Goal: Information Seeking & Learning: Learn about a topic

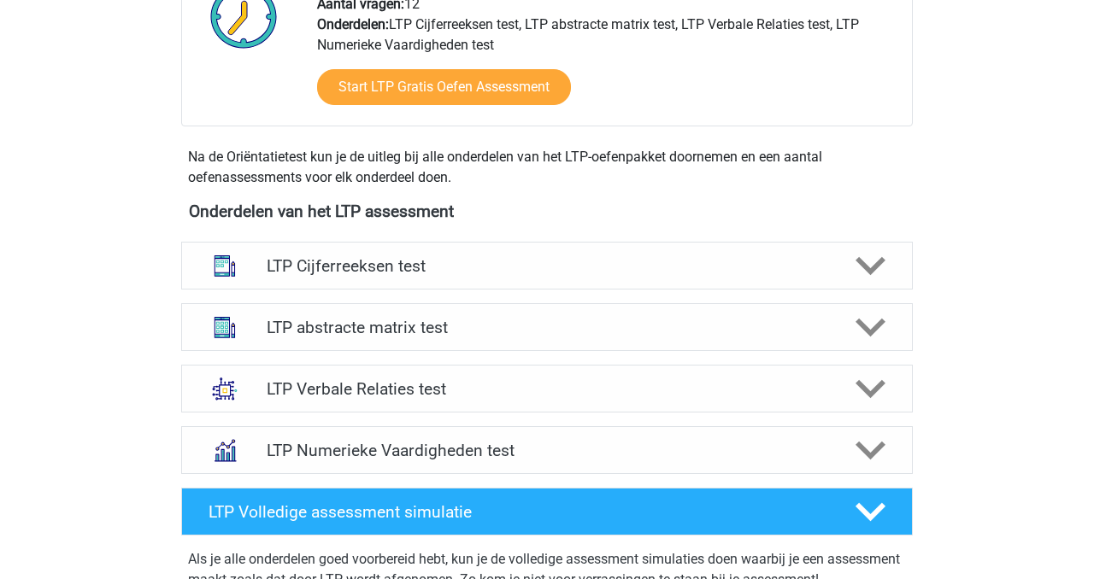
scroll to position [492, 0]
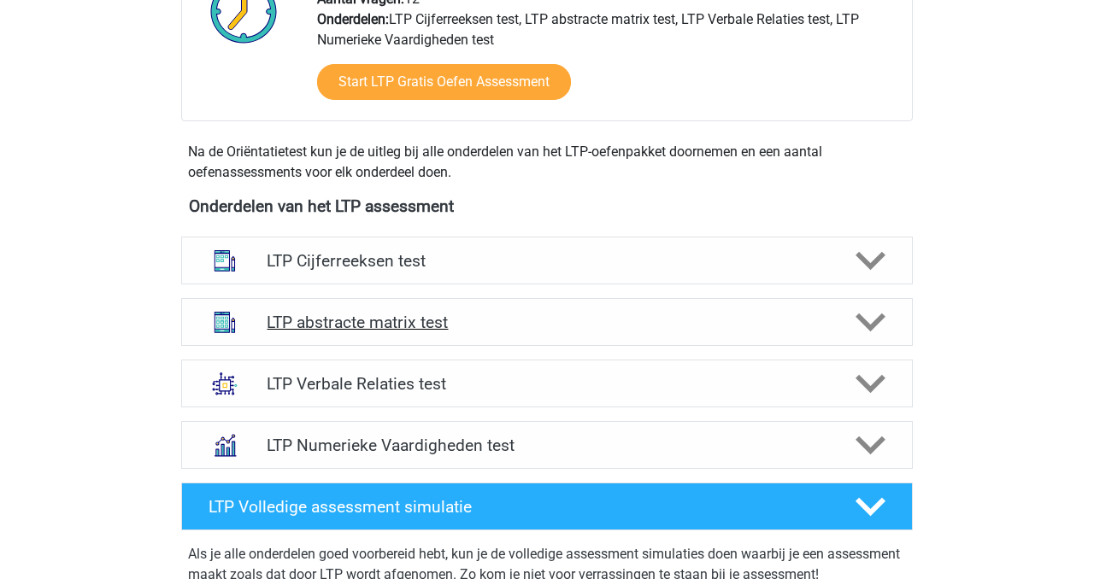
click at [543, 314] on h4 "LTP abstracte matrix test" at bounding box center [547, 323] width 560 height 20
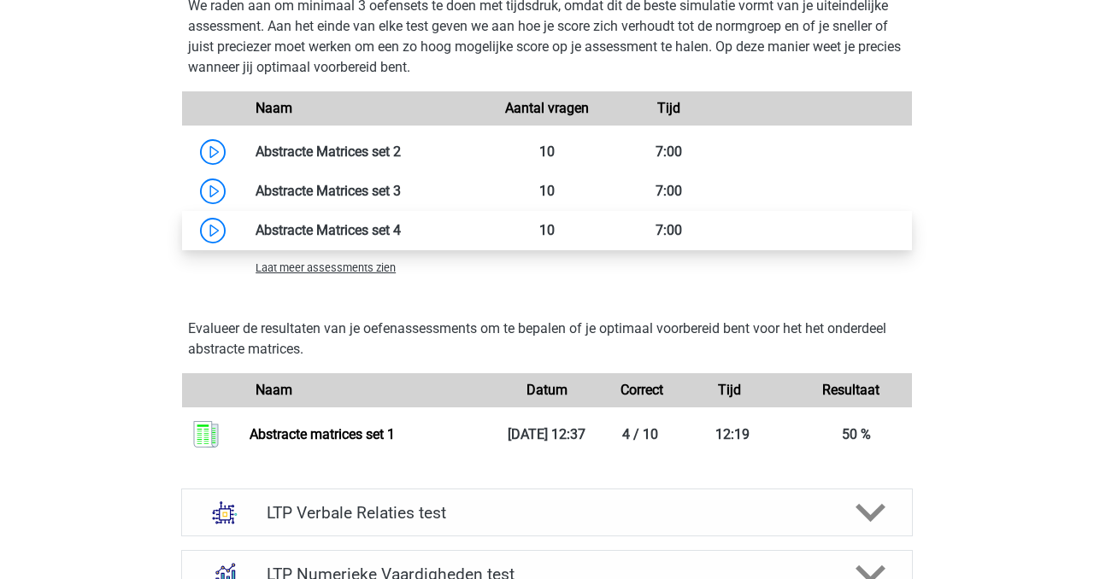
scroll to position [1354, 0]
click at [401, 227] on link at bounding box center [401, 229] width 0 height 16
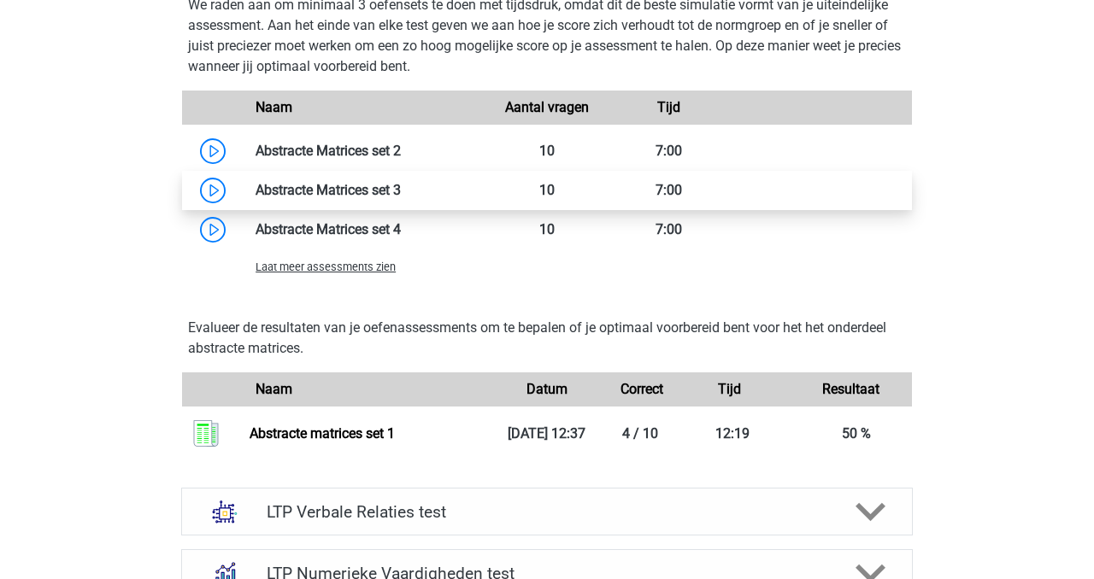
click at [401, 182] on link at bounding box center [401, 190] width 0 height 16
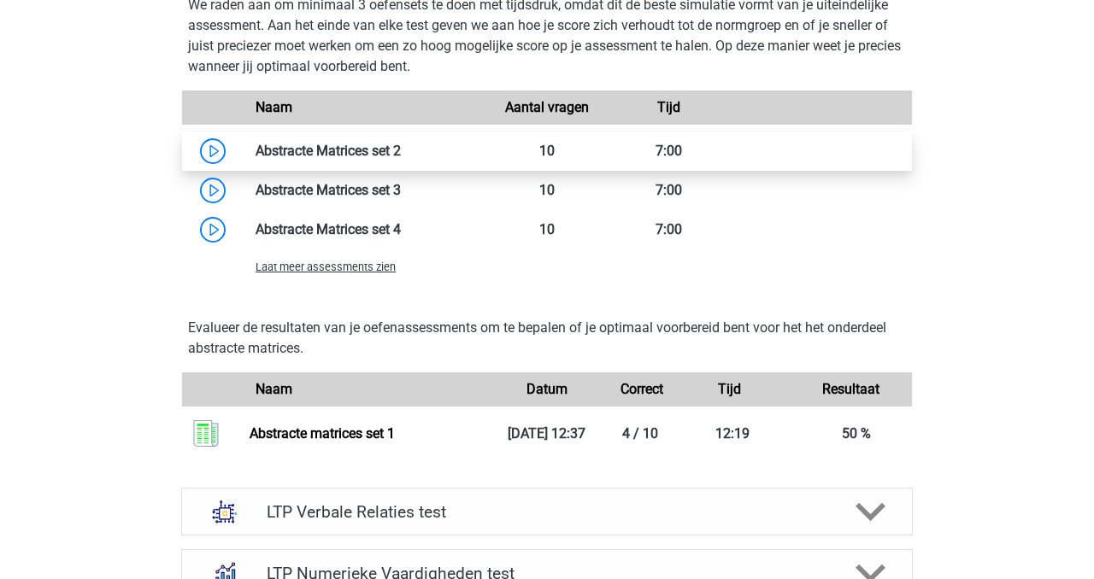
click at [401, 143] on link at bounding box center [401, 151] width 0 height 16
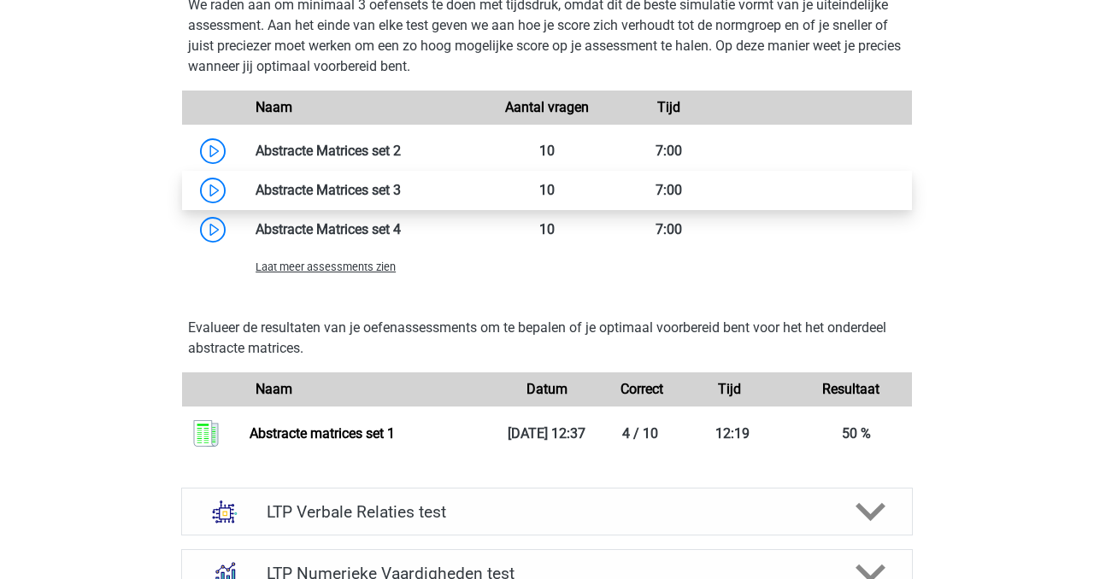
click at [401, 198] on link at bounding box center [401, 190] width 0 height 16
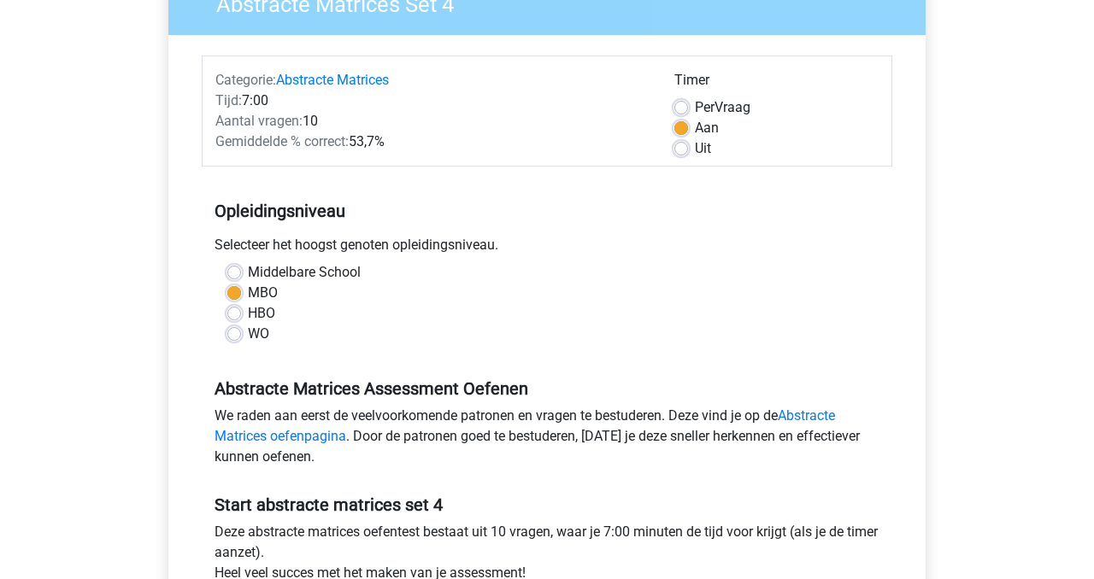
scroll to position [45, 0]
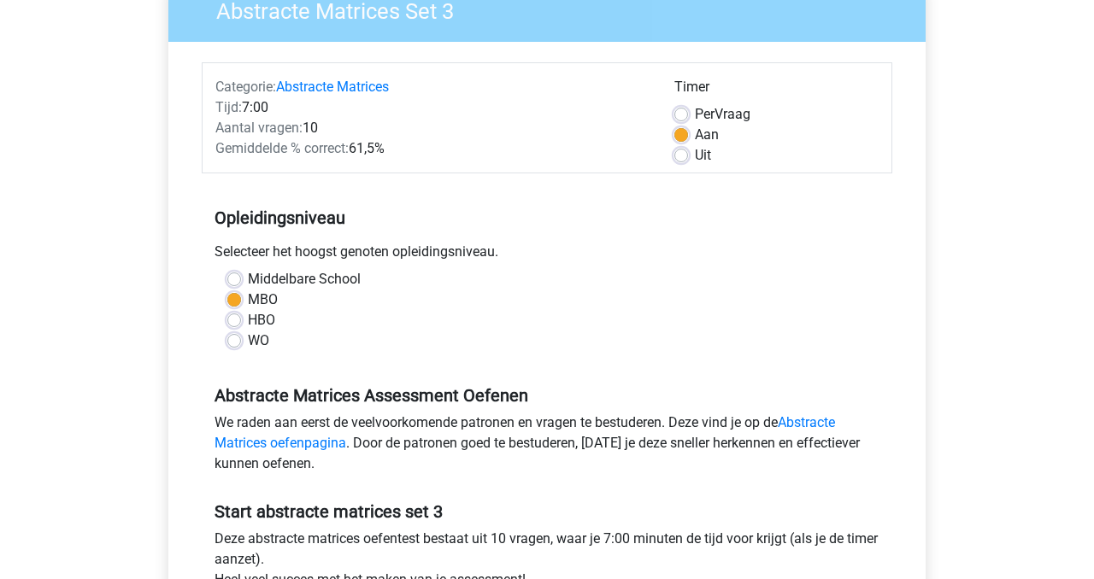
scroll to position [625, 0]
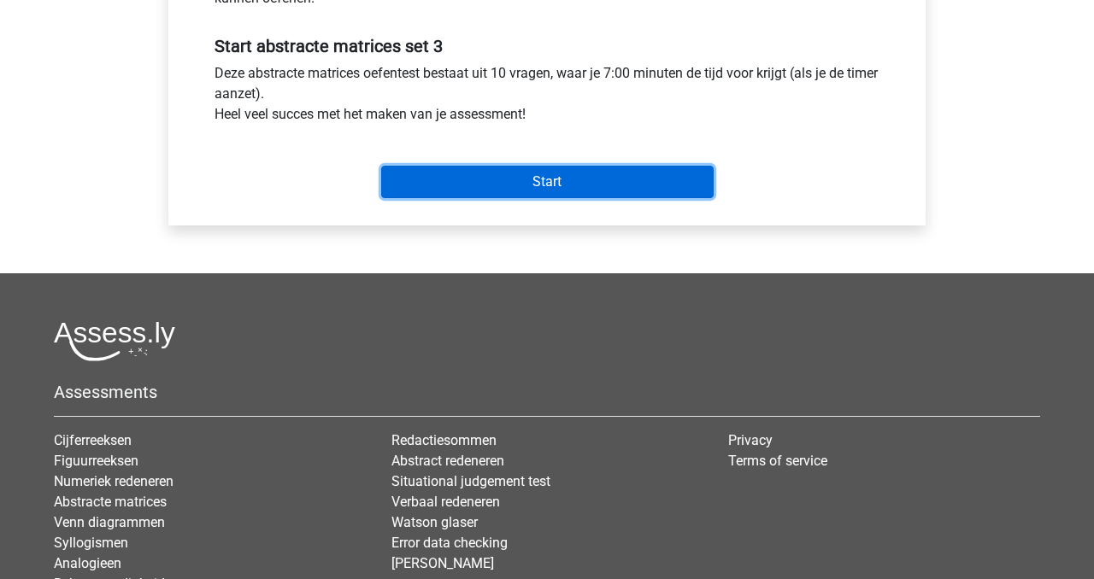
click at [543, 177] on input "Start" at bounding box center [547, 182] width 332 height 32
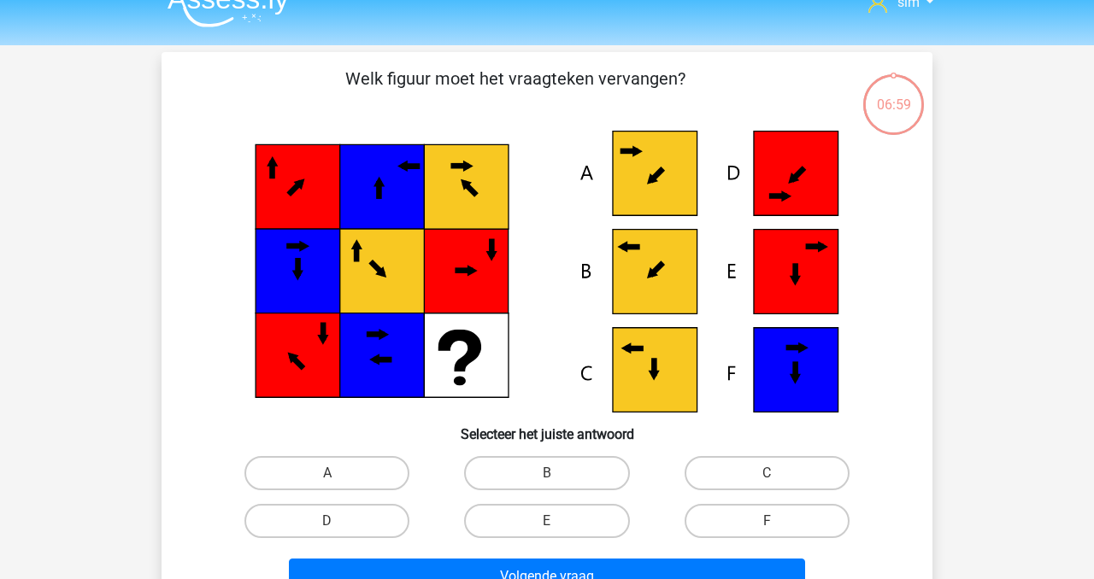
scroll to position [28, 0]
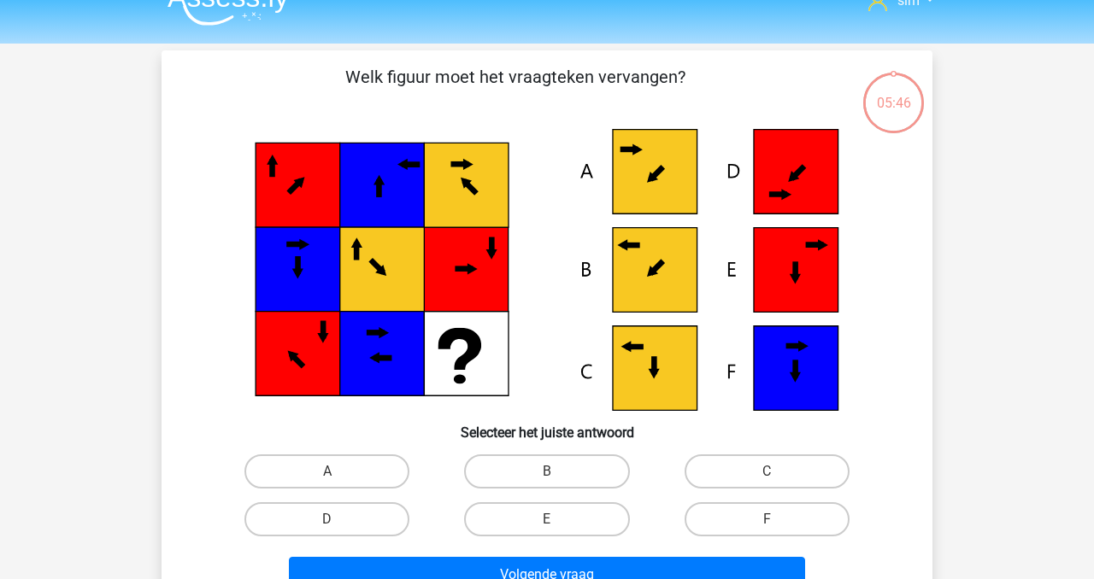
click at [635, 253] on icon at bounding box center [655, 270] width 85 height 85
click at [545, 460] on label "B" at bounding box center [546, 472] width 165 height 34
click at [547, 472] on input "B" at bounding box center [552, 477] width 11 height 11
radio input "true"
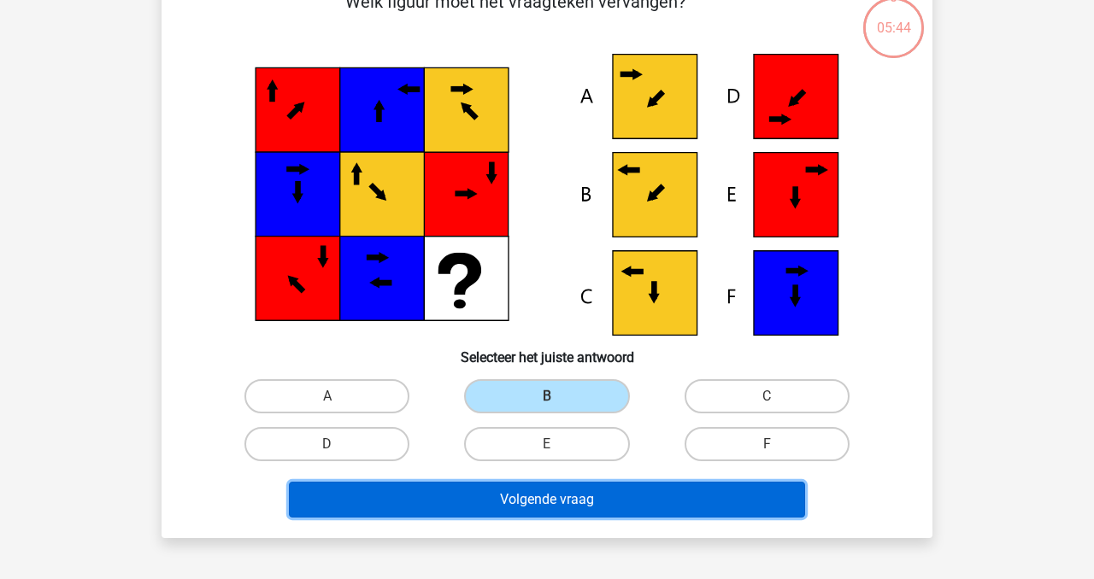
click at [527, 496] on button "Volgende vraag" at bounding box center [547, 500] width 517 height 36
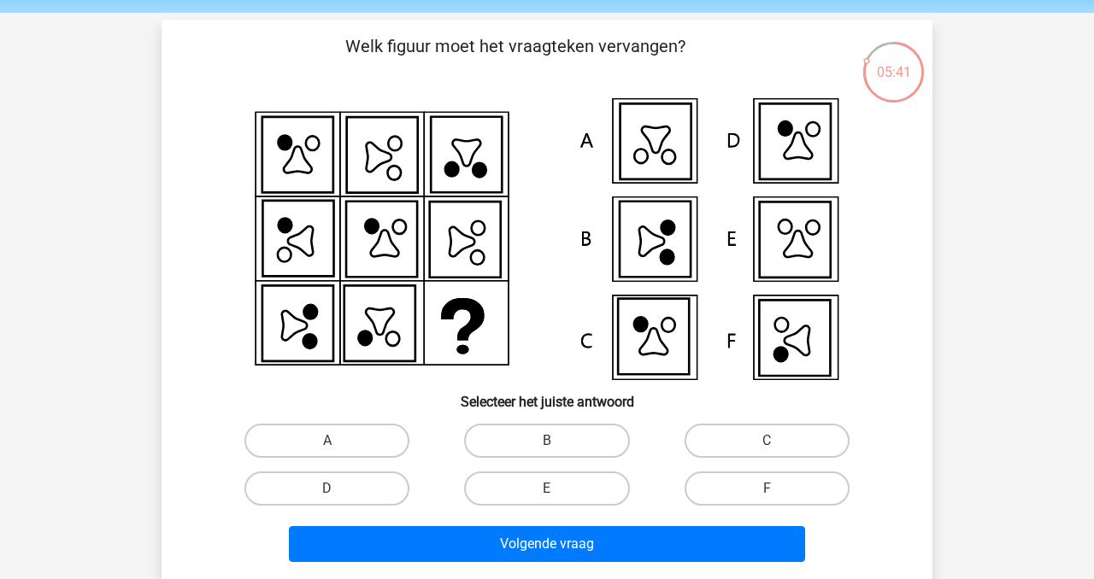
scroll to position [62, 0]
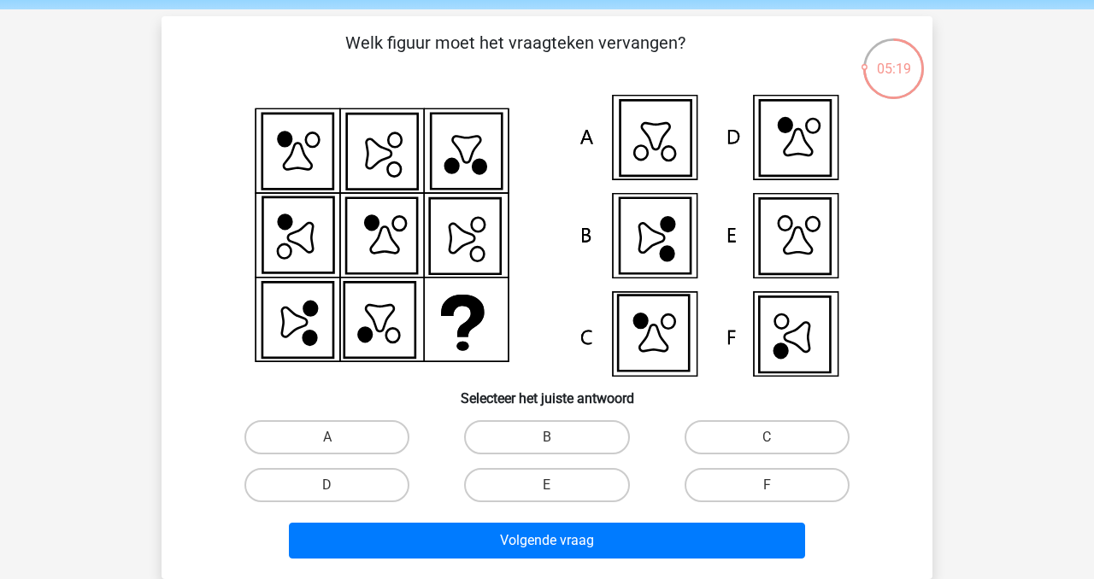
click at [818, 335] on icon at bounding box center [794, 335] width 71 height 76
click at [801, 347] on icon at bounding box center [796, 337] width 25 height 29
click at [756, 478] on label "F" at bounding box center [766, 485] width 165 height 34
click at [766, 485] on input "F" at bounding box center [771, 490] width 11 height 11
radio input "true"
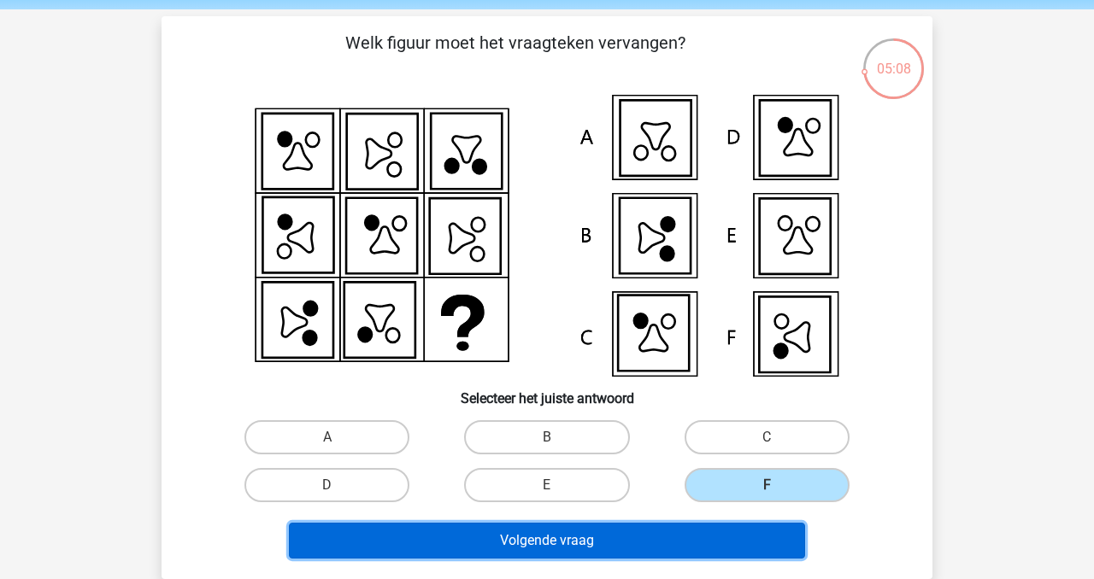
click at [748, 539] on button "Volgende vraag" at bounding box center [547, 541] width 517 height 36
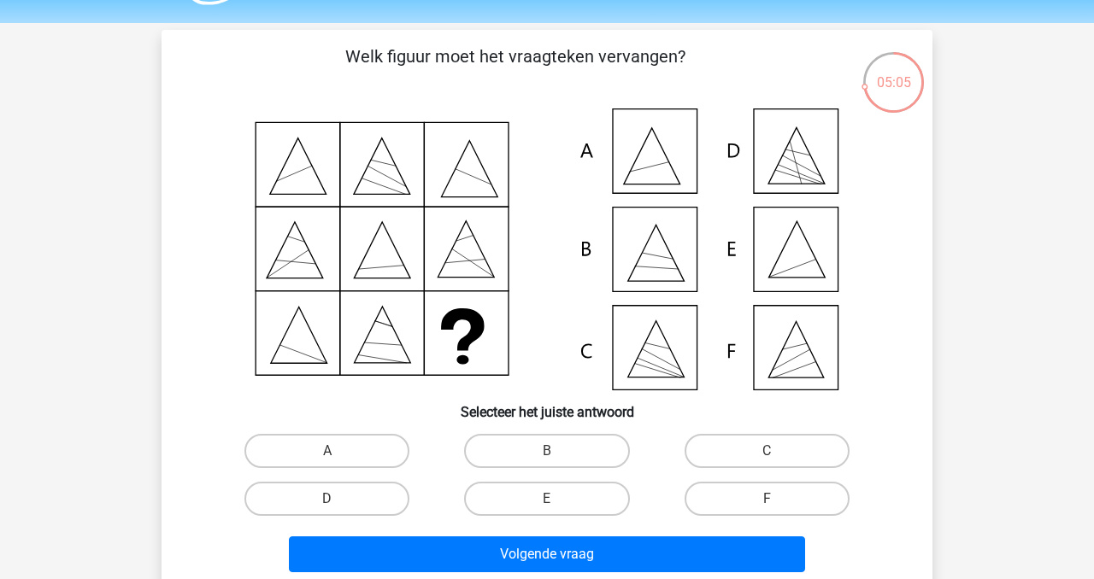
scroll to position [39, 0]
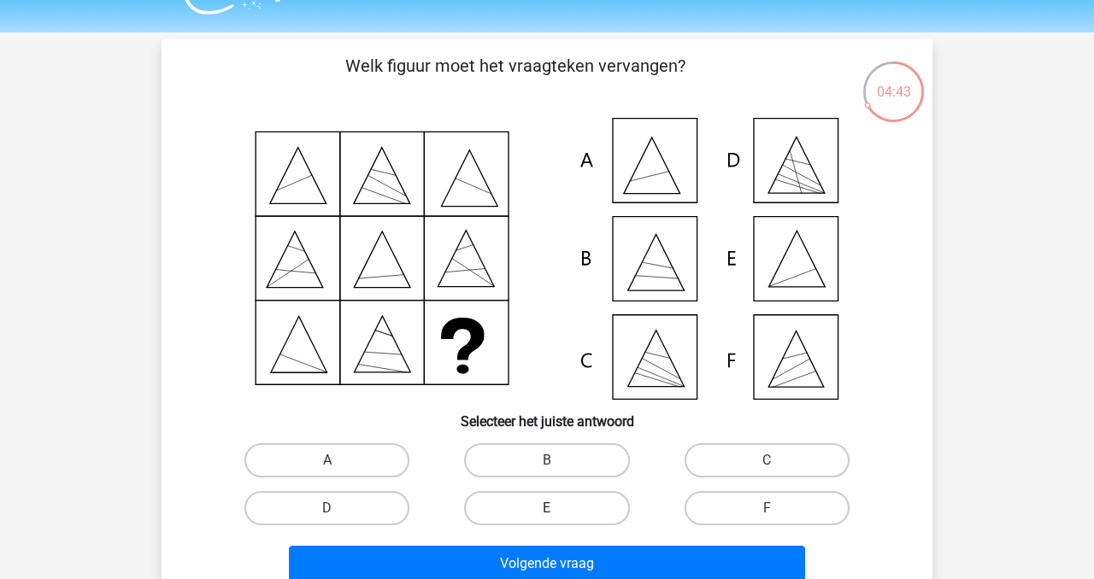
click at [615, 516] on label "E" at bounding box center [546, 508] width 165 height 34
click at [558, 516] on input "E" at bounding box center [552, 513] width 11 height 11
radio input "true"
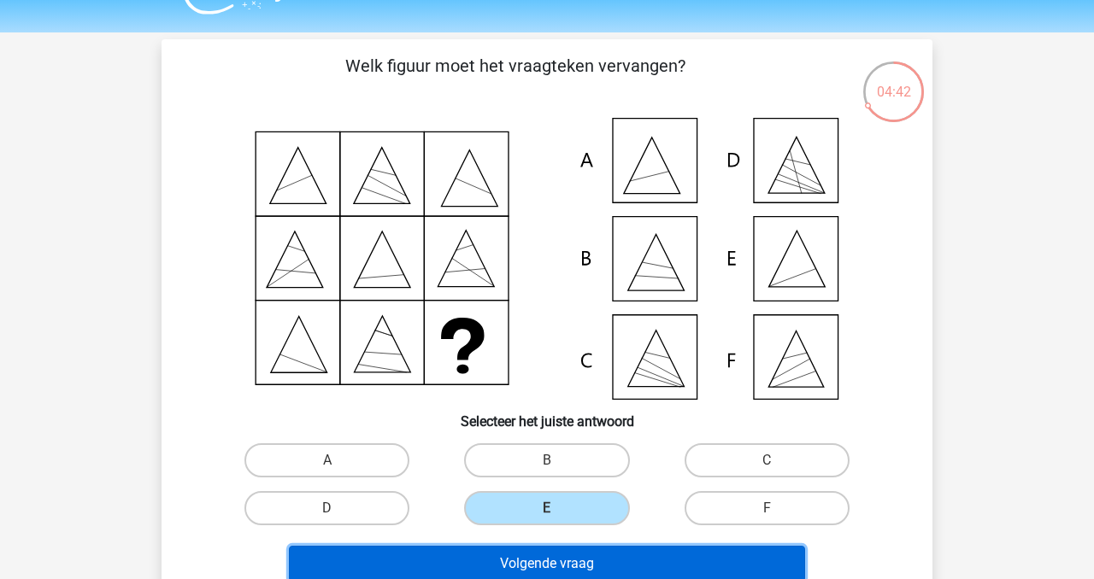
click at [601, 562] on button "Volgende vraag" at bounding box center [547, 564] width 517 height 36
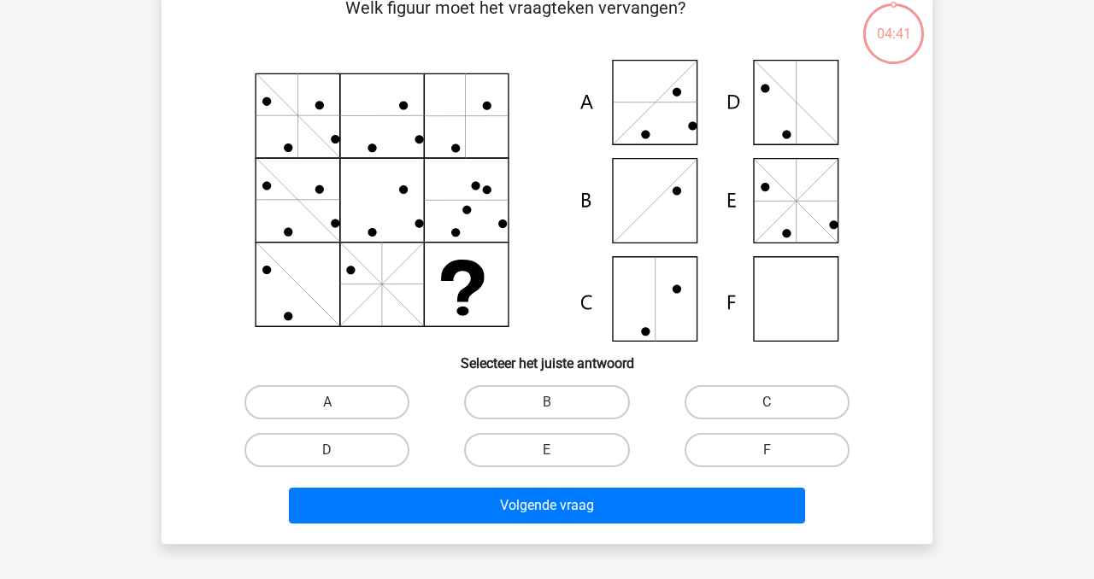
scroll to position [79, 0]
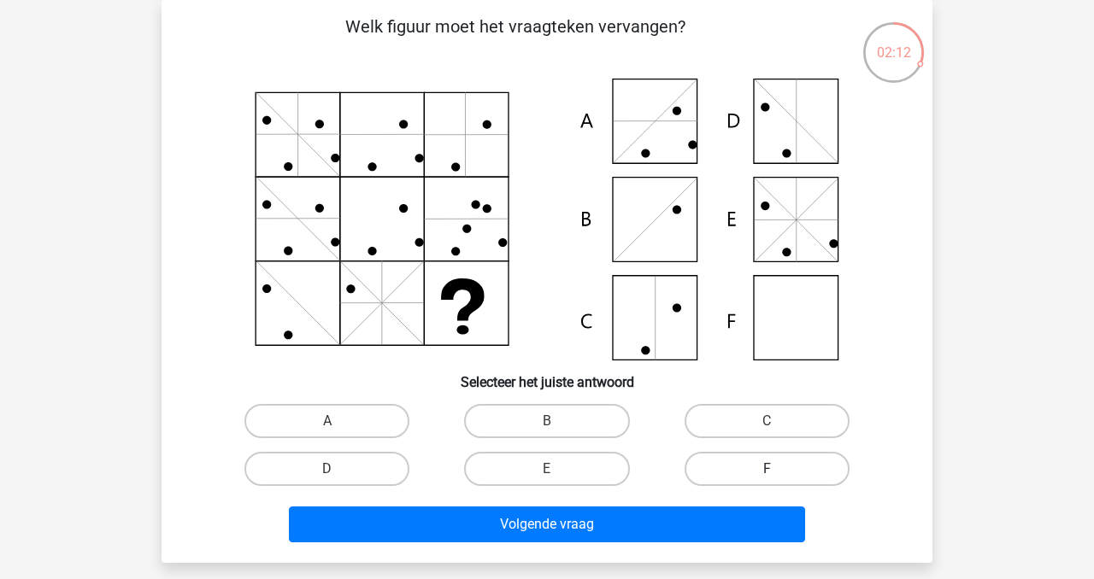
click at [777, 469] on label "F" at bounding box center [766, 469] width 165 height 34
click at [777, 469] on input "F" at bounding box center [771, 474] width 11 height 11
radio input "true"
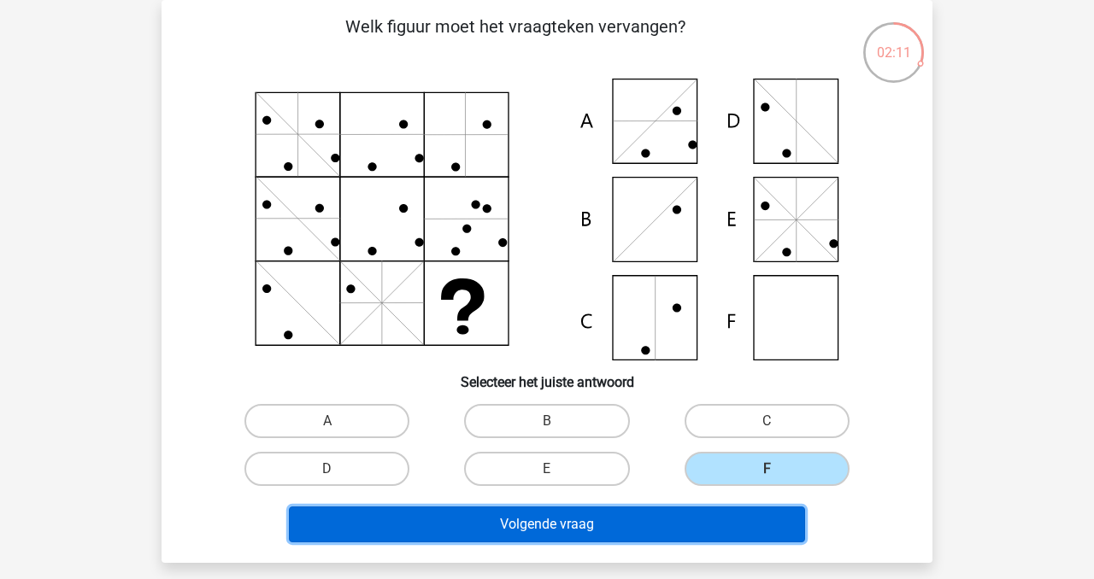
click at [724, 507] on button "Volgende vraag" at bounding box center [547, 525] width 517 height 36
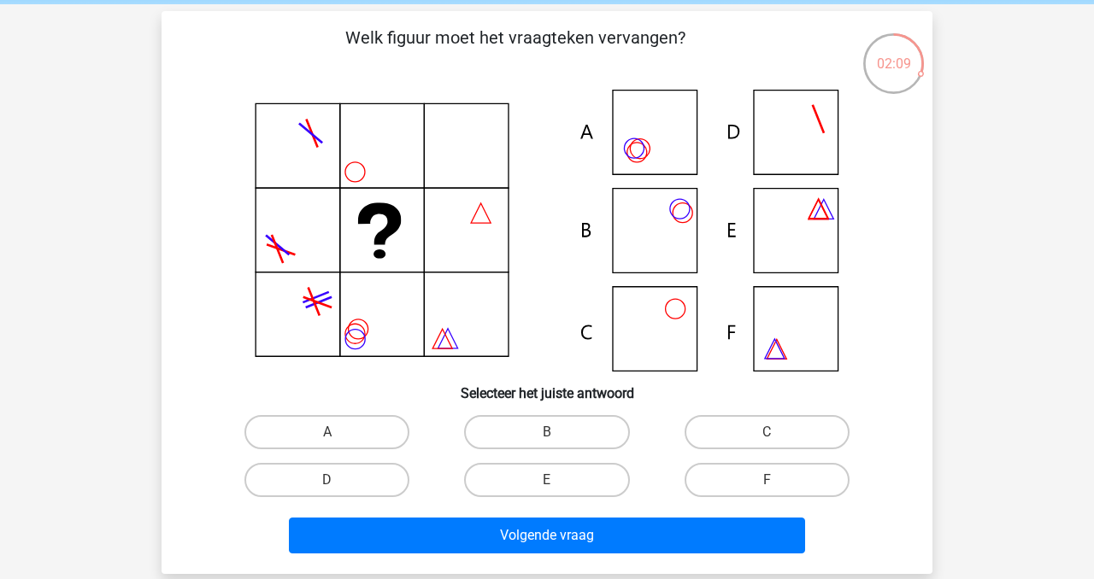
scroll to position [55, 0]
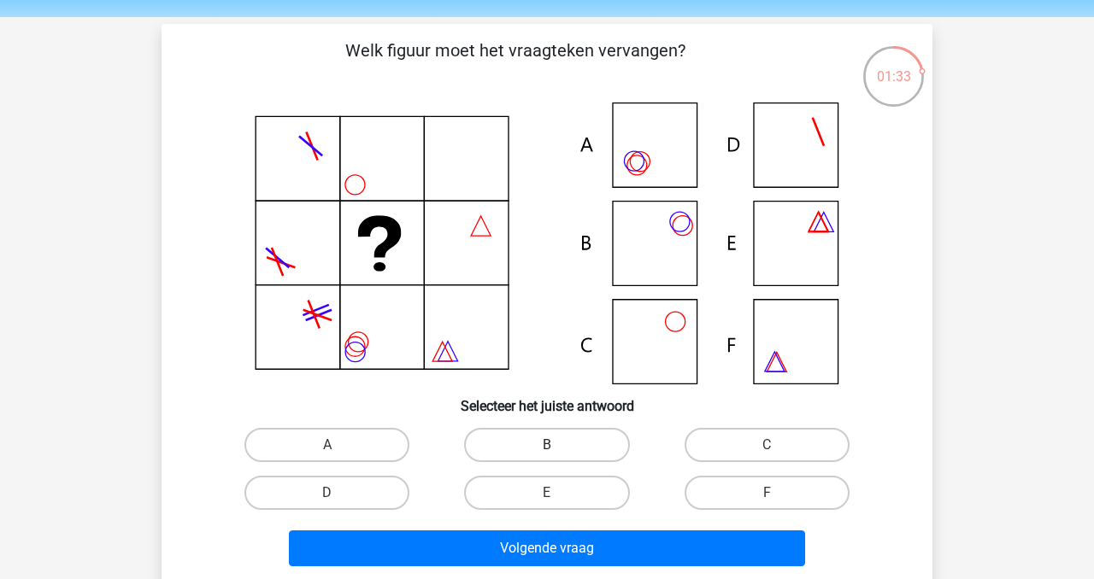
click at [552, 443] on label "B" at bounding box center [546, 445] width 165 height 34
click at [552, 445] on input "B" at bounding box center [552, 450] width 11 height 11
radio input "true"
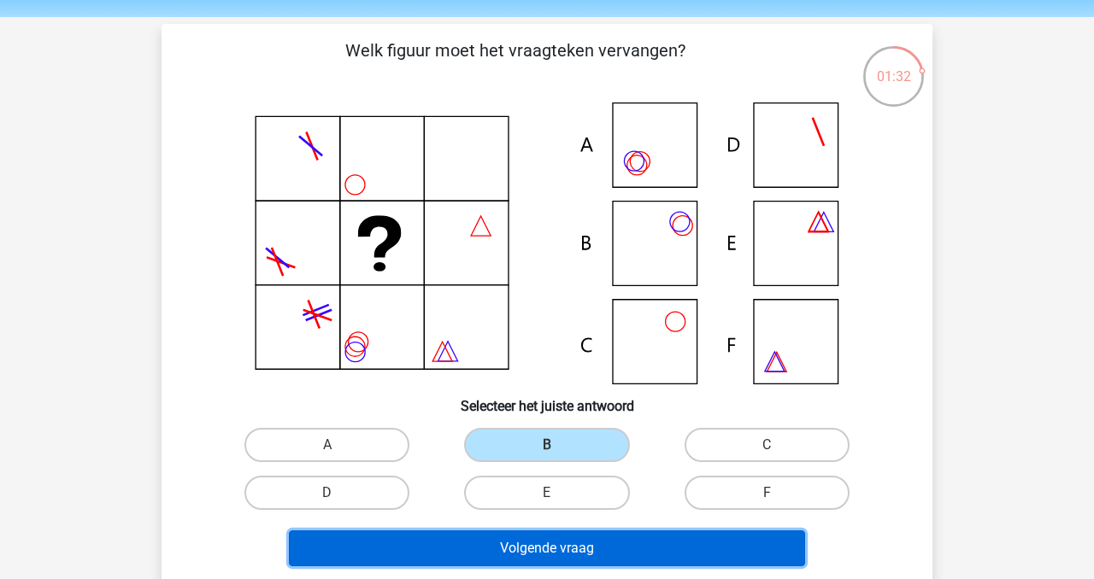
click at [560, 541] on button "Volgende vraag" at bounding box center [547, 549] width 517 height 36
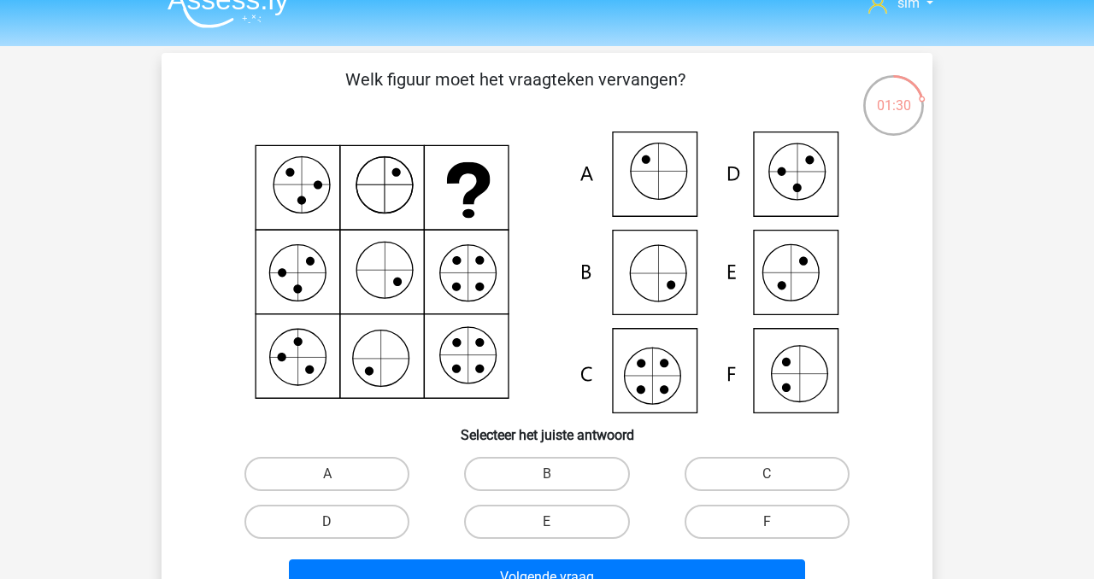
scroll to position [48, 0]
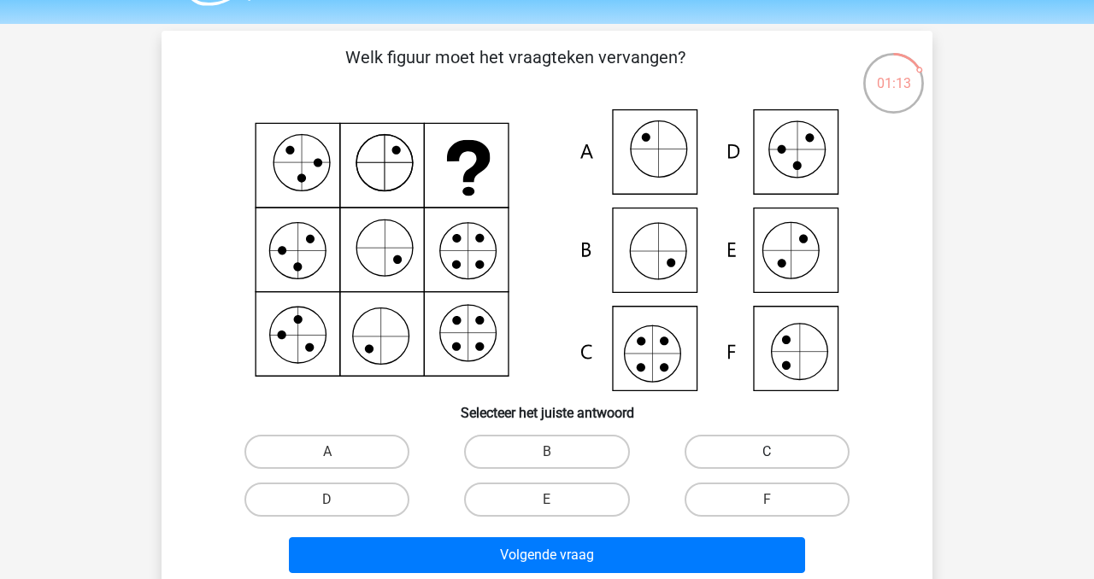
click at [734, 455] on label "C" at bounding box center [766, 452] width 165 height 34
click at [766, 455] on input "C" at bounding box center [771, 457] width 11 height 11
radio input "true"
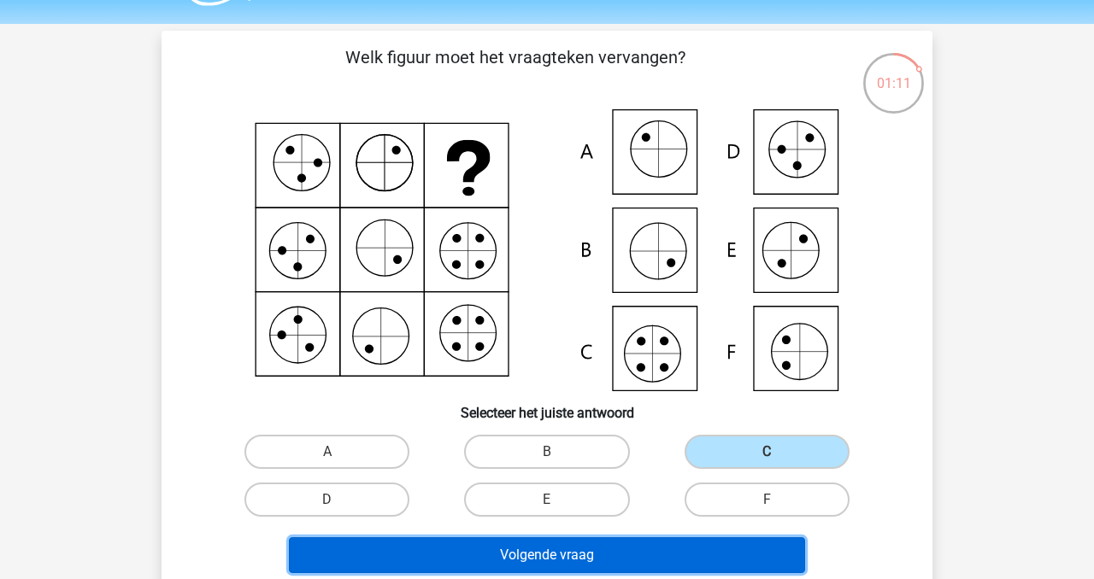
click at [684, 556] on button "Volgende vraag" at bounding box center [547, 555] width 517 height 36
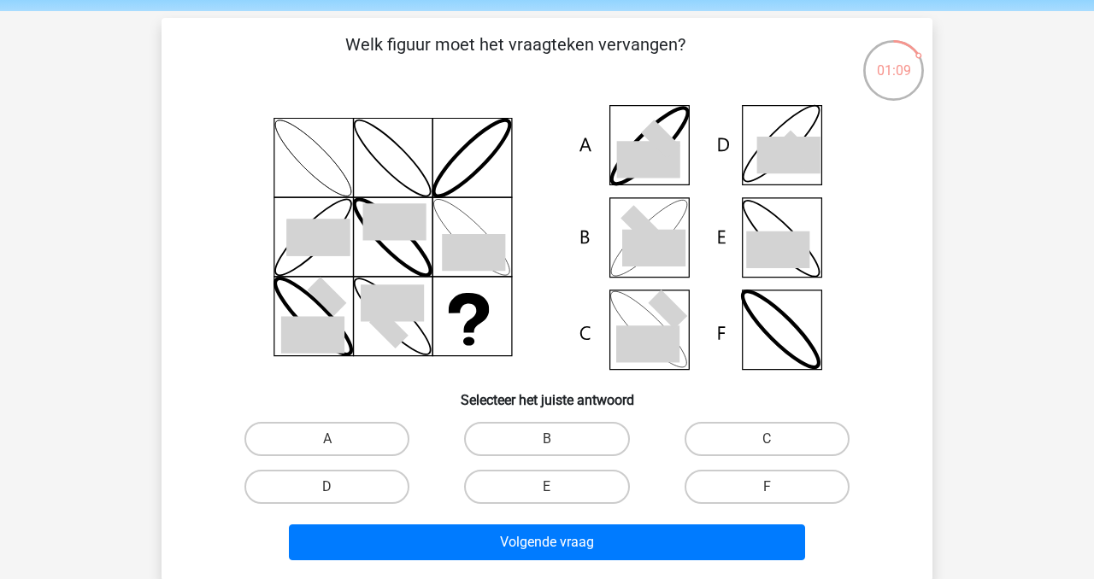
scroll to position [62, 0]
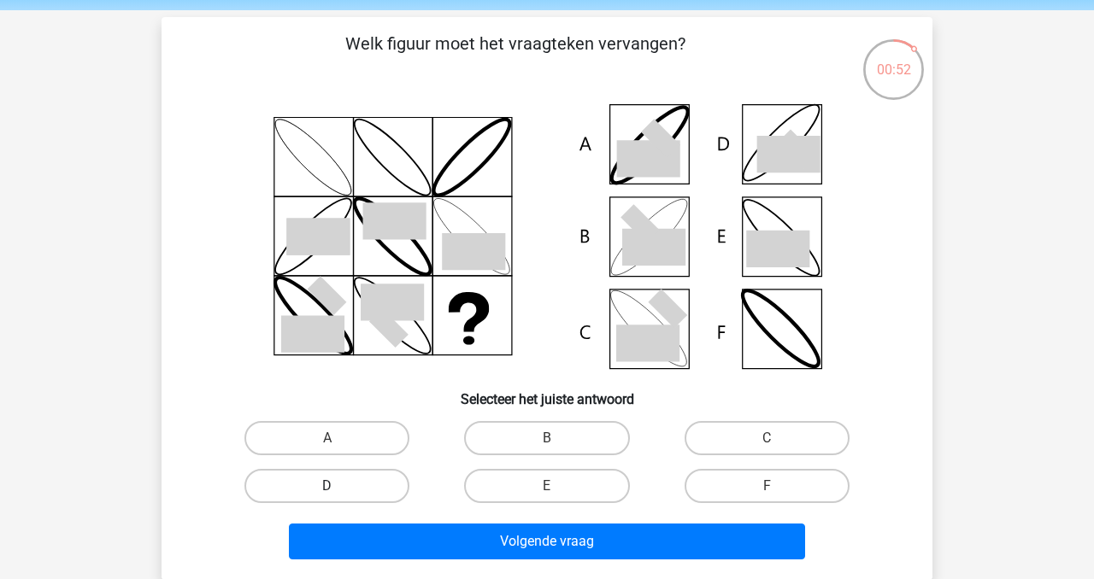
click at [394, 484] on label "D" at bounding box center [326, 486] width 165 height 34
click at [338, 486] on input "D" at bounding box center [332, 491] width 11 height 11
radio input "true"
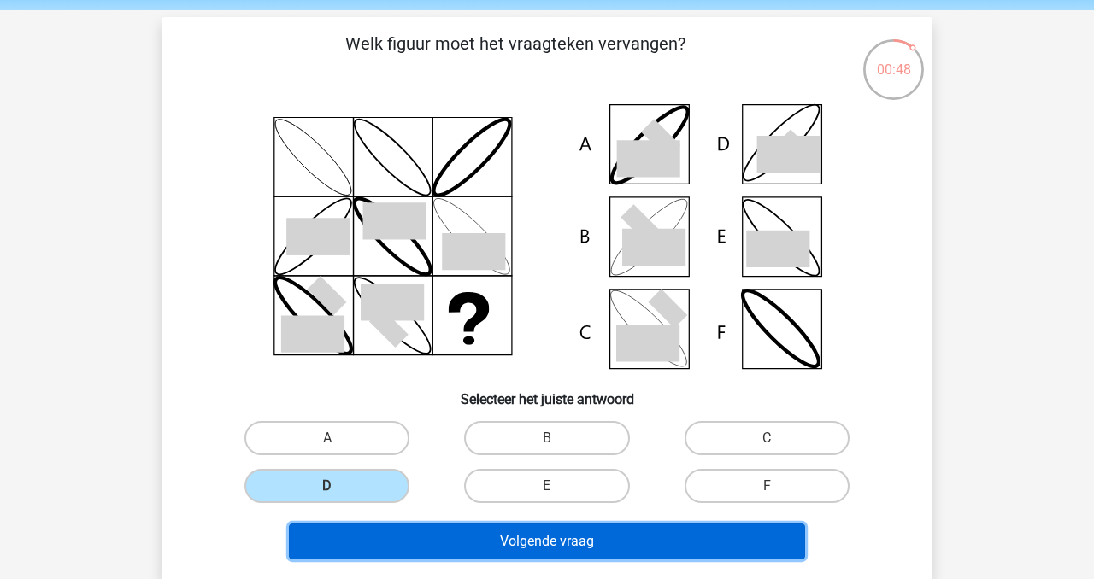
click at [506, 557] on button "Volgende vraag" at bounding box center [547, 542] width 517 height 36
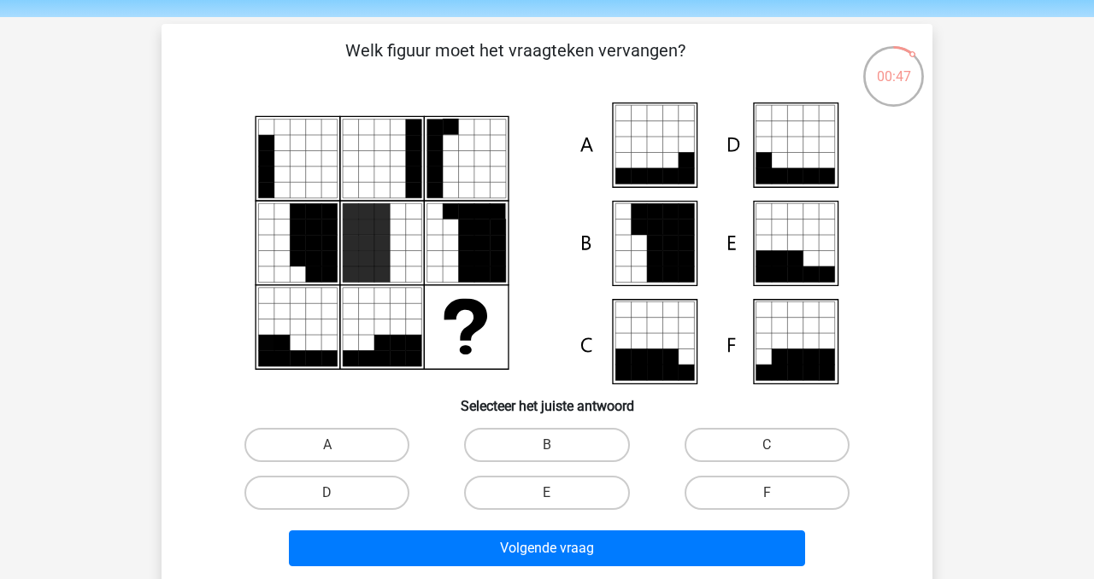
scroll to position [47, 0]
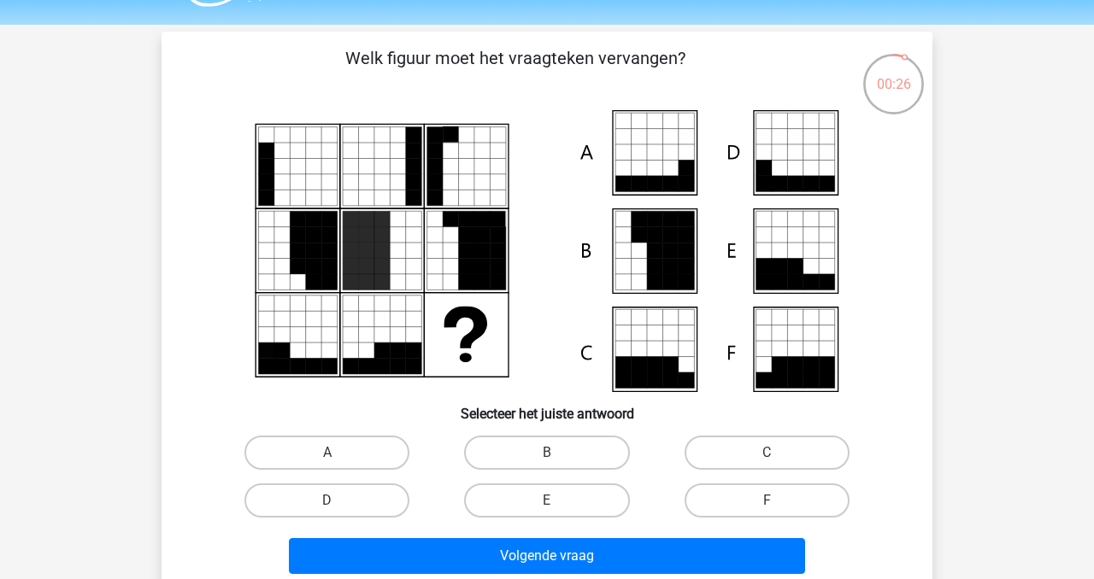
click at [767, 431] on div "C" at bounding box center [767, 453] width 220 height 48
click at [767, 443] on label "C" at bounding box center [766, 453] width 165 height 34
click at [767, 453] on input "C" at bounding box center [771, 458] width 11 height 11
radio input "true"
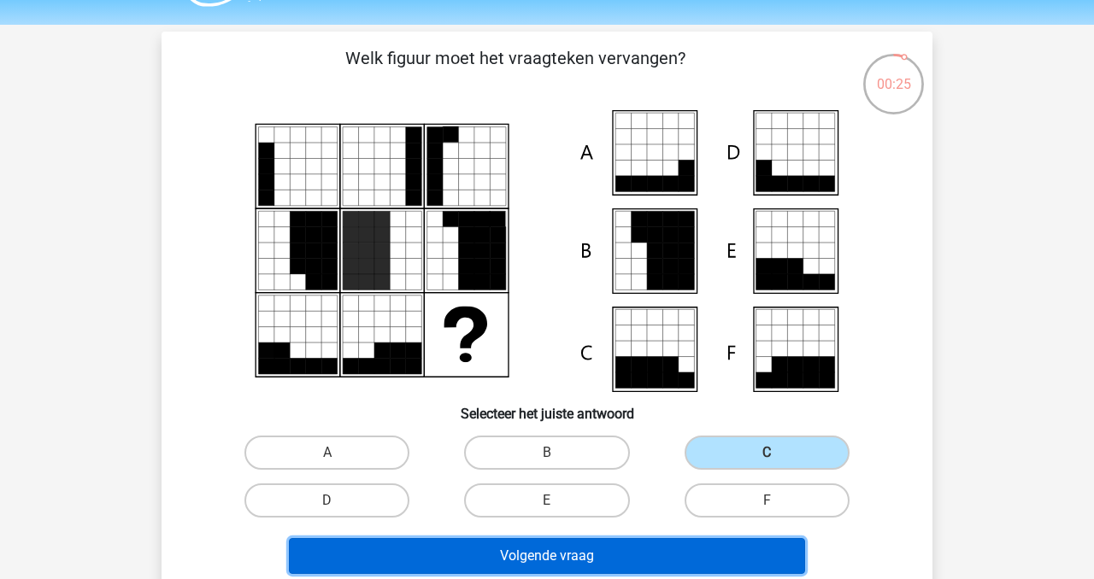
click at [687, 543] on button "Volgende vraag" at bounding box center [547, 556] width 517 height 36
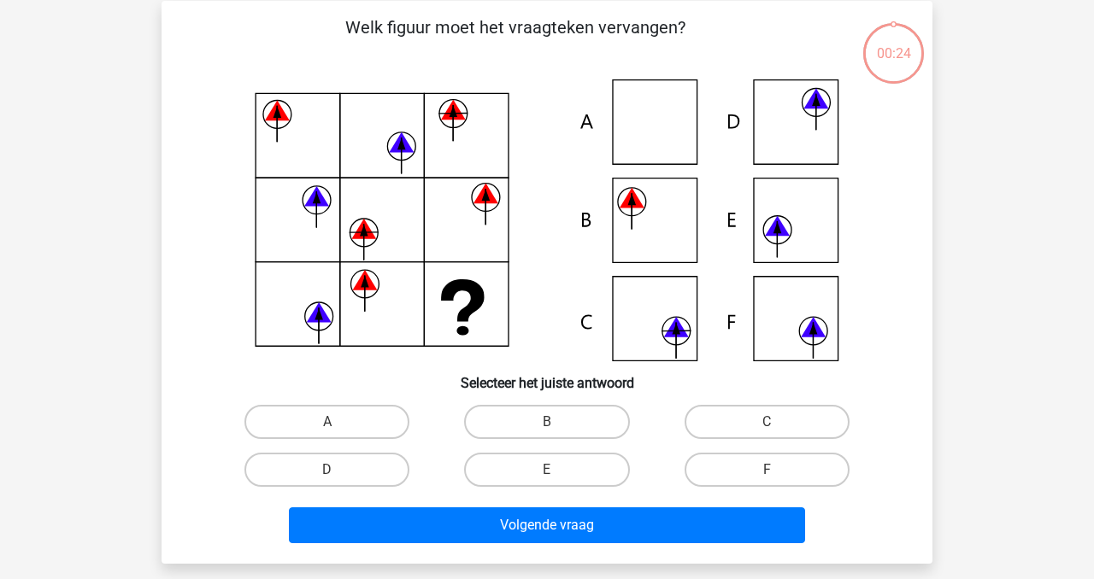
scroll to position [79, 0]
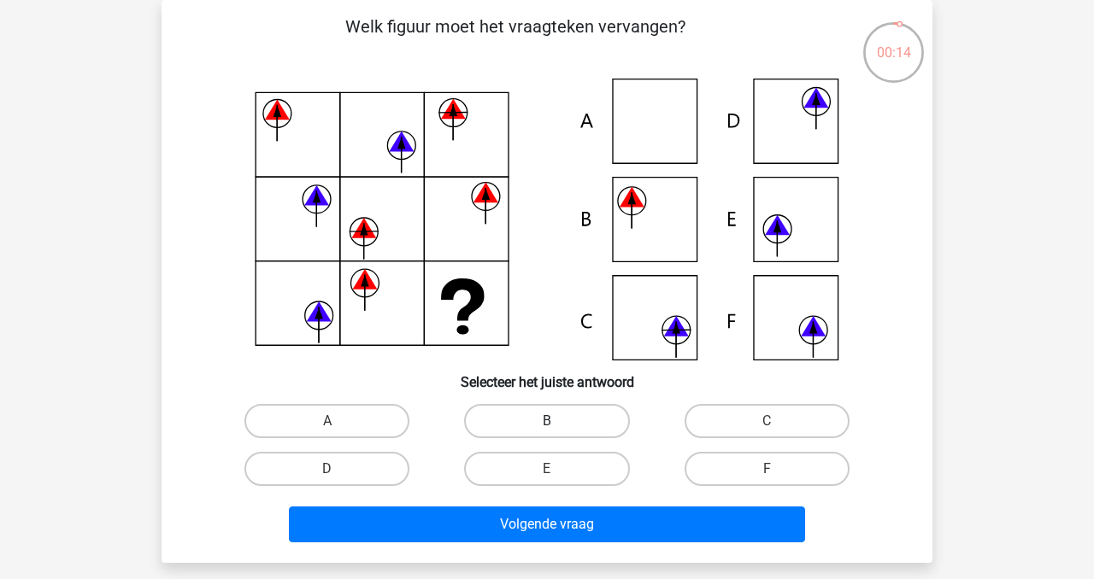
click at [578, 426] on label "B" at bounding box center [546, 421] width 165 height 34
click at [558, 426] on input "B" at bounding box center [552, 426] width 11 height 11
radio input "true"
click at [334, 429] on input "A" at bounding box center [332, 426] width 11 height 11
radio input "true"
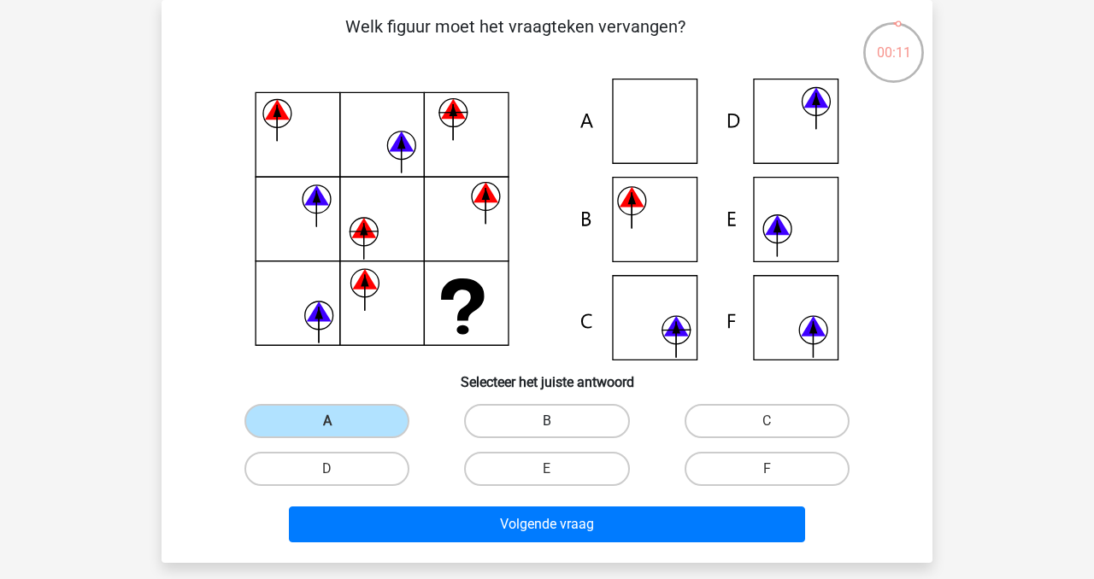
click at [541, 425] on label "B" at bounding box center [546, 421] width 165 height 34
click at [547, 425] on input "B" at bounding box center [552, 426] width 11 height 11
radio input "true"
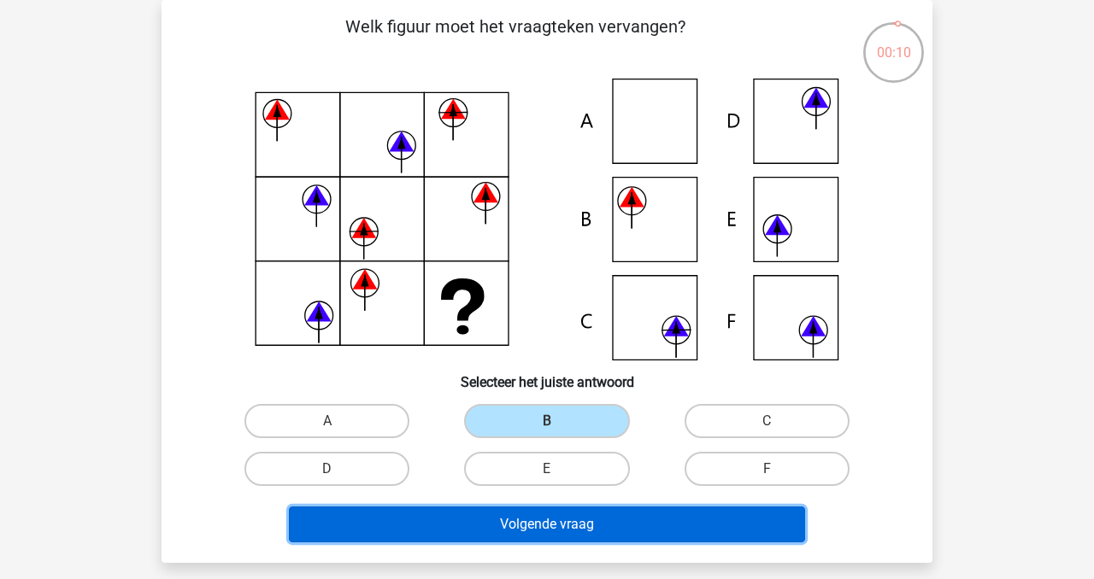
click at [570, 533] on button "Volgende vraag" at bounding box center [547, 525] width 517 height 36
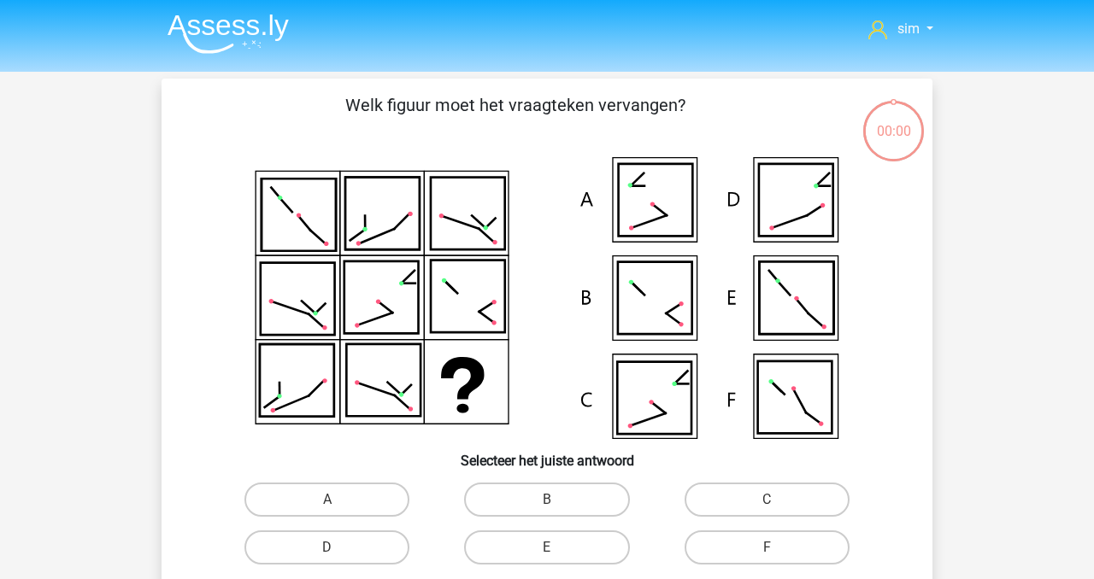
scroll to position [79, 0]
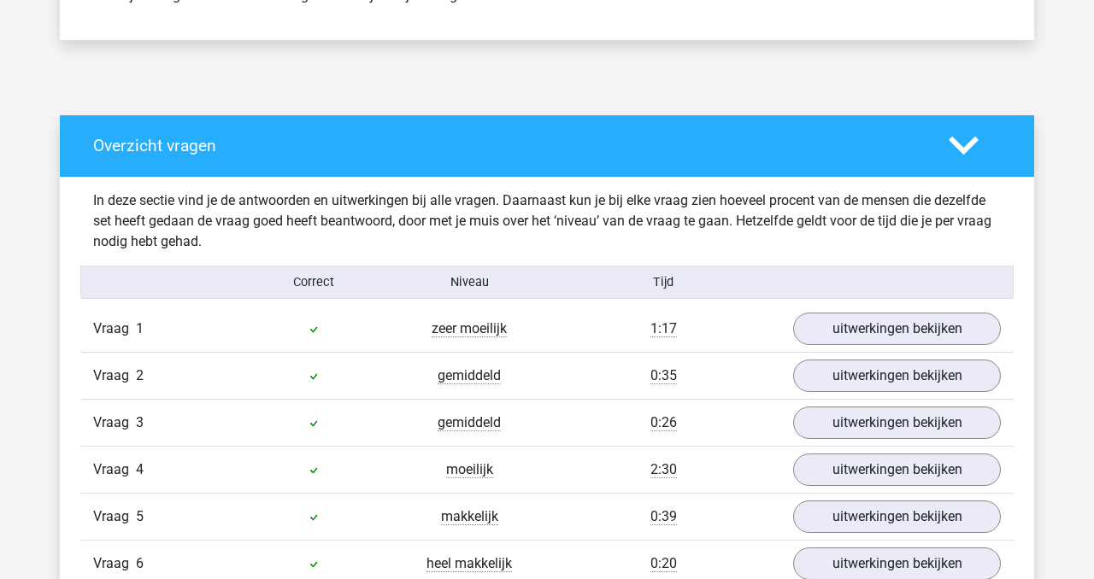
scroll to position [826, 0]
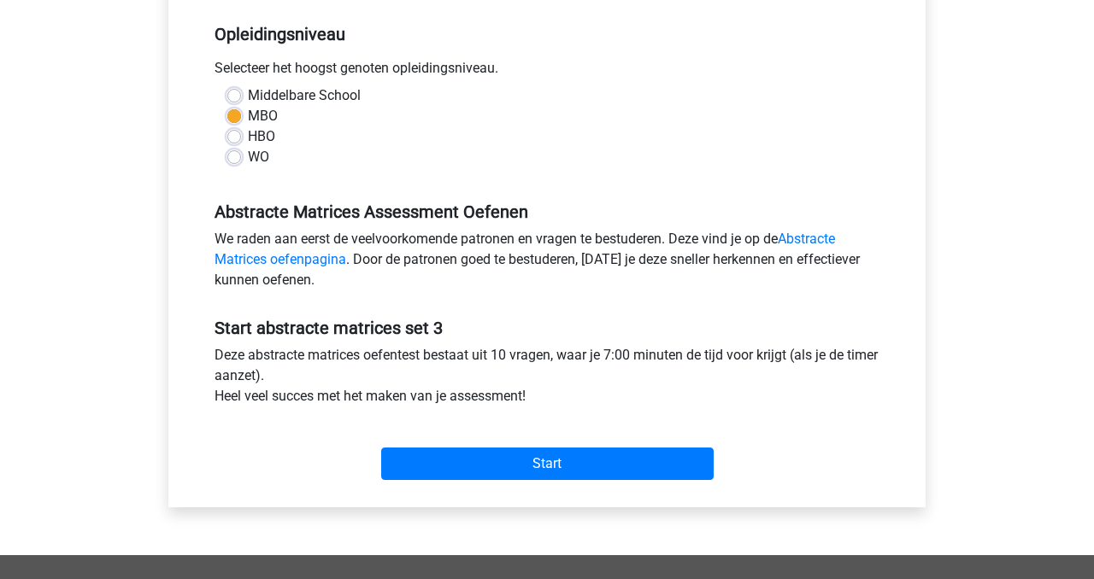
scroll to position [329, 0]
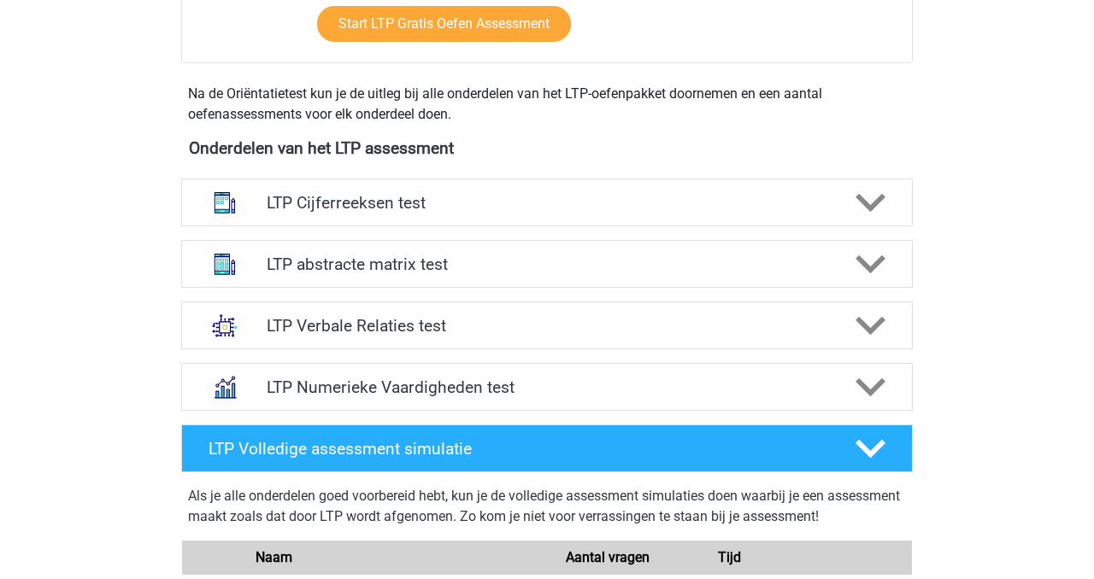
scroll to position [546, 0]
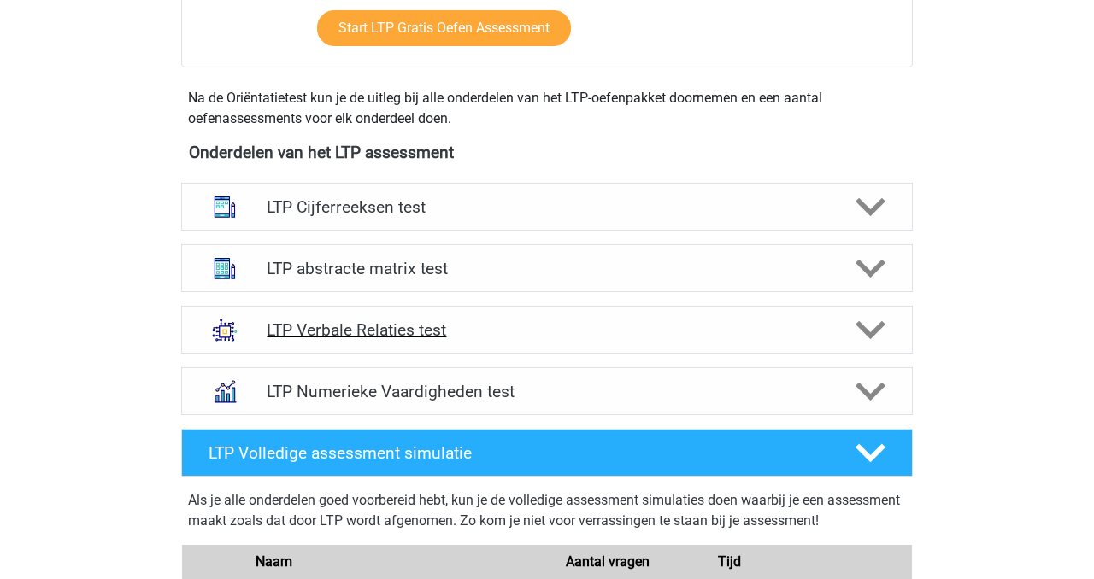
click at [508, 334] on h4 "LTP Verbale Relaties test" at bounding box center [547, 330] width 560 height 20
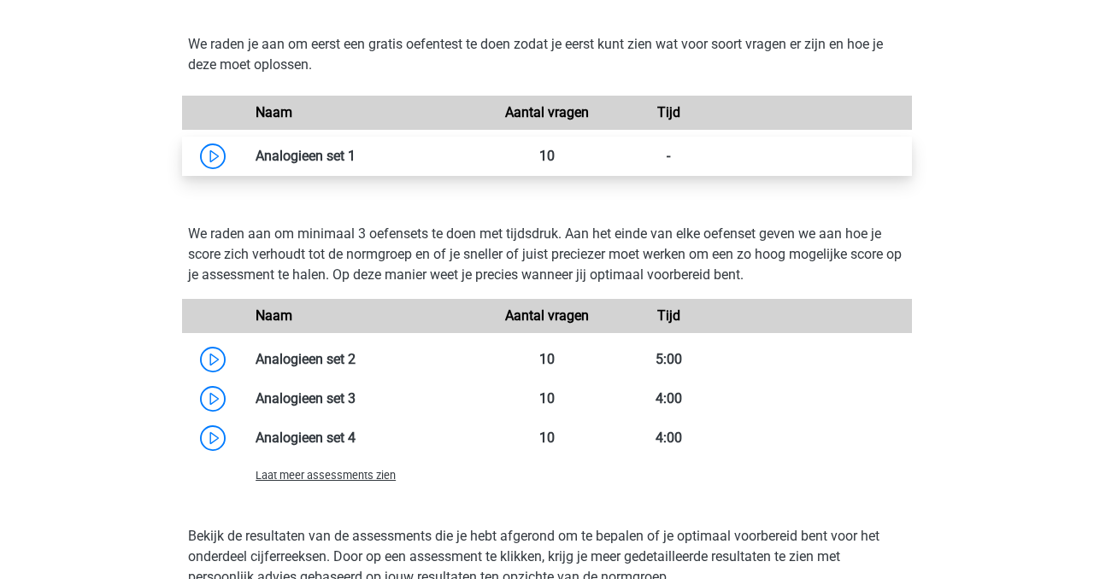
scroll to position [1417, 0]
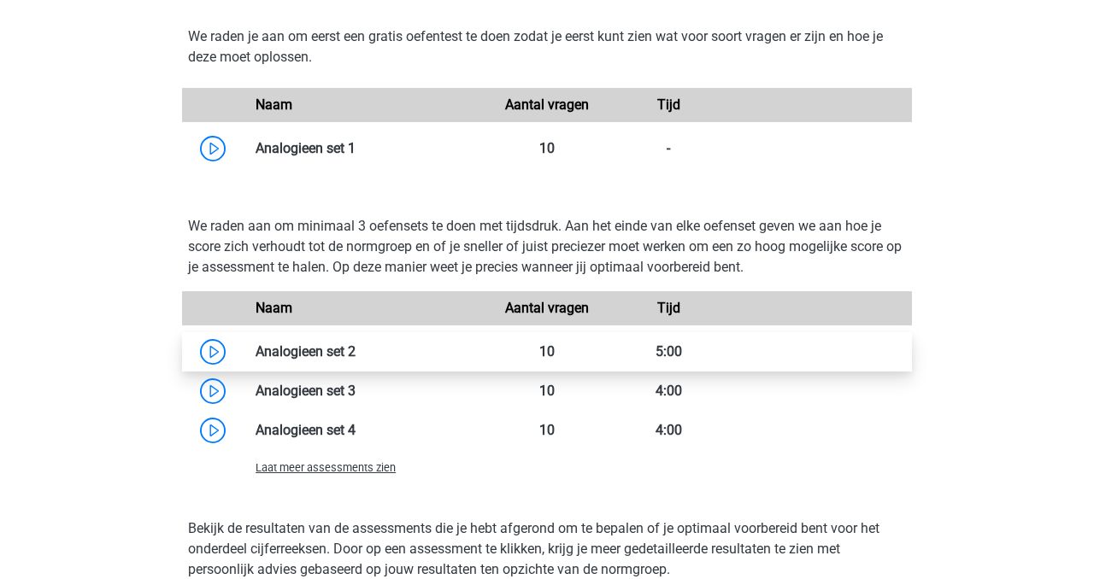
click at [355, 354] on link at bounding box center [355, 351] width 0 height 16
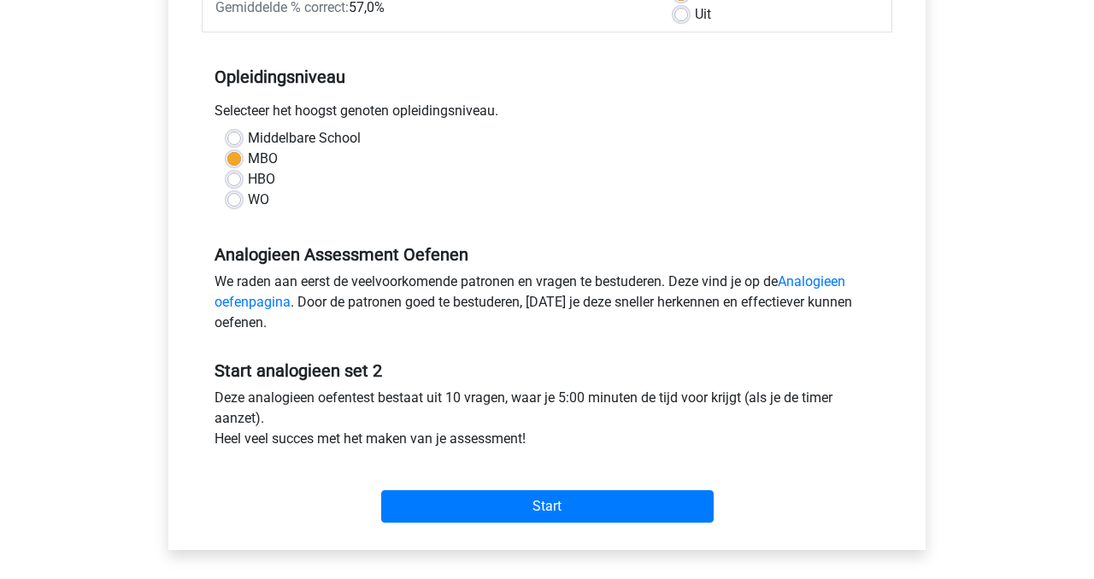
scroll to position [339, 0]
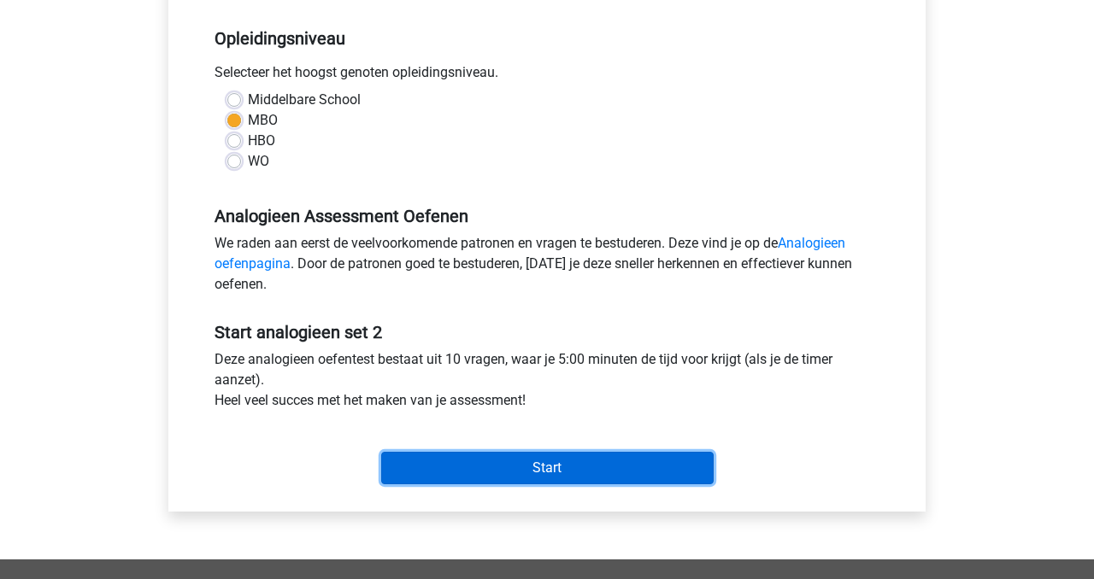
click at [483, 481] on input "Start" at bounding box center [547, 468] width 332 height 32
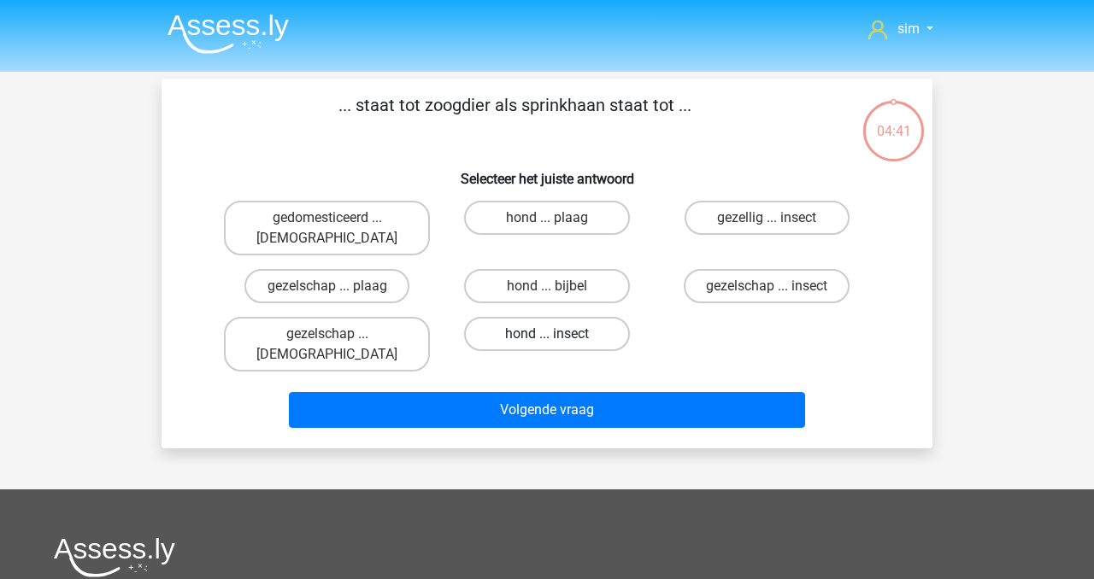
click at [594, 317] on label "hond ... insect" at bounding box center [546, 334] width 165 height 34
click at [558, 334] on input "hond ... insect" at bounding box center [552, 339] width 11 height 11
radio input "true"
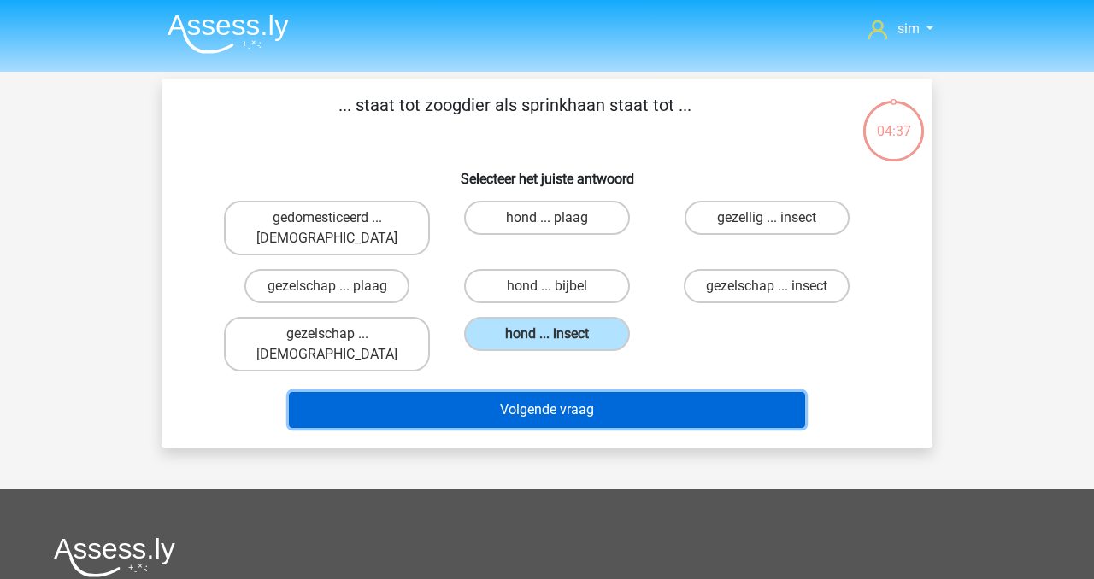
click at [602, 392] on button "Volgende vraag" at bounding box center [547, 410] width 517 height 36
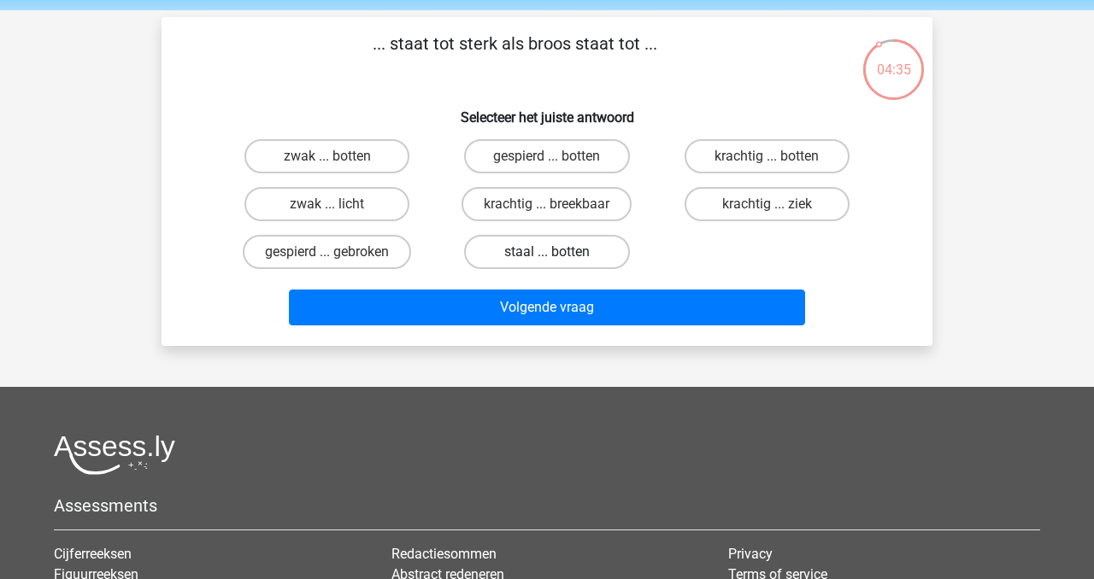
scroll to position [61, 0]
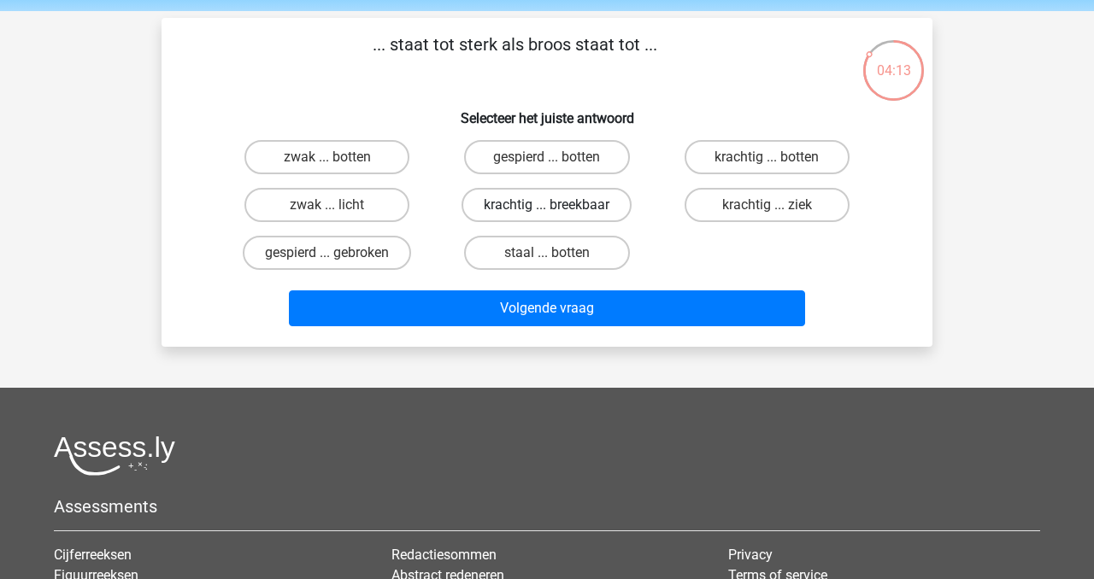
click at [592, 206] on label "krachtig ... breekbaar" at bounding box center [546, 205] width 170 height 34
click at [558, 206] on input "krachtig ... breekbaar" at bounding box center [552, 210] width 11 height 11
radio input "true"
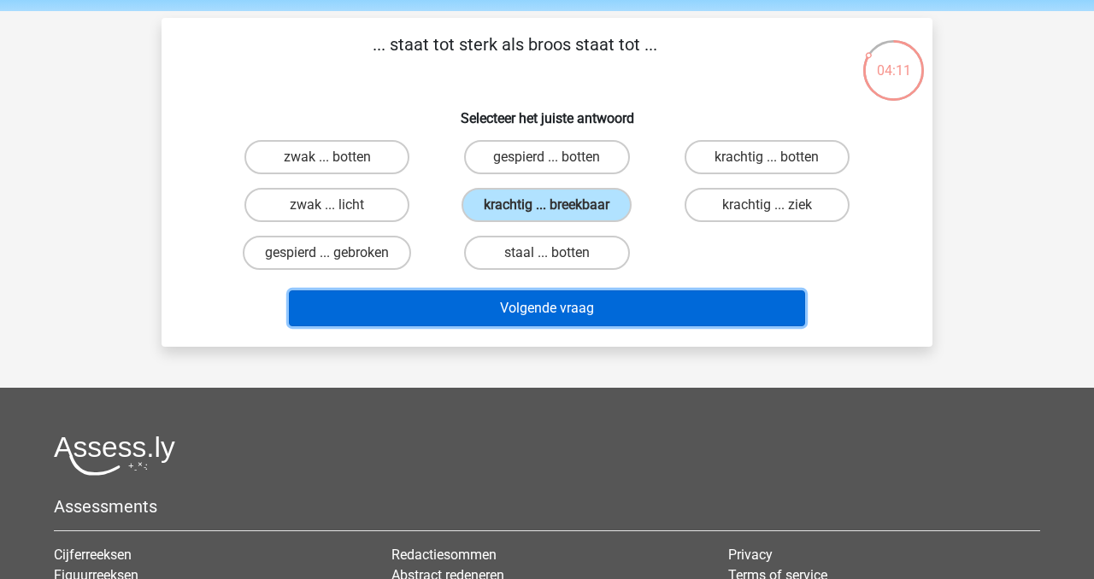
click at [608, 312] on button "Volgende vraag" at bounding box center [547, 308] width 517 height 36
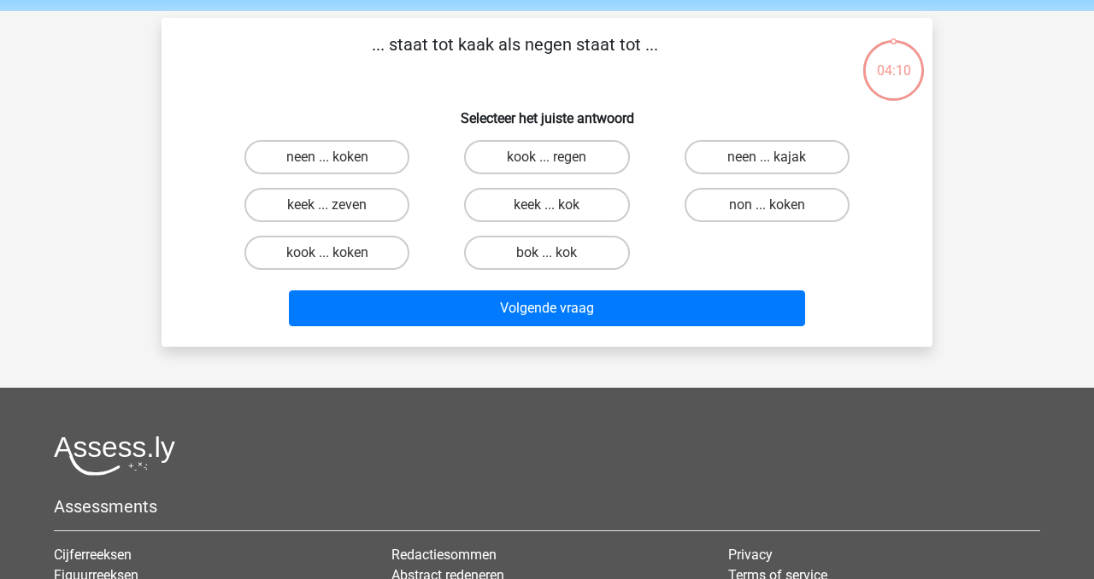
scroll to position [79, 0]
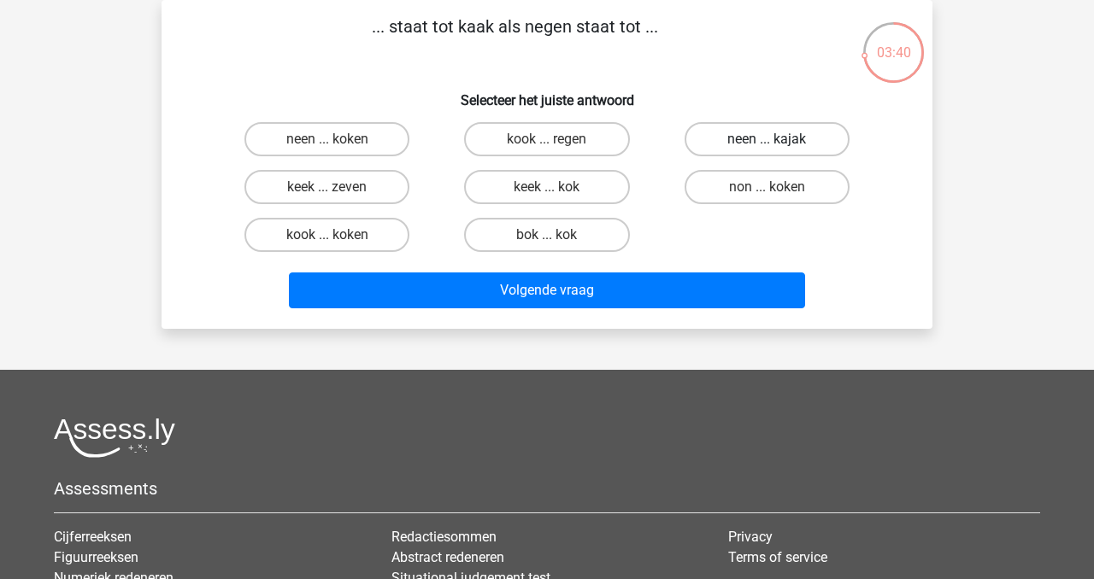
click at [810, 136] on label "neen ... kajak" at bounding box center [766, 139] width 165 height 34
click at [777, 139] on input "neen ... kajak" at bounding box center [771, 144] width 11 height 11
radio input "true"
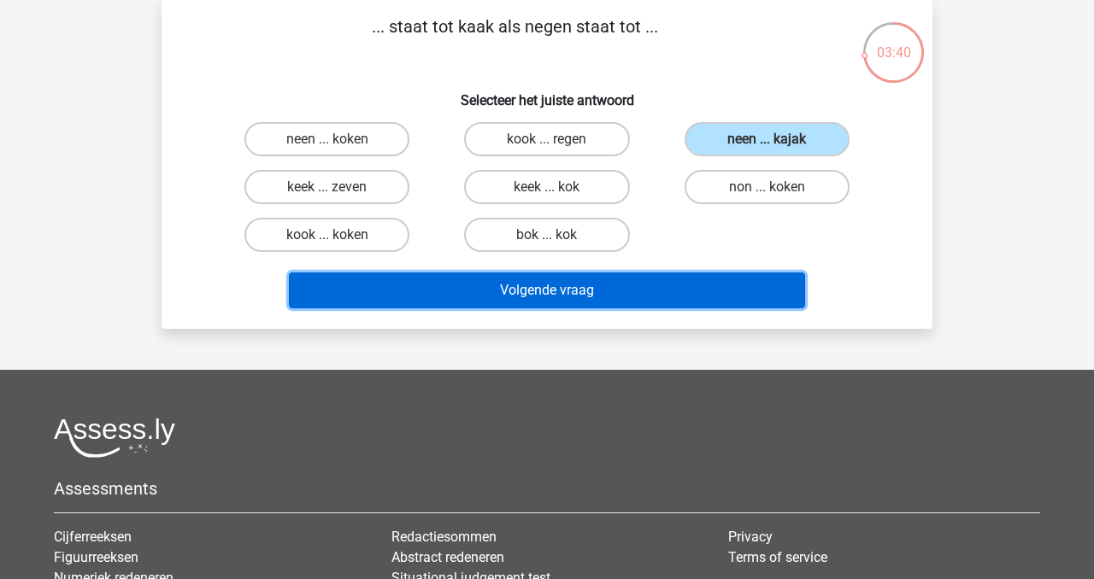
click at [680, 291] on button "Volgende vraag" at bounding box center [547, 291] width 517 height 36
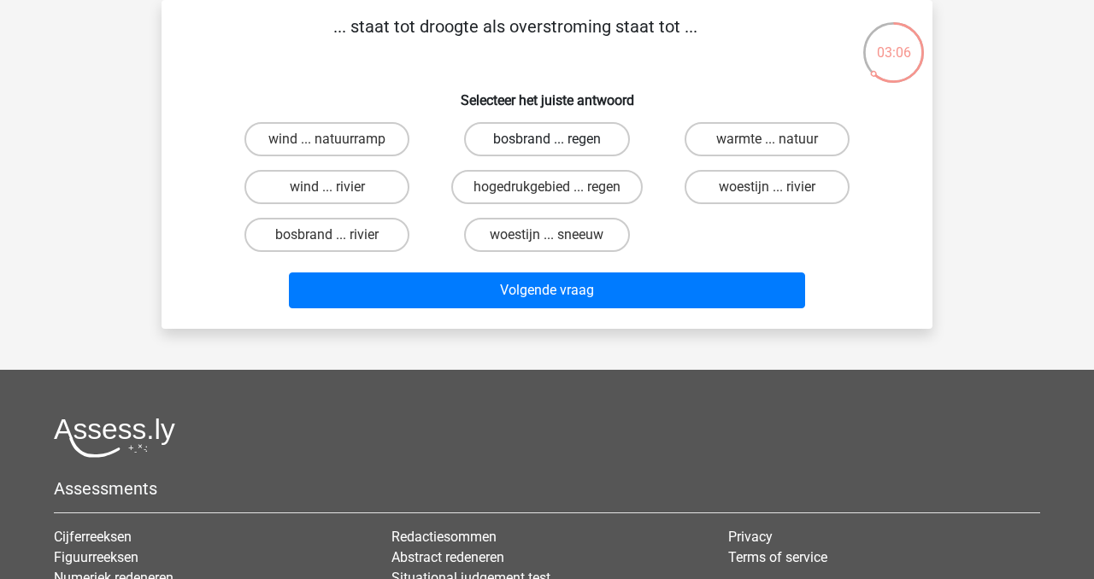
click at [596, 144] on label "bosbrand ... regen" at bounding box center [546, 139] width 165 height 34
click at [558, 144] on input "bosbrand ... regen" at bounding box center [552, 144] width 11 height 11
radio input "true"
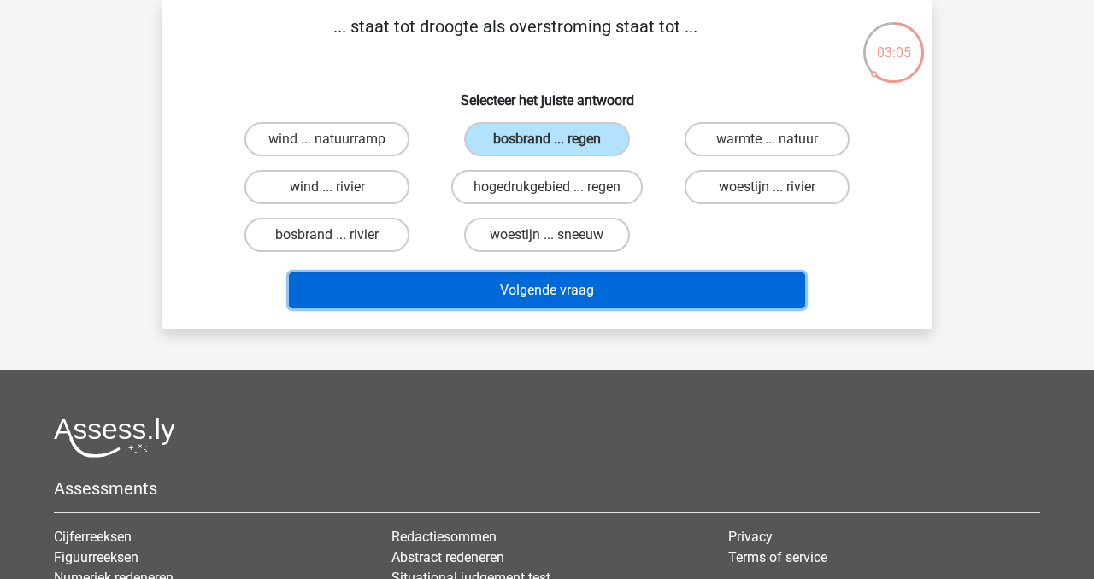
click at [581, 288] on button "Volgende vraag" at bounding box center [547, 291] width 517 height 36
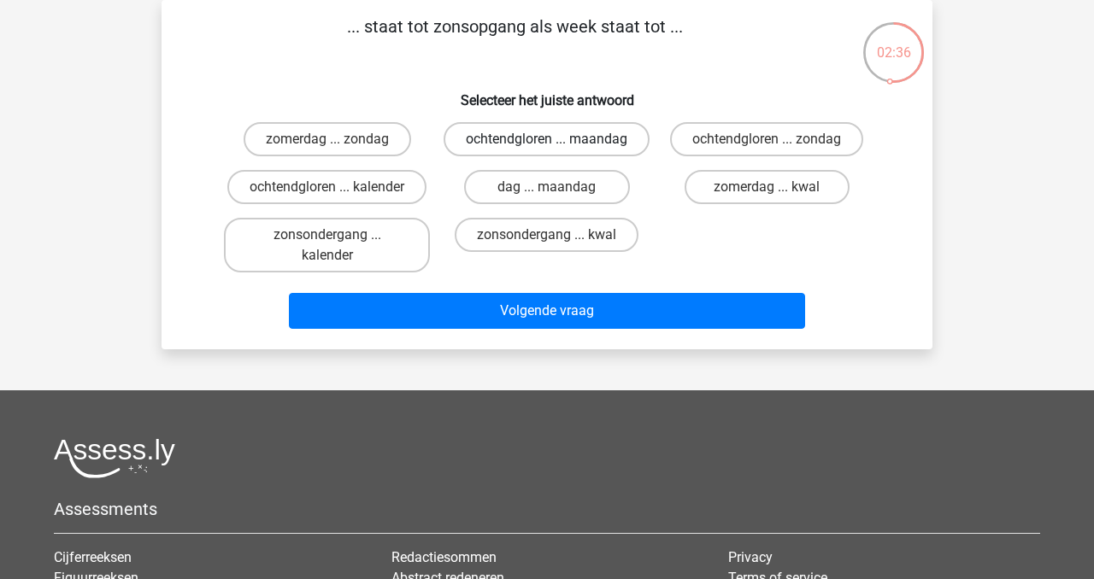
click at [595, 156] on label "ochtendgloren ... maandag" at bounding box center [546, 139] width 206 height 34
click at [558, 150] on input "ochtendgloren ... maandag" at bounding box center [552, 144] width 11 height 11
radio input "true"
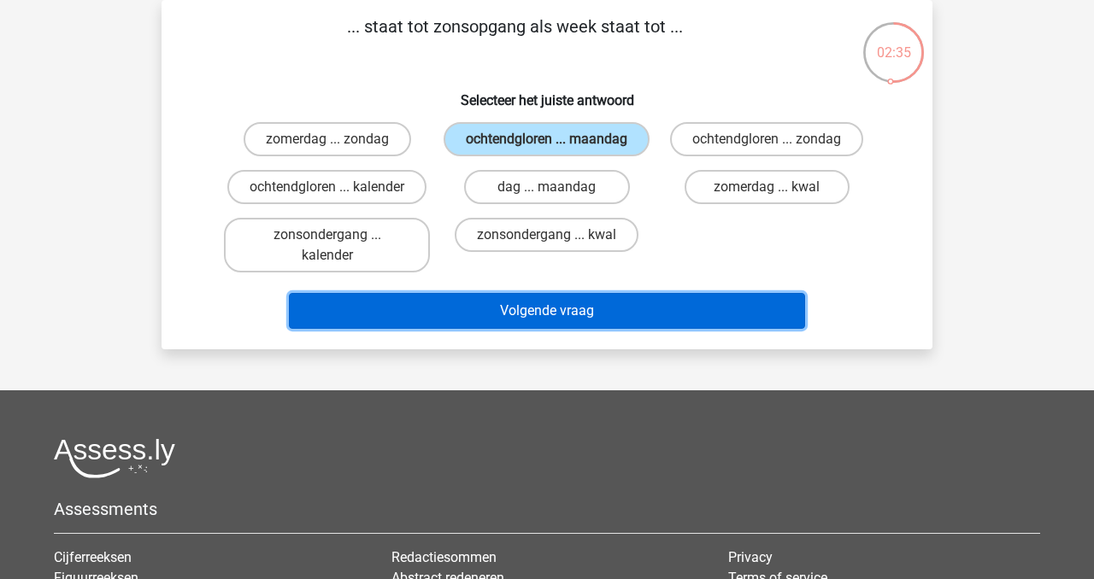
click at [613, 323] on button "Volgende vraag" at bounding box center [547, 311] width 517 height 36
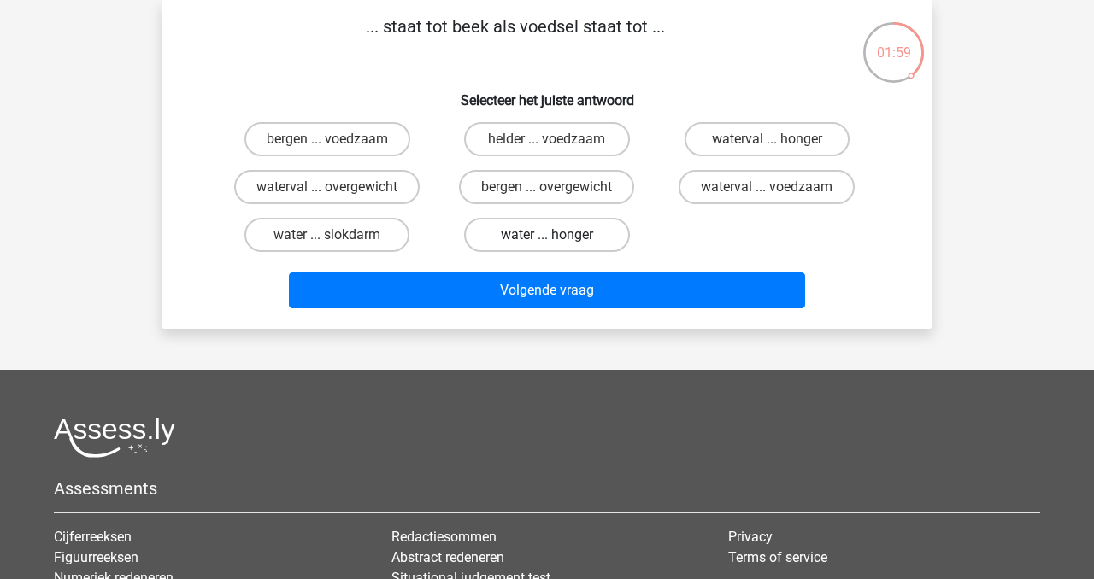
click at [558, 235] on label "water ... honger" at bounding box center [546, 235] width 165 height 34
click at [558, 235] on input "water ... honger" at bounding box center [552, 240] width 11 height 11
radio input "true"
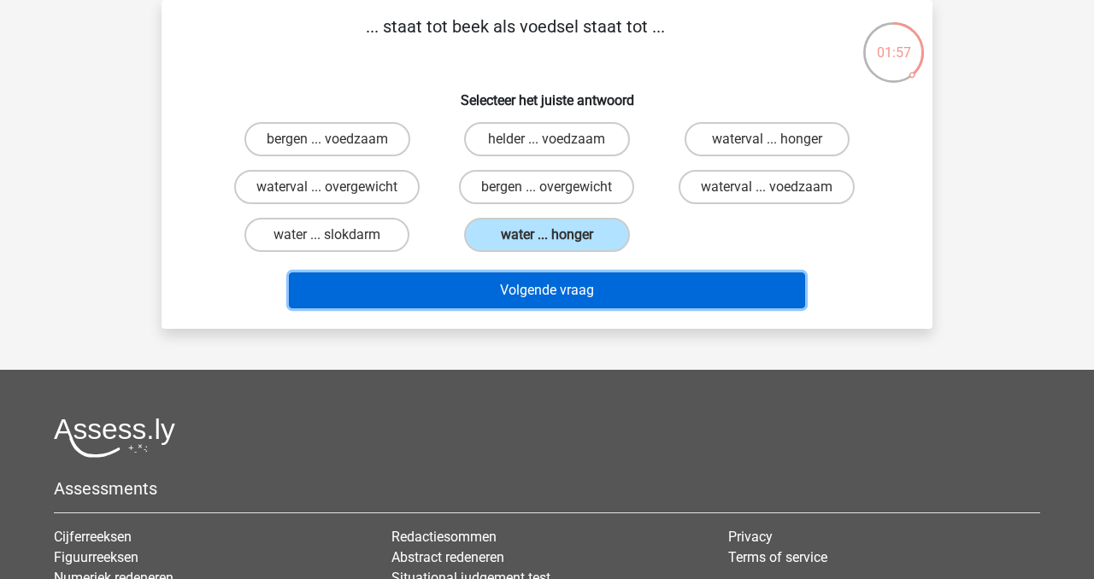
click at [590, 296] on button "Volgende vraag" at bounding box center [547, 291] width 517 height 36
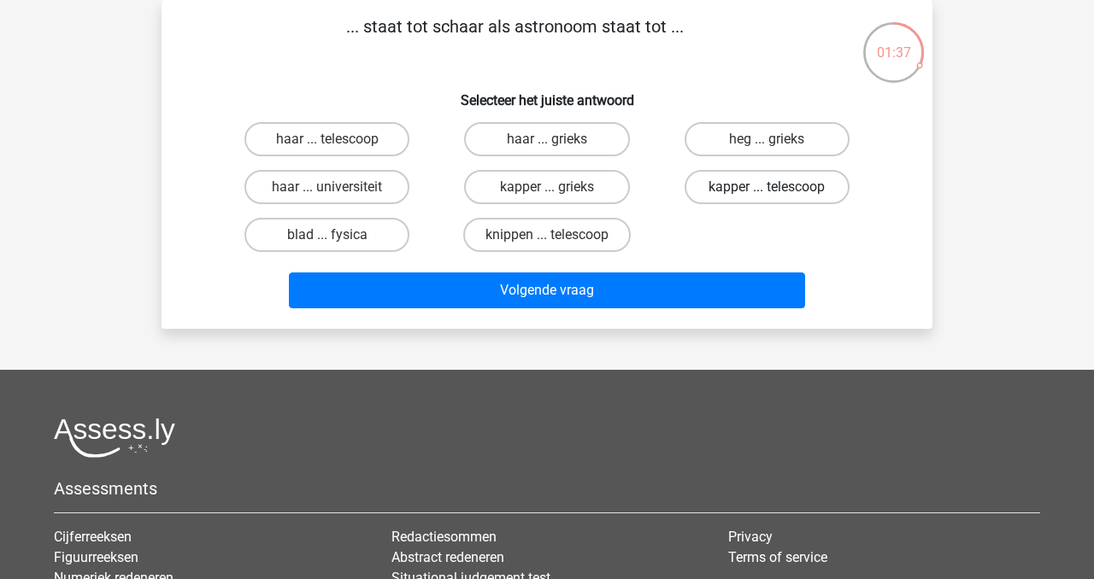
click at [789, 194] on label "kapper ... telescoop" at bounding box center [766, 187] width 165 height 34
click at [777, 194] on input "kapper ... telescoop" at bounding box center [771, 192] width 11 height 11
radio input "true"
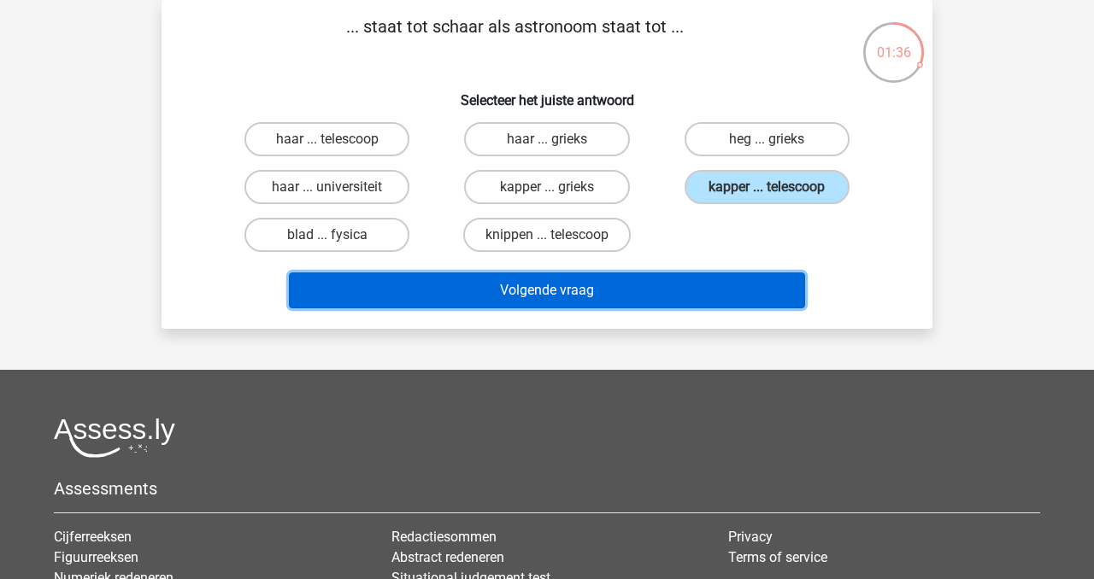
click at [766, 293] on button "Volgende vraag" at bounding box center [547, 291] width 517 height 36
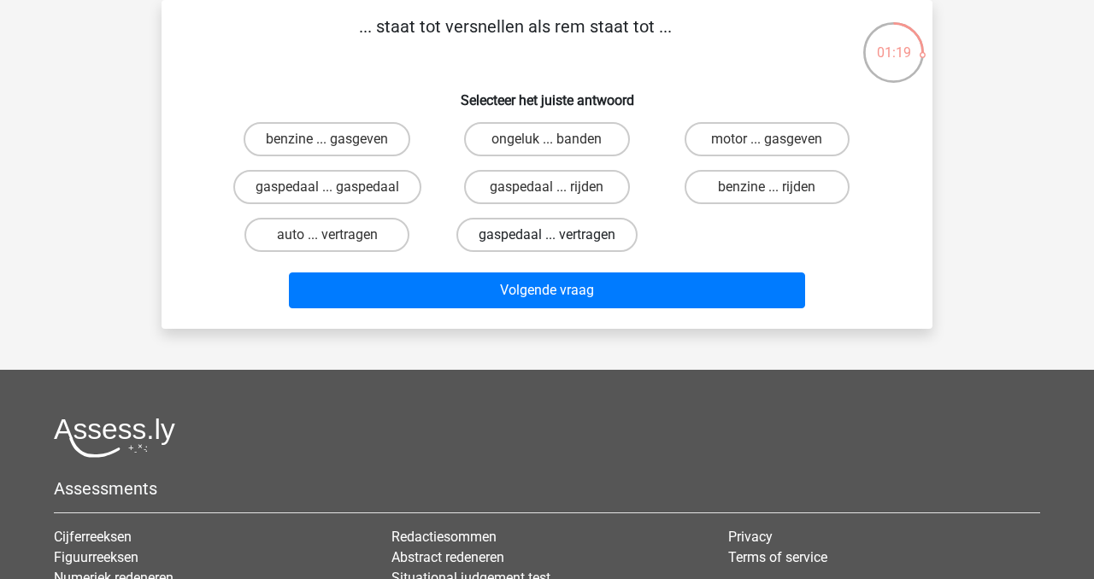
click at [596, 227] on label "gaspedaal ... vertragen" at bounding box center [546, 235] width 181 height 34
click at [558, 235] on input "gaspedaal ... vertragen" at bounding box center [552, 240] width 11 height 11
radio input "true"
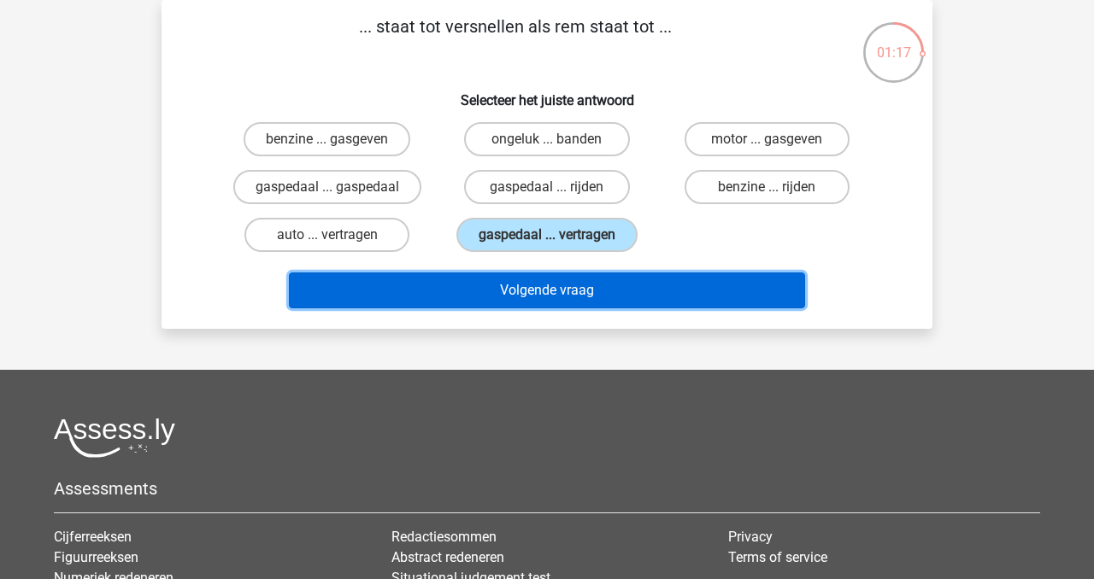
click at [624, 288] on button "Volgende vraag" at bounding box center [547, 291] width 517 height 36
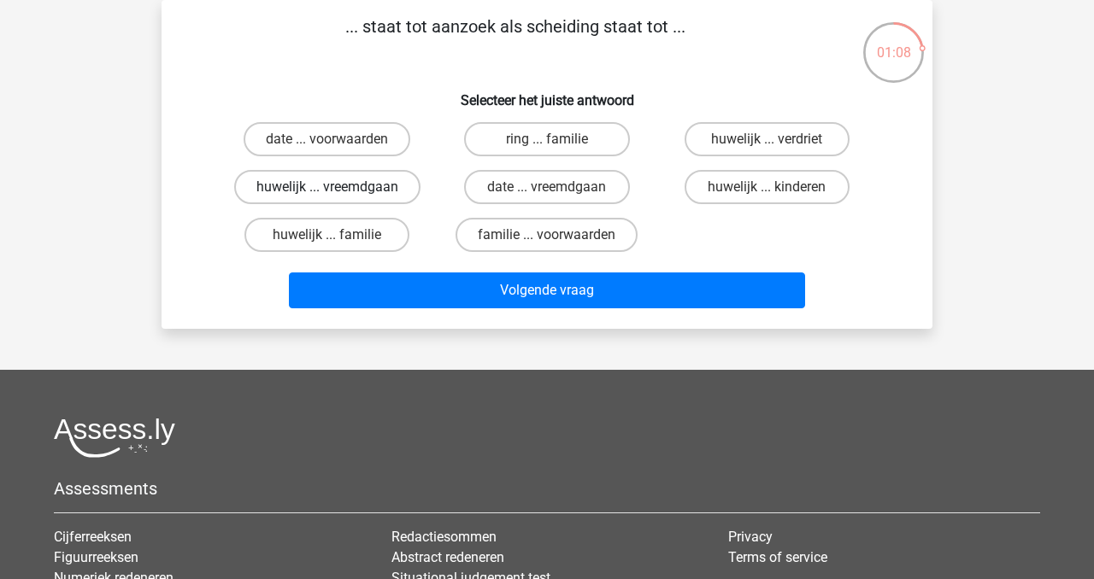
click at [349, 189] on label "huwelijk ... vreemdgaan" at bounding box center [327, 187] width 186 height 34
click at [338, 189] on input "huwelijk ... vreemdgaan" at bounding box center [332, 192] width 11 height 11
radio input "true"
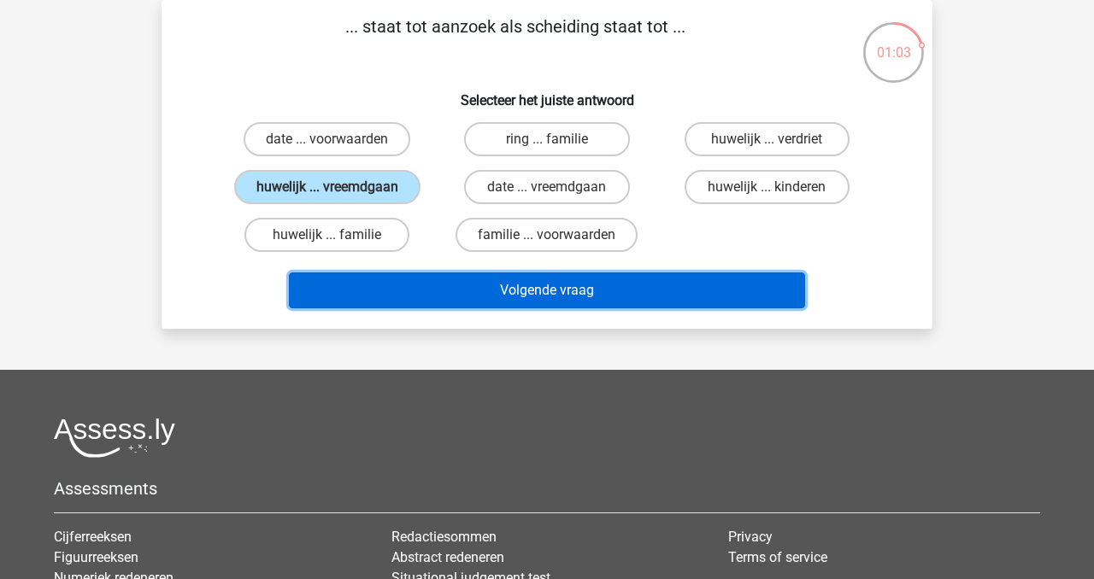
click at [671, 289] on button "Volgende vraag" at bounding box center [547, 291] width 517 height 36
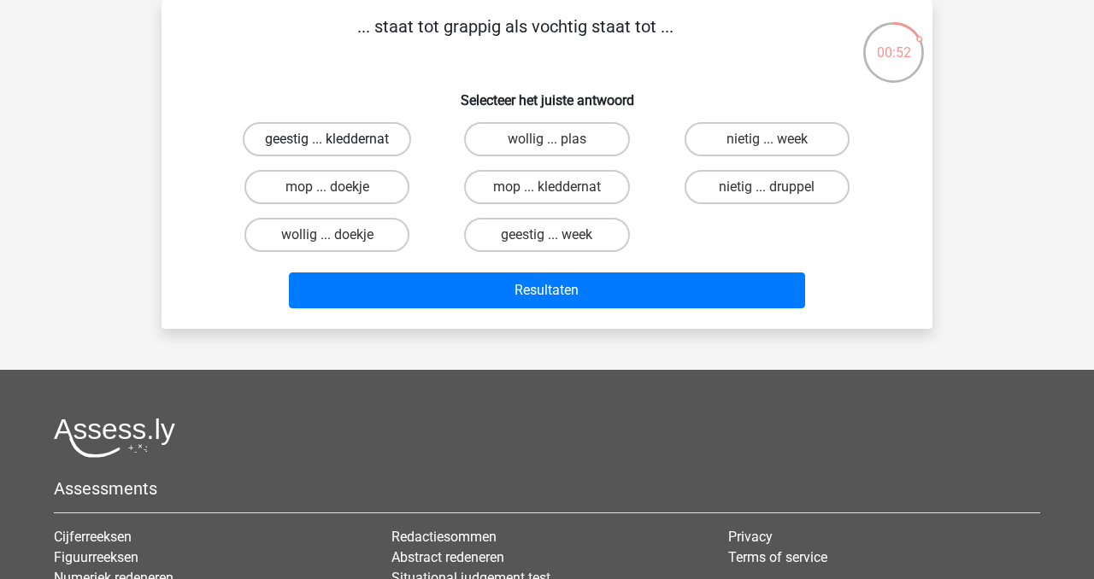
click at [375, 139] on label "geestig ... kleddernat" at bounding box center [327, 139] width 168 height 34
click at [338, 139] on input "geestig ... kleddernat" at bounding box center [332, 144] width 11 height 11
radio input "true"
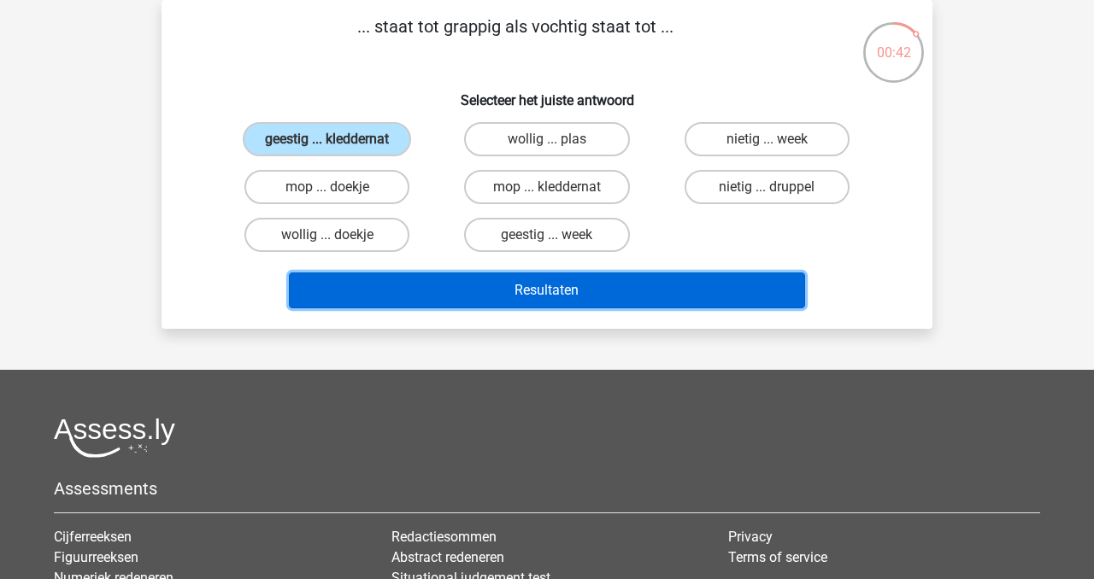
click at [597, 290] on button "Resultaten" at bounding box center [547, 291] width 517 height 36
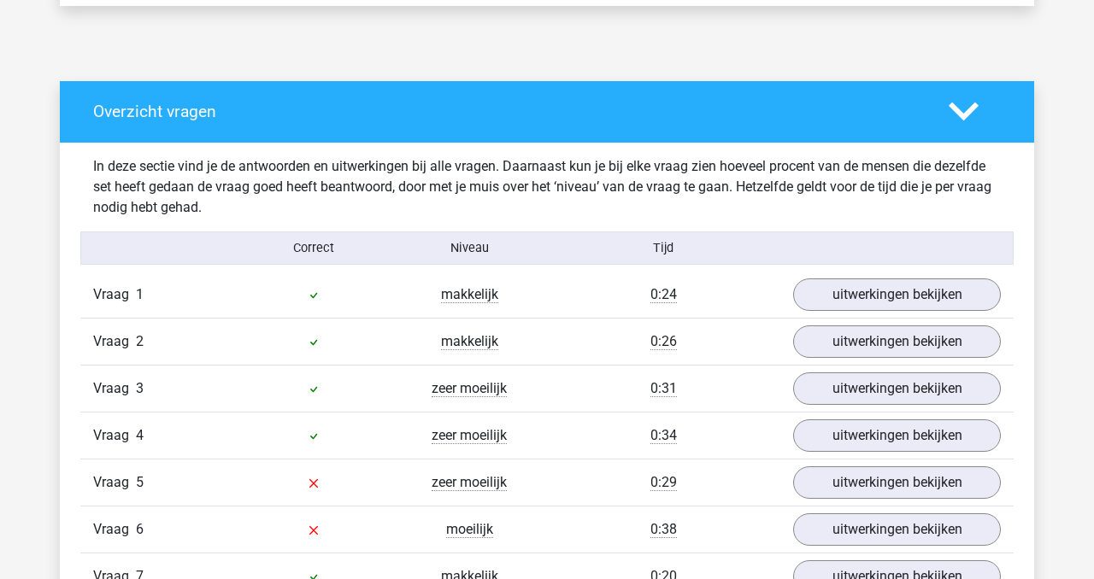
scroll to position [865, 0]
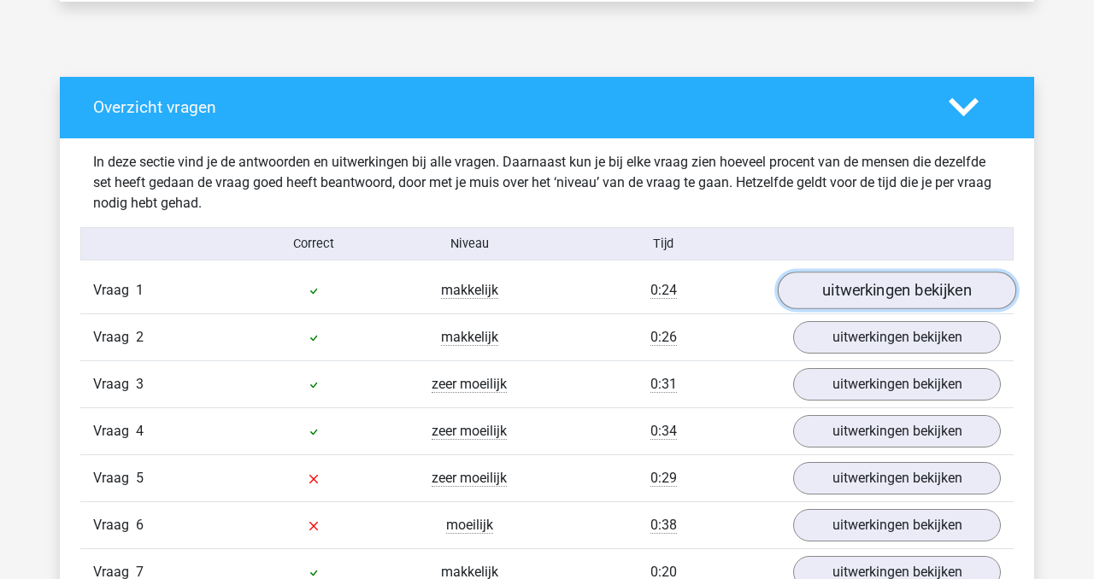
click at [851, 279] on link "uitwerkingen bekijken" at bounding box center [896, 292] width 238 height 38
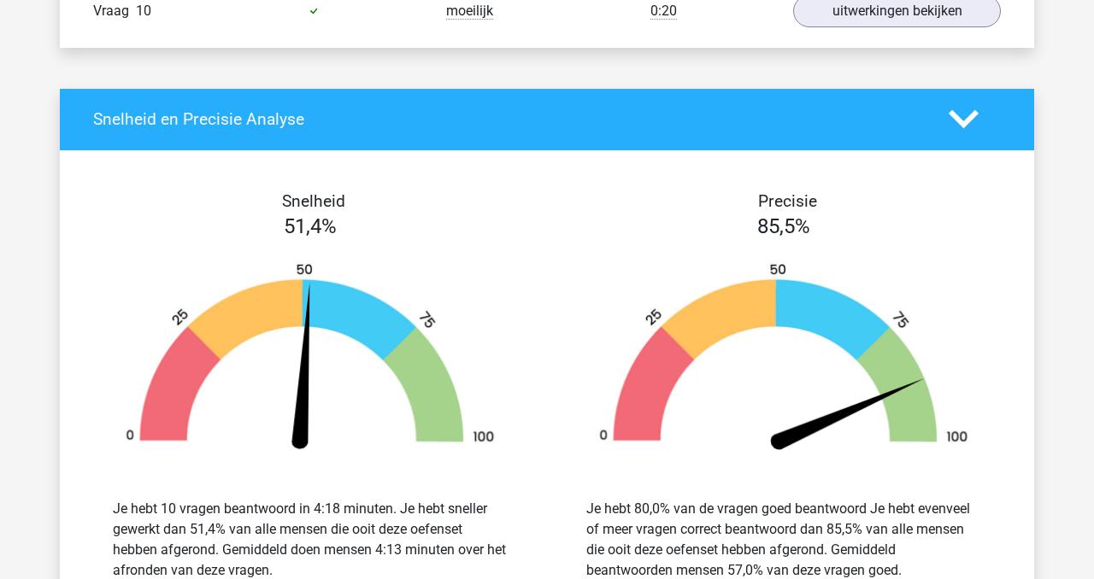
scroll to position [1831, 0]
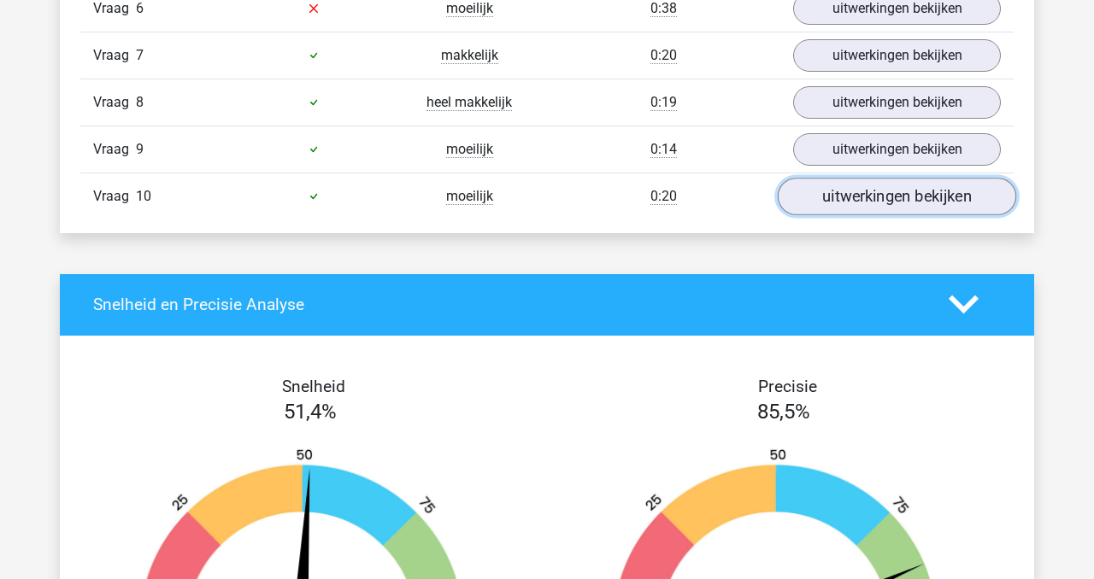
click at [860, 200] on link "uitwerkingen bekijken" at bounding box center [896, 197] width 238 height 38
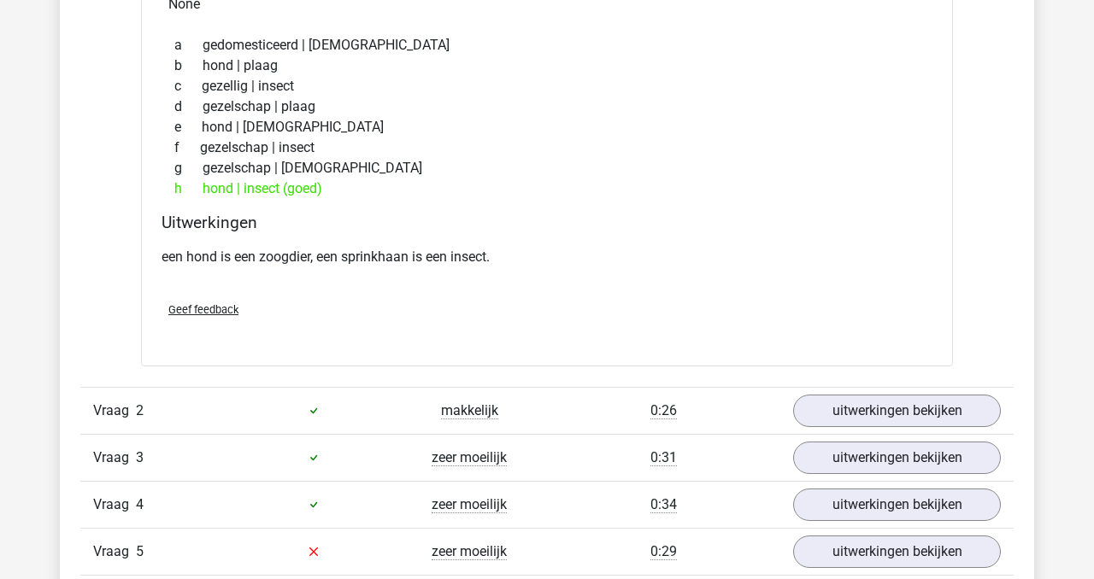
scroll to position [1244, 0]
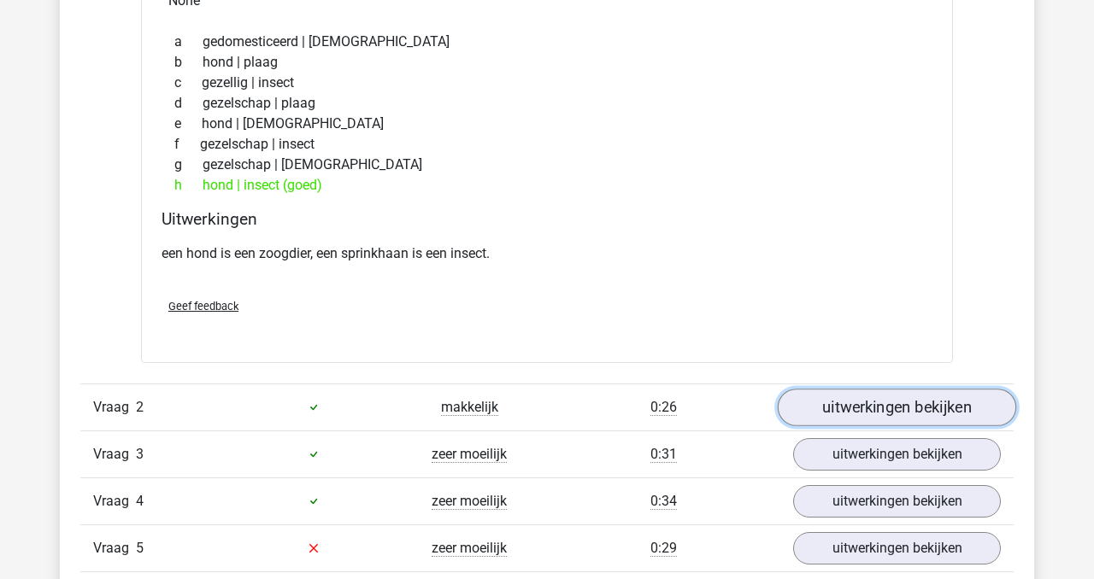
click at [858, 411] on link "uitwerkingen bekijken" at bounding box center [896, 408] width 238 height 38
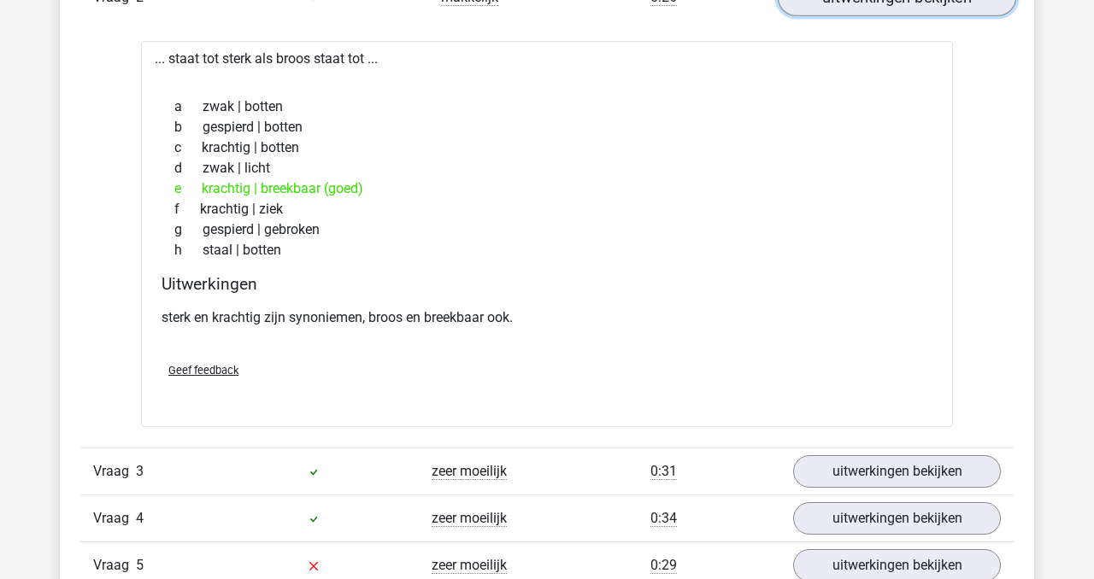
scroll to position [1656, 0]
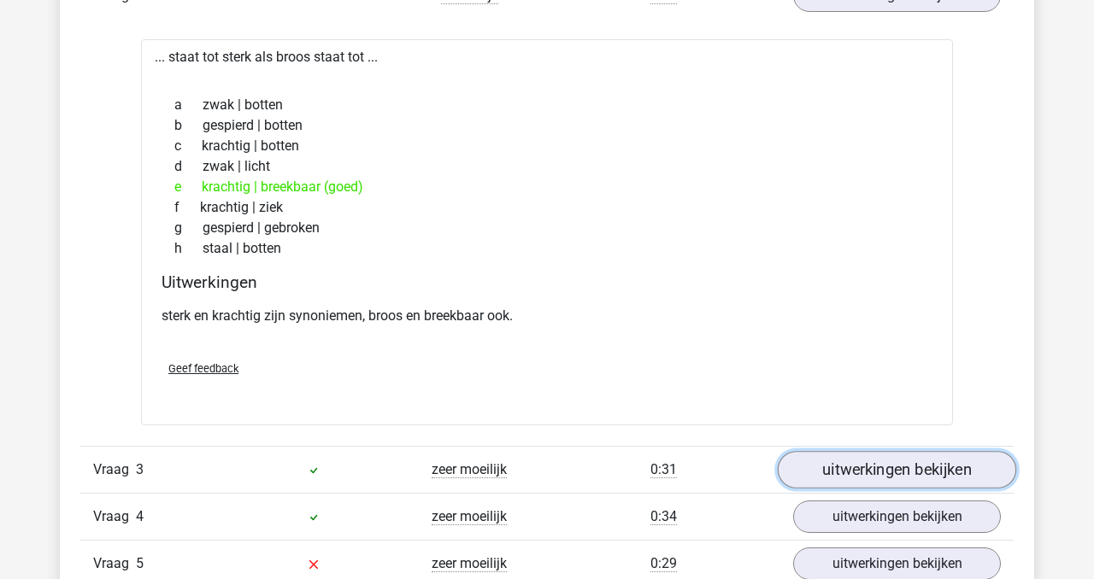
click at [893, 473] on link "uitwerkingen bekijken" at bounding box center [896, 470] width 238 height 38
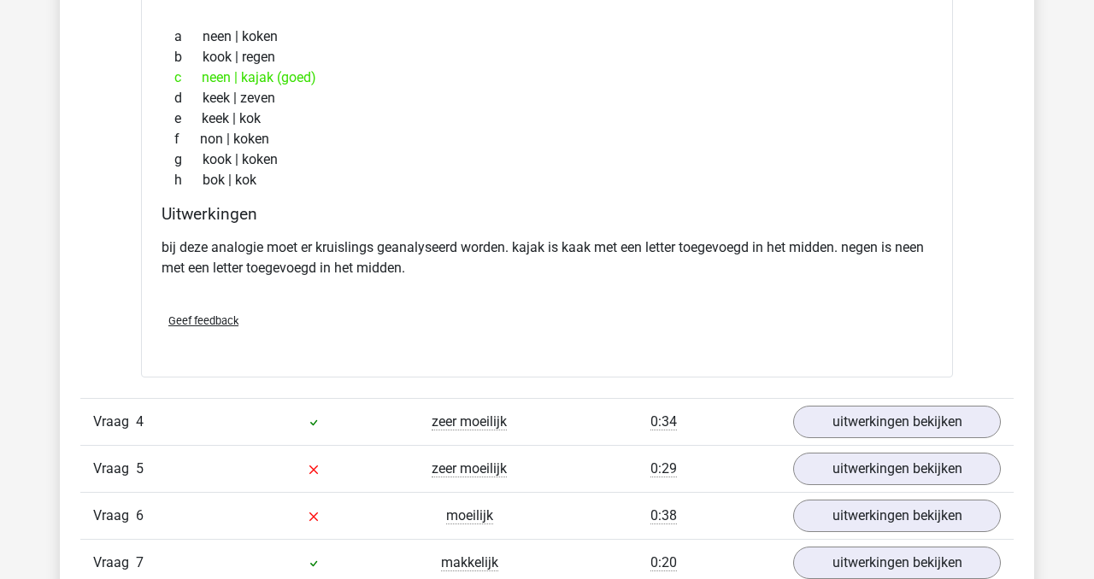
scroll to position [2206, 0]
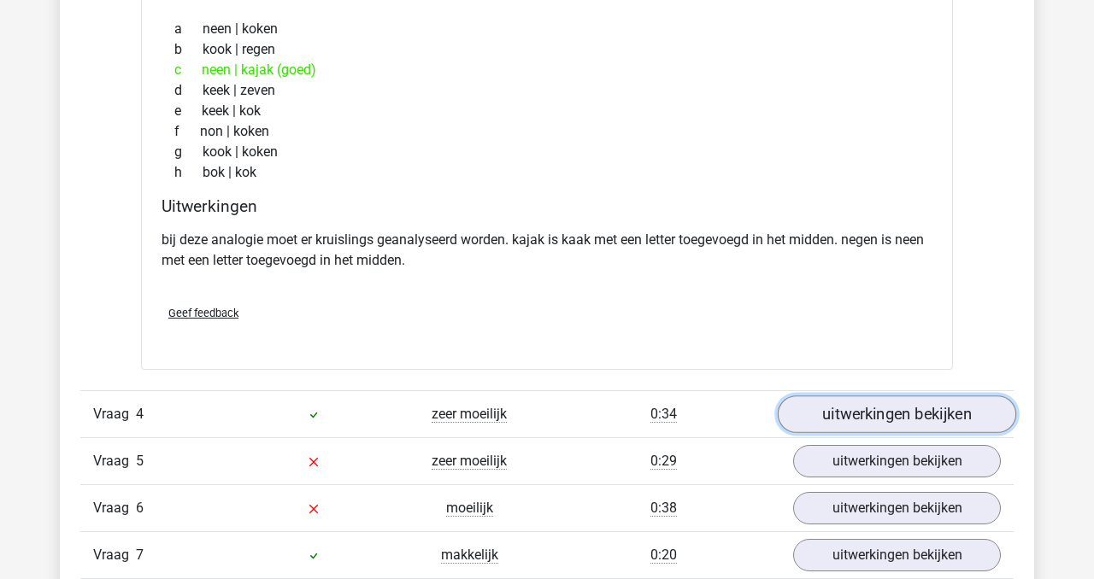
click at [897, 412] on link "uitwerkingen bekijken" at bounding box center [896, 415] width 238 height 38
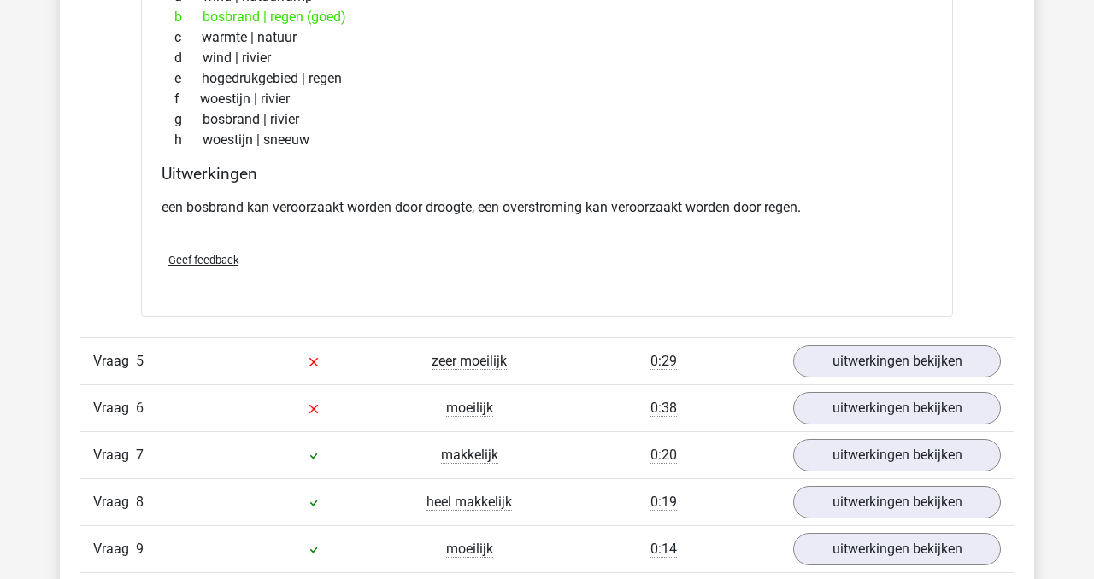
scroll to position [2762, 0]
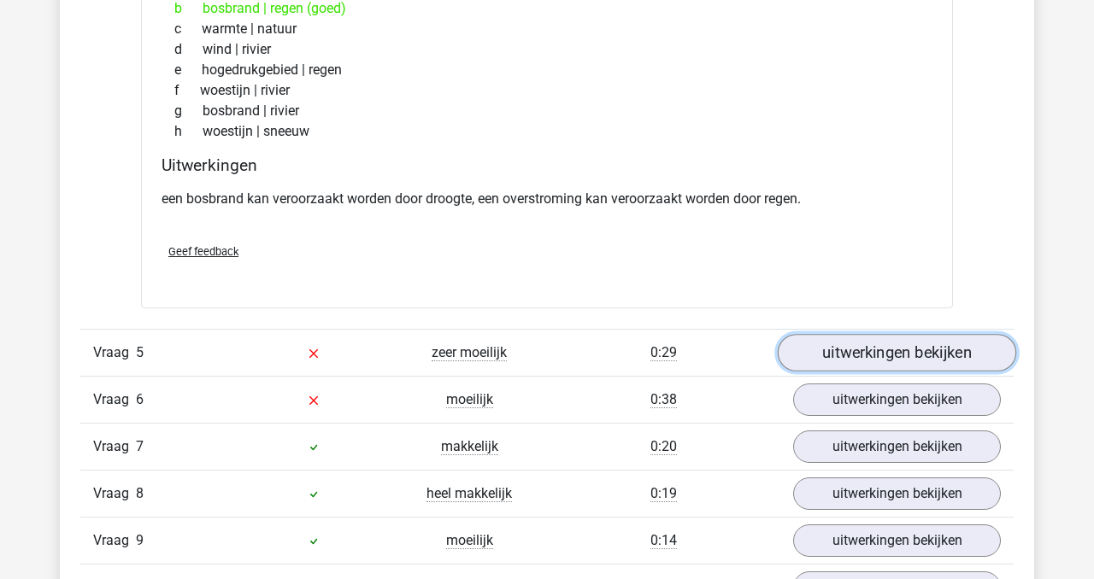
click at [889, 358] on link "uitwerkingen bekijken" at bounding box center [896, 354] width 238 height 38
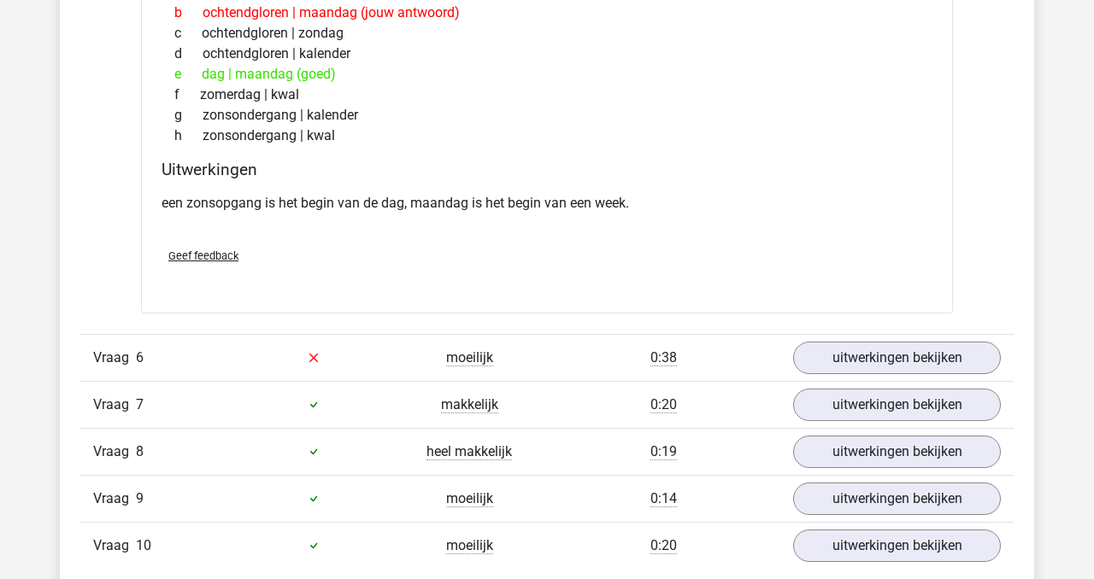
scroll to position [3237, 0]
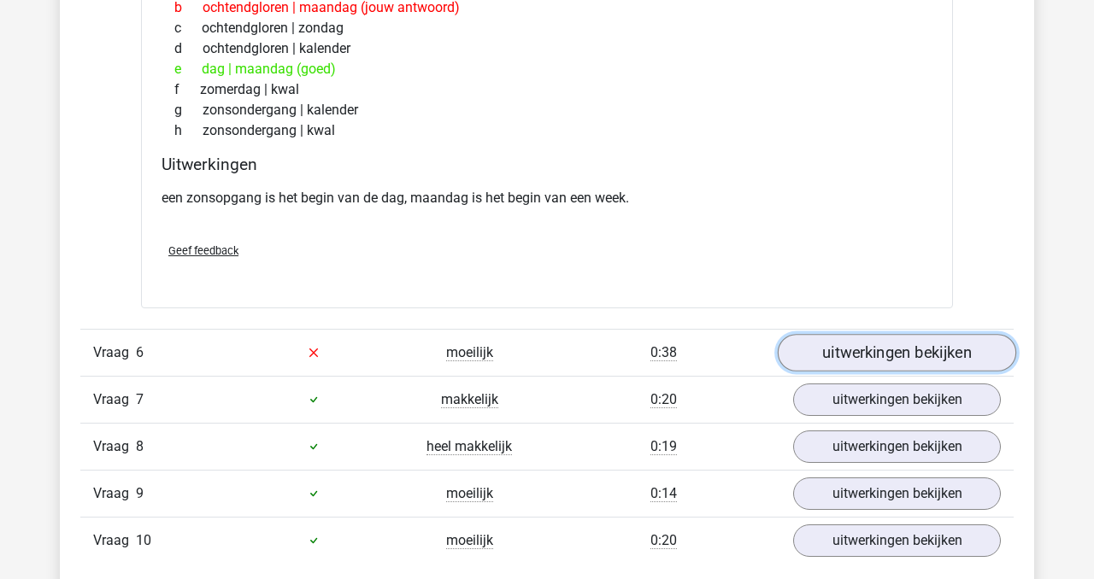
click at [869, 347] on link "uitwerkingen bekijken" at bounding box center [896, 353] width 238 height 38
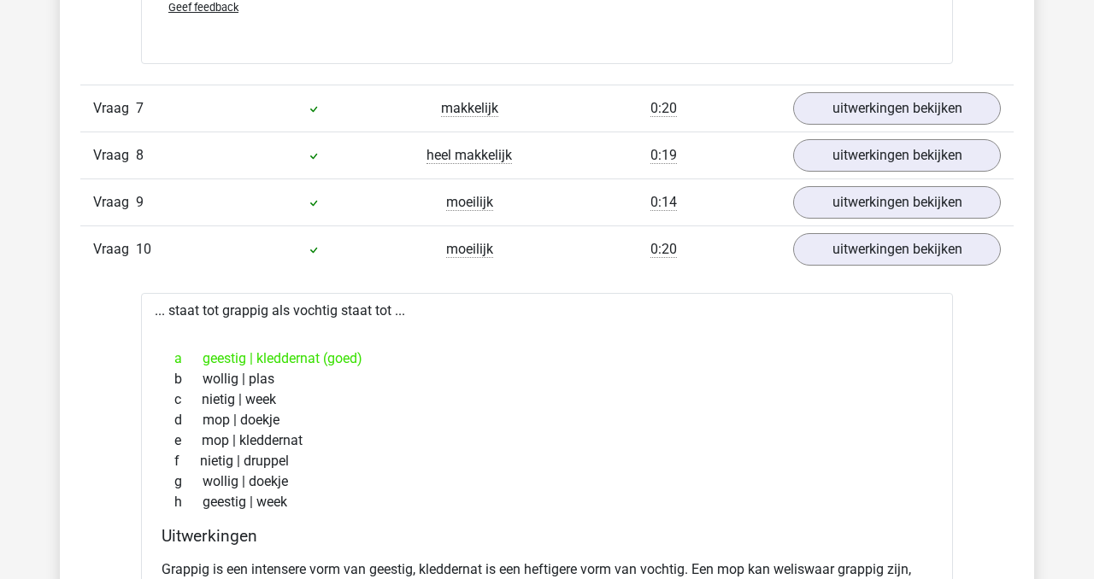
scroll to position [3946, 0]
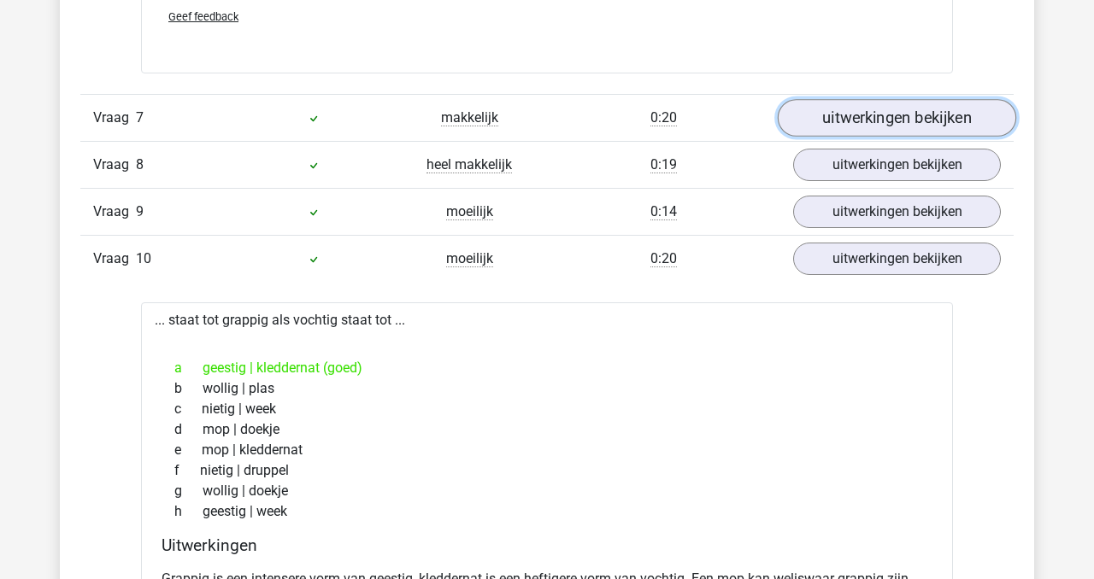
click at [898, 127] on link "uitwerkingen bekijken" at bounding box center [896, 118] width 238 height 38
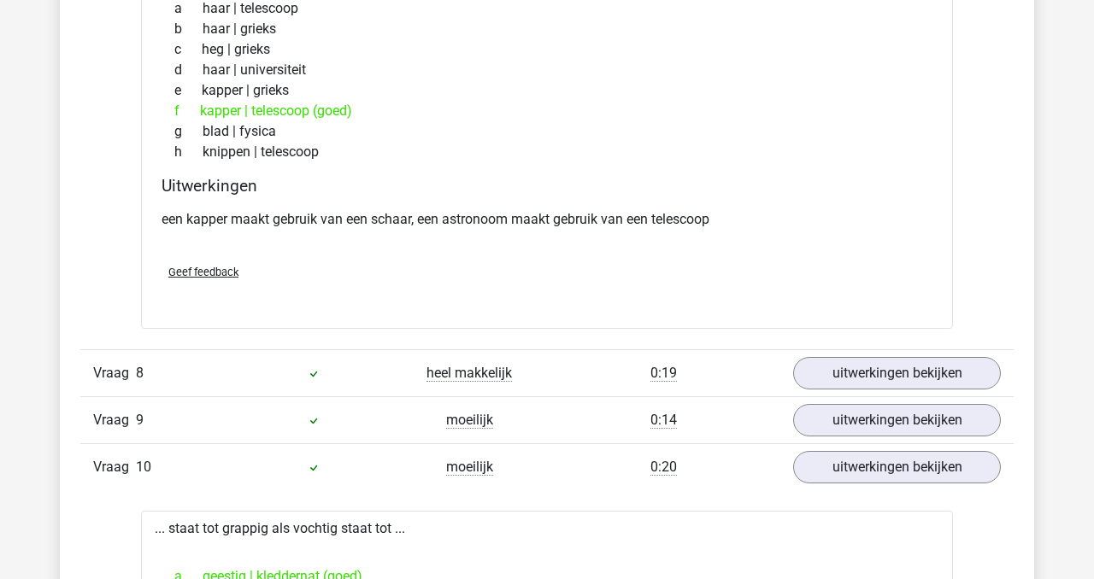
scroll to position [4167, 0]
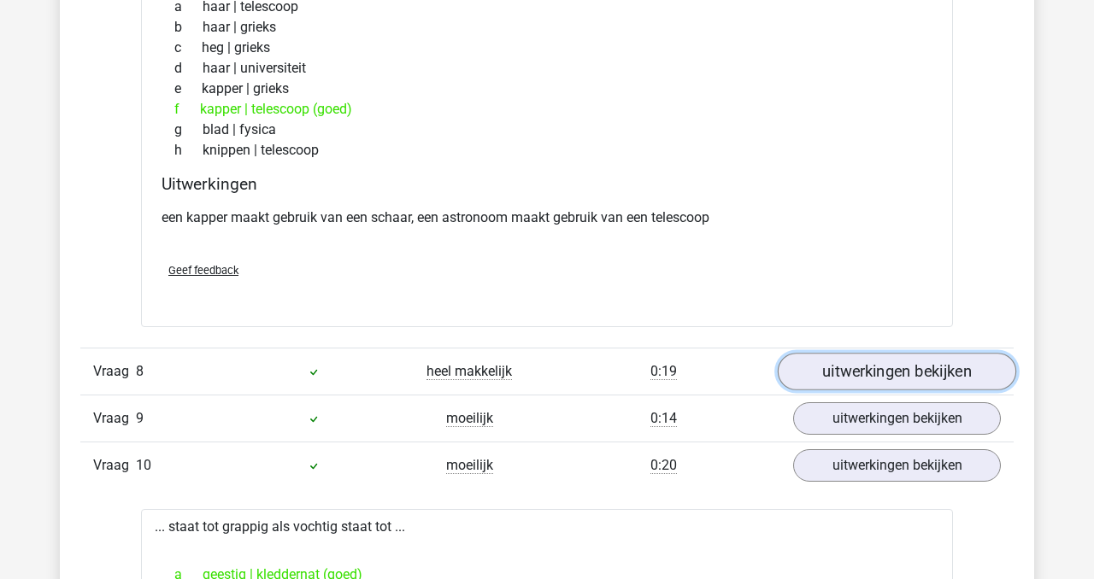
click at [877, 360] on link "uitwerkingen bekijken" at bounding box center [896, 372] width 238 height 38
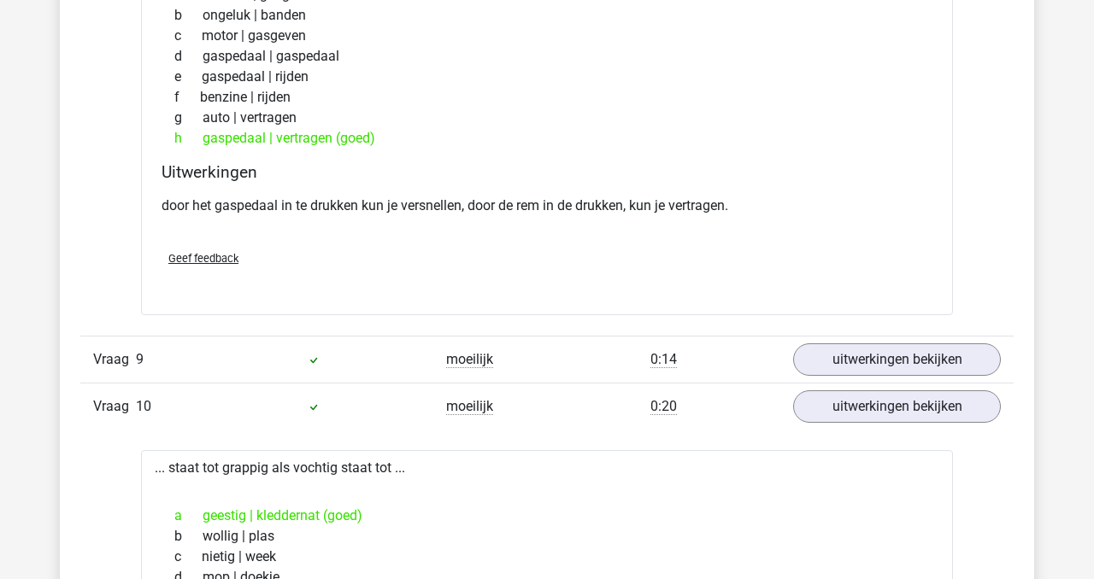
scroll to position [4673, 0]
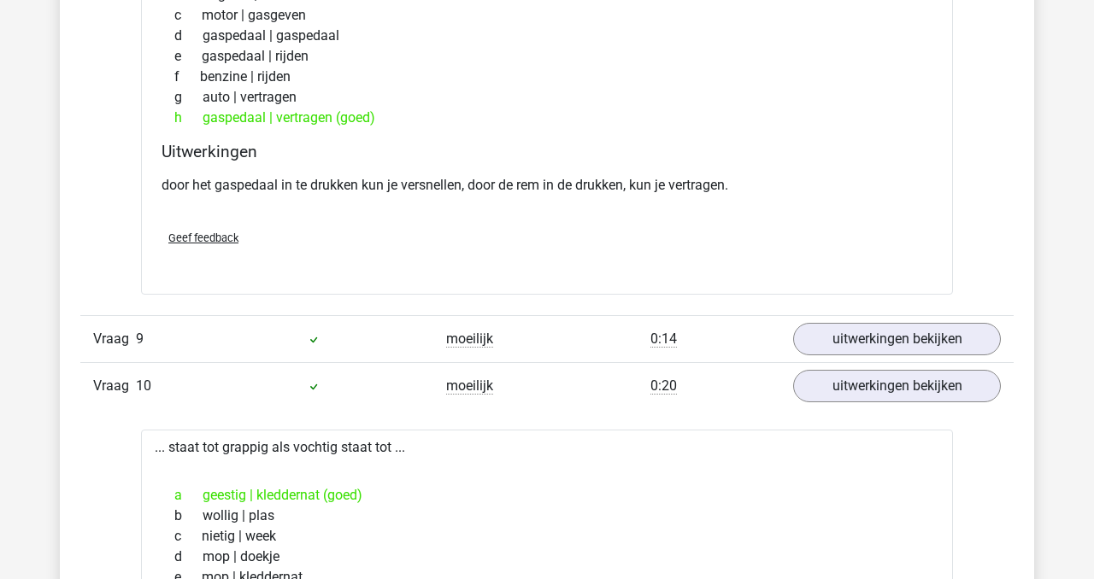
click at [877, 361] on div "Vraag 9 moeilijk 0:14 uitwerkingen bekijken" at bounding box center [546, 338] width 933 height 47
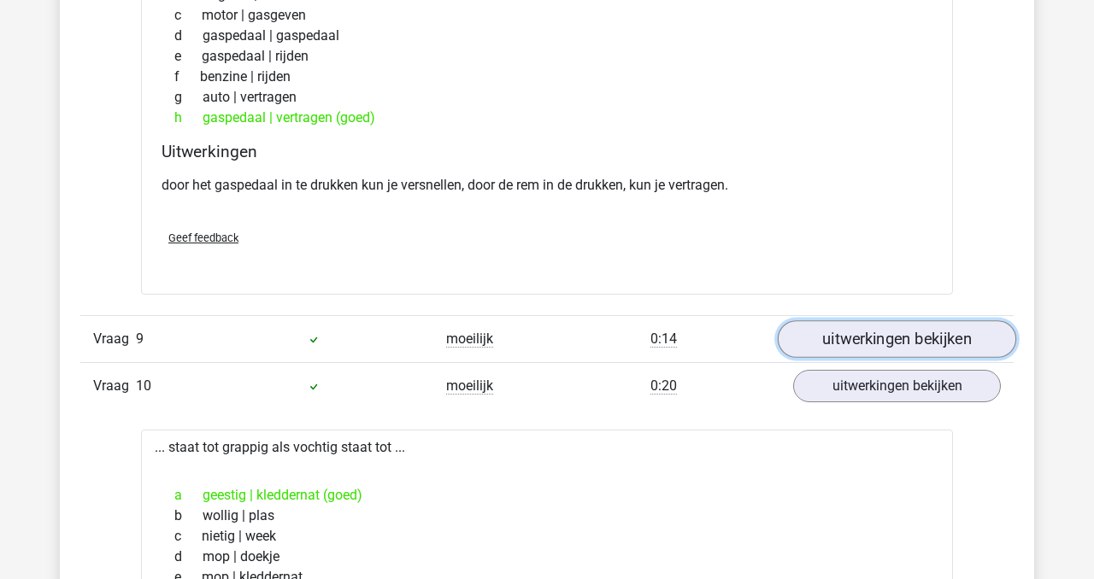
click at [865, 349] on link "uitwerkingen bekijken" at bounding box center [896, 339] width 238 height 38
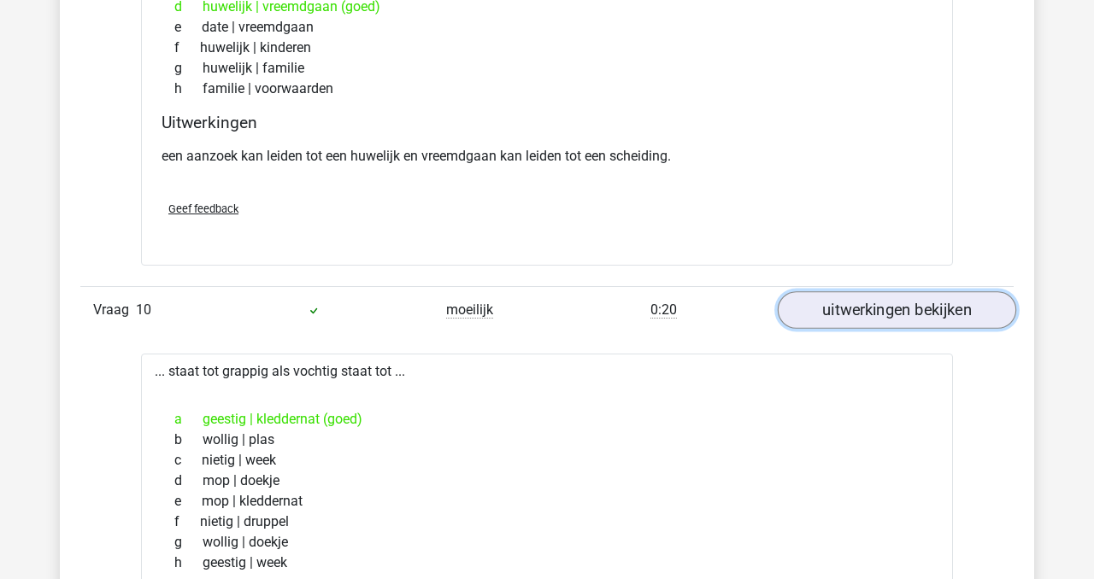
click at [864, 310] on link "uitwerkingen bekijken" at bounding box center [896, 311] width 238 height 38
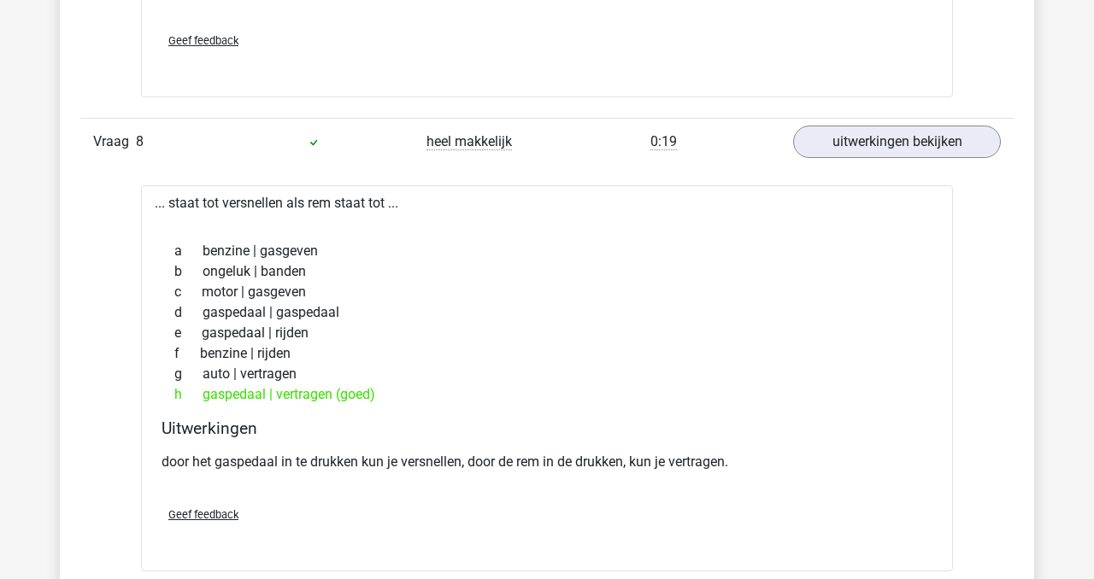
scroll to position [4384, 0]
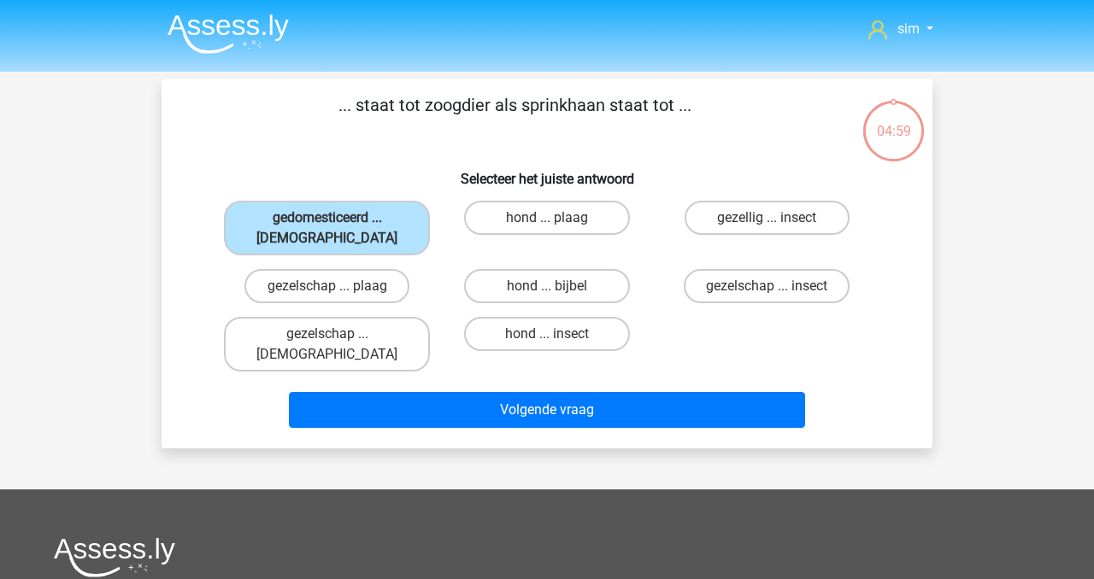
click at [255, 31] on img at bounding box center [227, 34] width 121 height 40
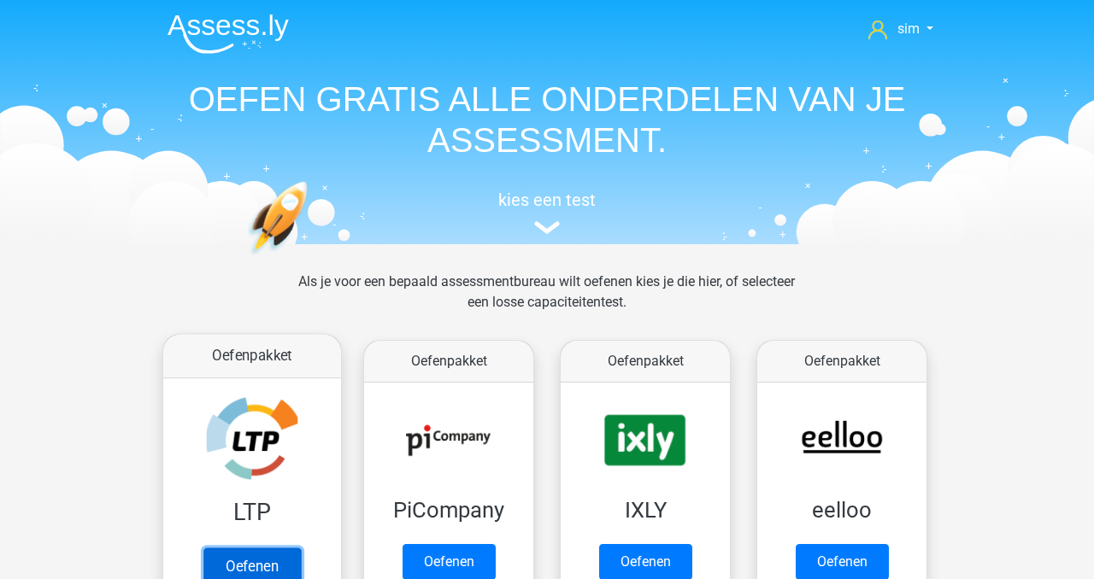
click at [243, 548] on link "Oefenen" at bounding box center [251, 567] width 97 height 38
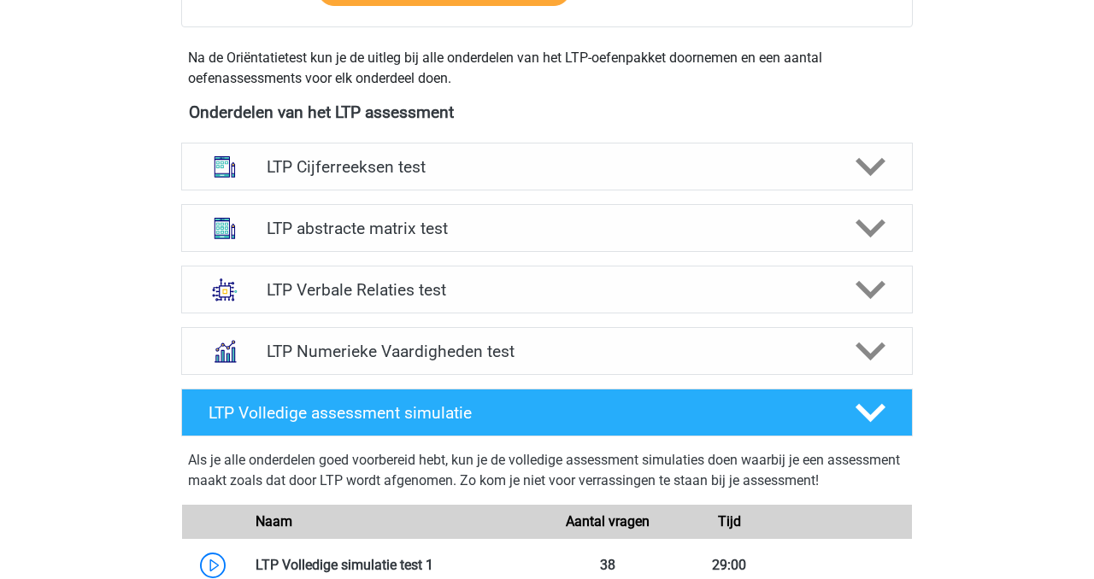
scroll to position [633, 0]
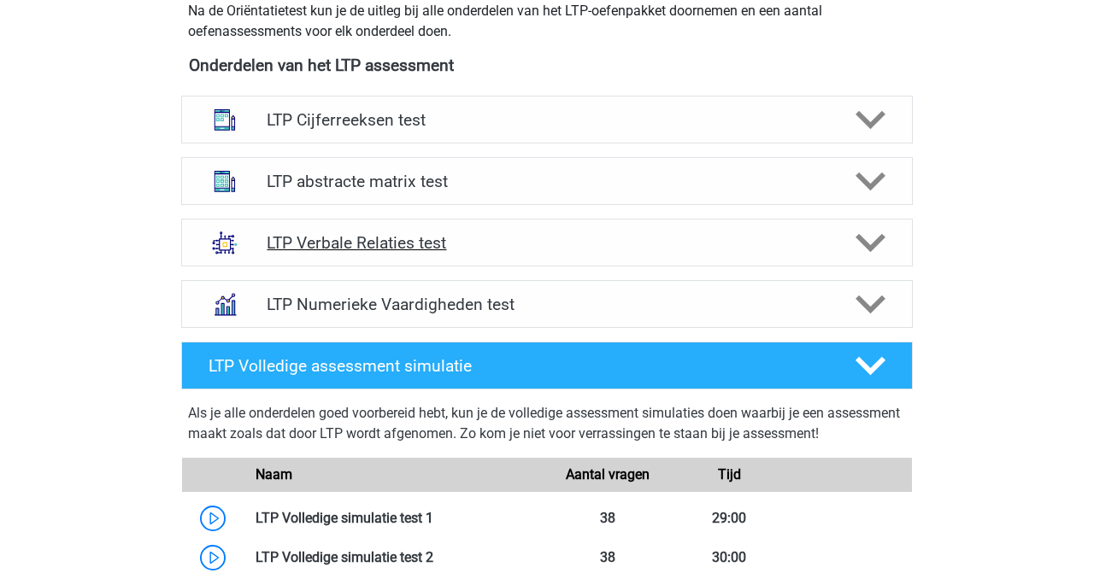
click at [520, 244] on h4 "LTP Verbale Relaties test" at bounding box center [547, 243] width 560 height 20
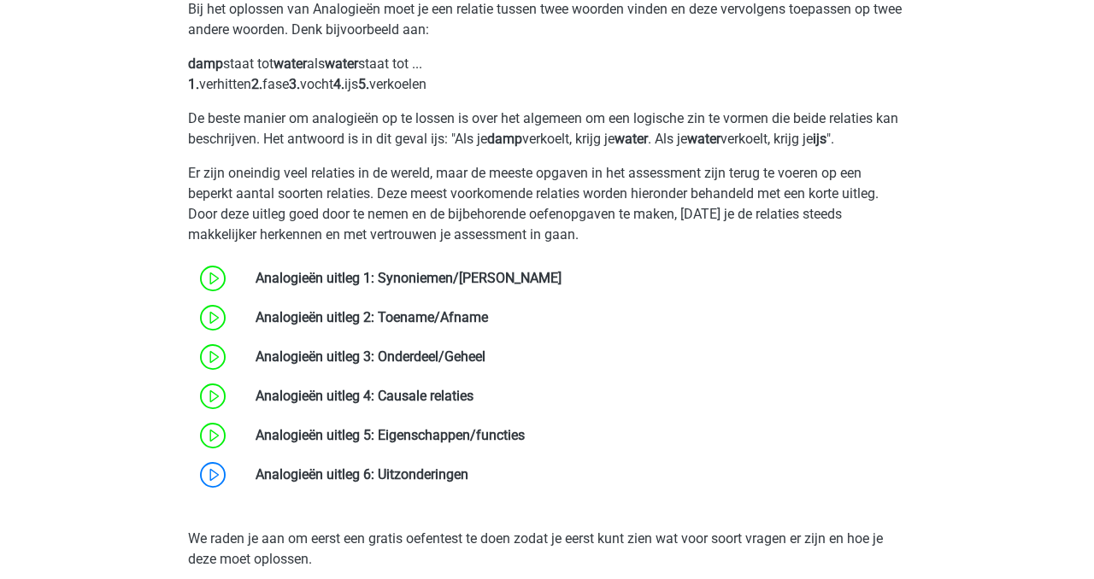
scroll to position [956, 0]
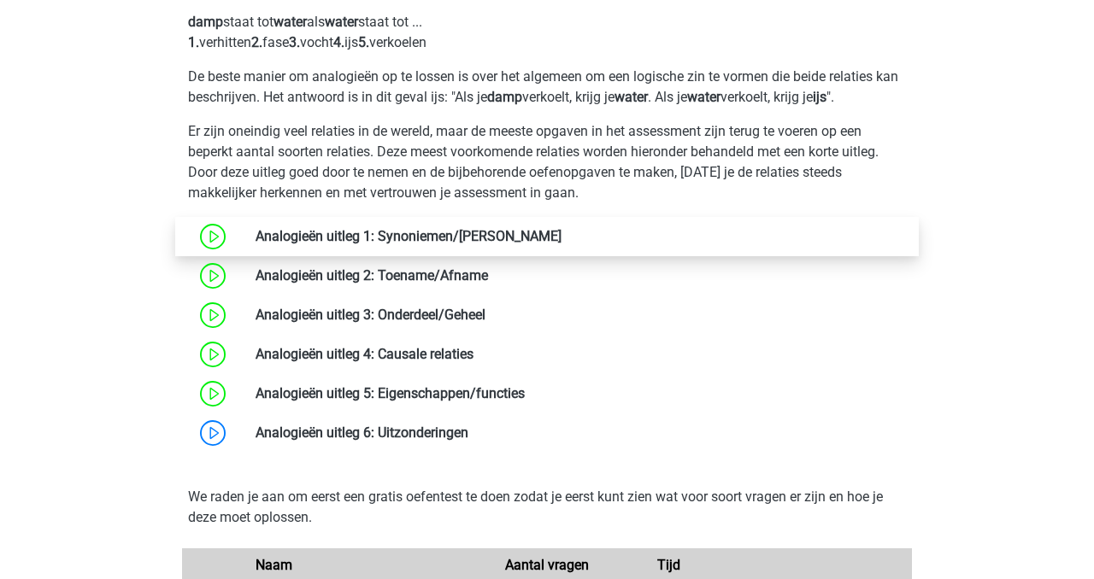
click at [561, 242] on link at bounding box center [561, 236] width 0 height 16
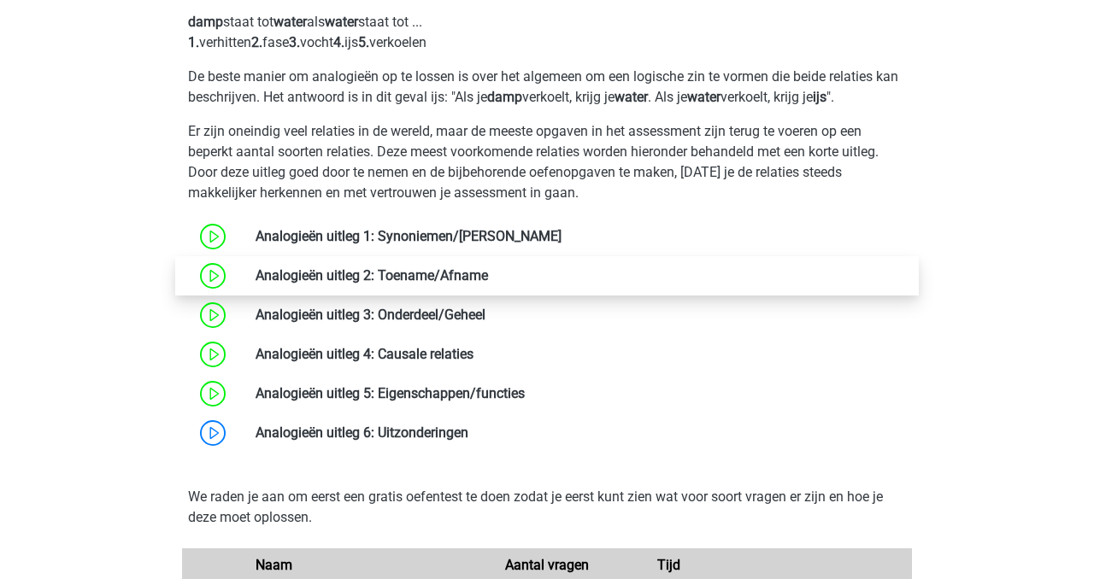
click at [488, 284] on link at bounding box center [488, 275] width 0 height 16
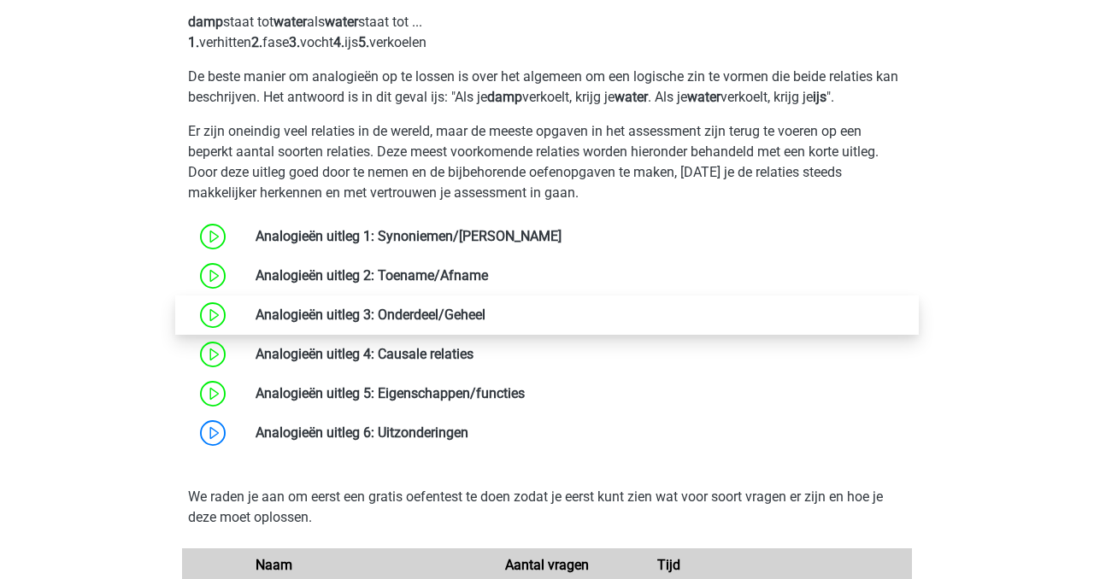
click at [485, 318] on link at bounding box center [485, 315] width 0 height 16
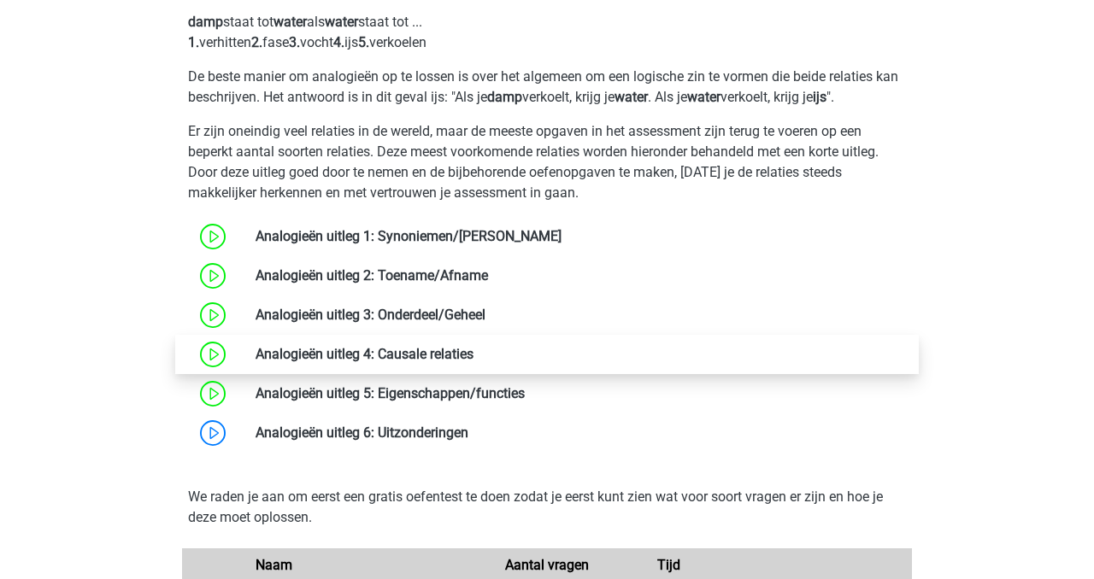
click at [473, 361] on link at bounding box center [473, 354] width 0 height 16
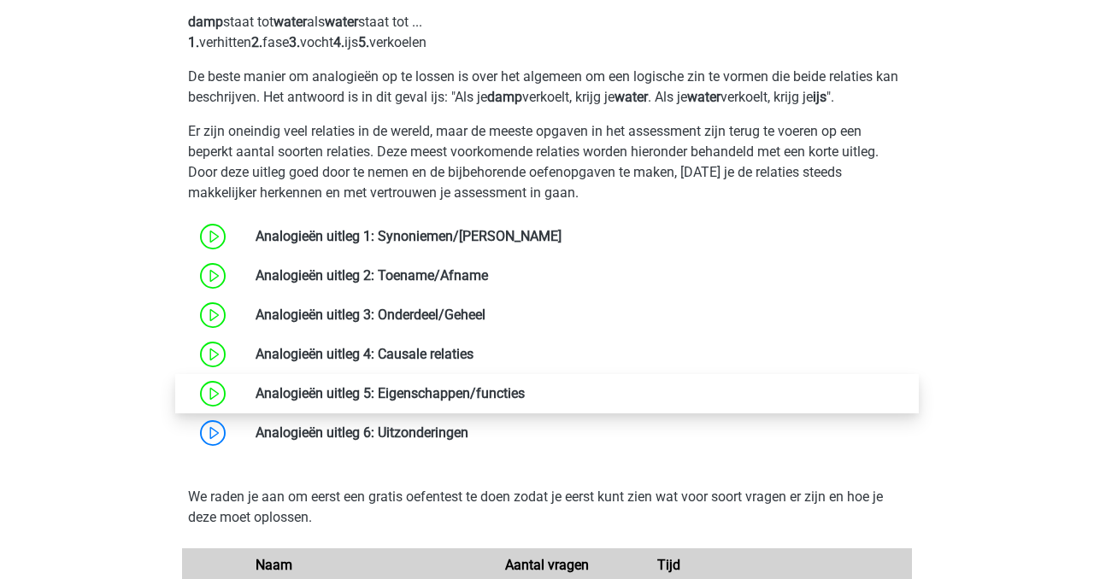
click at [525, 402] on link at bounding box center [525, 393] width 0 height 16
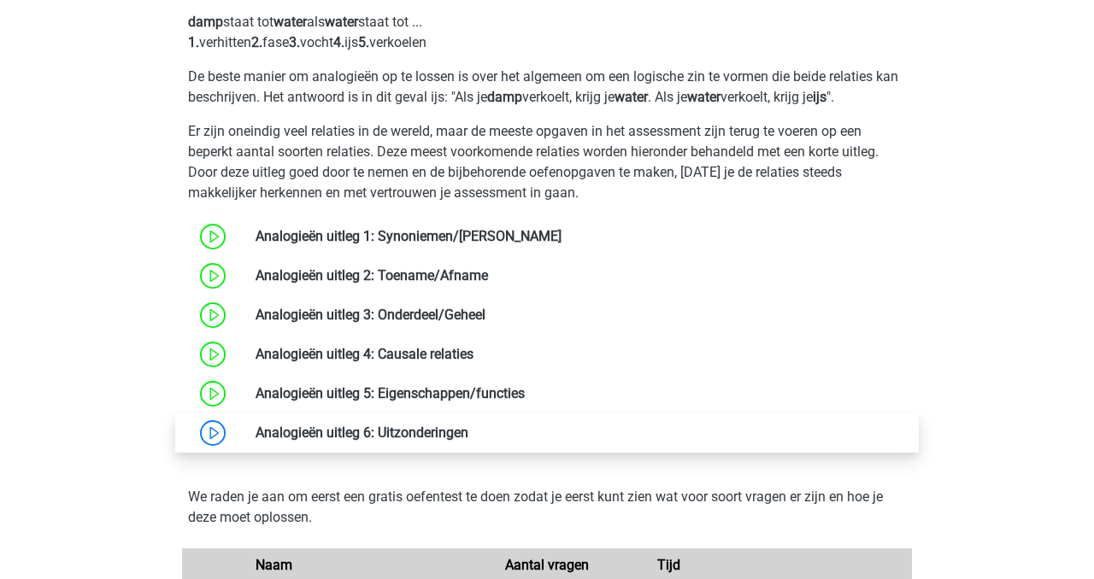
click at [468, 434] on link at bounding box center [468, 433] width 0 height 16
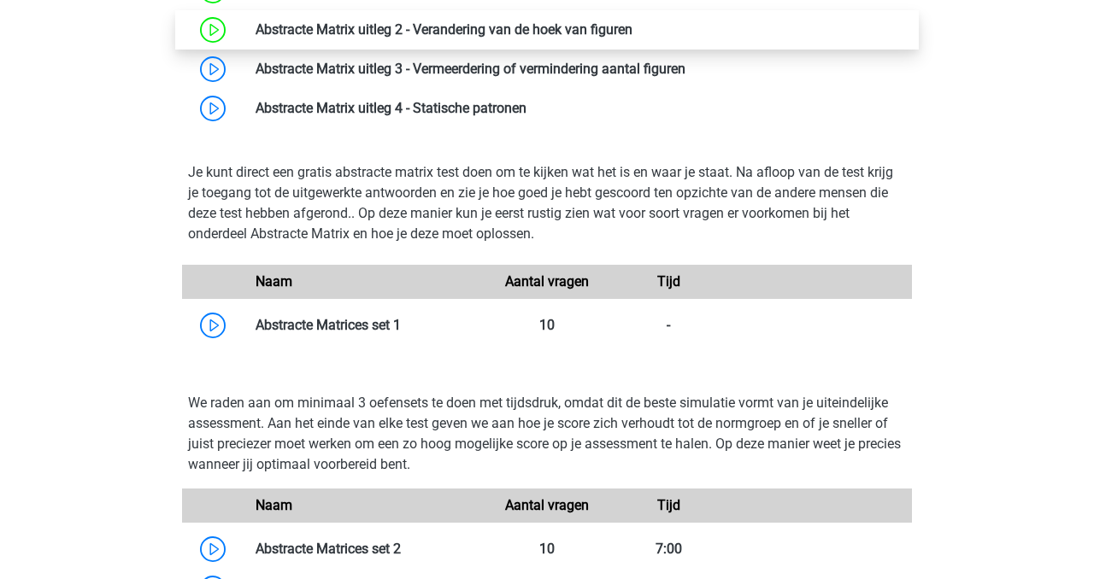
click at [632, 38] on link at bounding box center [632, 29] width 0 height 16
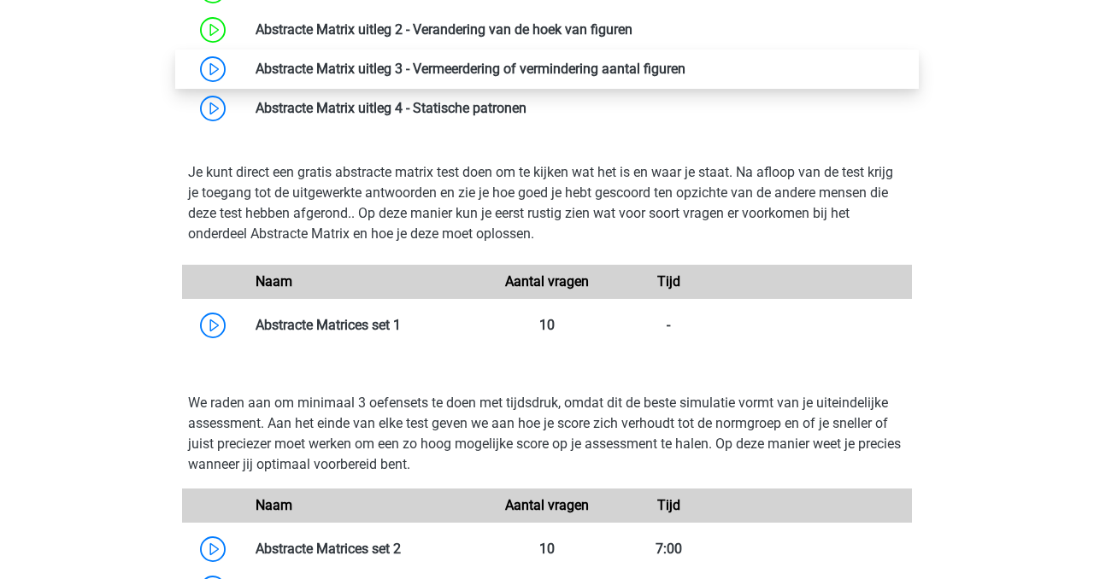
click at [685, 77] on link at bounding box center [685, 69] width 0 height 16
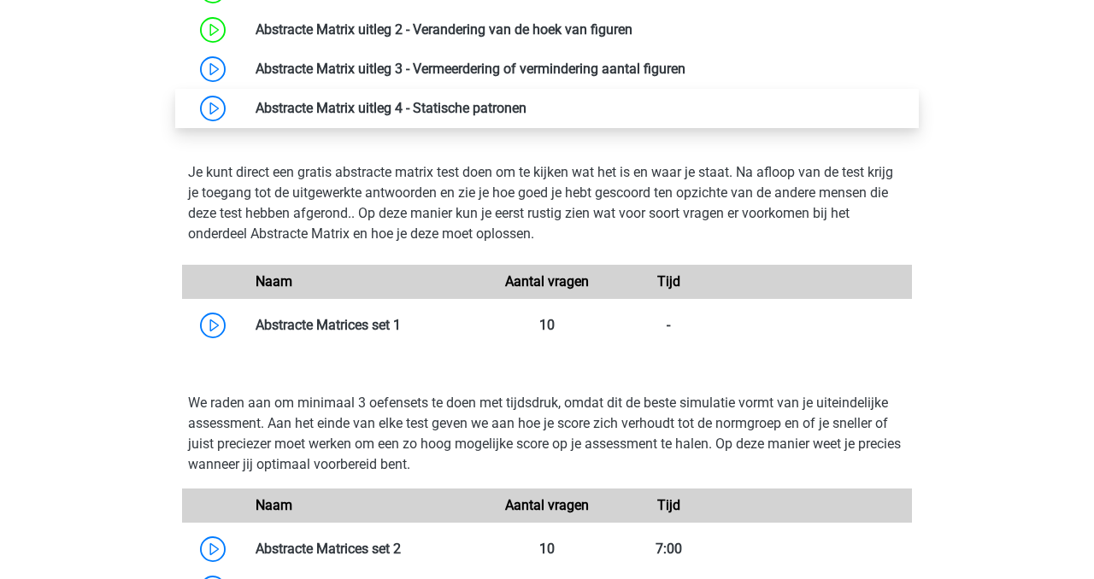
click at [526, 116] on link at bounding box center [526, 108] width 0 height 16
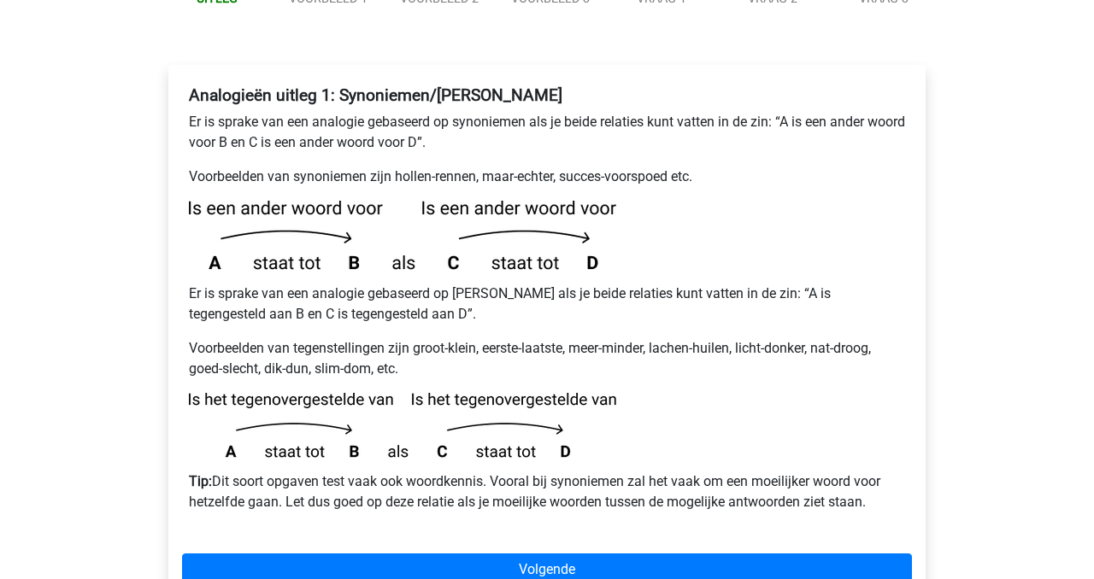
scroll to position [288, 0]
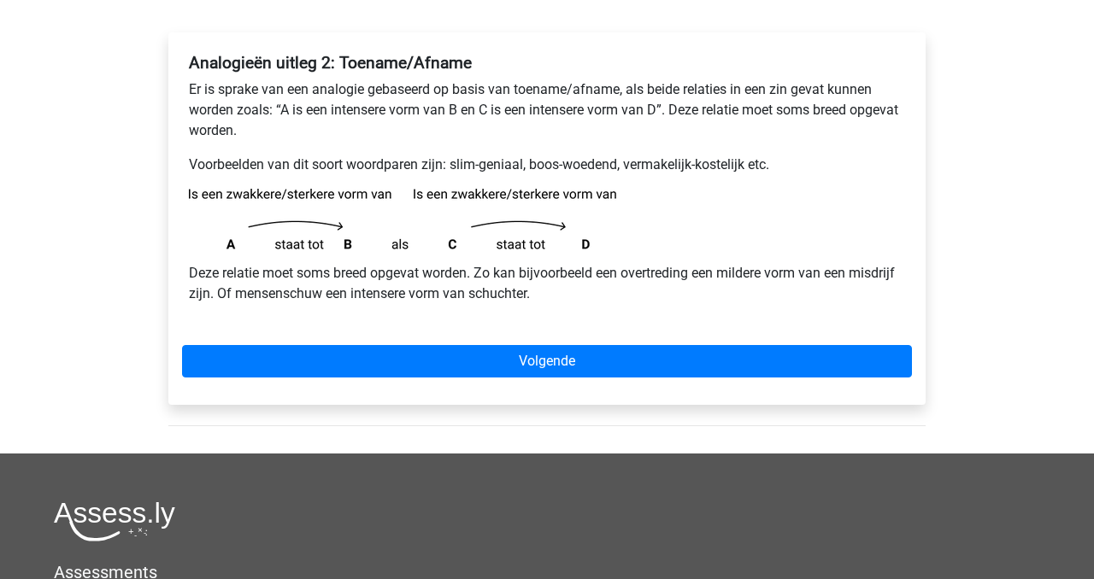
scroll to position [258, 0]
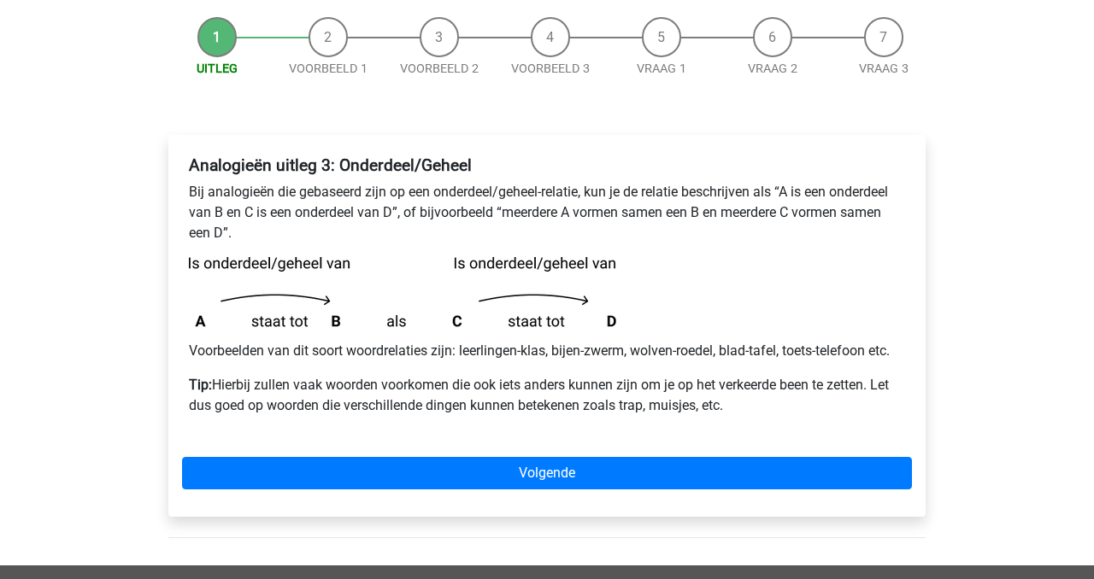
scroll to position [161, 0]
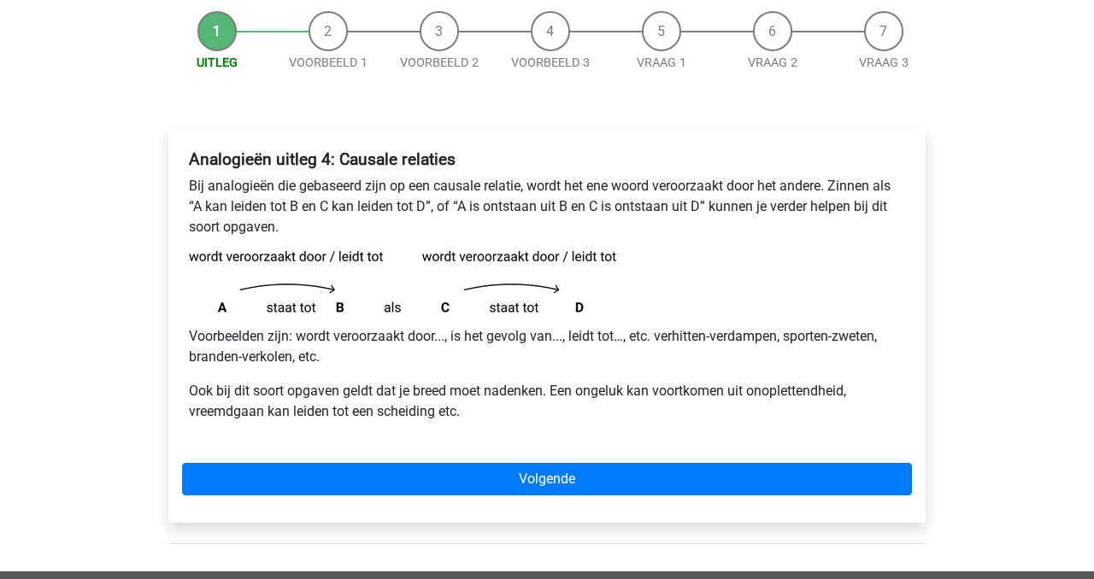
scroll to position [239, 0]
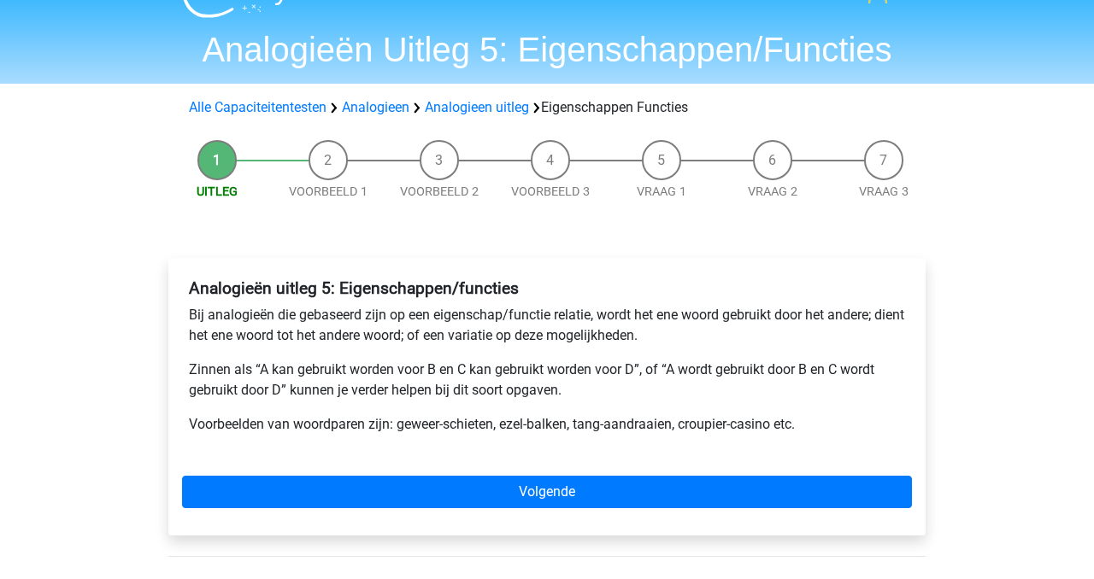
scroll to position [48, 0]
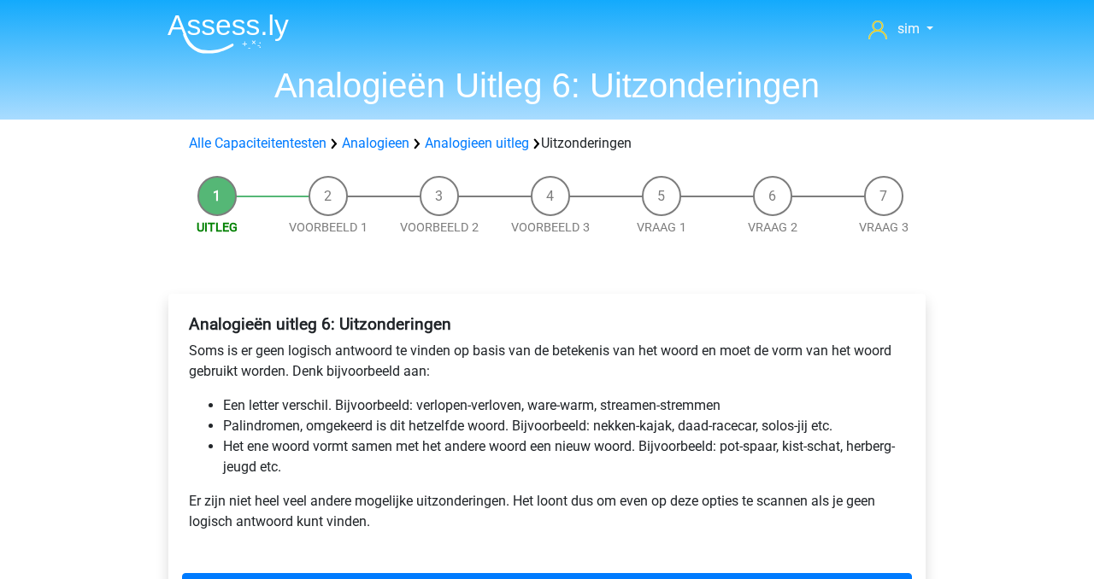
scroll to position [106, 0]
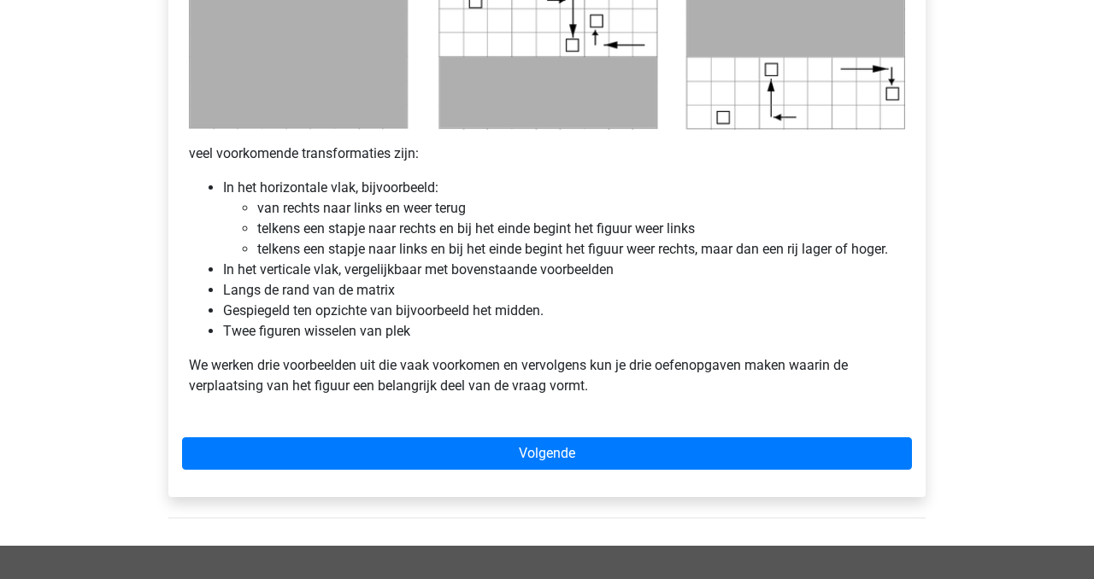
scroll to position [975, 0]
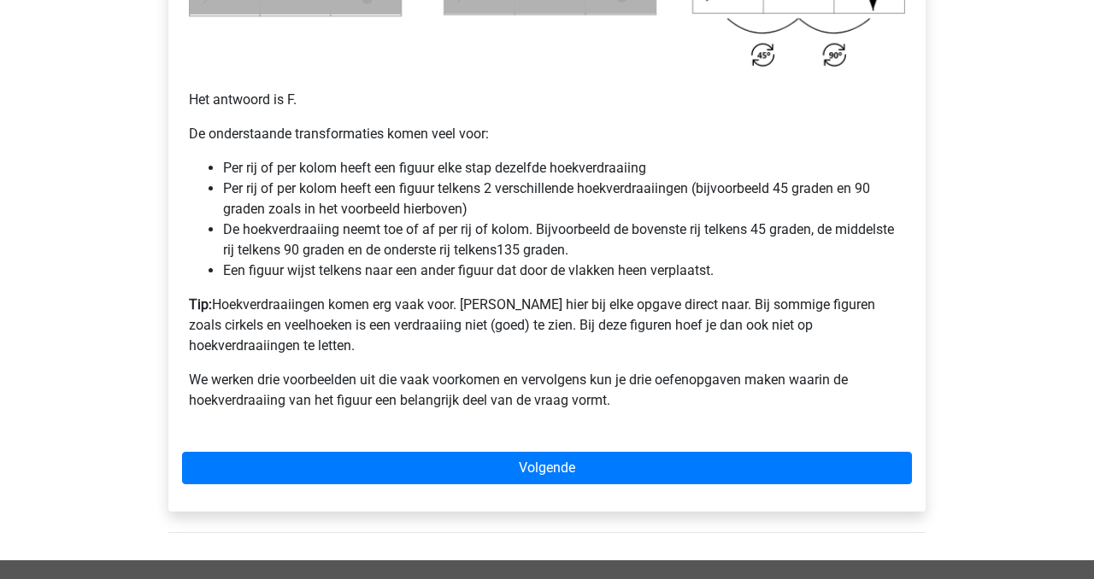
scroll to position [1114, 0]
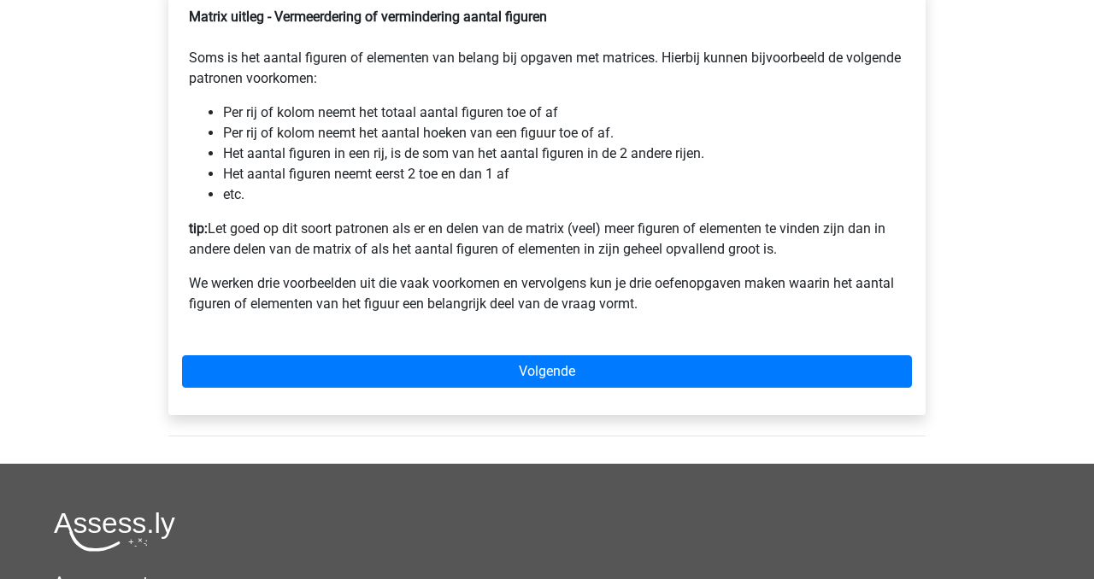
scroll to position [347, 0]
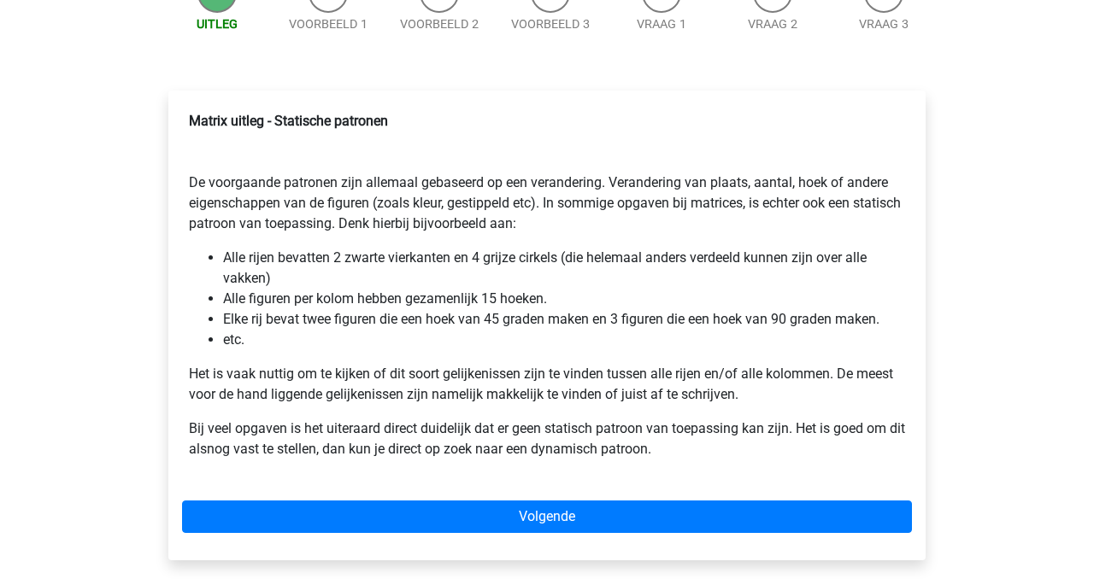
scroll to position [227, 0]
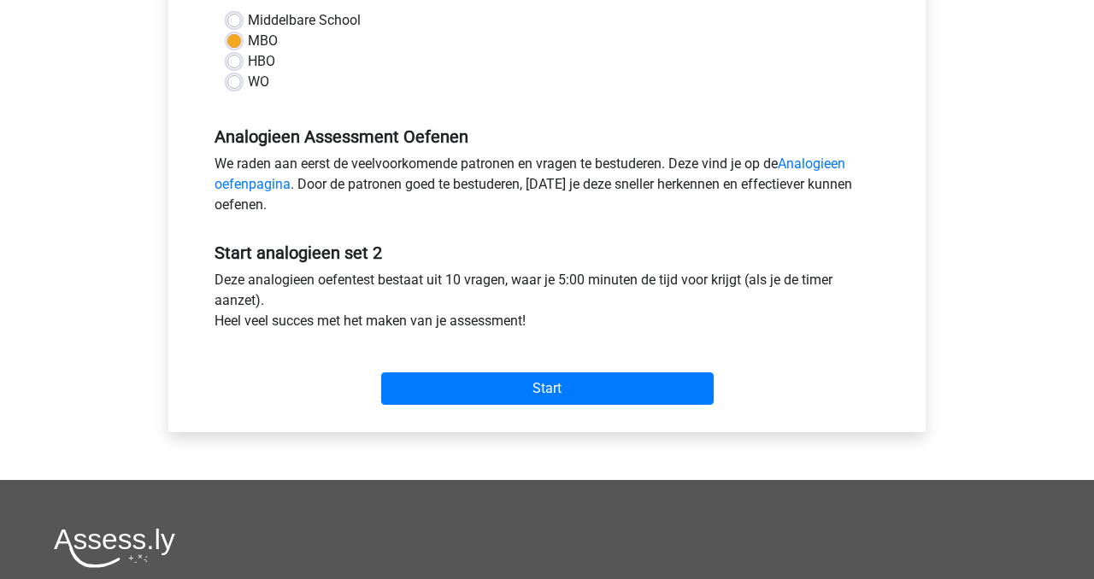
scroll to position [420, 0]
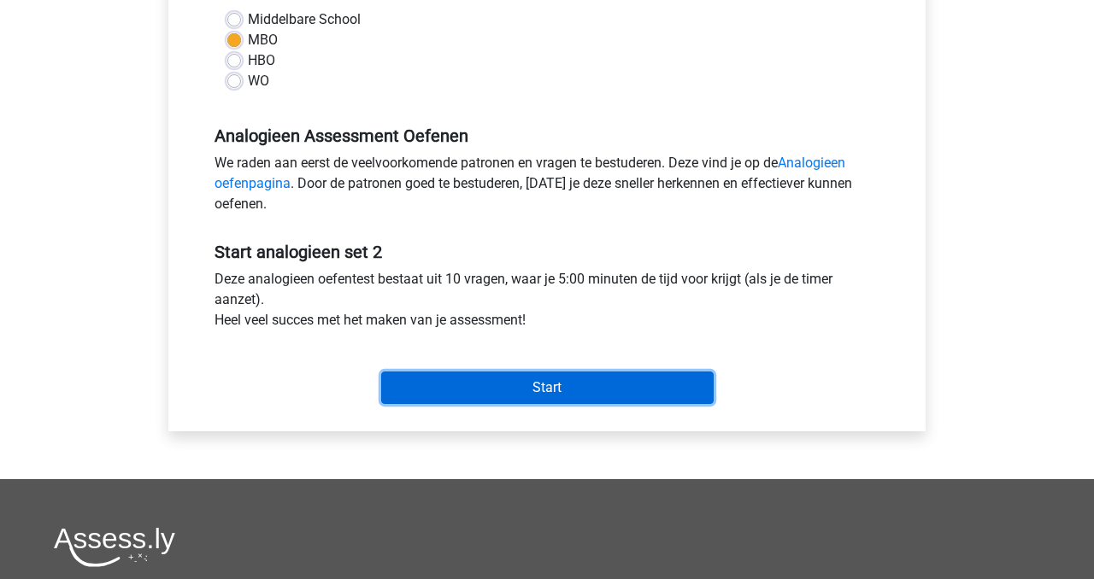
click at [490, 396] on input "Start" at bounding box center [547, 388] width 332 height 32
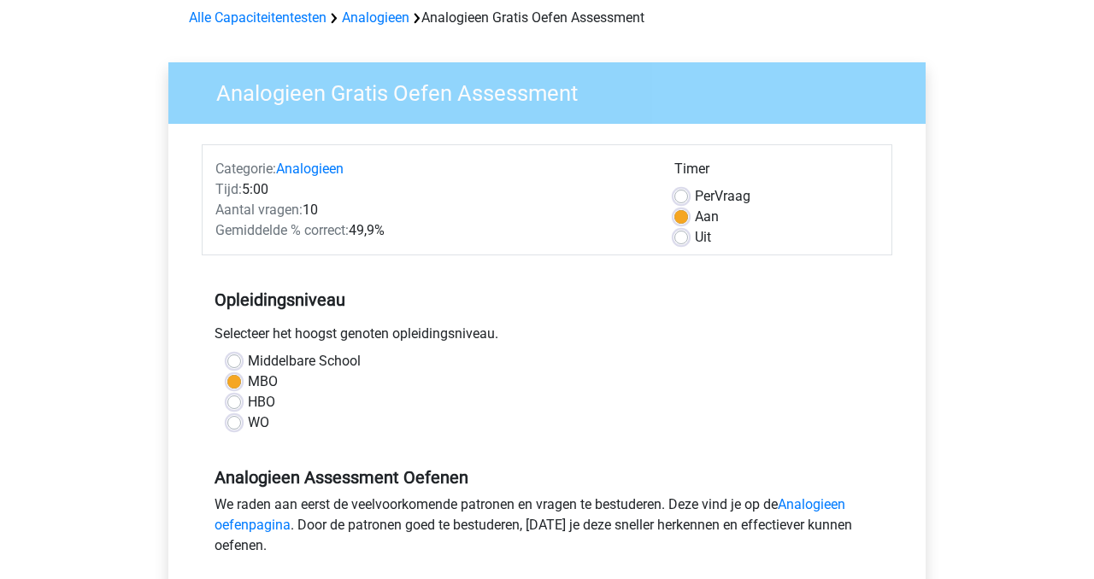
scroll to position [84, 0]
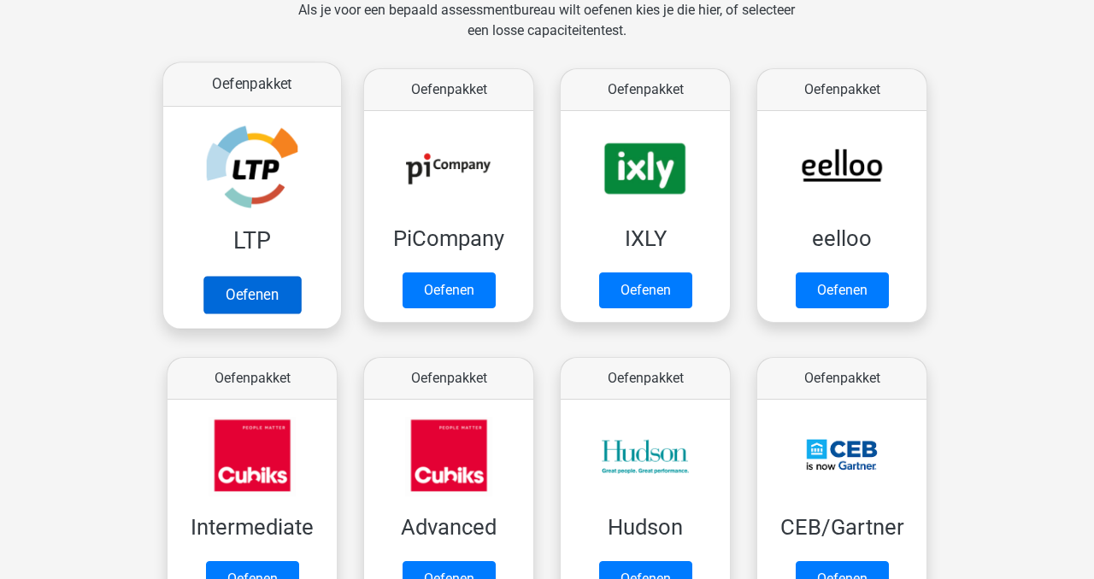
scroll to position [272, 0]
click at [272, 276] on link "Oefenen" at bounding box center [251, 295] width 97 height 38
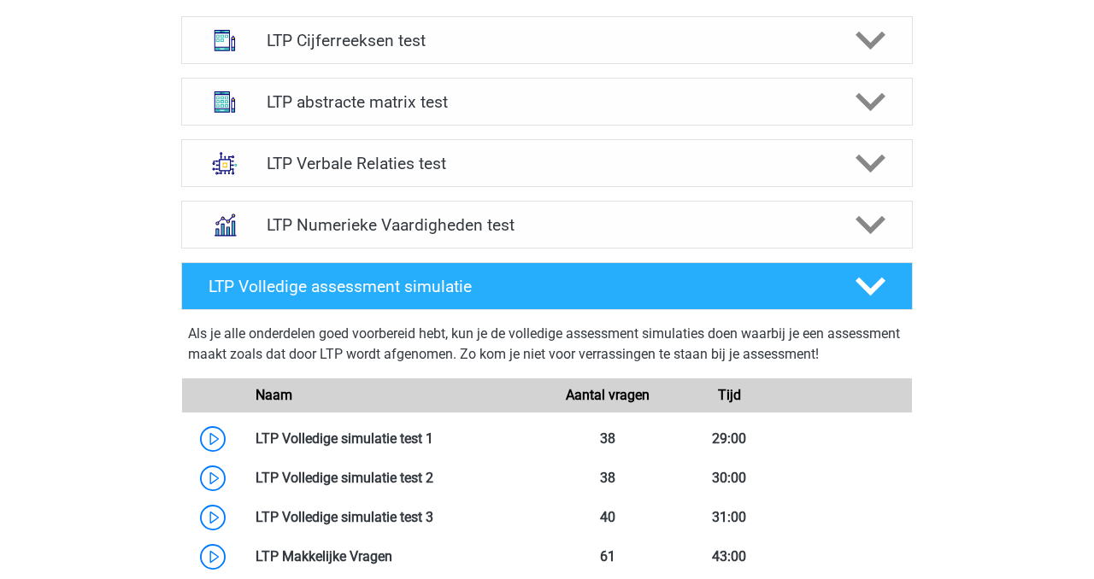
scroll to position [717, 0]
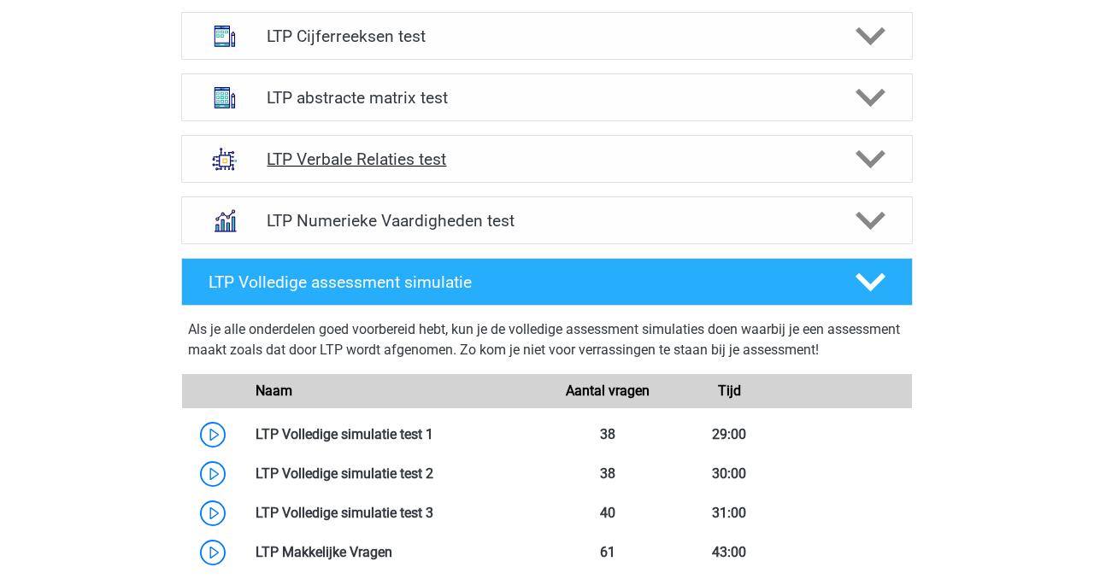
click at [508, 155] on h4 "LTP Verbale Relaties test" at bounding box center [547, 160] width 560 height 20
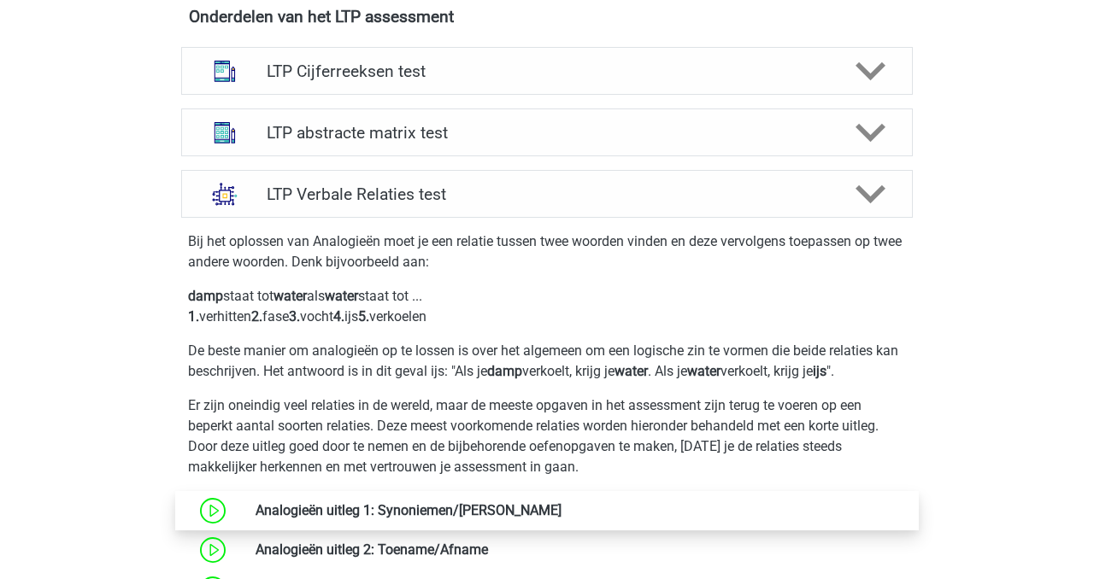
scroll to position [691, 0]
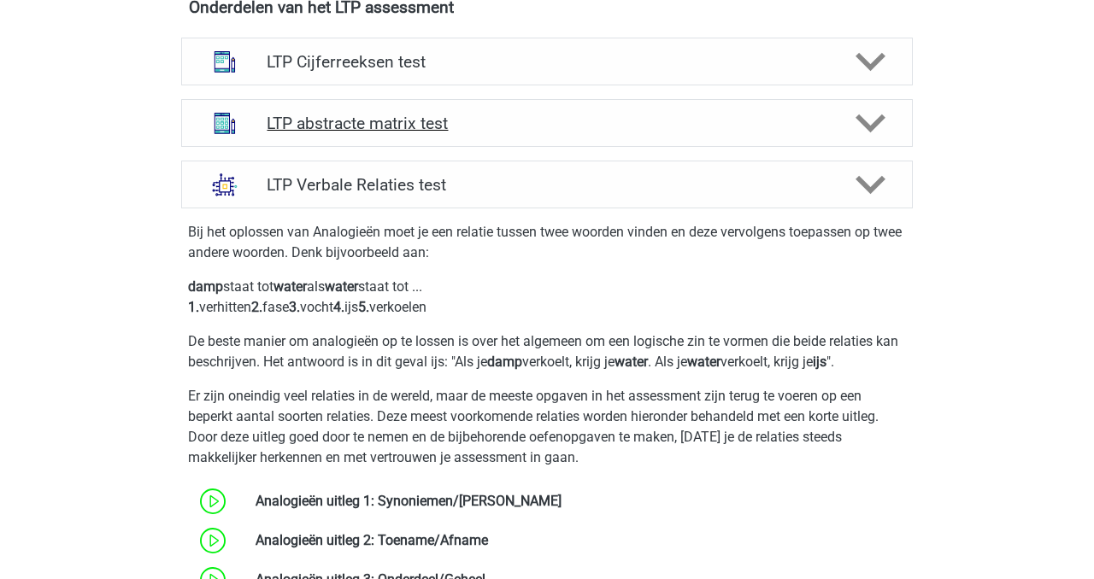
click at [523, 120] on h4 "LTP abstracte matrix test" at bounding box center [547, 124] width 560 height 20
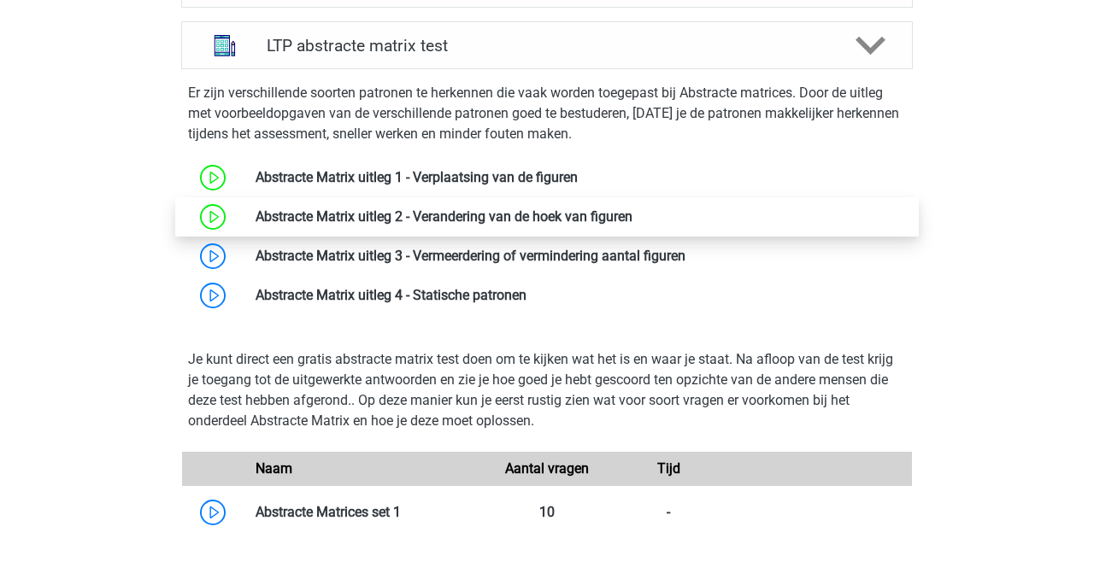
scroll to position [772, 0]
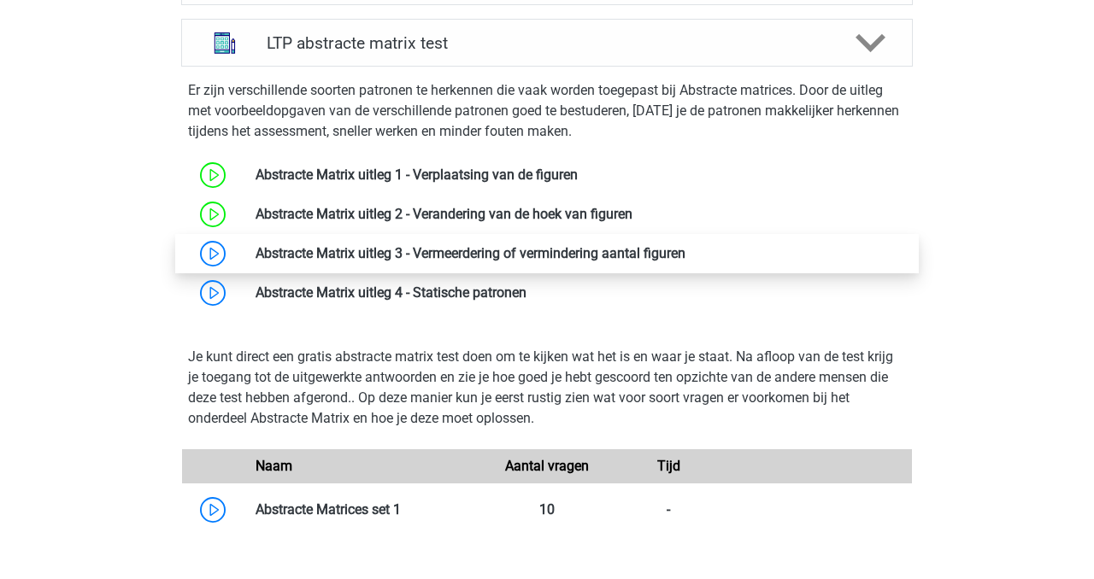
click at [685, 245] on link at bounding box center [685, 253] width 0 height 16
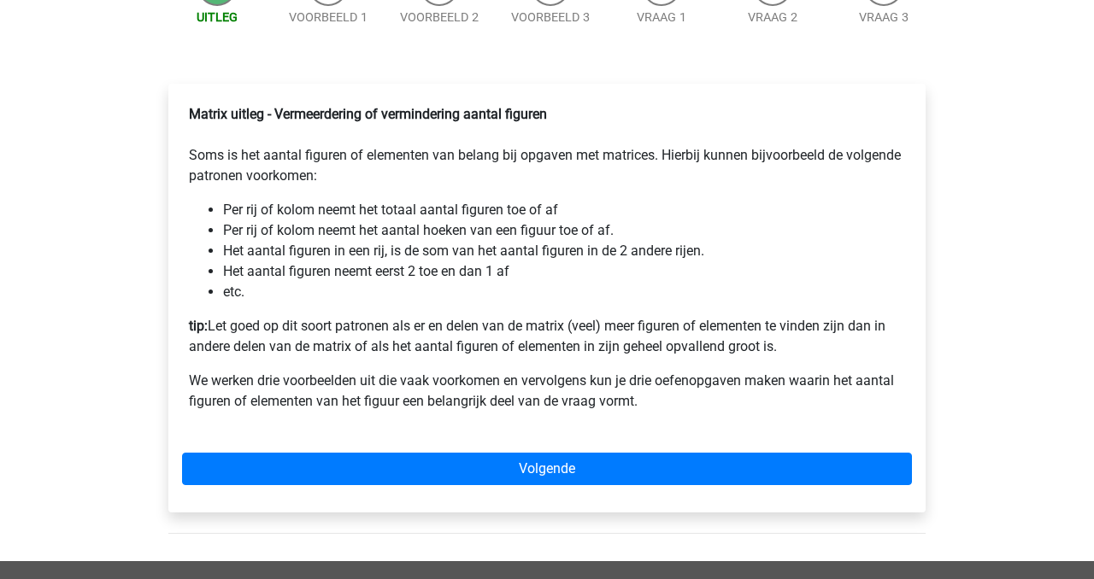
scroll to position [114, 0]
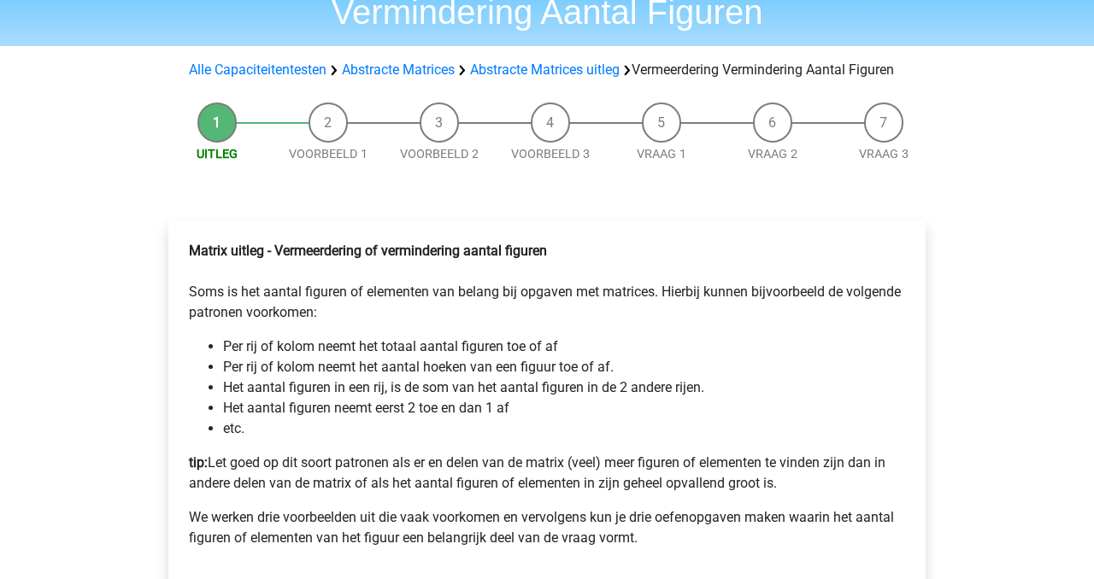
click at [545, 153] on li "Voorbeeld 3" at bounding box center [550, 133] width 111 height 61
click at [545, 185] on div "Uitleg Voorbeeld 1 Voorbeeld 2 Voorbeeld 3 Vraag 1 Vraag 2 Vraag 3 Matrix uitle…" at bounding box center [547, 396] width 812 height 604
click at [652, 161] on link "Vraag 1" at bounding box center [662, 154] width 50 height 15
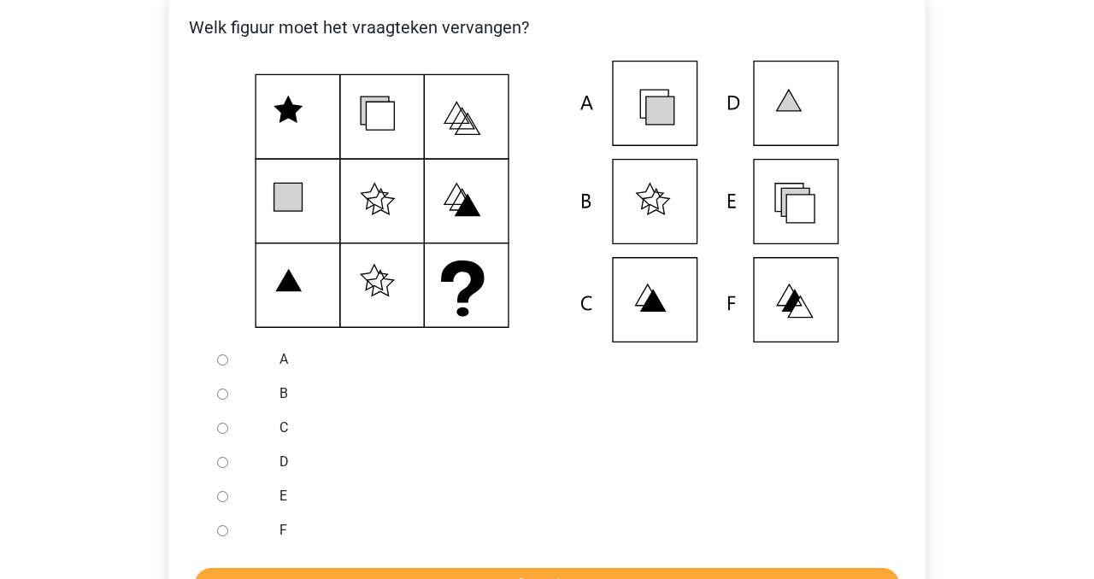
scroll to position [357, 0]
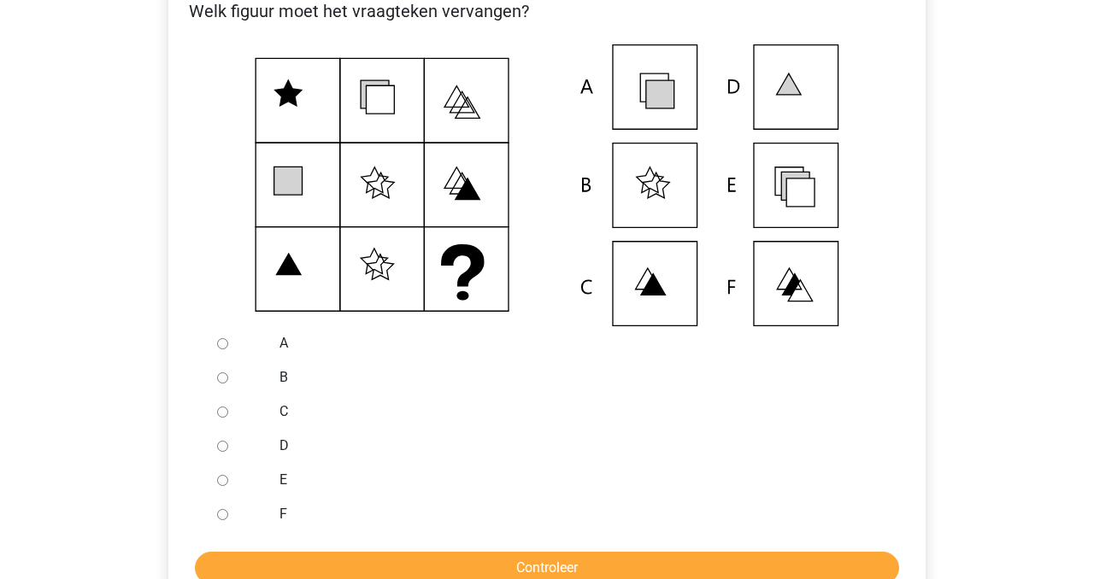
click at [267, 497] on div "E" at bounding box center [575, 480] width 617 height 34
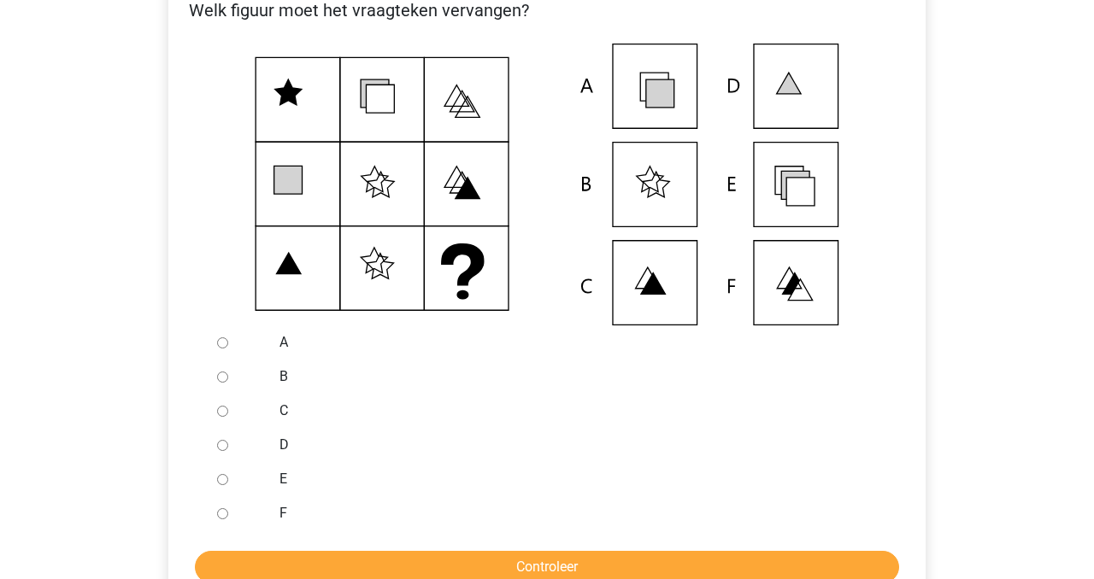
click at [223, 485] on input "E" at bounding box center [222, 479] width 11 height 11
radio input "true"
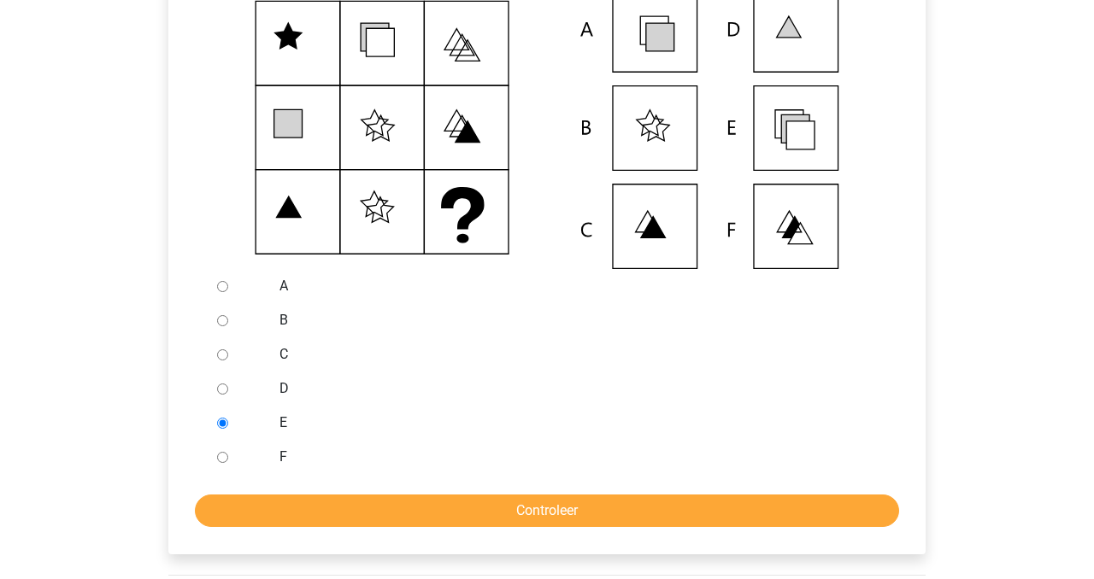
click at [265, 510] on form "A B C D E F Controleer" at bounding box center [547, 398] width 730 height 258
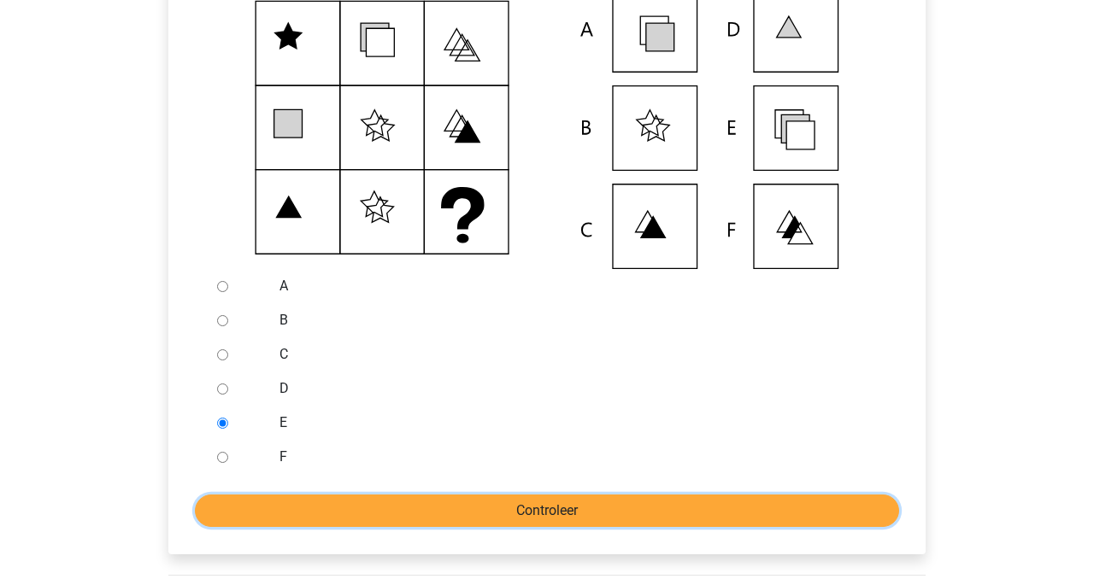
click at [269, 519] on input "Controleer" at bounding box center [547, 511] width 704 height 32
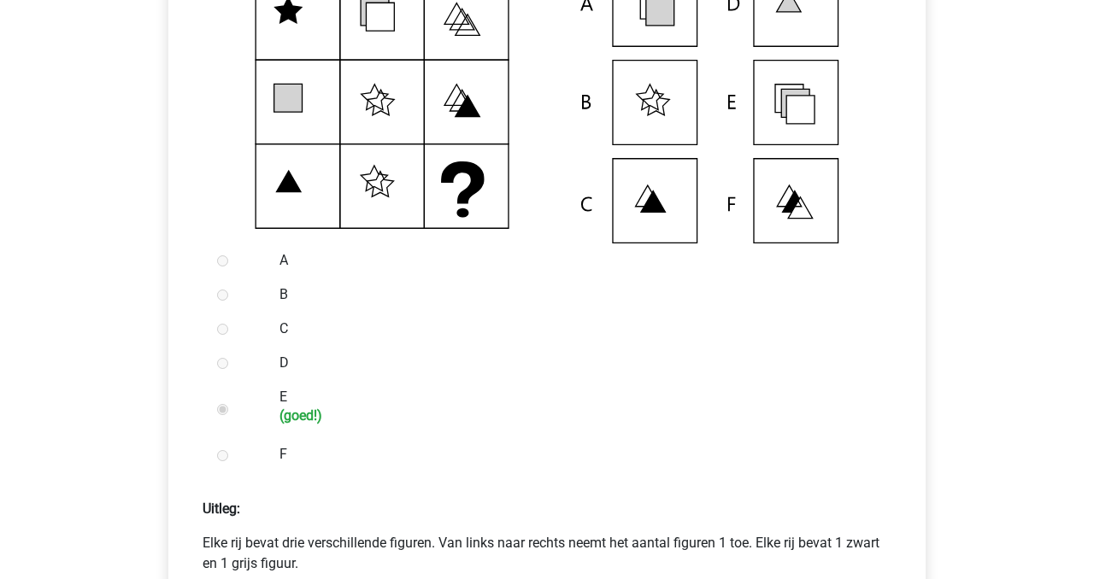
scroll to position [630, 0]
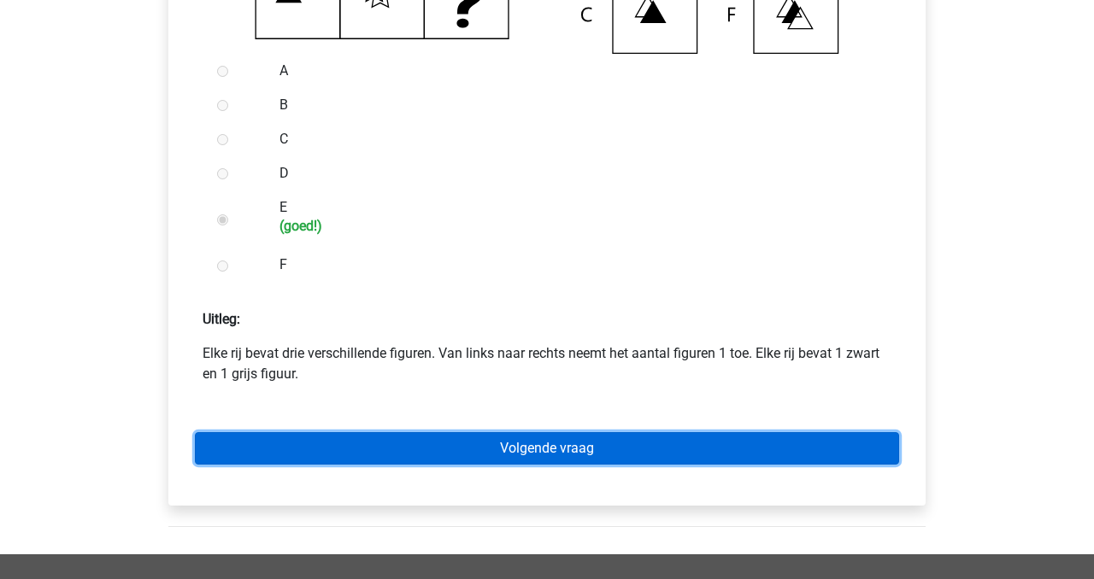
click at [536, 459] on link "Volgende vraag" at bounding box center [547, 448] width 704 height 32
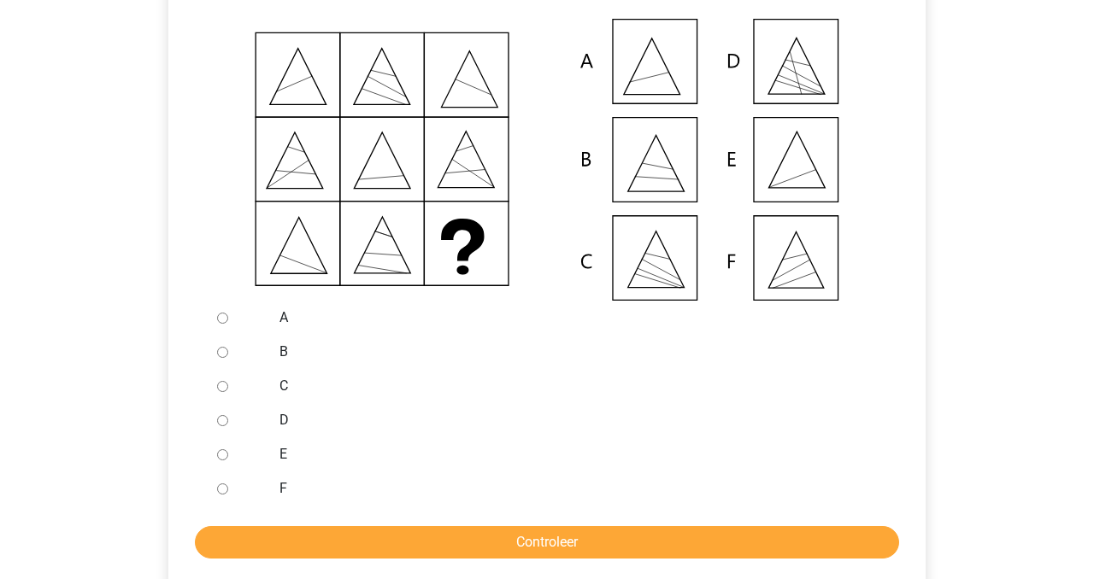
scroll to position [394, 0]
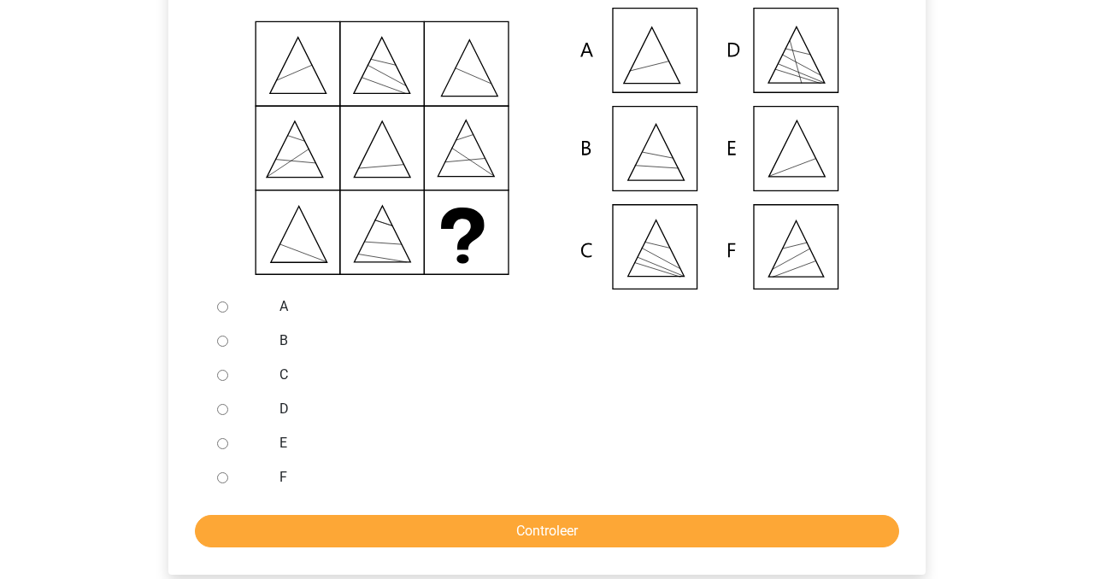
click at [220, 484] on input "F" at bounding box center [222, 477] width 11 height 11
radio input "true"
click at [270, 531] on form "A B C D E F Controleer" at bounding box center [547, 419] width 730 height 258
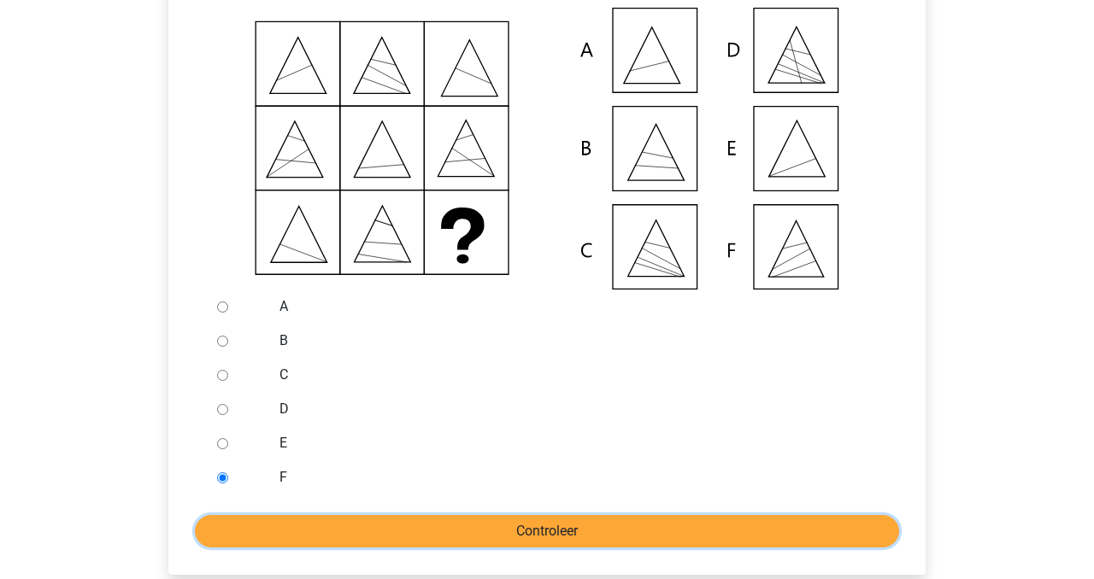
click at [274, 548] on input "Controleer" at bounding box center [547, 531] width 704 height 32
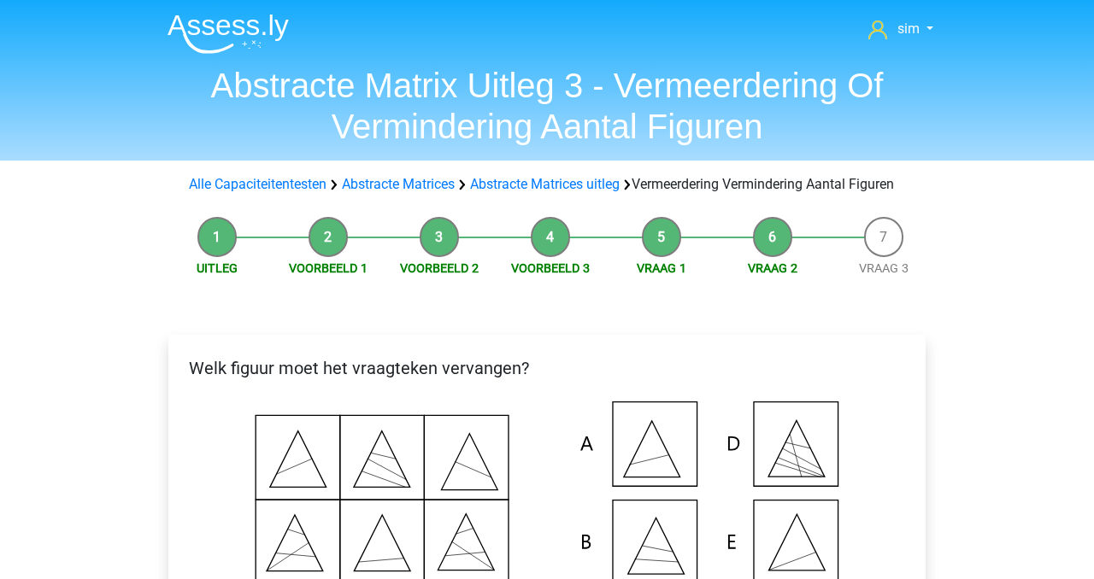
click at [248, 23] on img at bounding box center [227, 34] width 121 height 40
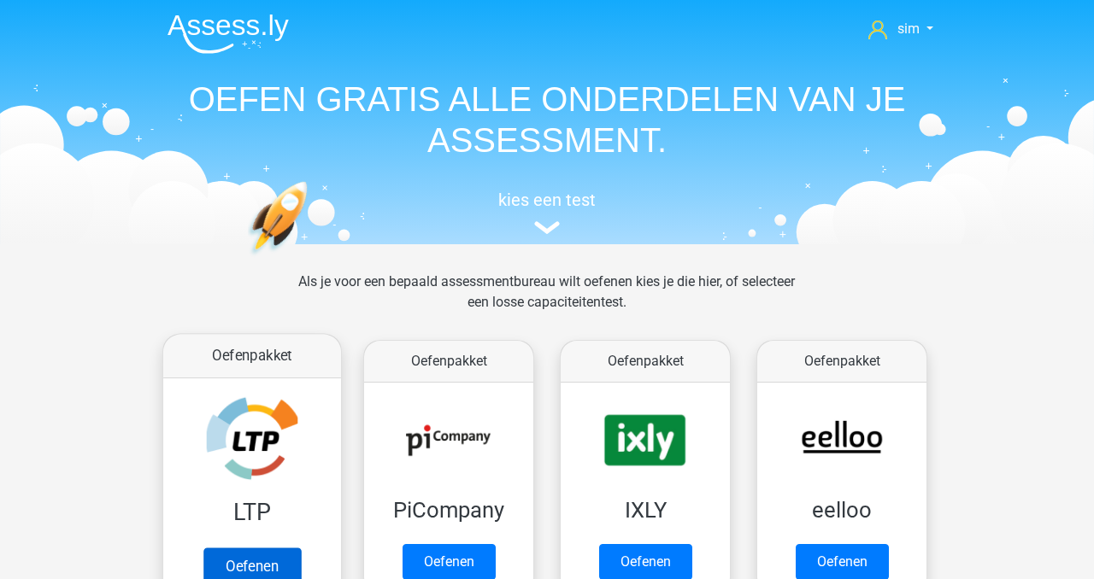
scroll to position [70, 0]
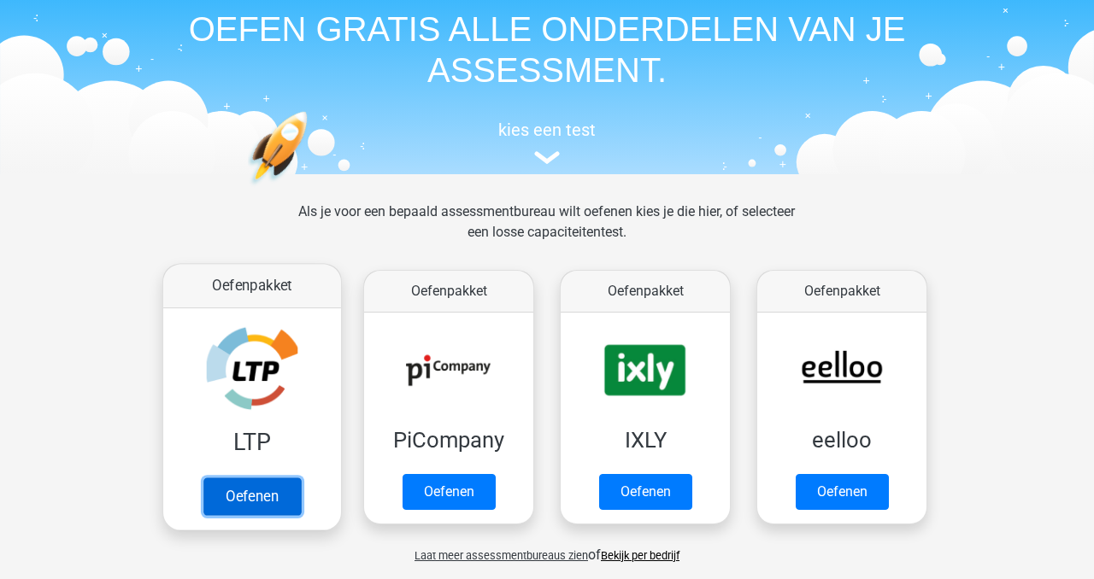
click at [276, 478] on link "Oefenen" at bounding box center [251, 497] width 97 height 38
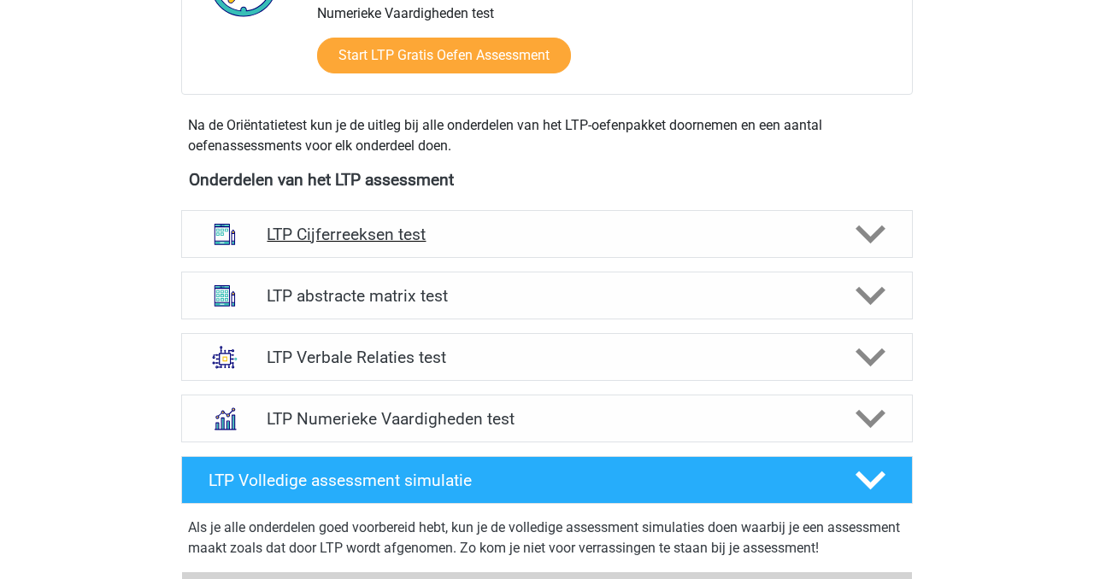
click at [353, 252] on div "LTP Cijferreeksen test" at bounding box center [546, 234] width 731 height 48
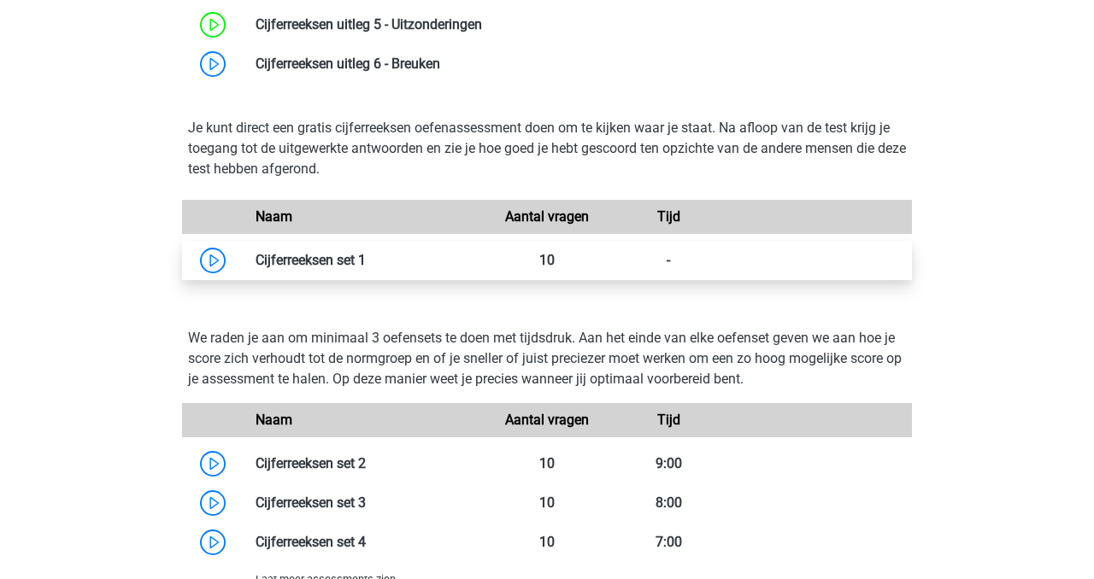
scroll to position [1027, 0]
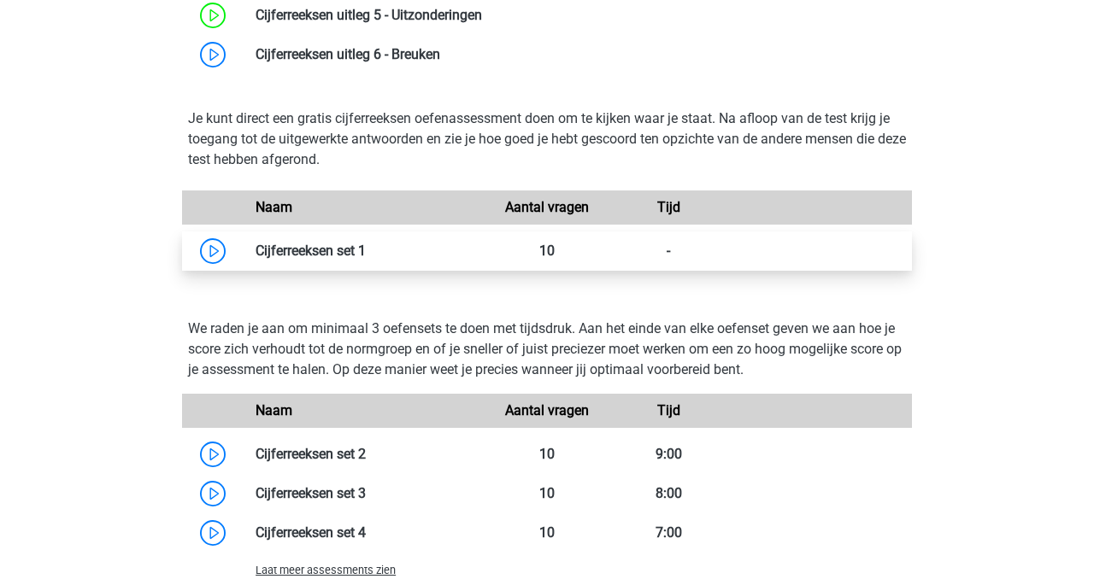
click at [366, 243] on link at bounding box center [366, 251] width 0 height 16
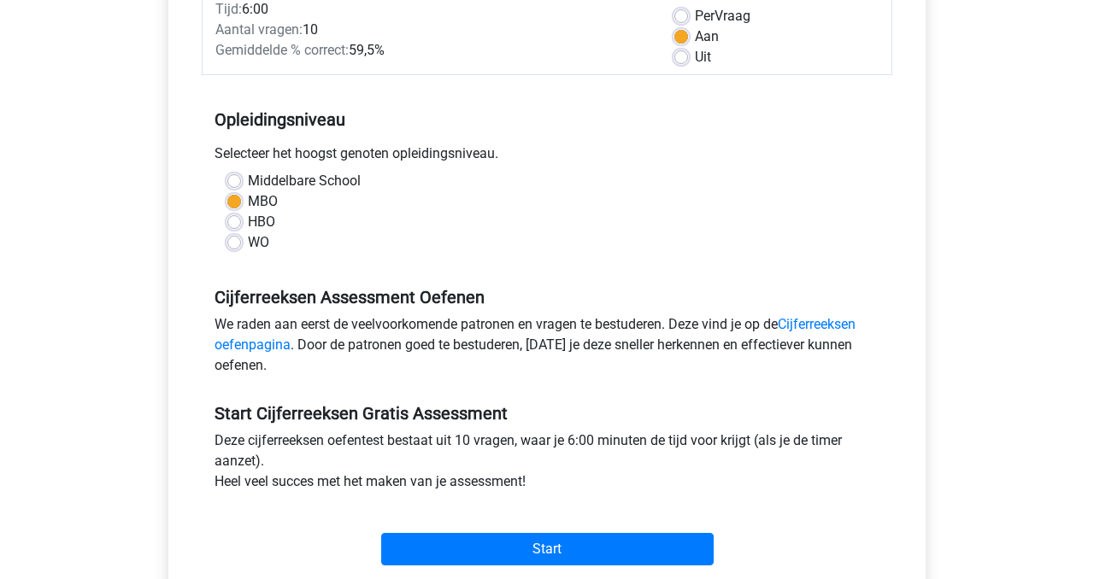
scroll to position [262, 0]
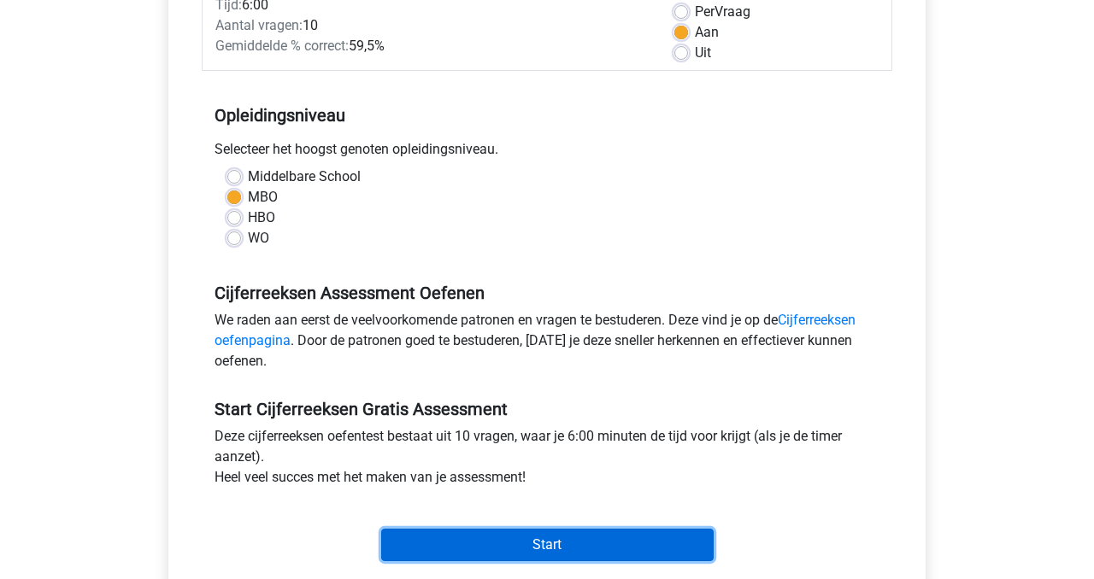
click at [566, 551] on input "Start" at bounding box center [547, 545] width 332 height 32
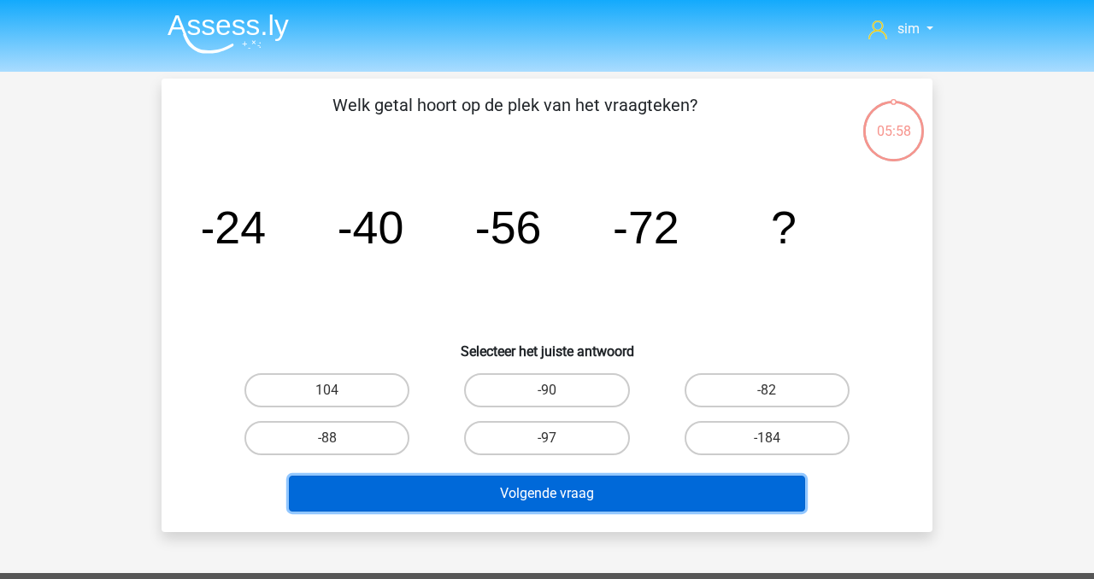
click at [558, 497] on button "Volgende vraag" at bounding box center [547, 494] width 517 height 36
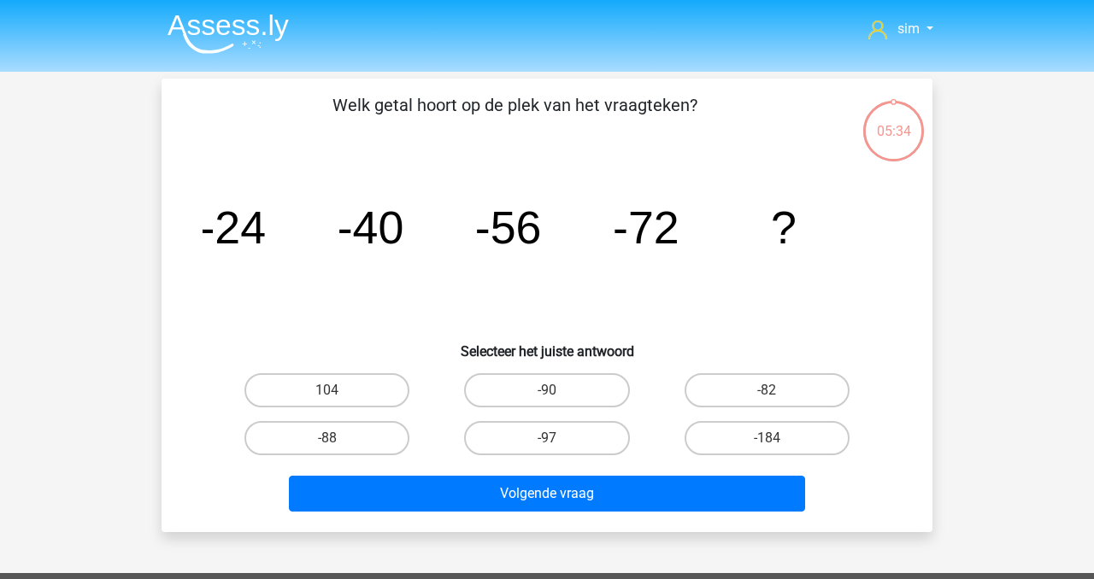
click at [931, 324] on div "Welk getal hoort op de plek van het vraagteken? image/svg+xml -24 -40 -56 -72 ?…" at bounding box center [546, 306] width 771 height 454
click at [349, 440] on label "-88" at bounding box center [326, 438] width 165 height 34
click at [338, 440] on input "-88" at bounding box center [332, 443] width 11 height 11
radio input "true"
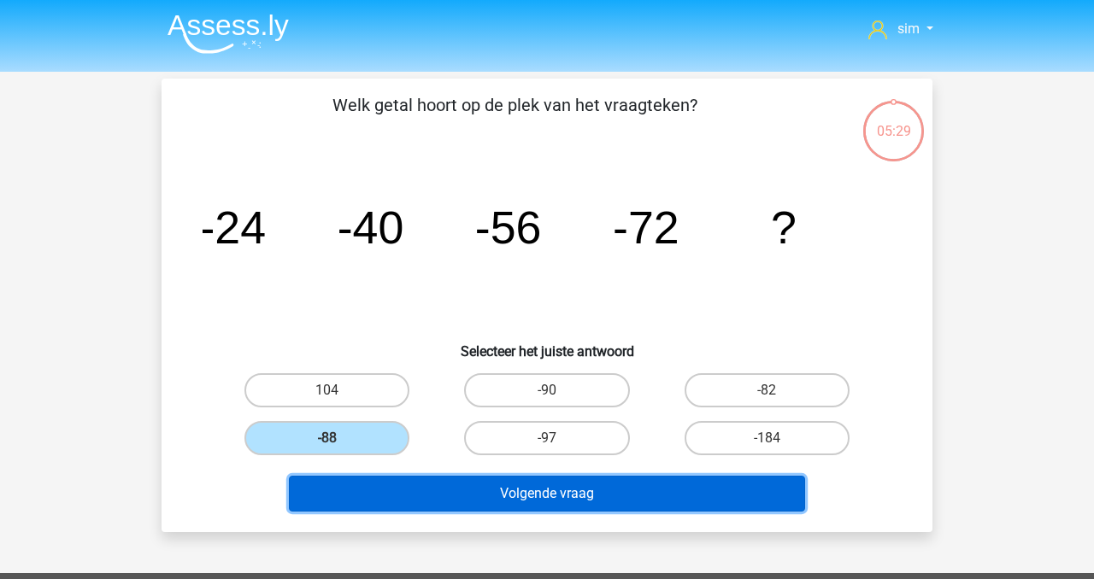
click at [512, 503] on button "Volgende vraag" at bounding box center [547, 494] width 517 height 36
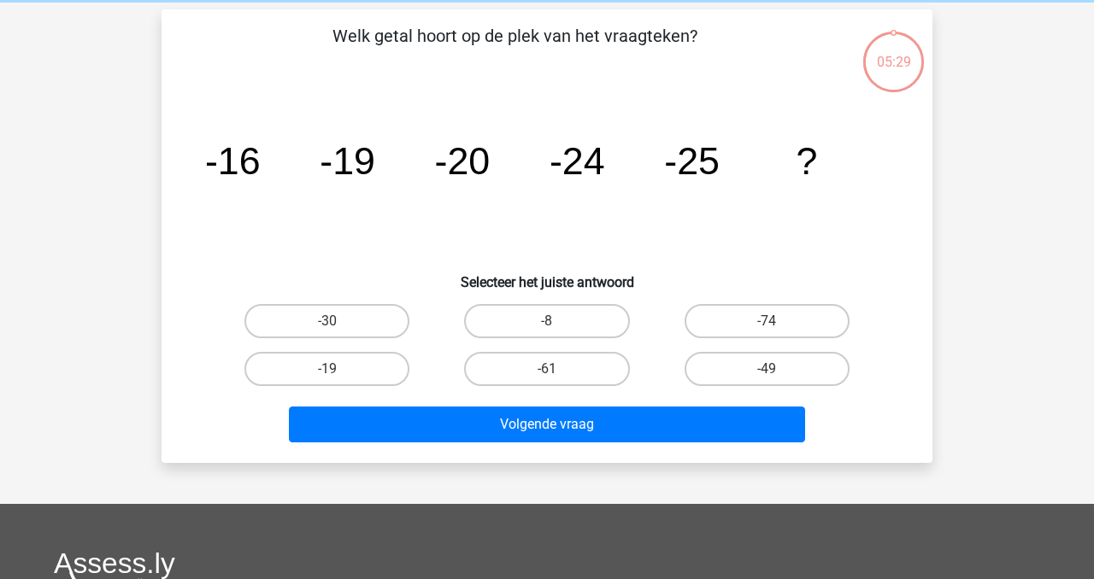
scroll to position [79, 0]
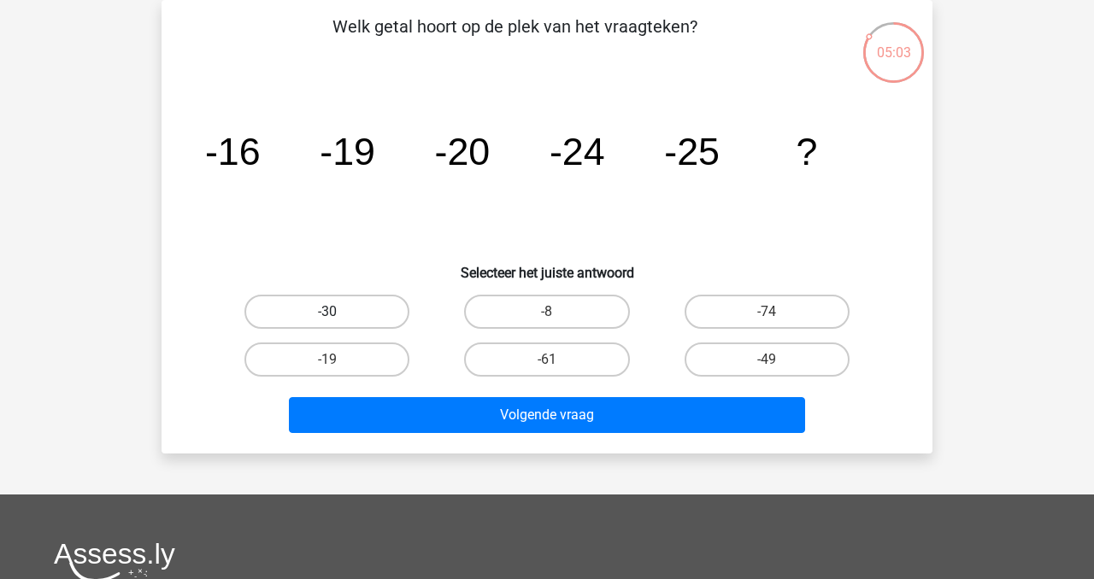
click at [395, 322] on label "-30" at bounding box center [326, 312] width 165 height 34
click at [338, 322] on input "-30" at bounding box center [332, 317] width 11 height 11
radio input "true"
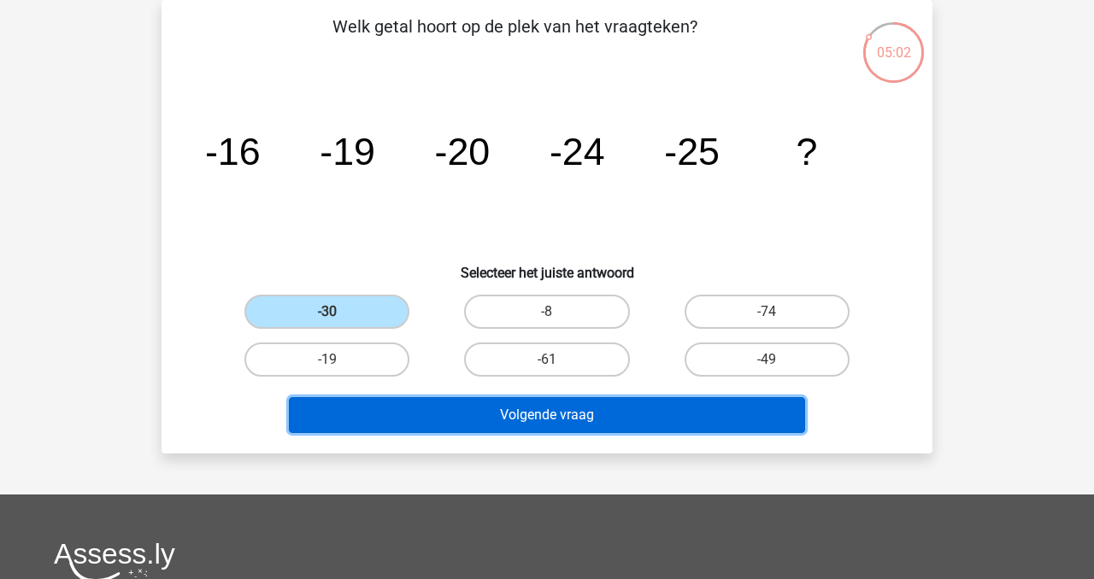
click at [513, 410] on button "Volgende vraag" at bounding box center [547, 415] width 517 height 36
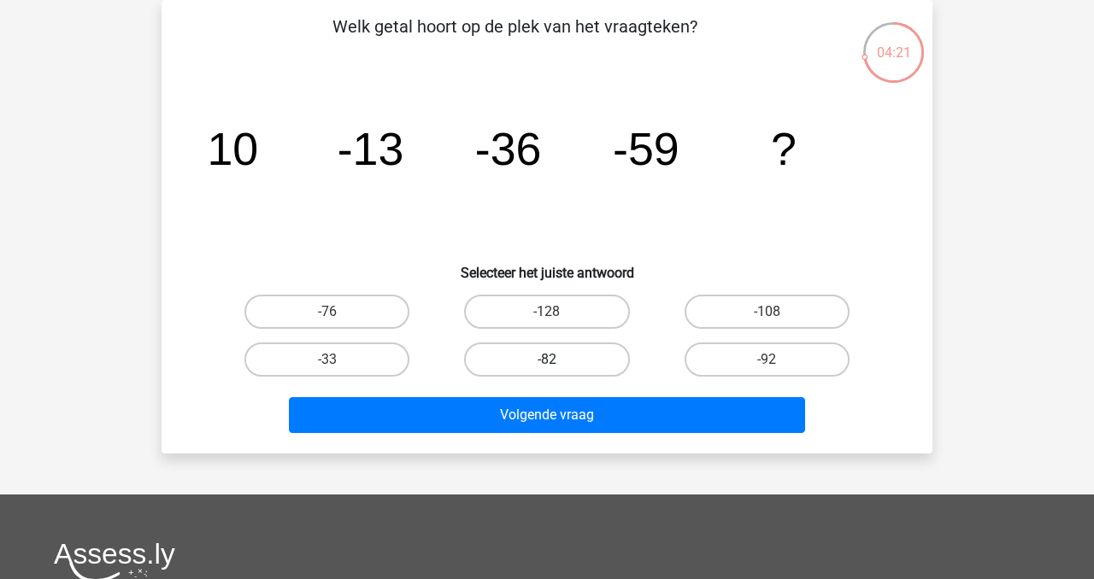
click at [580, 358] on label "-82" at bounding box center [546, 360] width 165 height 34
click at [558, 360] on input "-82" at bounding box center [552, 365] width 11 height 11
radio input "true"
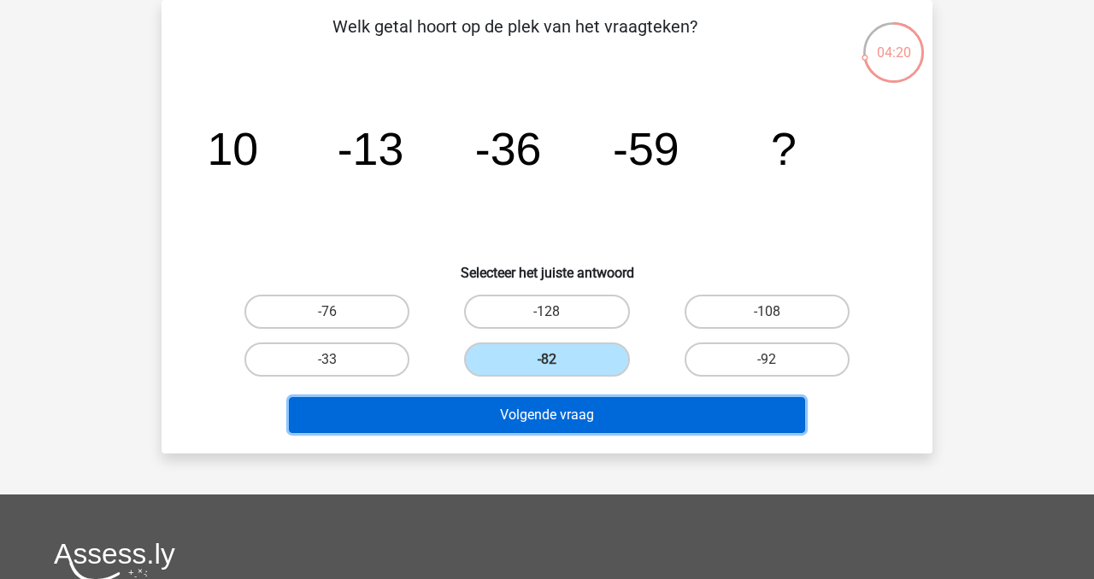
click at [646, 415] on button "Volgende vraag" at bounding box center [547, 415] width 517 height 36
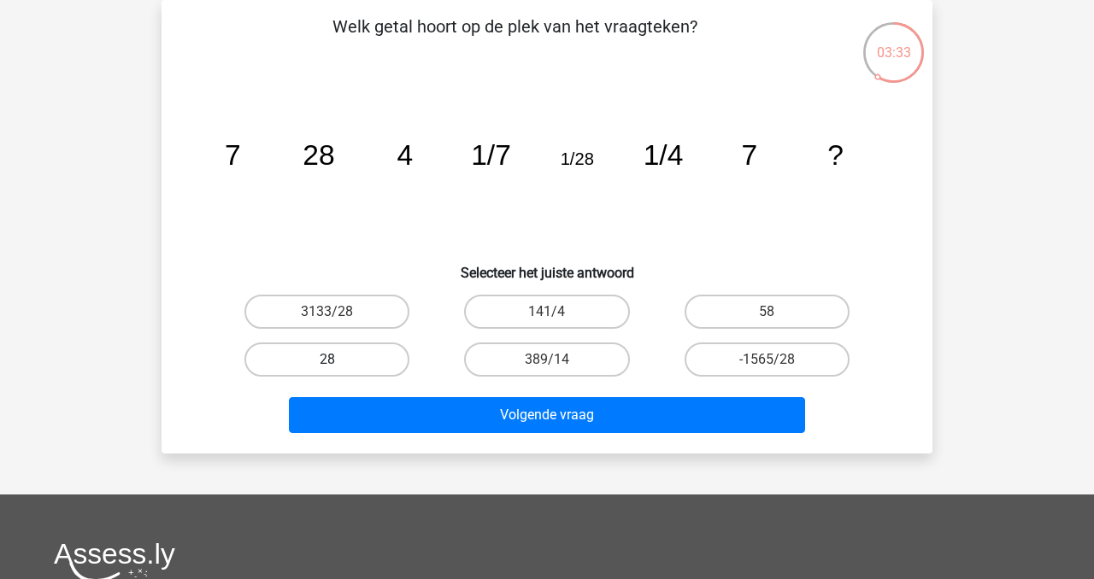
click at [395, 356] on label "28" at bounding box center [326, 360] width 165 height 34
click at [338, 360] on input "28" at bounding box center [332, 365] width 11 height 11
radio input "true"
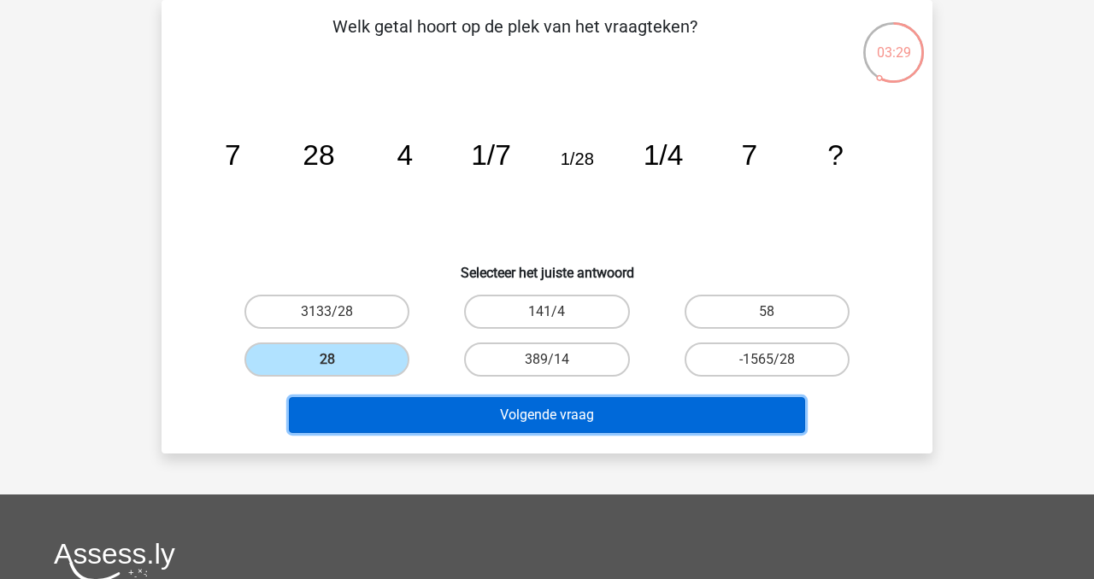
click at [460, 419] on button "Volgende vraag" at bounding box center [547, 415] width 517 height 36
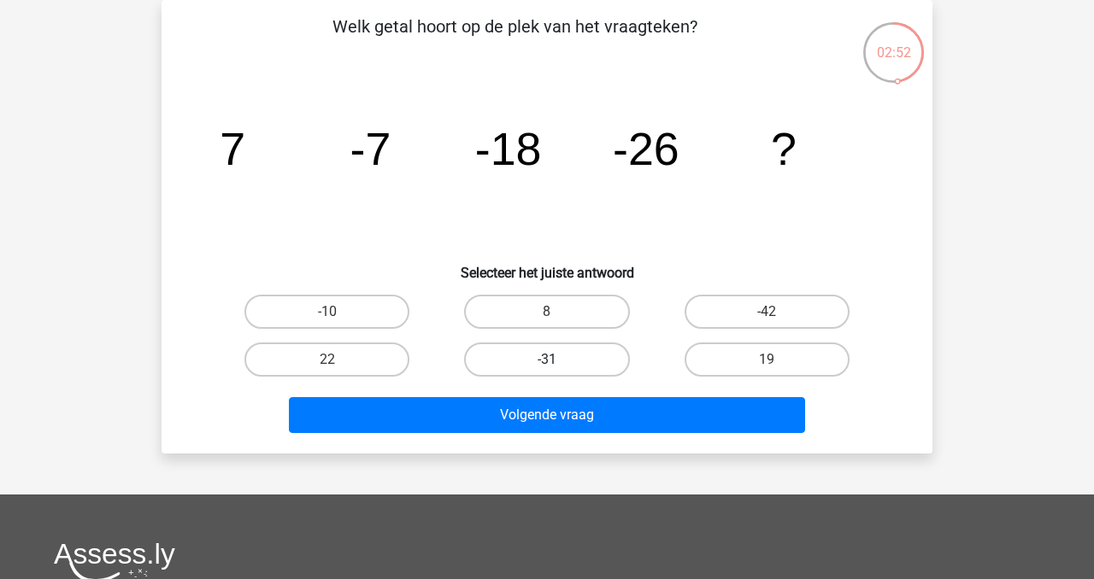
click at [571, 351] on label "-31" at bounding box center [546, 360] width 165 height 34
click at [558, 360] on input "-31" at bounding box center [552, 365] width 11 height 11
radio input "true"
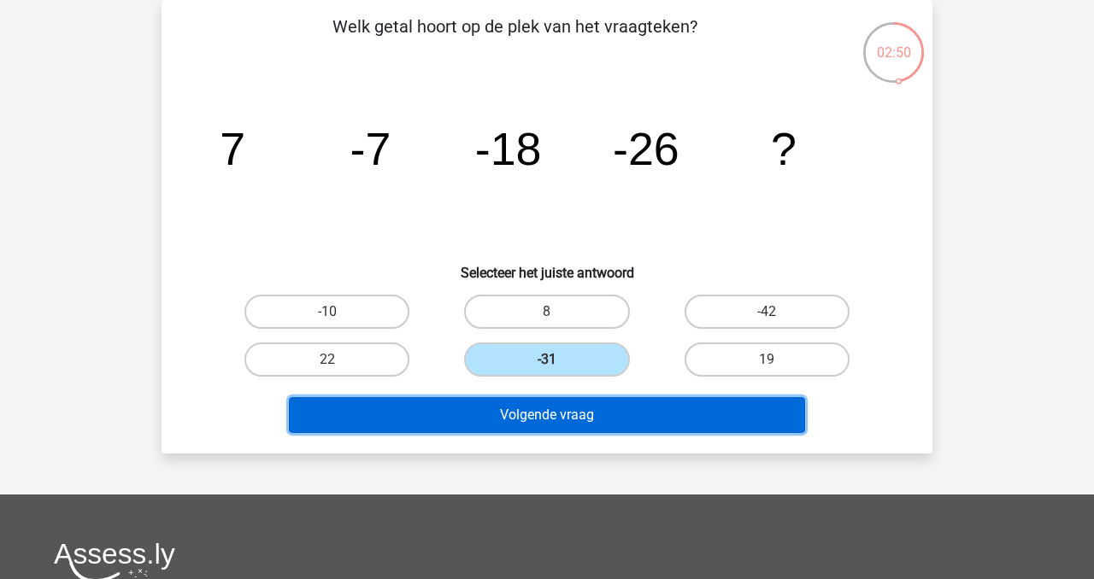
click at [609, 415] on button "Volgende vraag" at bounding box center [547, 415] width 517 height 36
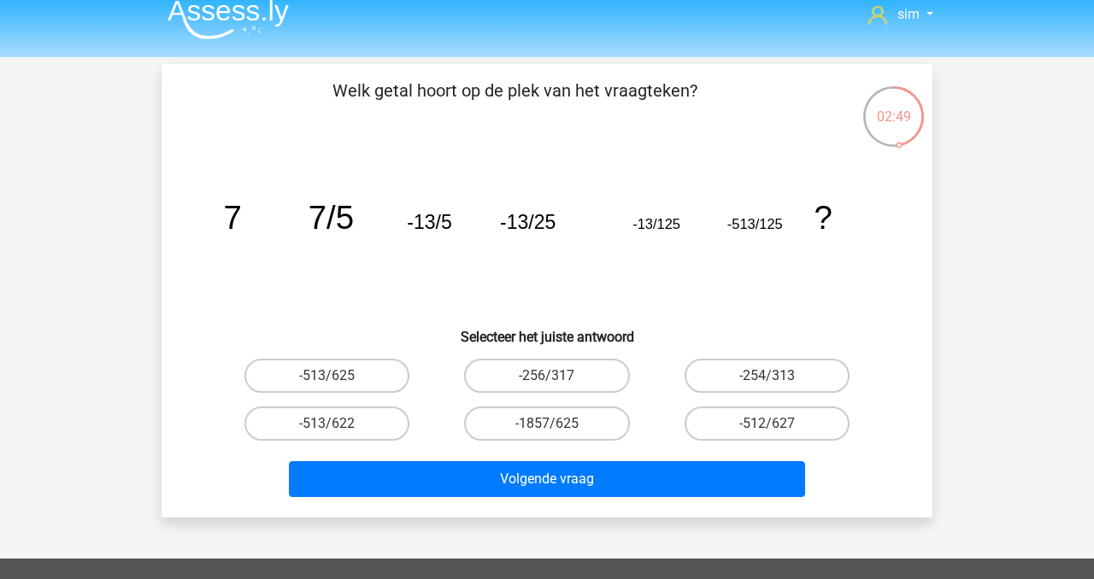
scroll to position [14, 0]
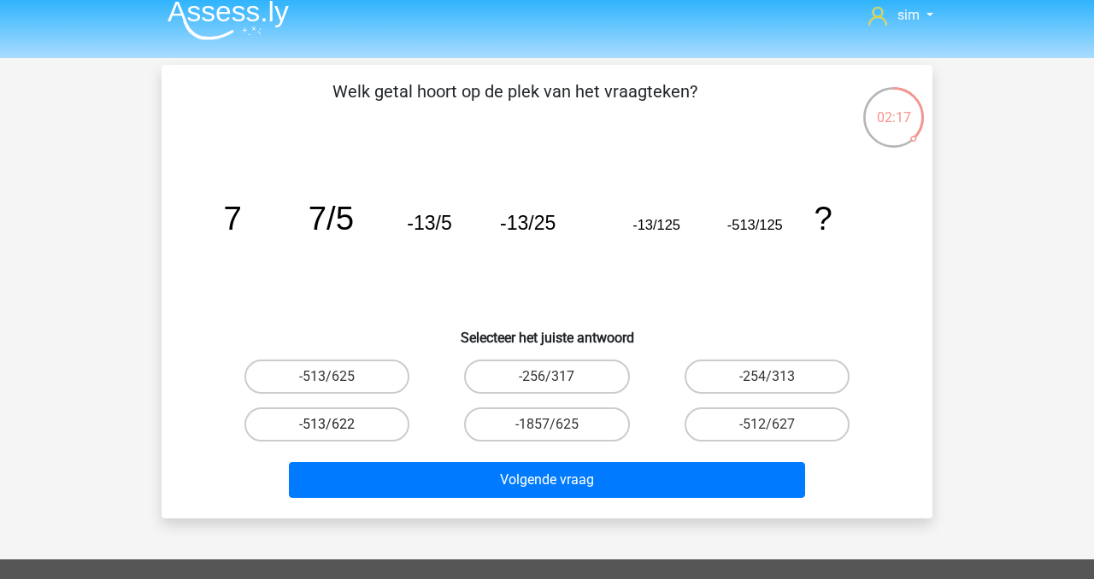
click at [369, 427] on label "-513/622" at bounding box center [326, 425] width 165 height 34
click at [338, 427] on input "-513/622" at bounding box center [332, 430] width 11 height 11
radio input "true"
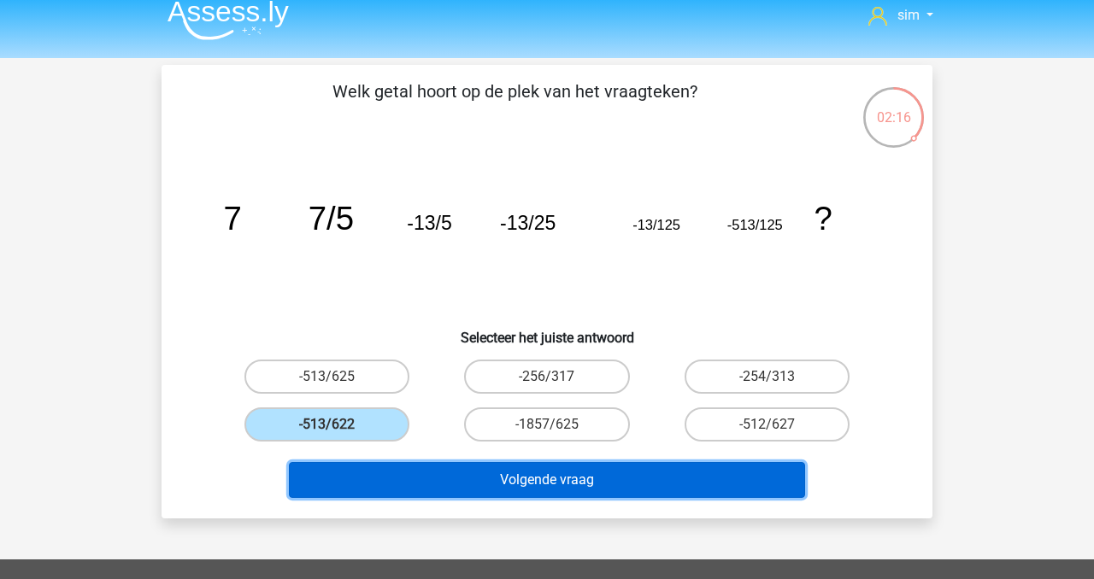
click at [503, 481] on button "Volgende vraag" at bounding box center [547, 480] width 517 height 36
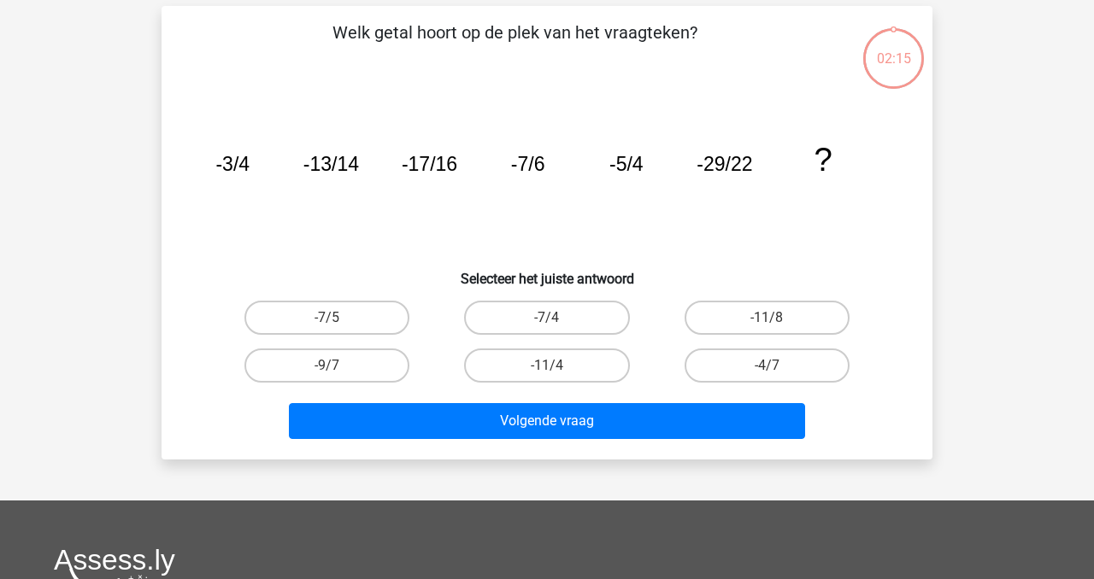
scroll to position [79, 0]
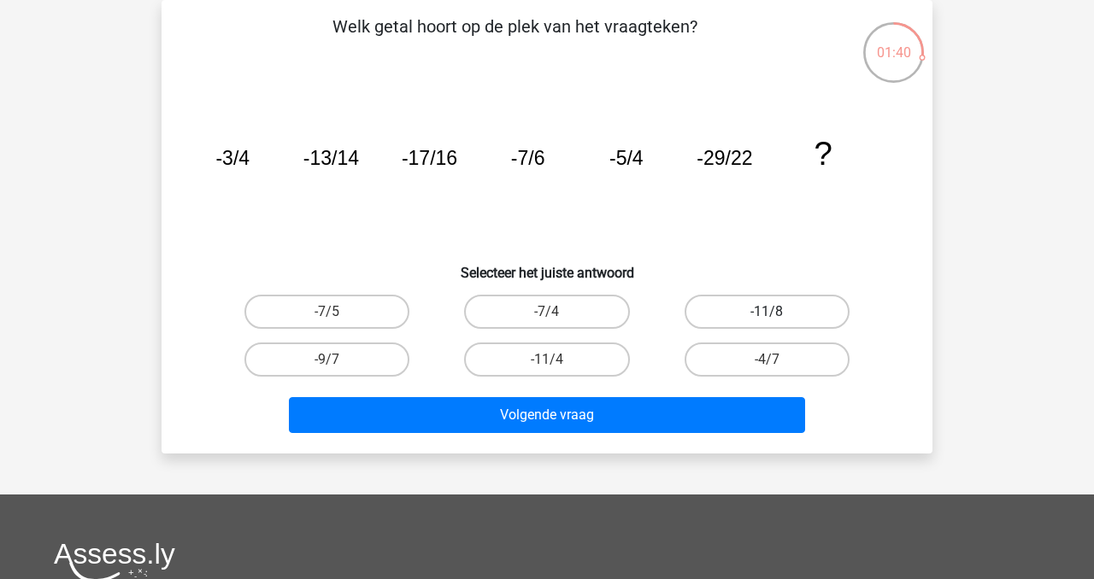
click at [780, 314] on label "-11/8" at bounding box center [766, 312] width 165 height 34
click at [777, 314] on input "-11/8" at bounding box center [771, 317] width 11 height 11
radio input "true"
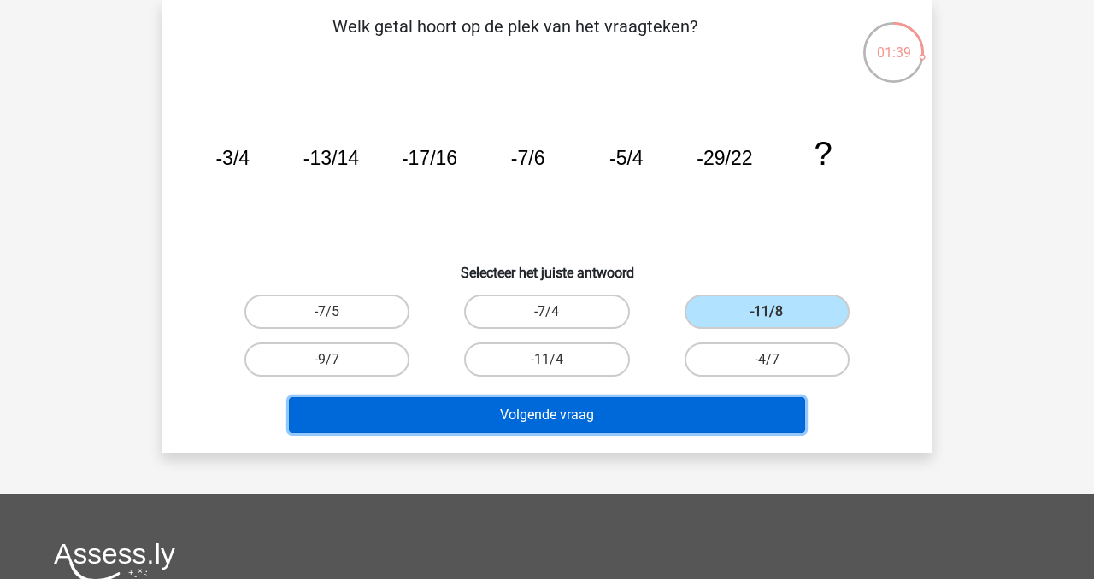
click at [719, 418] on button "Volgende vraag" at bounding box center [547, 415] width 517 height 36
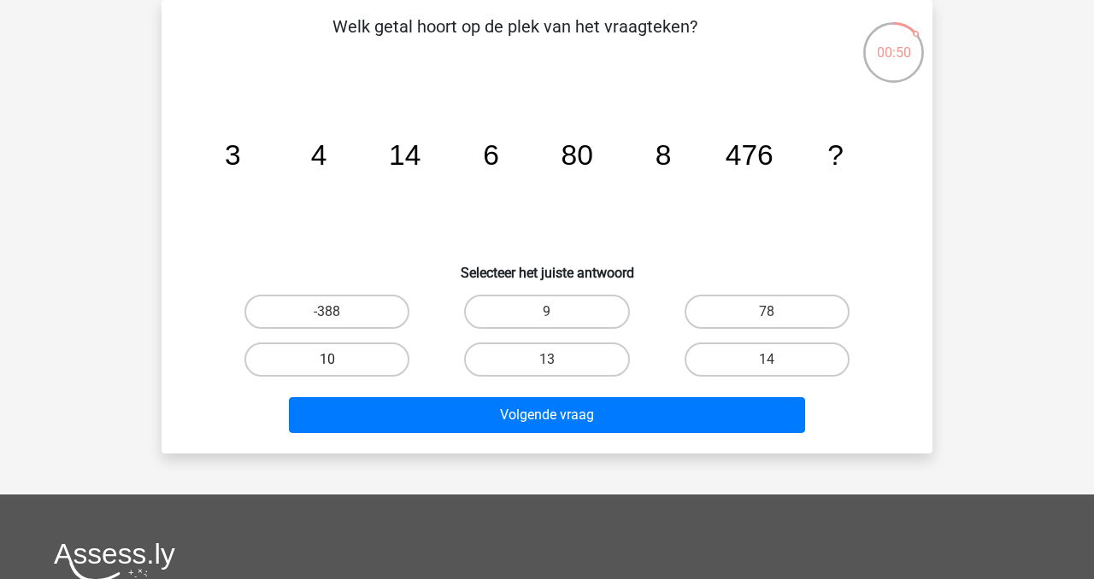
click at [361, 359] on label "10" at bounding box center [326, 360] width 165 height 34
click at [338, 360] on input "10" at bounding box center [332, 365] width 11 height 11
radio input "true"
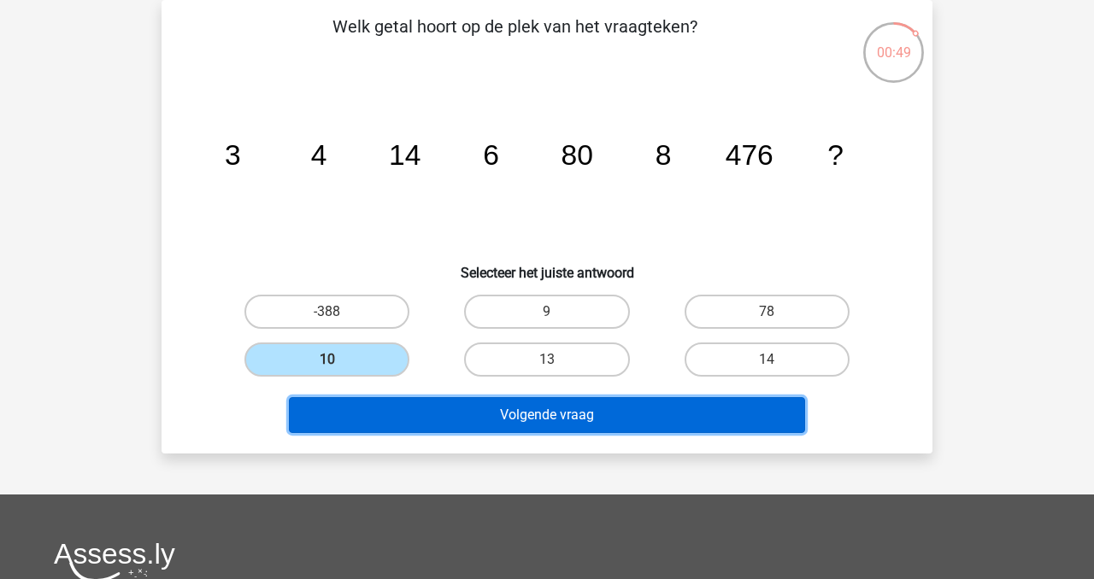
click at [442, 410] on button "Volgende vraag" at bounding box center [547, 415] width 517 height 36
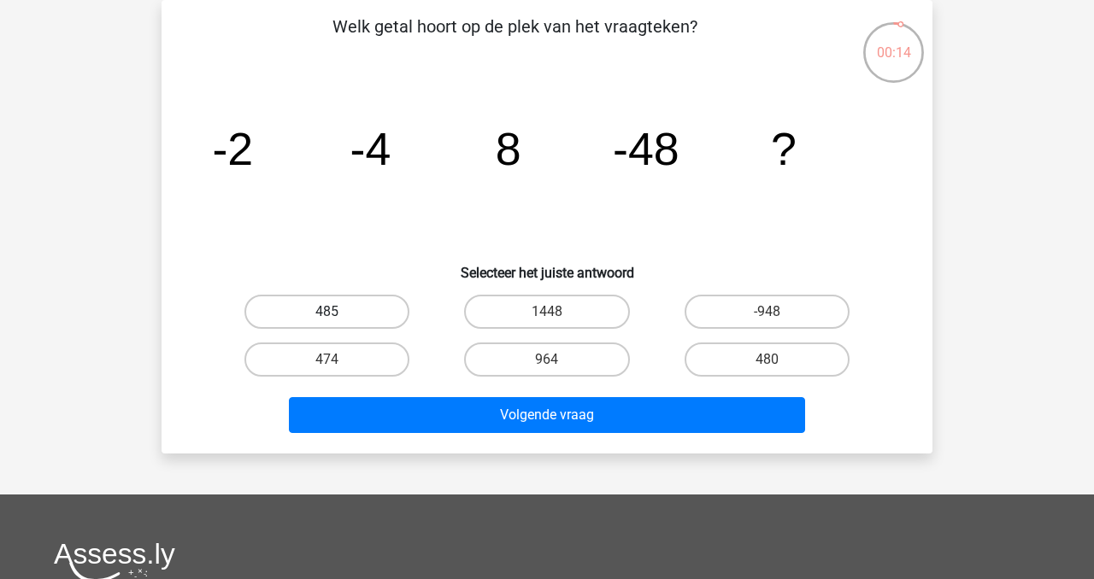
click at [370, 316] on label "485" at bounding box center [326, 312] width 165 height 34
click at [338, 316] on input "485" at bounding box center [332, 317] width 11 height 11
radio input "true"
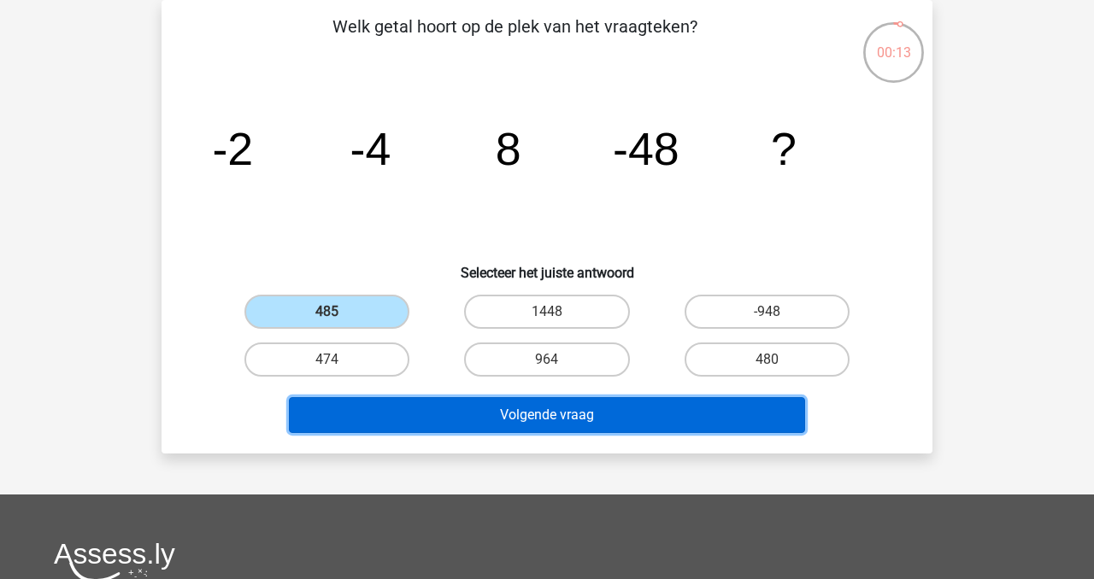
click at [505, 401] on button "Volgende vraag" at bounding box center [547, 415] width 517 height 36
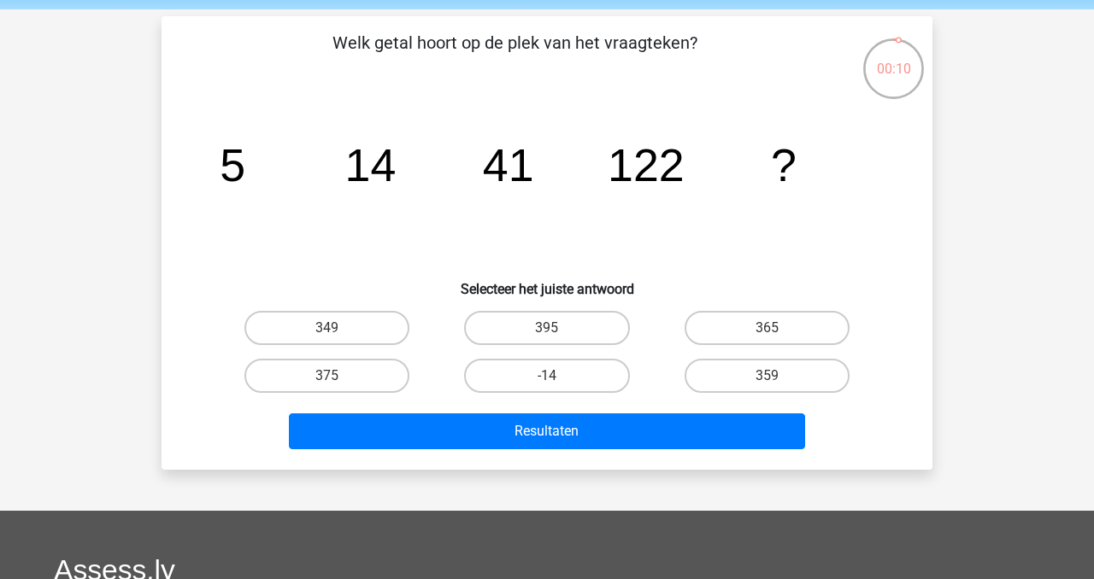
scroll to position [62, 0]
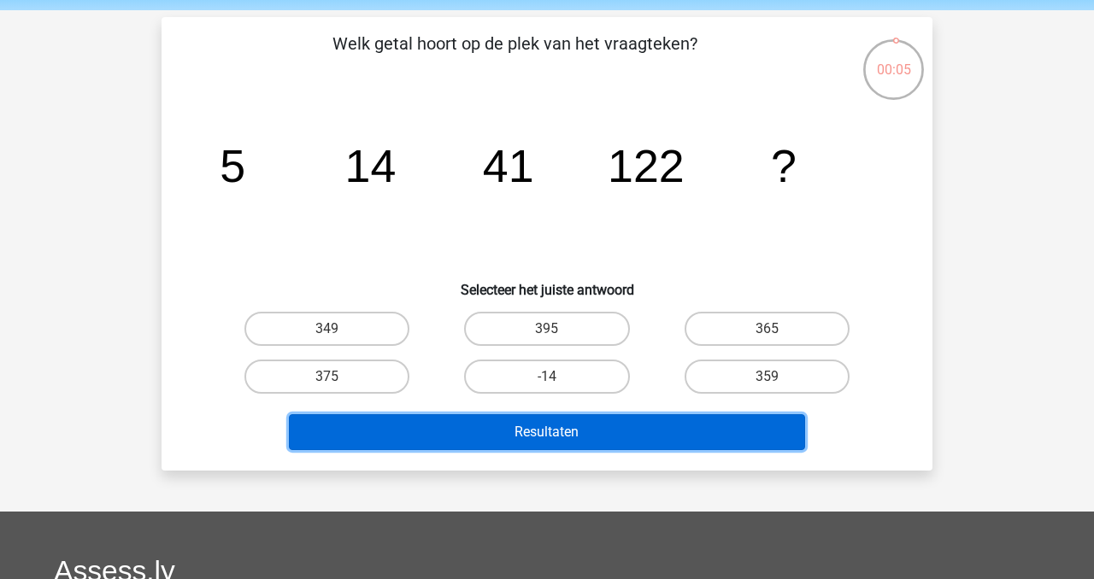
click at [673, 438] on button "Resultaten" at bounding box center [547, 432] width 517 height 36
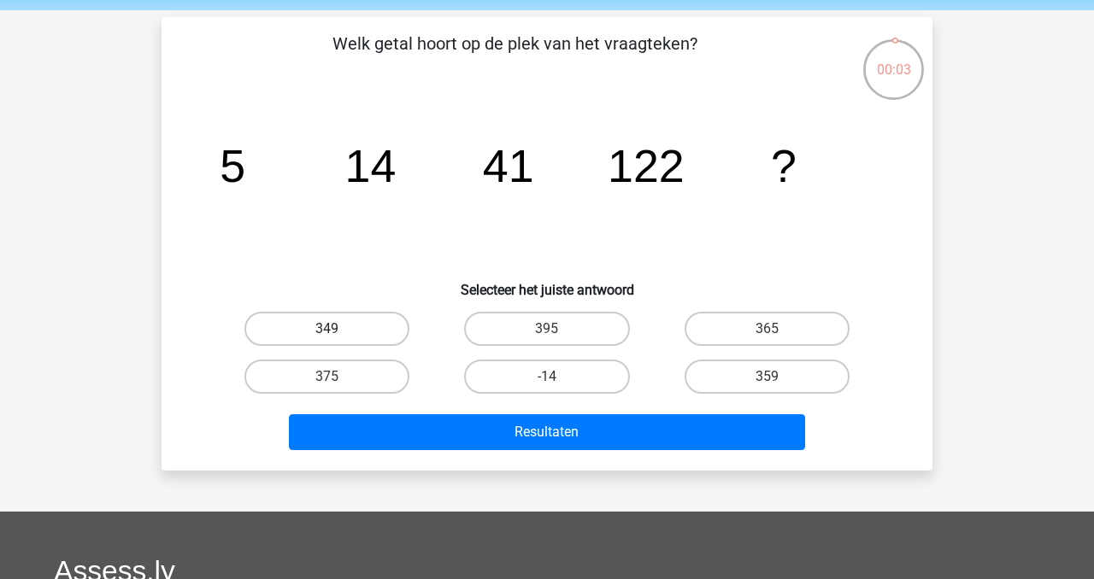
click at [352, 326] on label "349" at bounding box center [326, 329] width 165 height 34
click at [338, 329] on input "349" at bounding box center [332, 334] width 11 height 11
radio input "true"
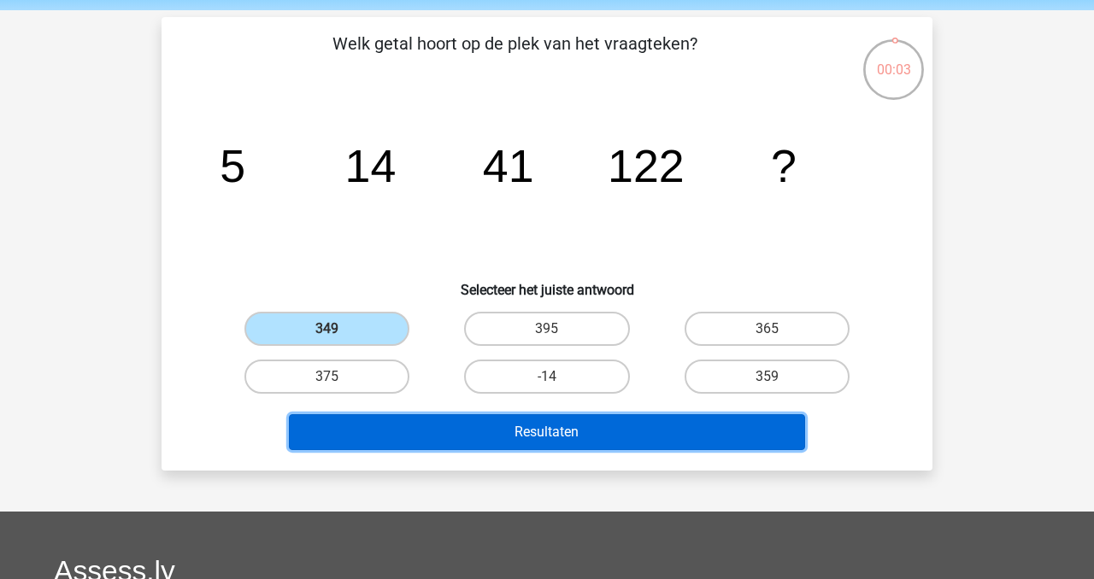
click at [461, 423] on button "Resultaten" at bounding box center [547, 432] width 517 height 36
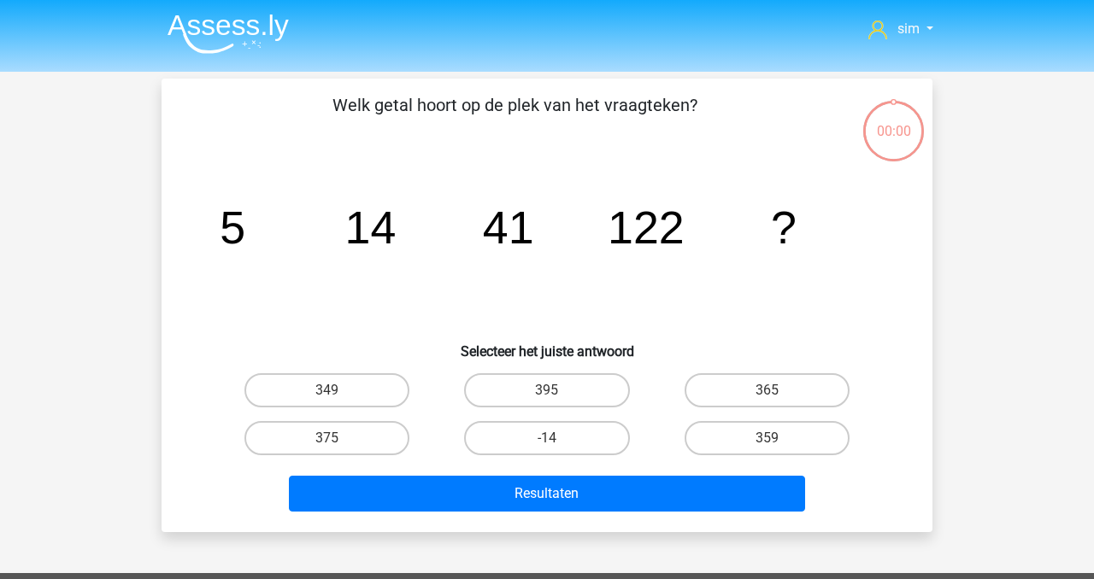
scroll to position [62, 0]
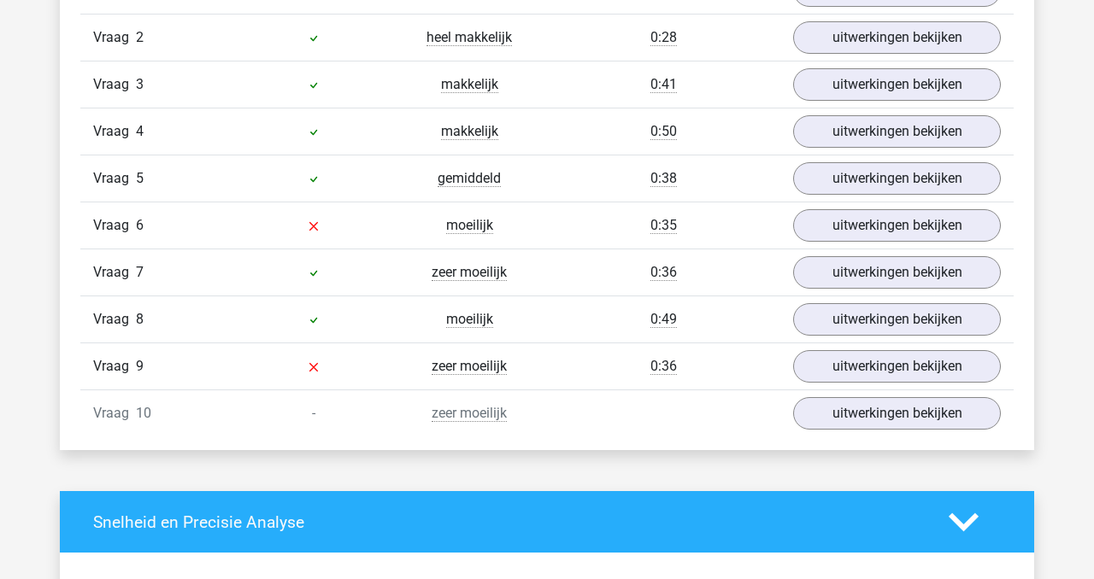
scroll to position [1244, 0]
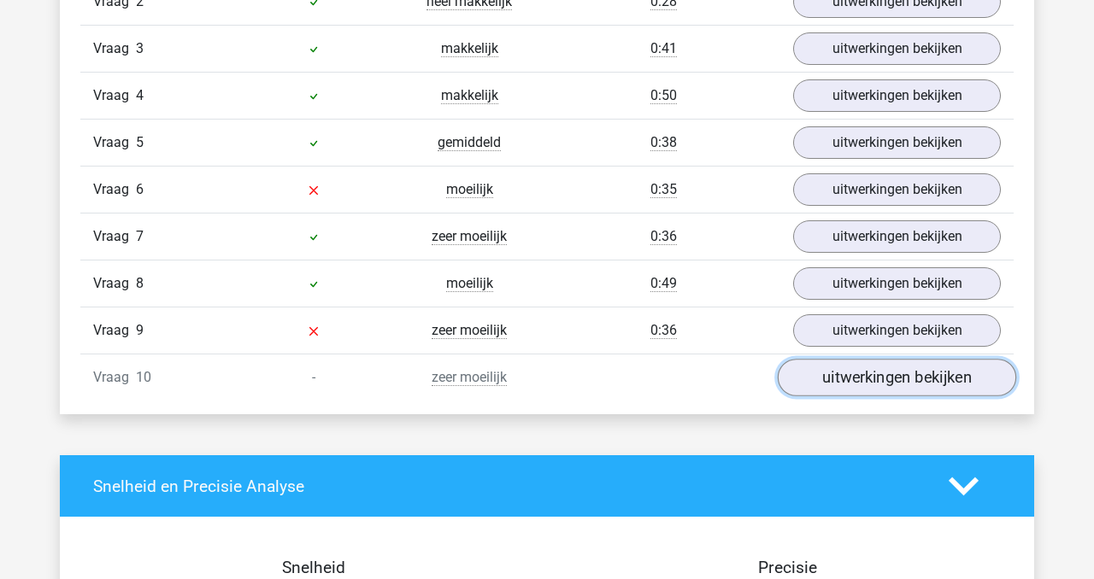
click at [877, 386] on link "uitwerkingen bekijken" at bounding box center [896, 379] width 238 height 38
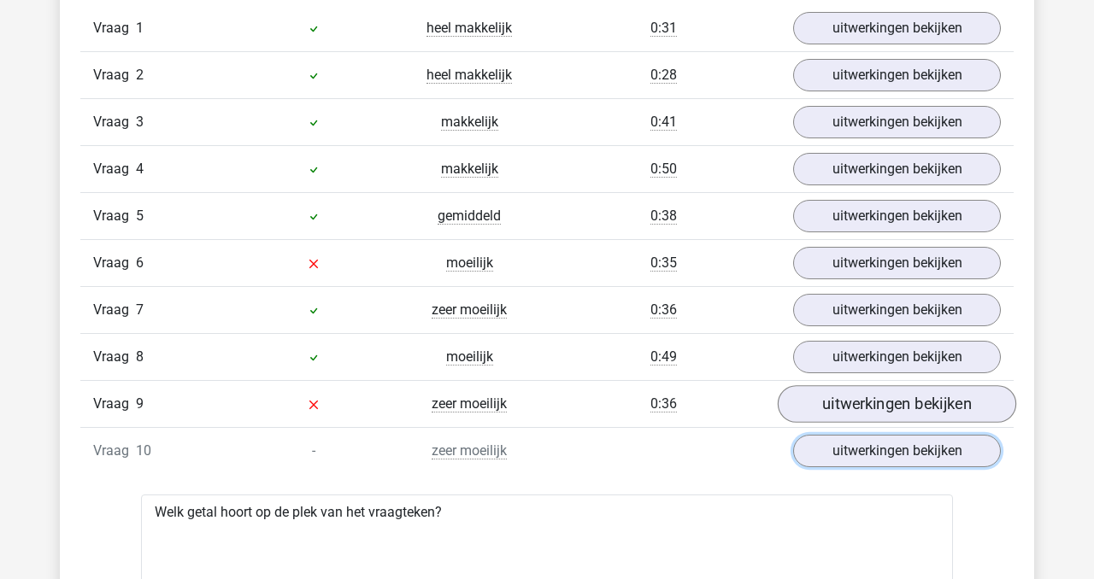
scroll to position [1172, 0]
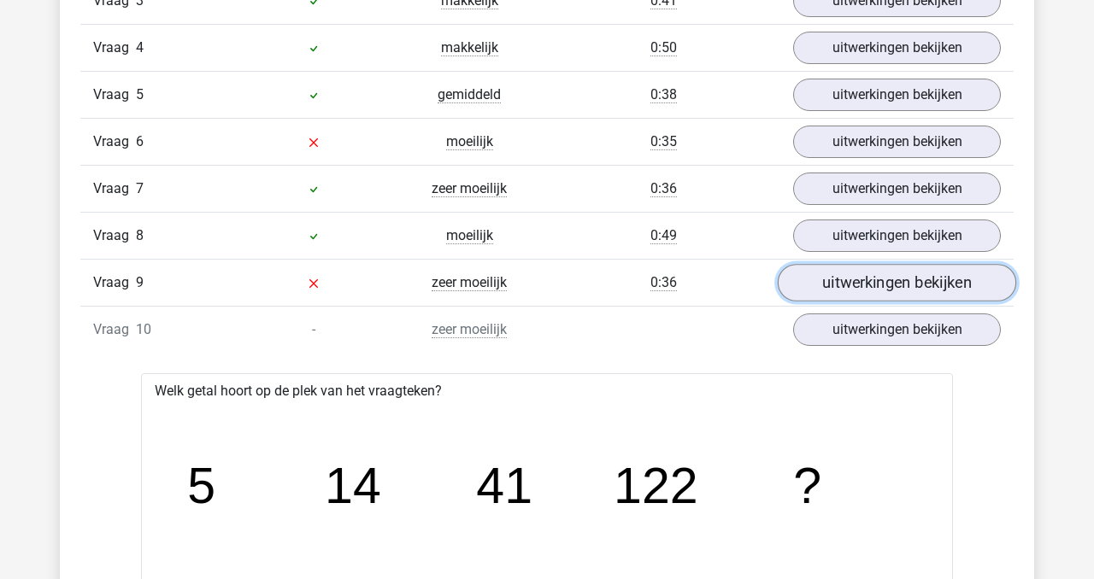
click at [868, 287] on link "uitwerkingen bekijken" at bounding box center [896, 284] width 238 height 38
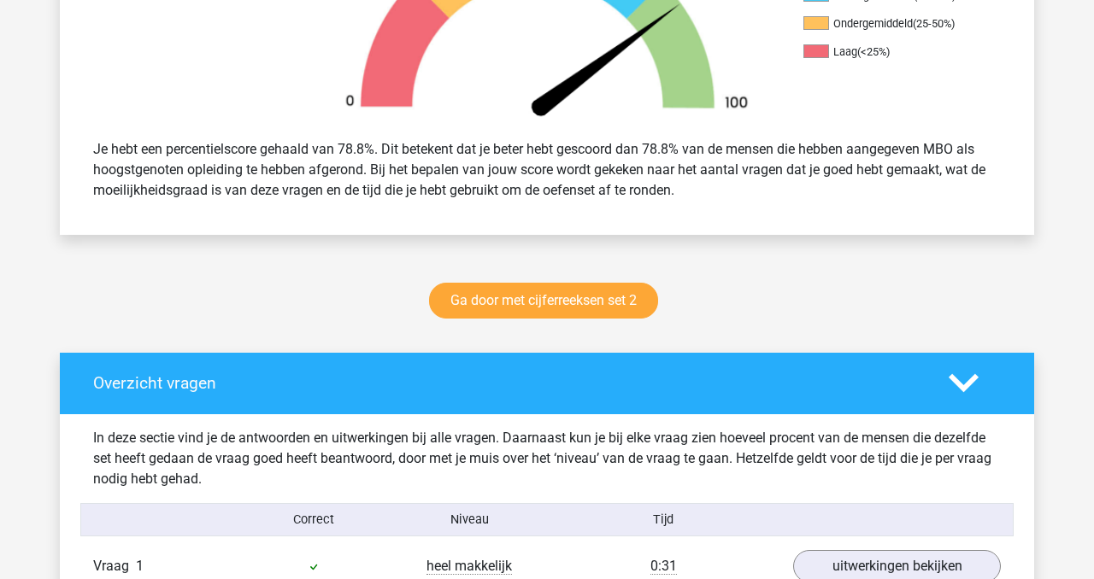
scroll to position [0, 0]
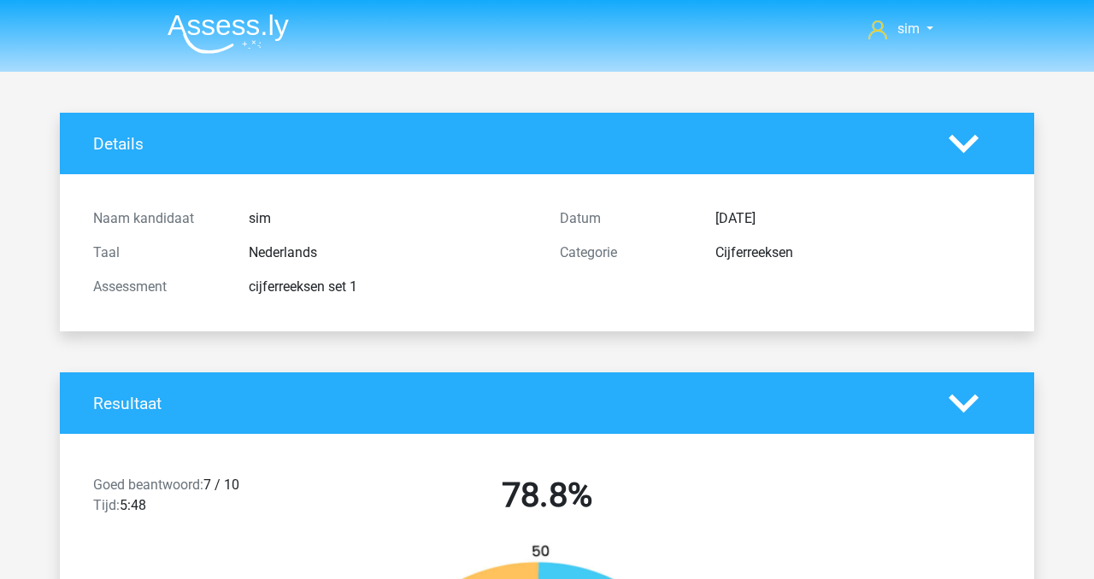
click at [220, 30] on img at bounding box center [227, 34] width 121 height 40
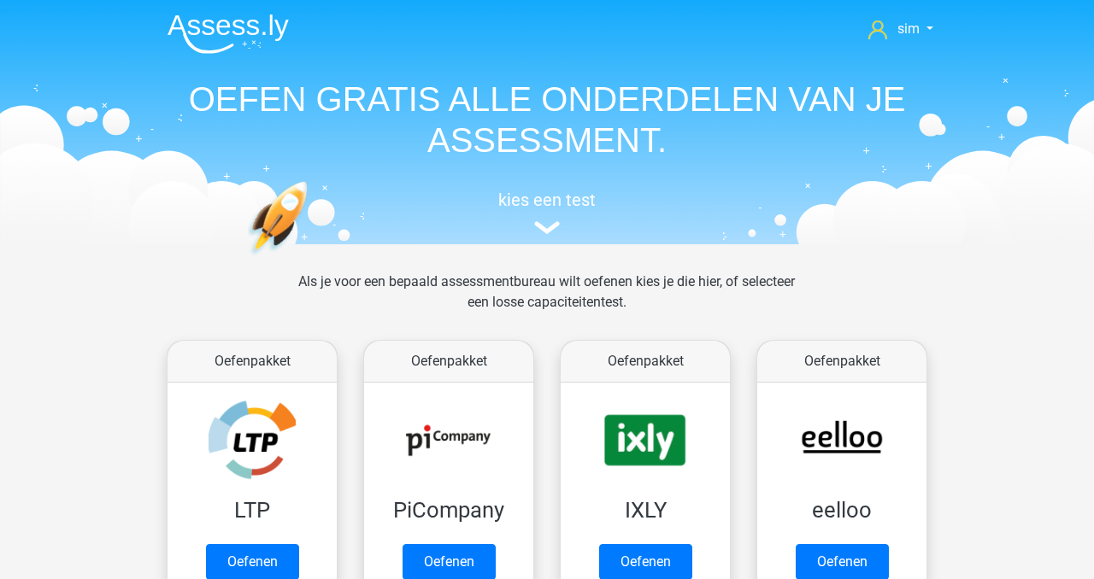
scroll to position [86, 0]
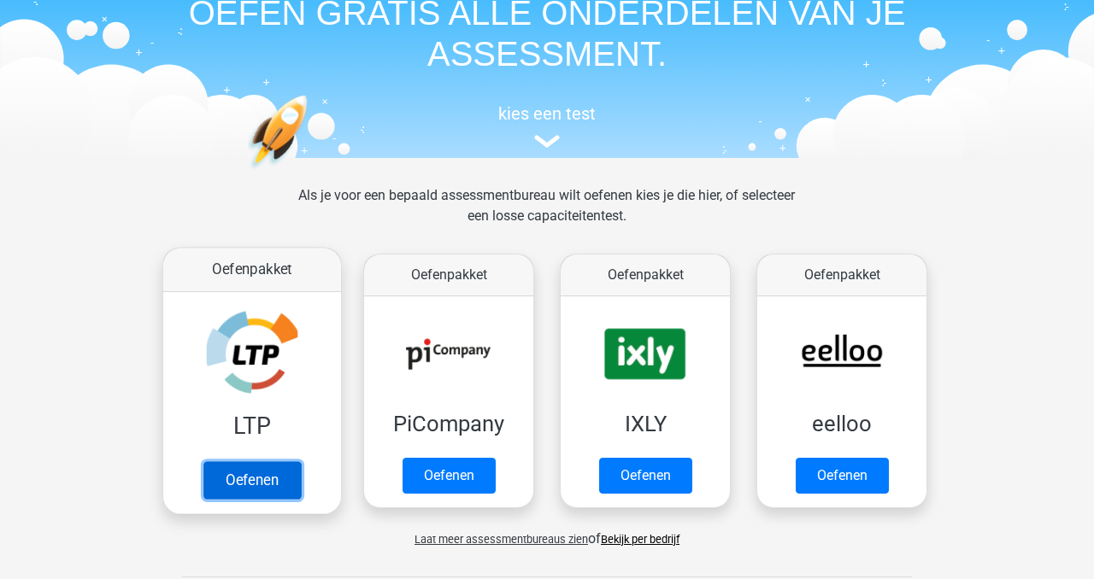
click at [257, 467] on link "Oefenen" at bounding box center [251, 480] width 97 height 38
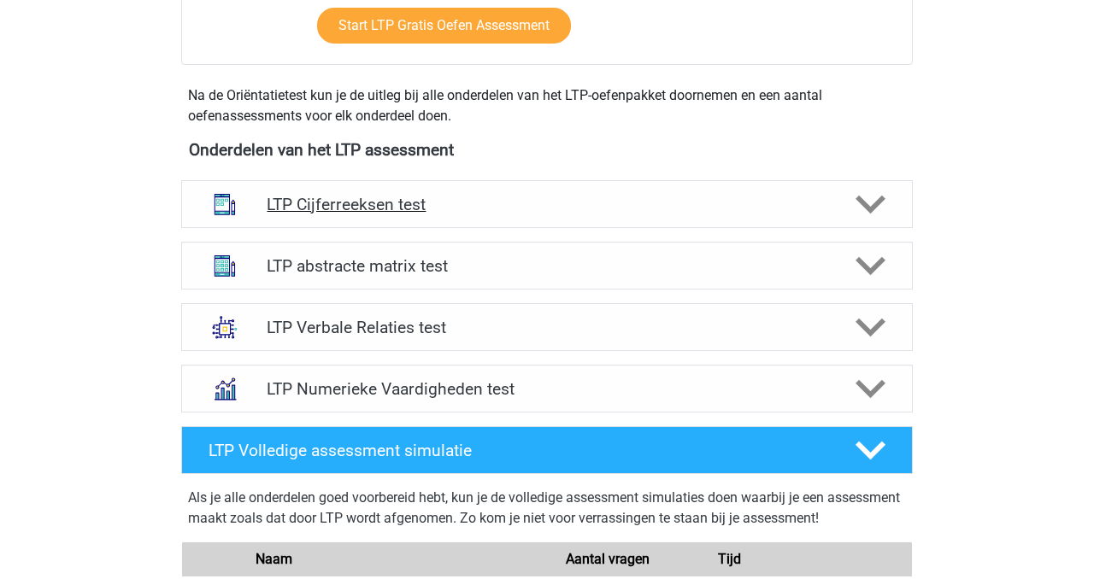
scroll to position [577, 0]
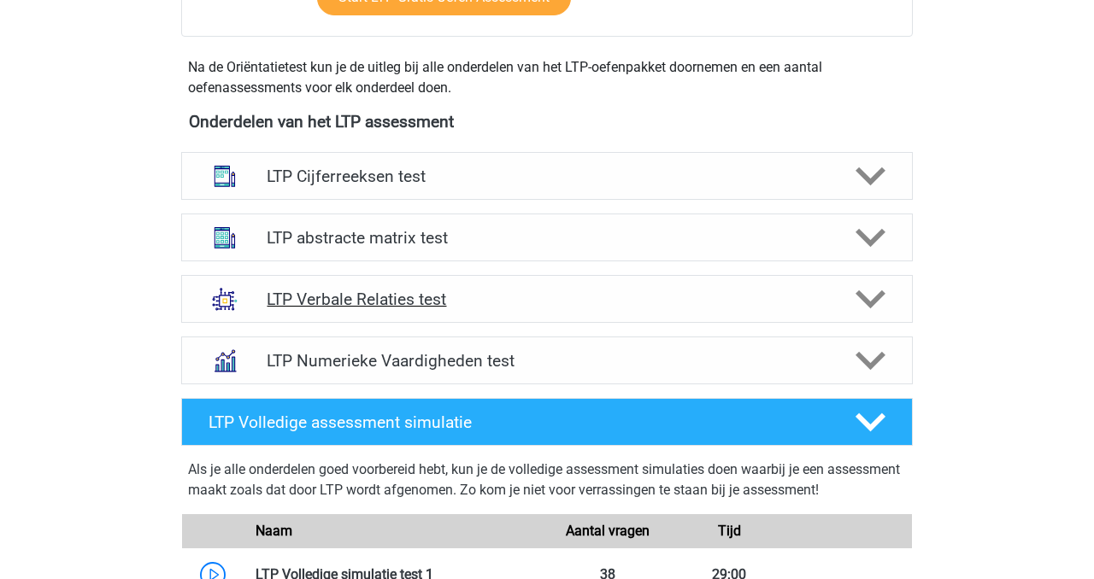
click at [492, 302] on h4 "LTP Verbale Relaties test" at bounding box center [547, 300] width 560 height 20
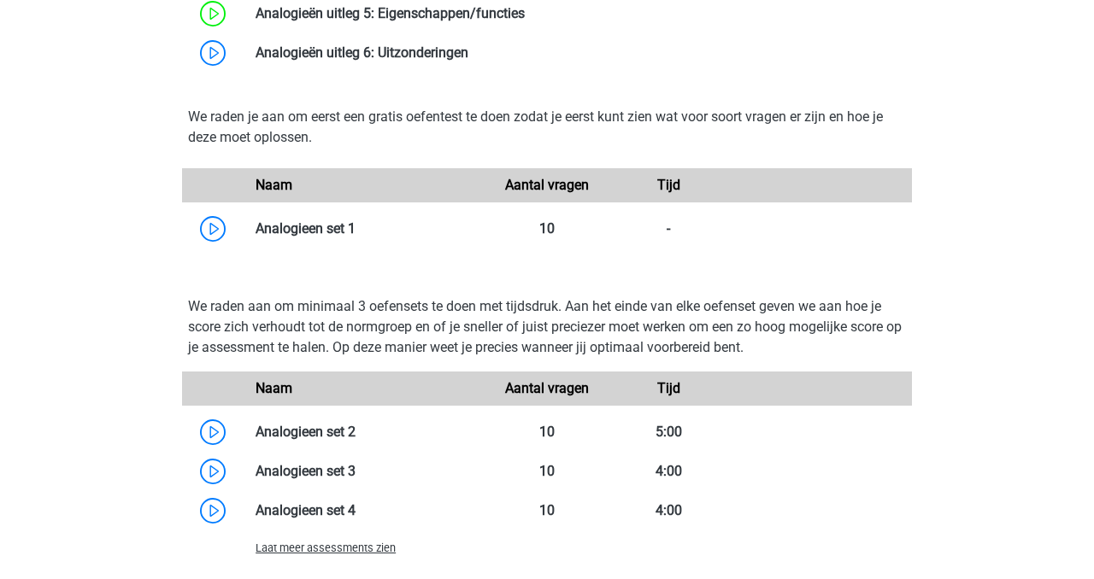
scroll to position [1397, 0]
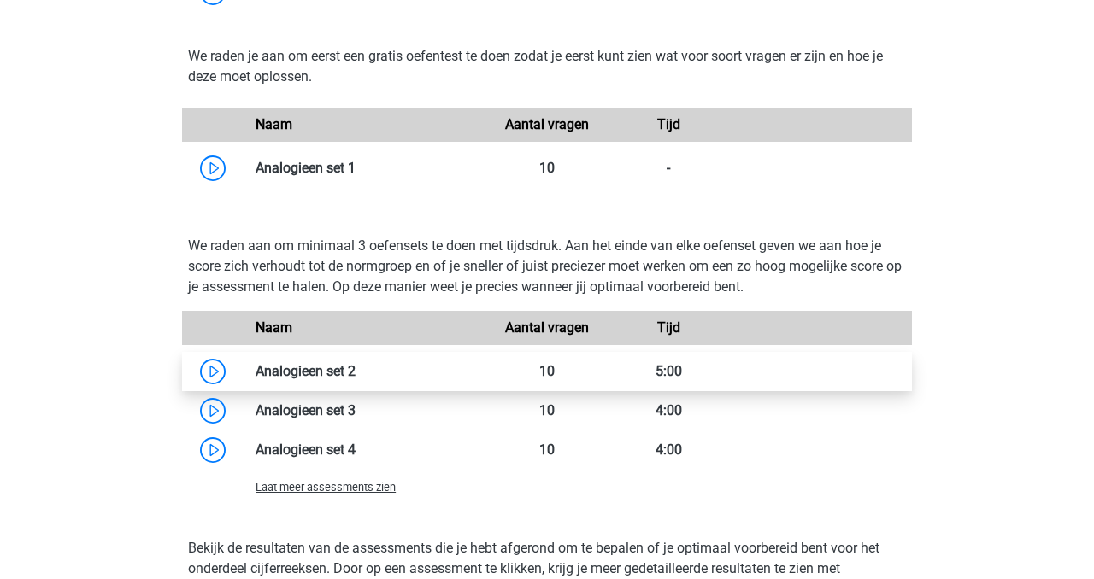
click at [355, 365] on link at bounding box center [355, 371] width 0 height 16
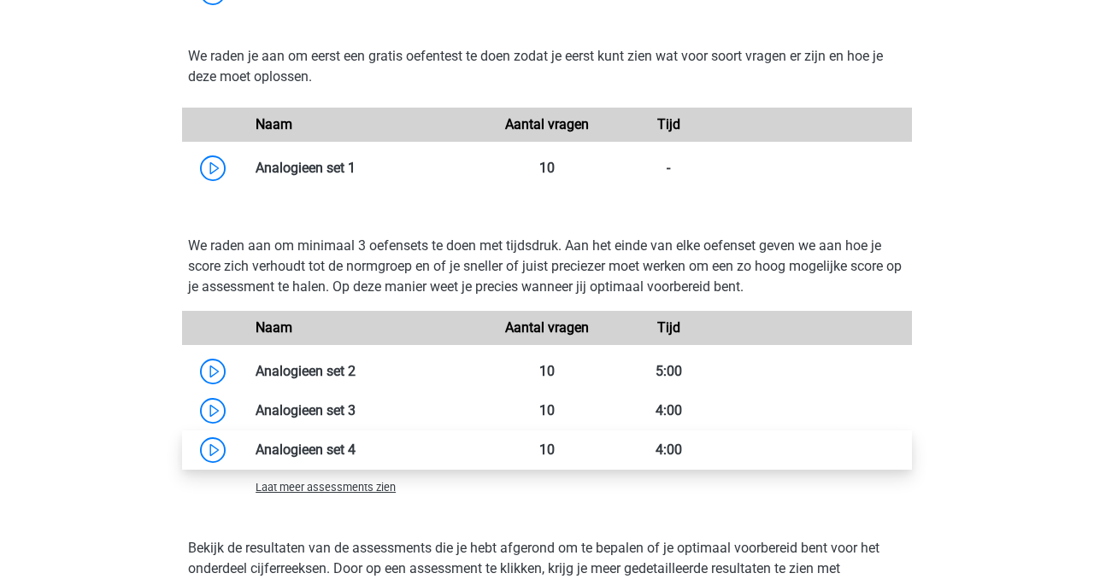
click at [355, 442] on link at bounding box center [355, 450] width 0 height 16
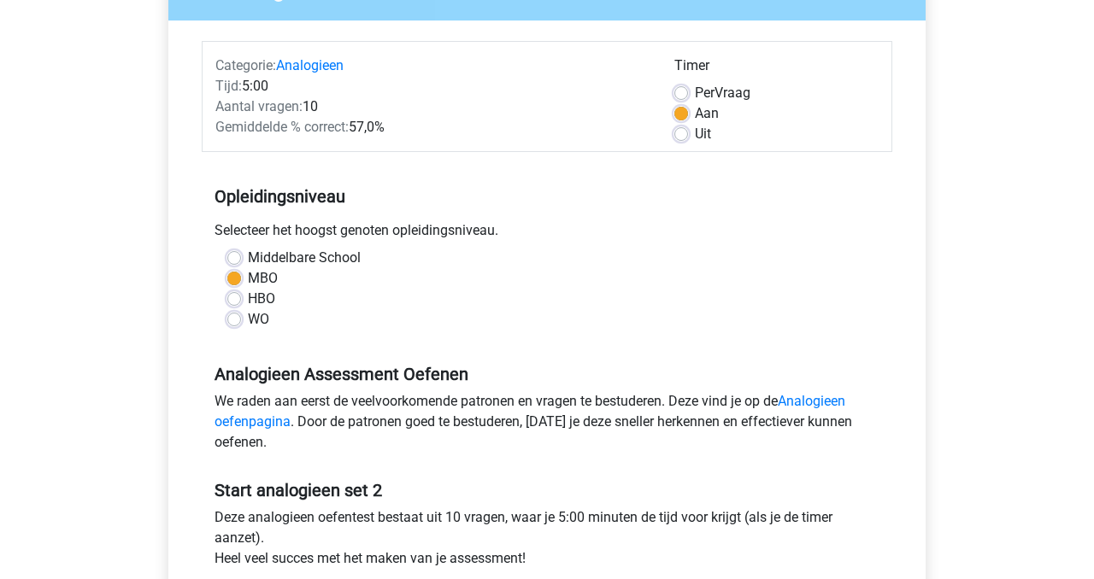
scroll to position [333, 0]
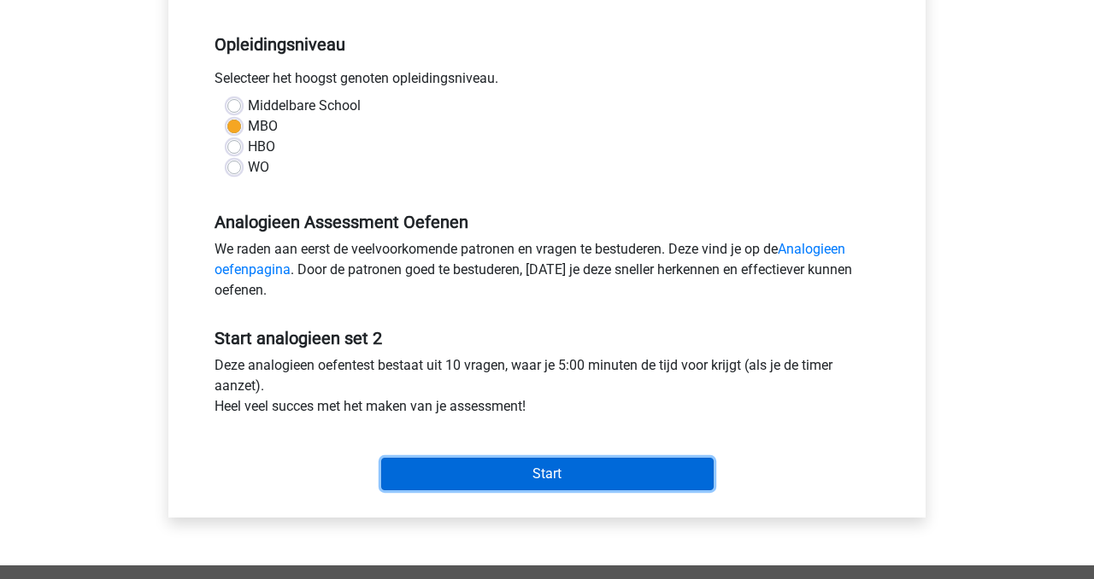
click at [554, 467] on input "Start" at bounding box center [547, 474] width 332 height 32
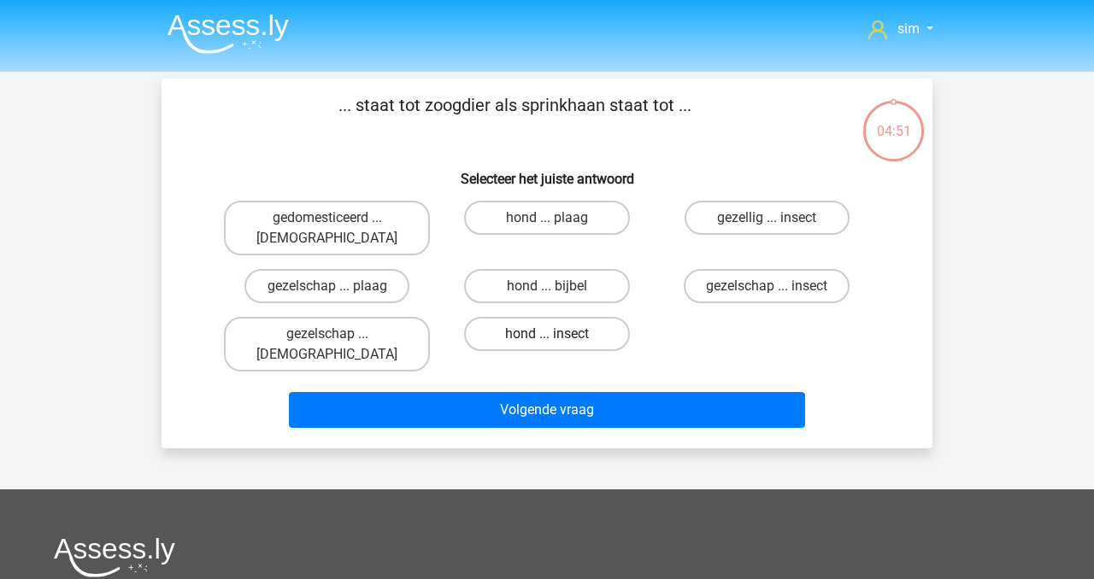
click at [578, 317] on label "hond ... insect" at bounding box center [546, 334] width 165 height 34
click at [558, 334] on input "hond ... insect" at bounding box center [552, 339] width 11 height 11
radio input "true"
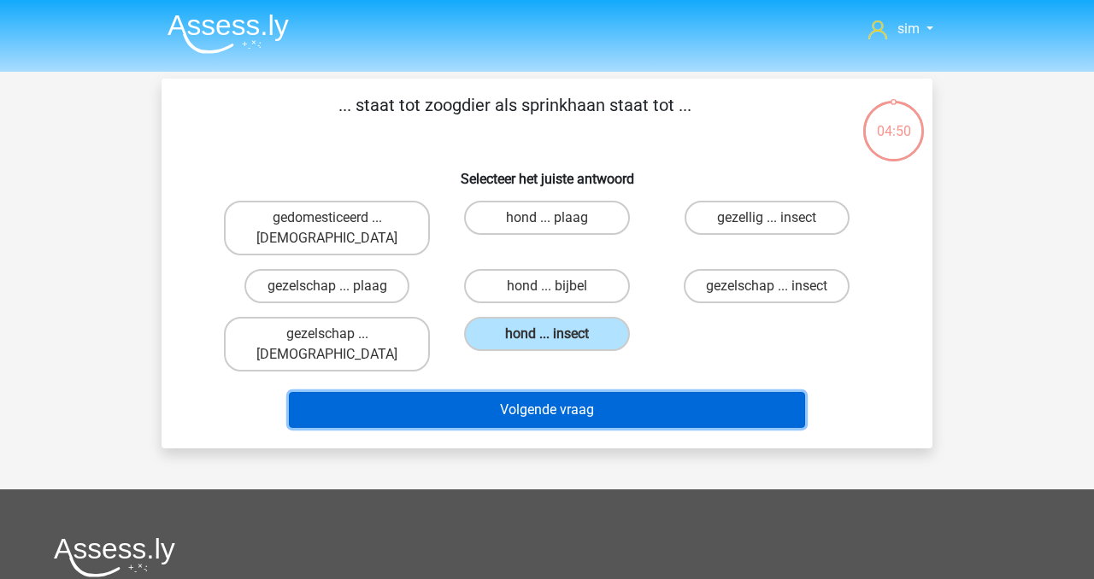
click at [600, 392] on button "Volgende vraag" at bounding box center [547, 410] width 517 height 36
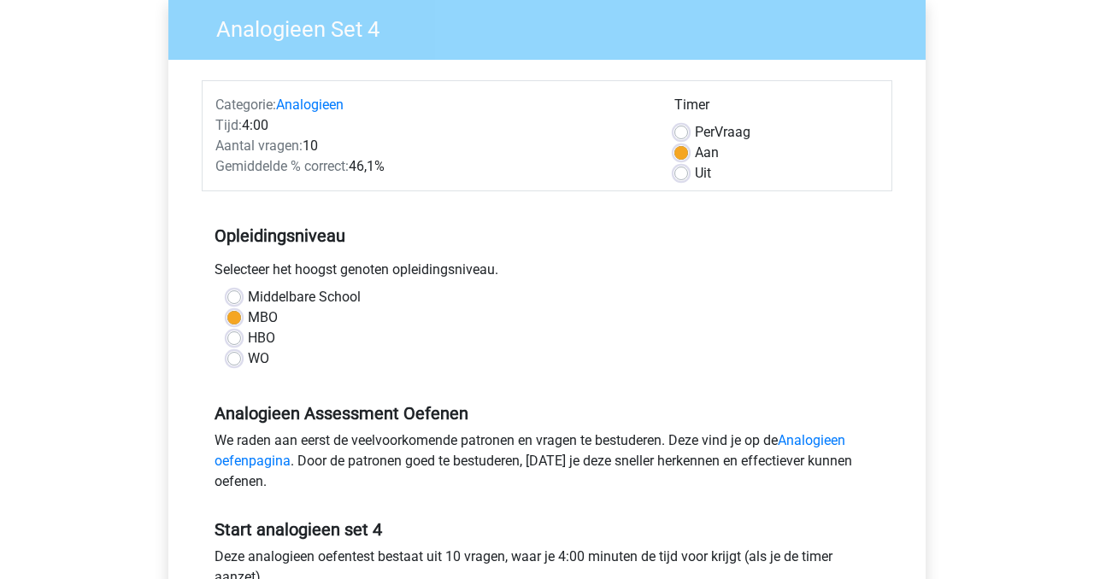
scroll to position [412, 0]
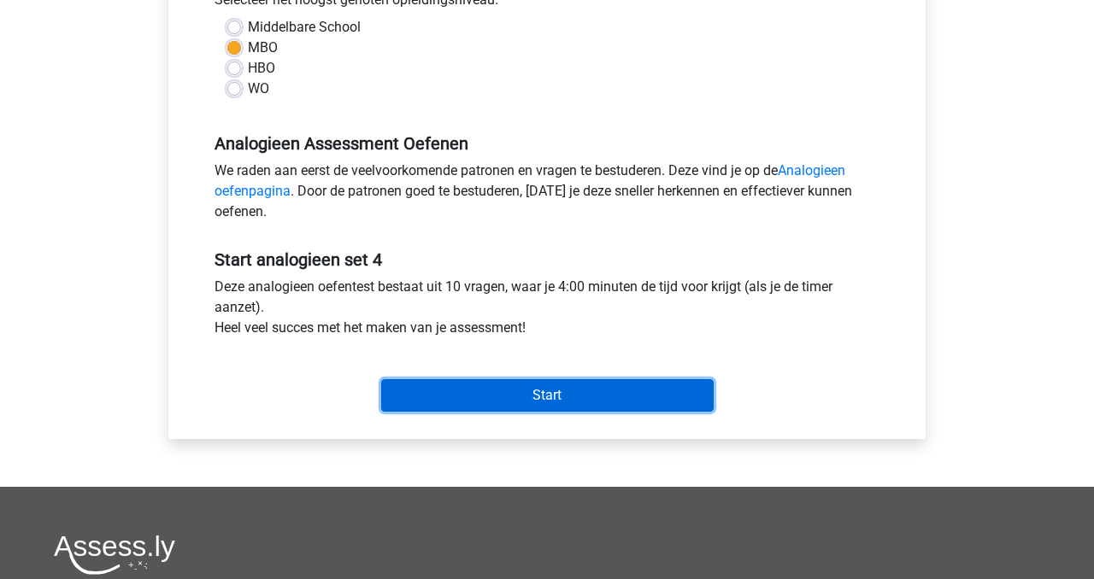
click at [554, 408] on input "Start" at bounding box center [547, 395] width 332 height 32
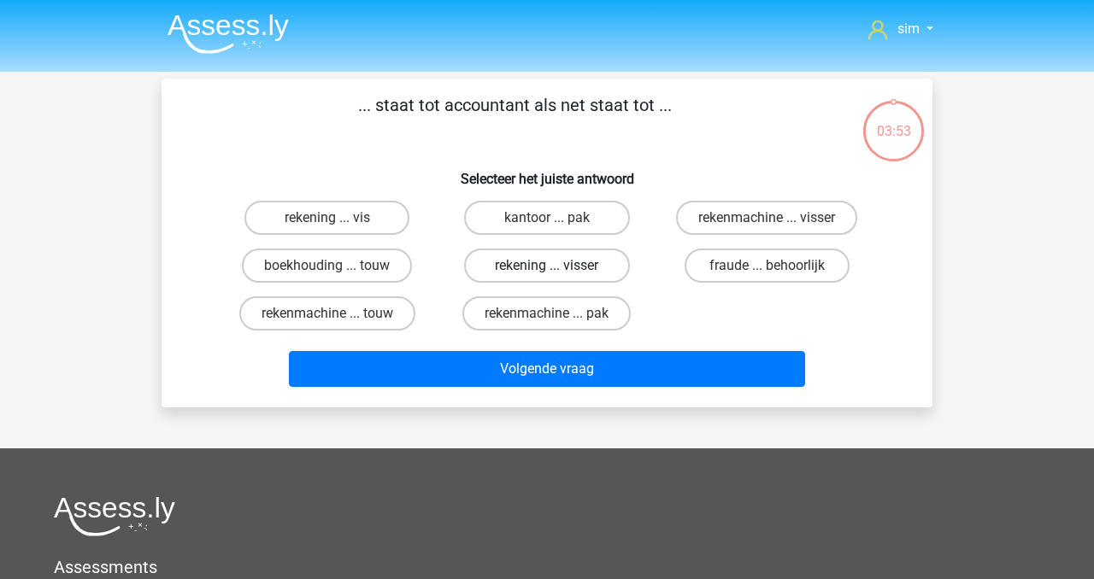
click at [541, 268] on label "rekening ... visser" at bounding box center [546, 266] width 165 height 34
click at [547, 268] on input "rekening ... visser" at bounding box center [552, 271] width 11 height 11
radio input "true"
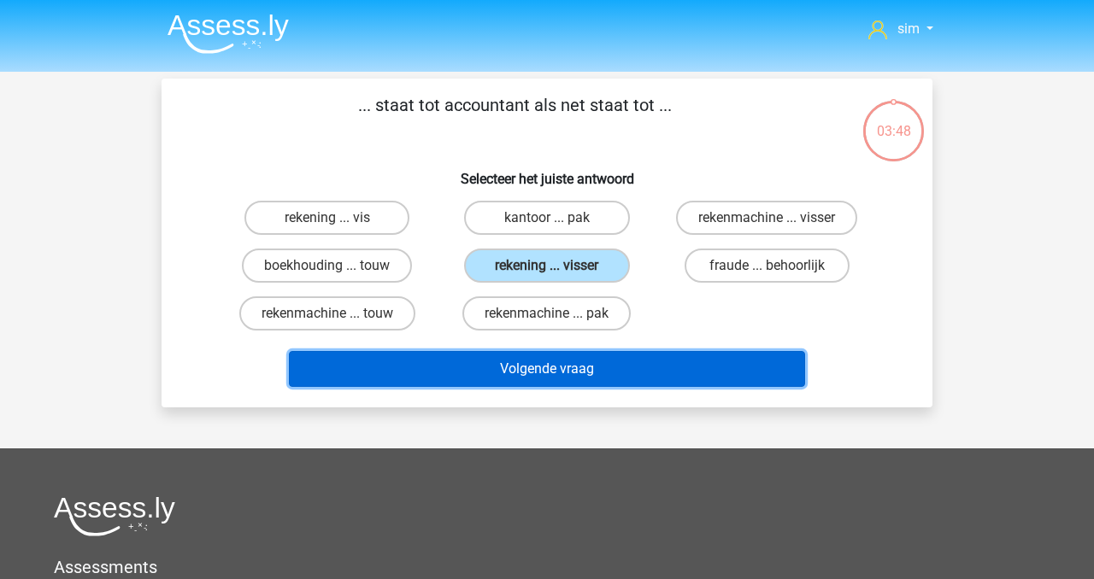
click at [666, 373] on button "Volgende vraag" at bounding box center [547, 369] width 517 height 36
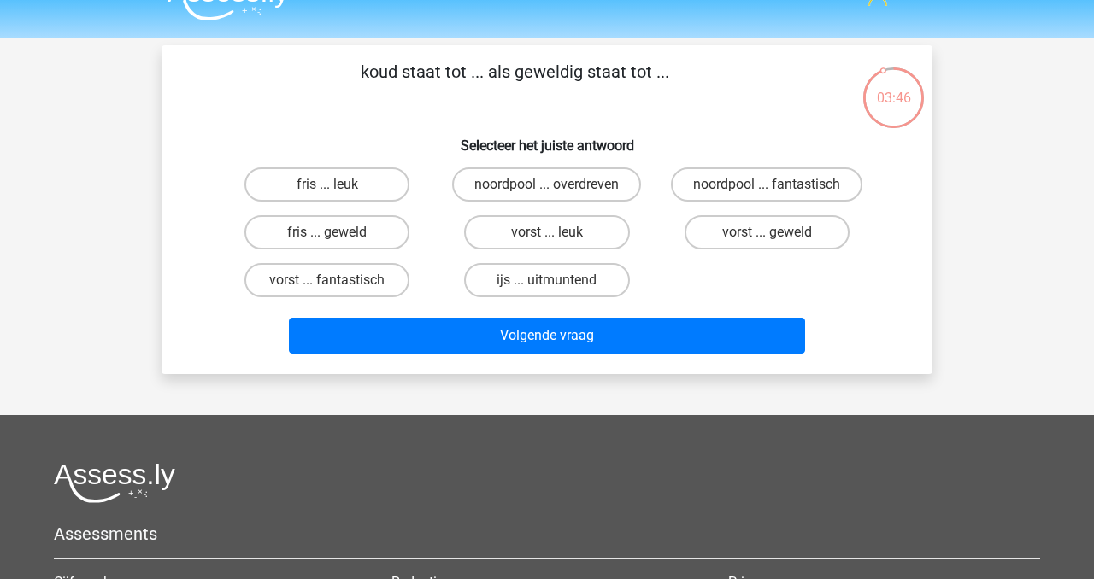
scroll to position [32, 0]
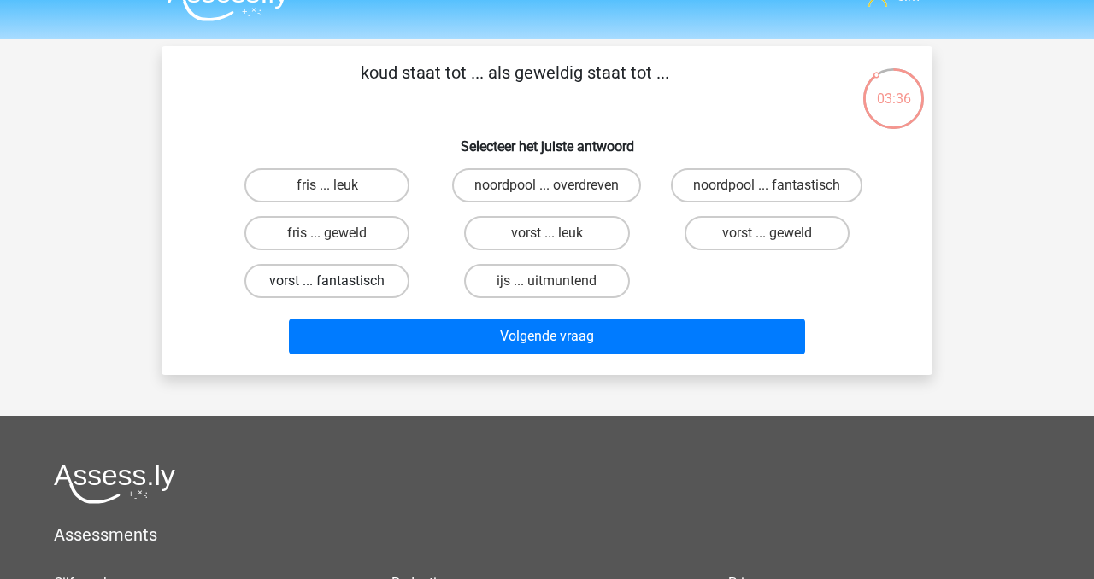
click at [371, 280] on label "vorst ... fantastisch" at bounding box center [326, 281] width 165 height 34
click at [338, 281] on input "vorst ... fantastisch" at bounding box center [332, 286] width 11 height 11
radio input "true"
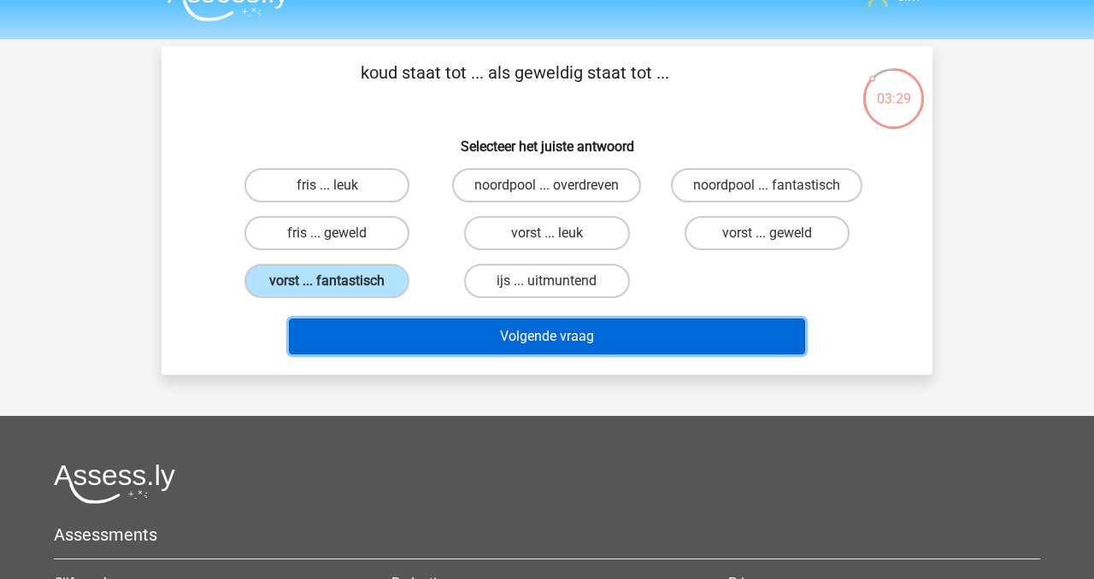
click at [501, 344] on button "Volgende vraag" at bounding box center [547, 337] width 517 height 36
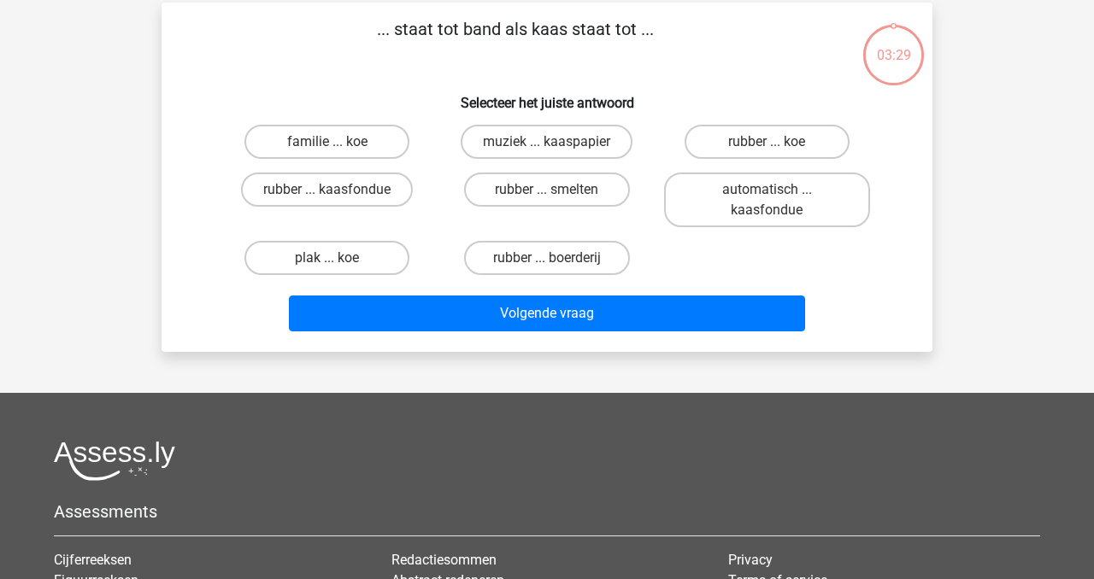
scroll to position [79, 0]
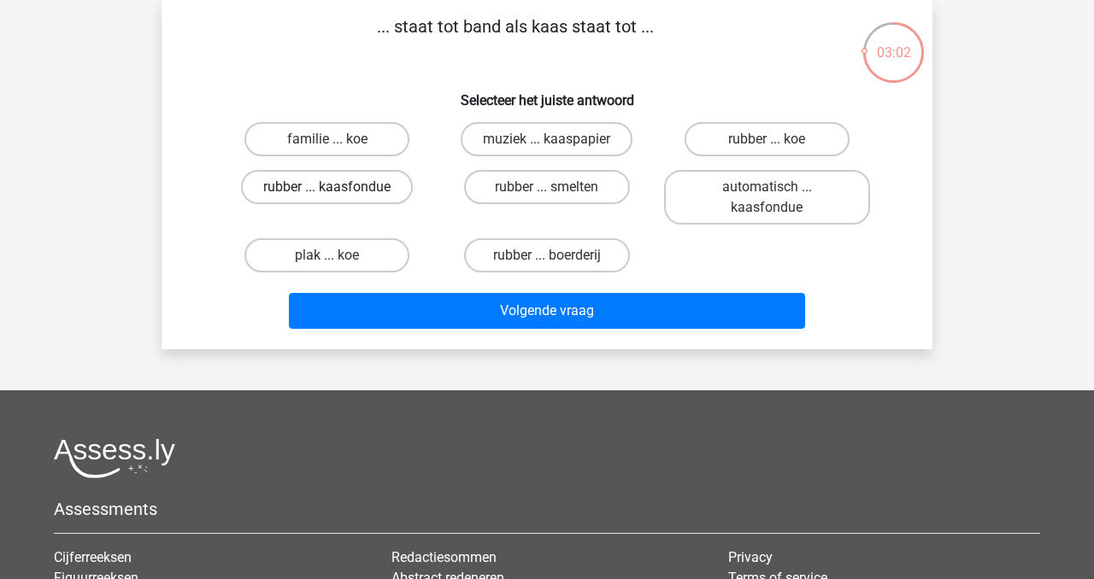
click at [349, 184] on label "rubber ... kaasfondue" at bounding box center [327, 187] width 172 height 34
click at [338, 187] on input "rubber ... kaasfondue" at bounding box center [332, 192] width 11 height 11
radio input "true"
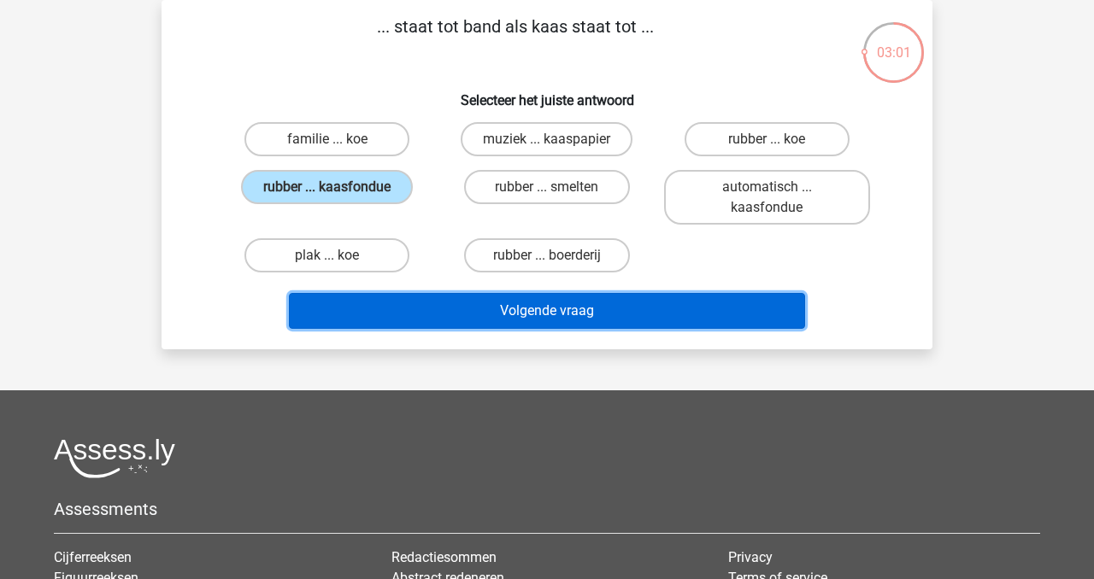
click at [608, 318] on button "Volgende vraag" at bounding box center [547, 311] width 517 height 36
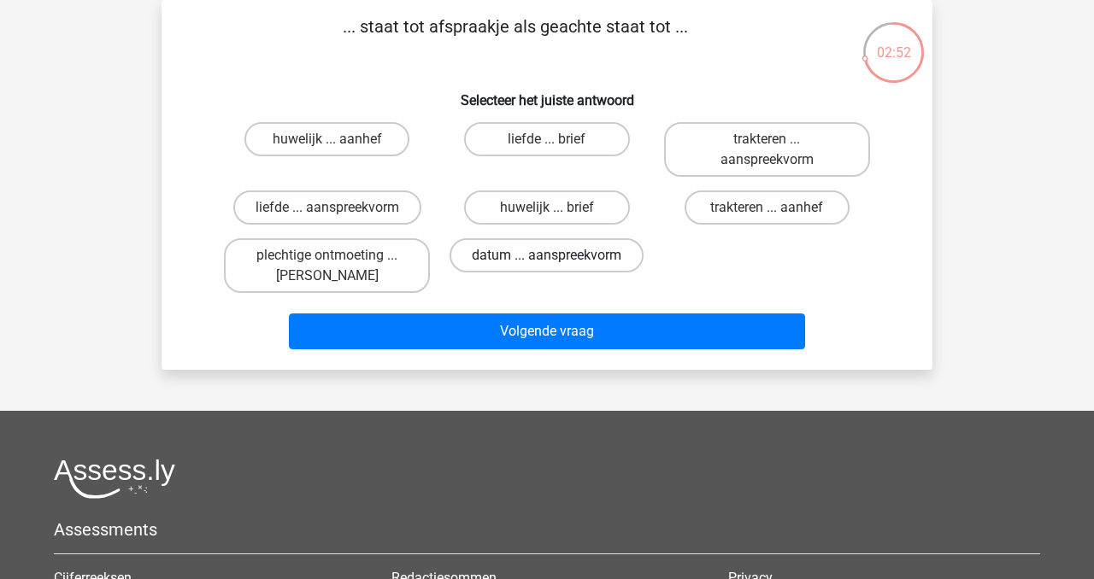
click at [607, 262] on label "datum ... aanspreekvorm" at bounding box center [546, 255] width 194 height 34
click at [558, 262] on input "datum ... aanspreekvorm" at bounding box center [552, 260] width 11 height 11
radio input "true"
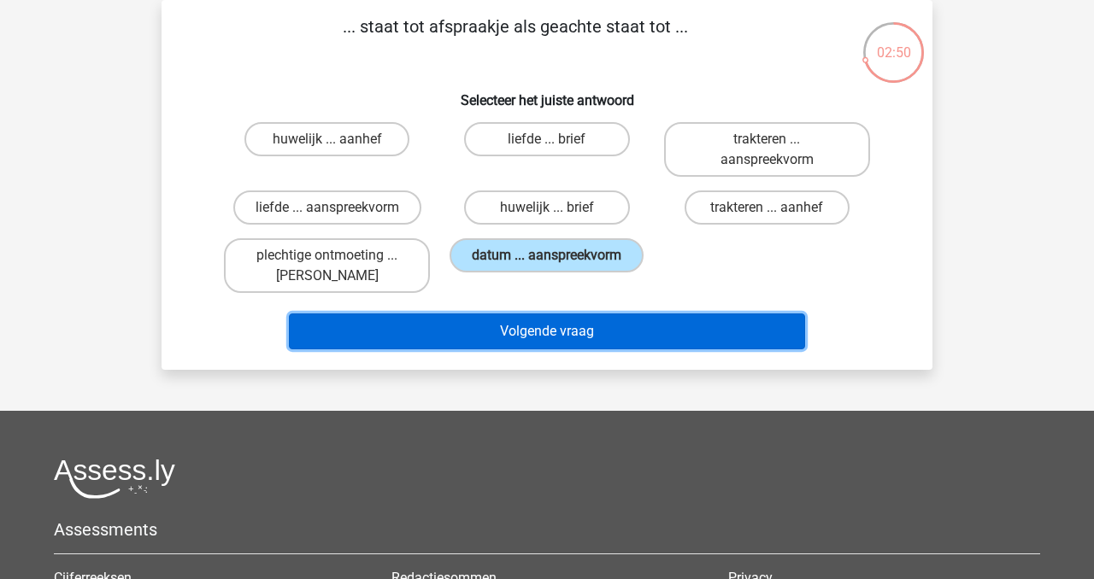
click at [710, 337] on button "Volgende vraag" at bounding box center [547, 332] width 517 height 36
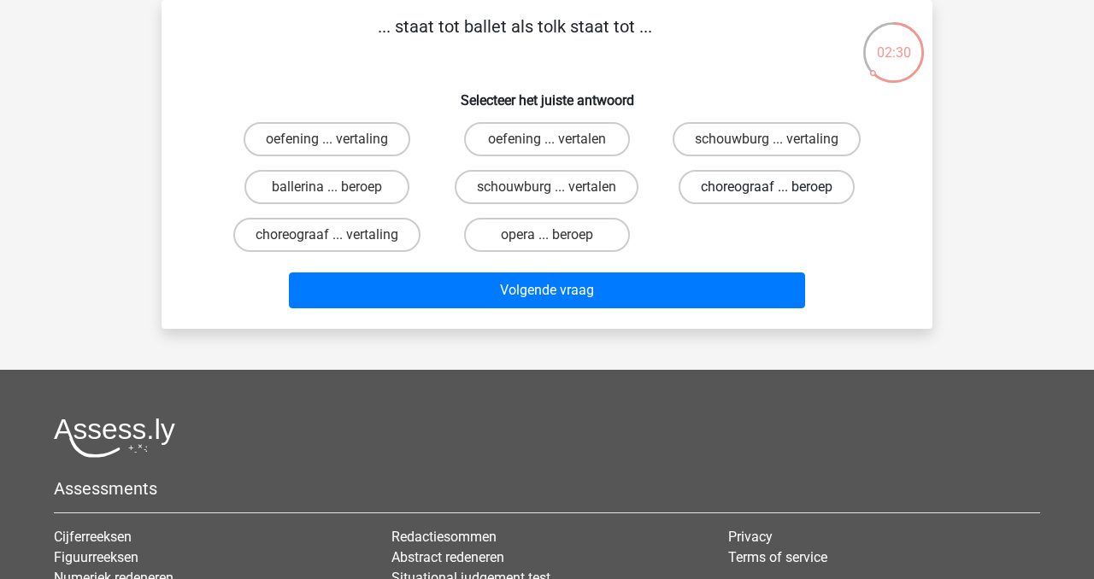
click at [741, 194] on label "choreograaf ... beroep" at bounding box center [766, 187] width 176 height 34
click at [766, 194] on input "choreograaf ... beroep" at bounding box center [771, 192] width 11 height 11
radio input "true"
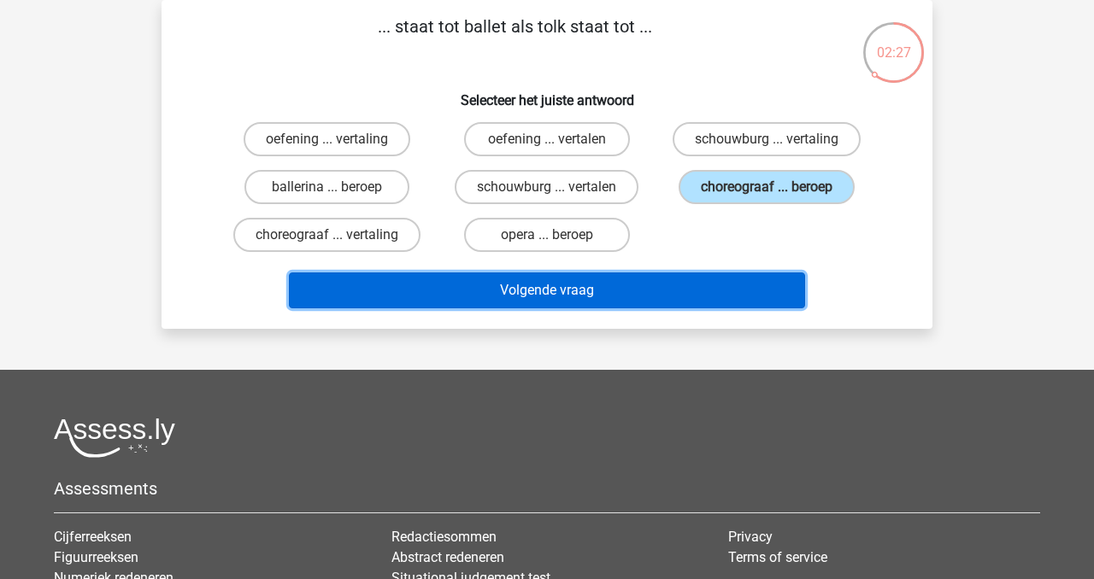
click at [724, 284] on button "Volgende vraag" at bounding box center [547, 291] width 517 height 36
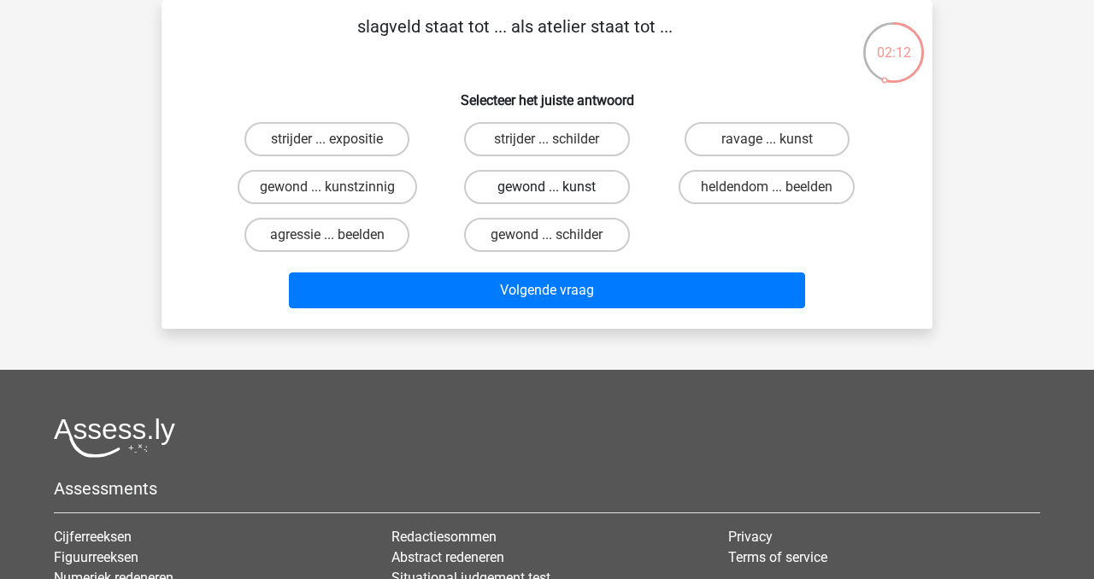
click at [584, 187] on label "gewond ... kunst" at bounding box center [546, 187] width 165 height 34
click at [558, 187] on input "gewond ... kunst" at bounding box center [552, 192] width 11 height 11
radio input "true"
click at [624, 268] on div "Volgende vraag" at bounding box center [547, 287] width 716 height 56
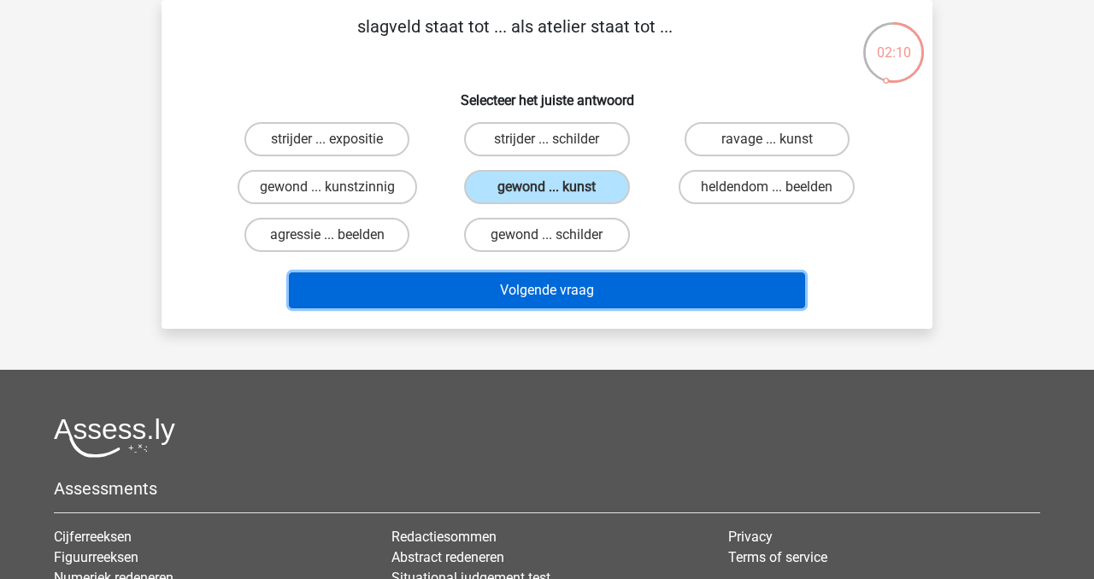
click at [632, 285] on button "Volgende vraag" at bounding box center [547, 291] width 517 height 36
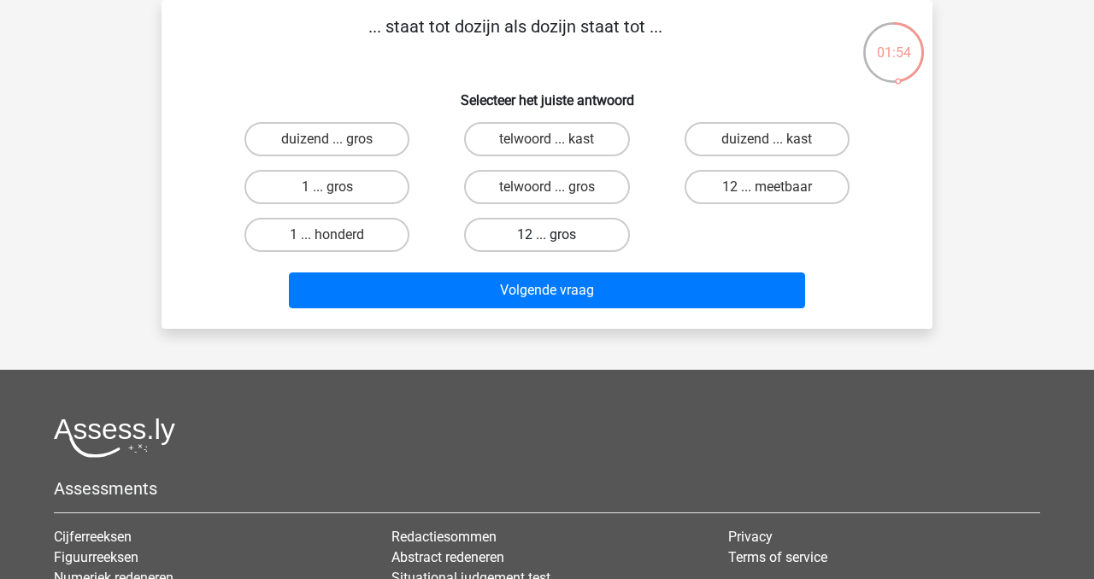
click at [602, 239] on label "12 ... gros" at bounding box center [546, 235] width 165 height 34
click at [558, 239] on input "12 ... gros" at bounding box center [552, 240] width 11 height 11
radio input "true"
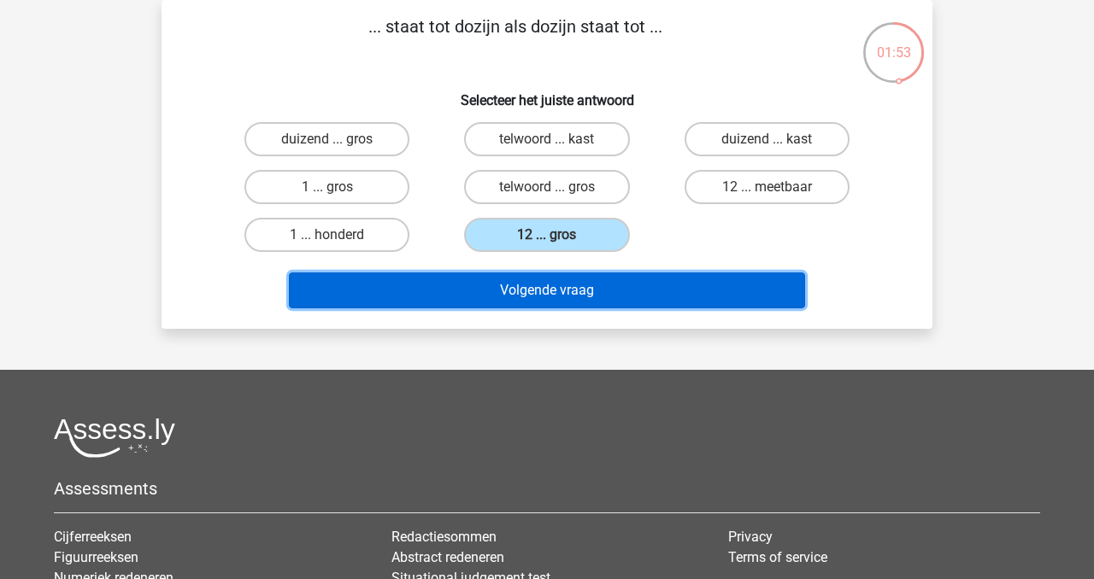
click at [646, 291] on button "Volgende vraag" at bounding box center [547, 291] width 517 height 36
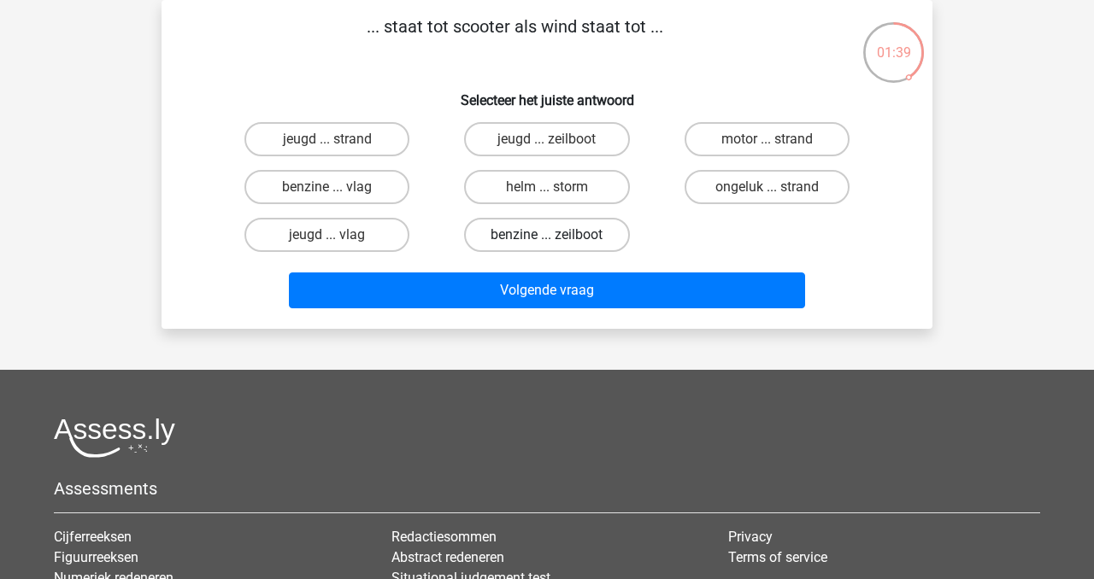
click at [593, 241] on label "benzine ... zeilboot" at bounding box center [546, 235] width 165 height 34
click at [558, 241] on input "benzine ... zeilboot" at bounding box center [552, 240] width 11 height 11
radio input "true"
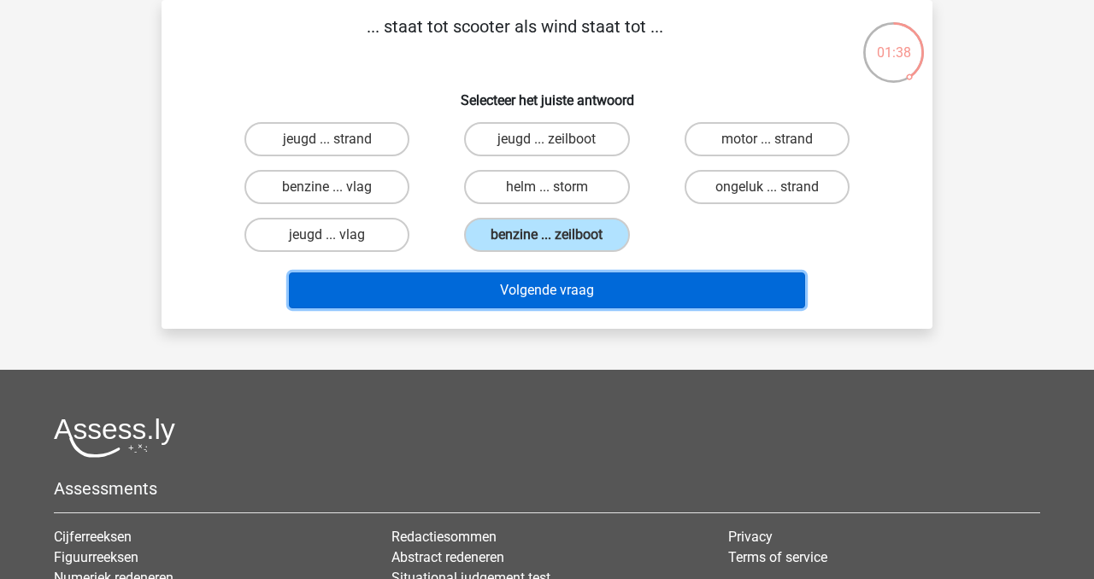
click at [605, 296] on button "Volgende vraag" at bounding box center [547, 291] width 517 height 36
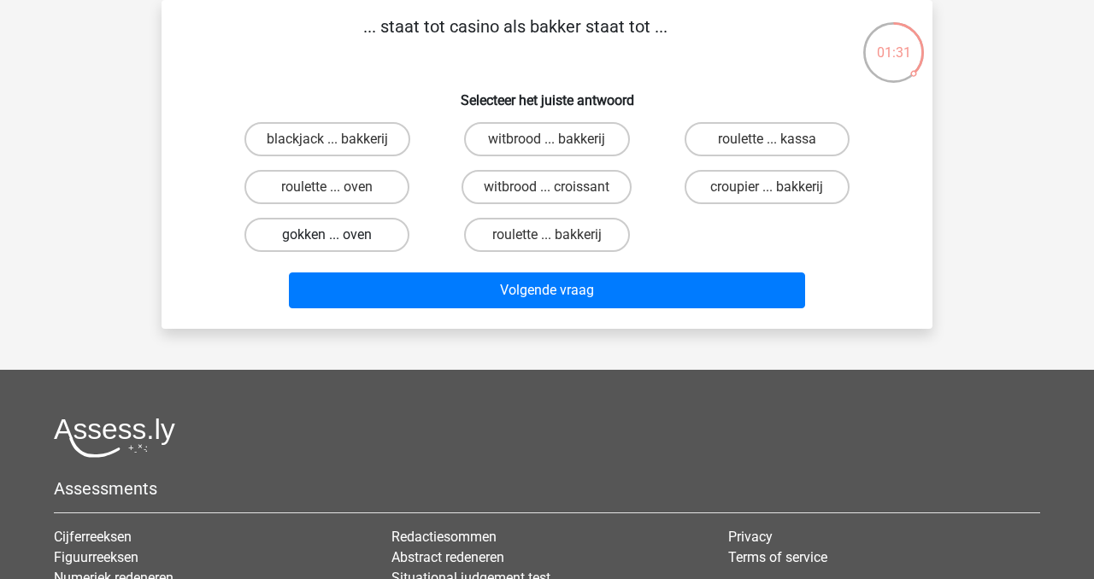
click at [354, 241] on label "gokken ... oven" at bounding box center [326, 235] width 165 height 34
click at [338, 241] on input "gokken ... oven" at bounding box center [332, 240] width 11 height 11
radio input "true"
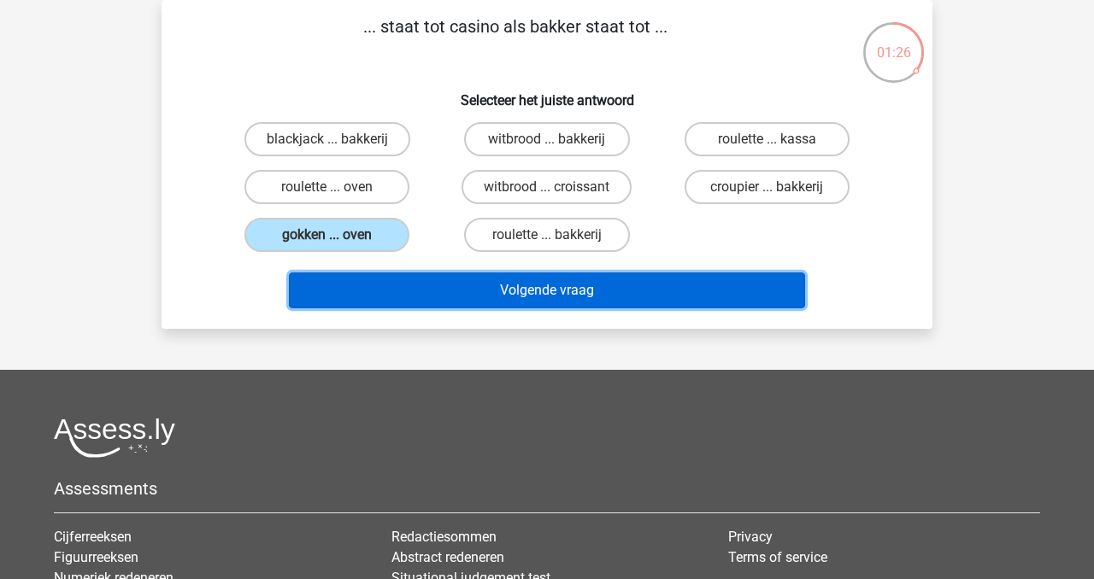
click at [611, 286] on button "Volgende vraag" at bounding box center [547, 291] width 517 height 36
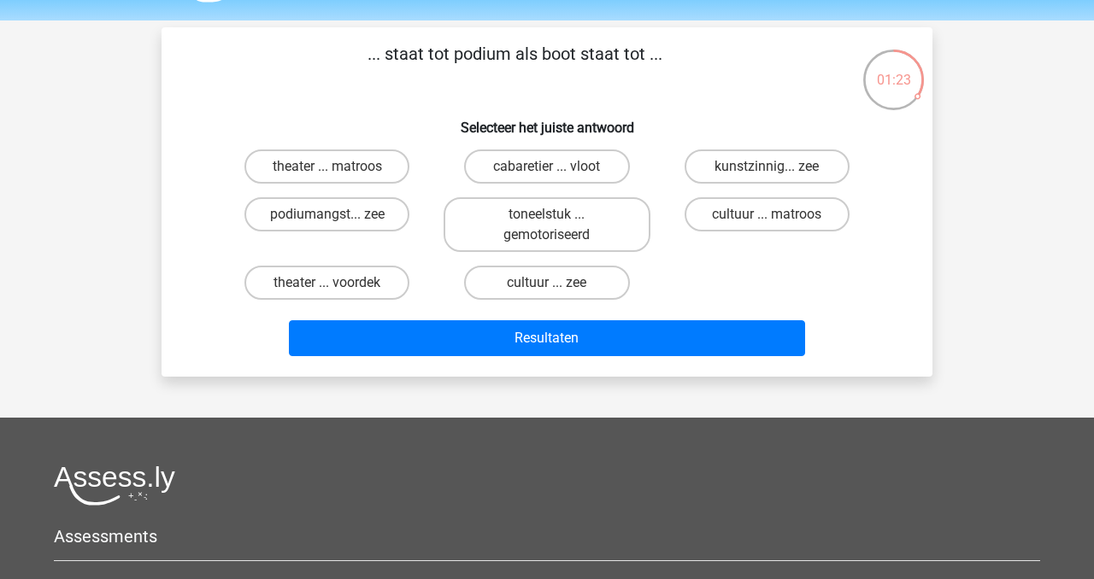
scroll to position [0, 0]
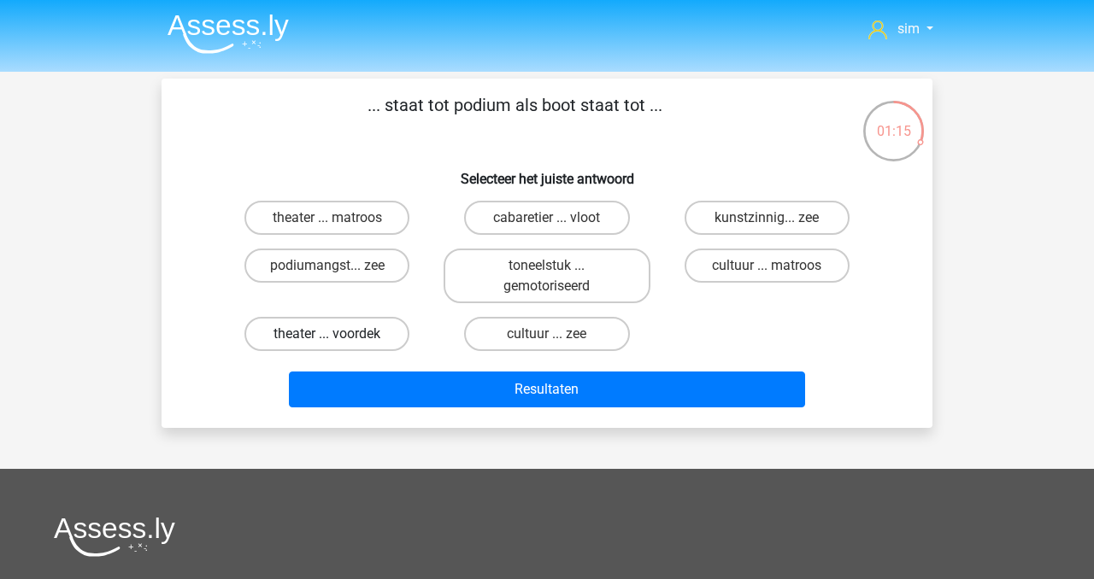
click at [387, 338] on label "theater ... voordek" at bounding box center [326, 334] width 165 height 34
click at [338, 338] on input "theater ... voordek" at bounding box center [332, 339] width 11 height 11
radio input "true"
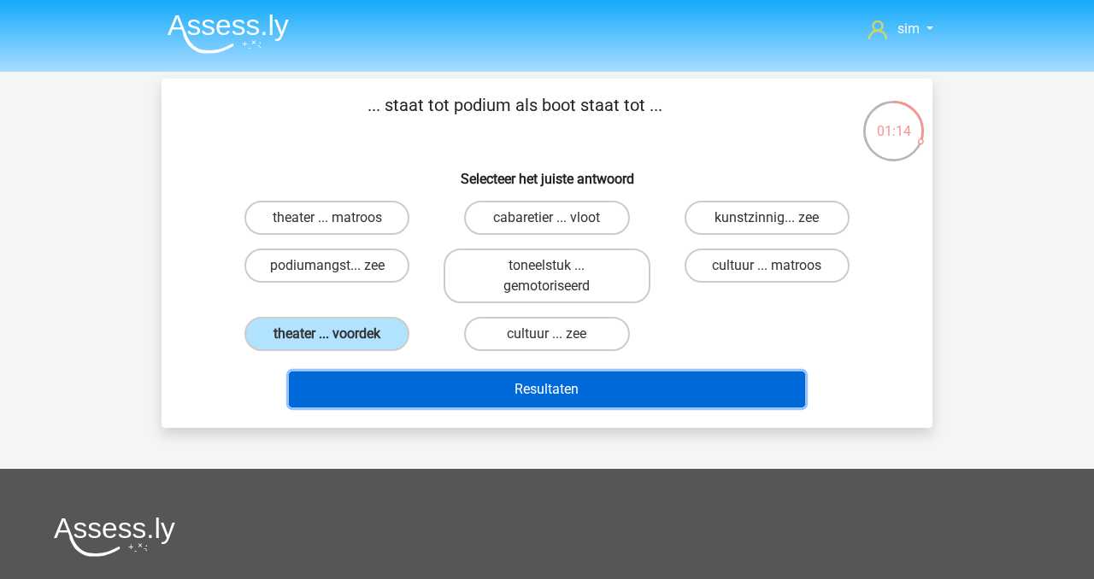
click at [469, 391] on button "Resultaten" at bounding box center [547, 390] width 517 height 36
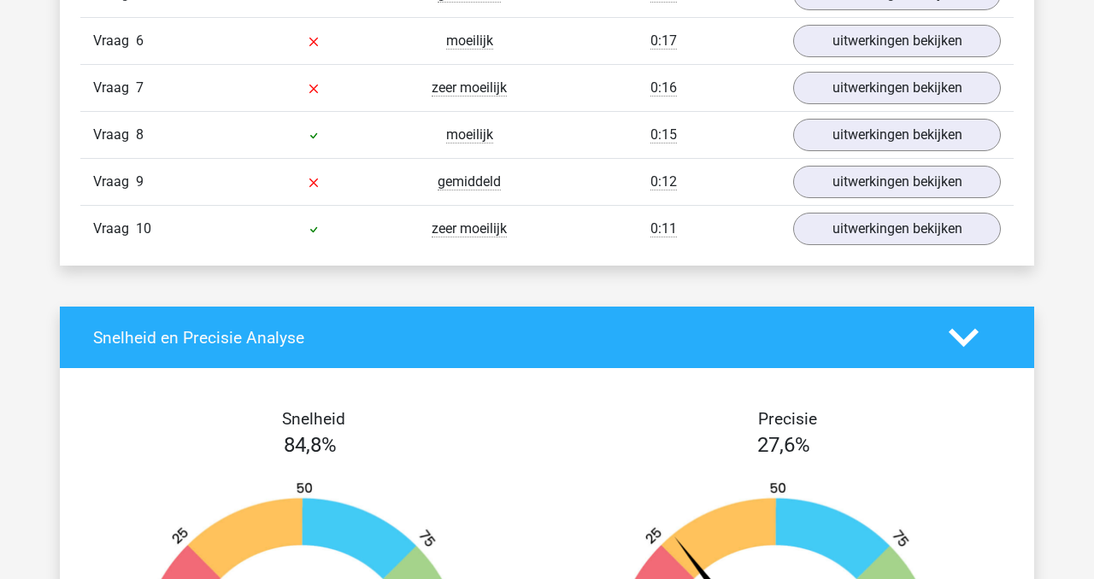
scroll to position [1275, 0]
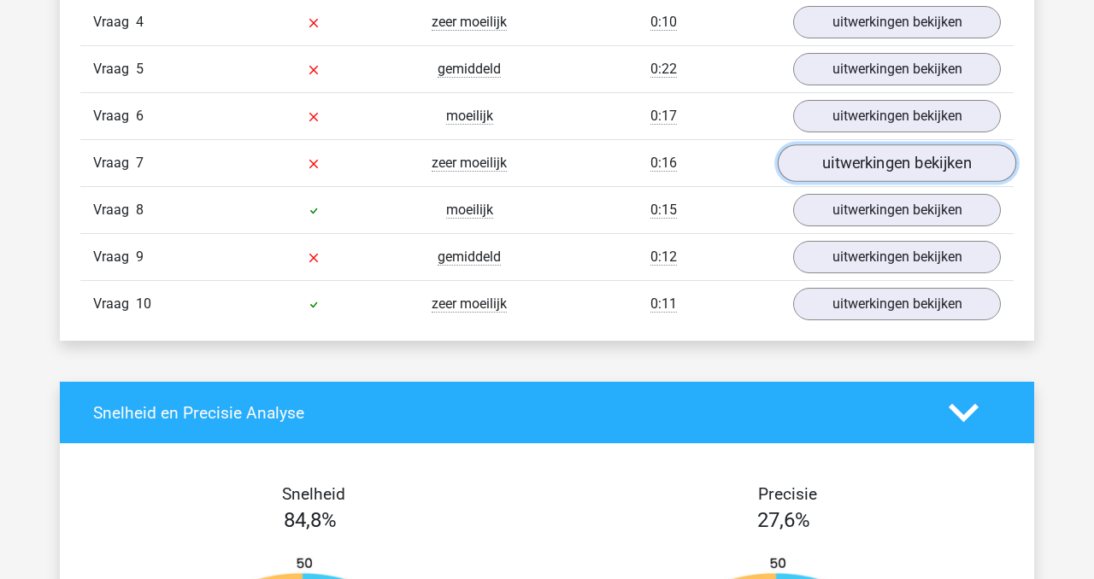
click at [886, 158] on link "uitwerkingen bekijken" at bounding box center [896, 164] width 238 height 38
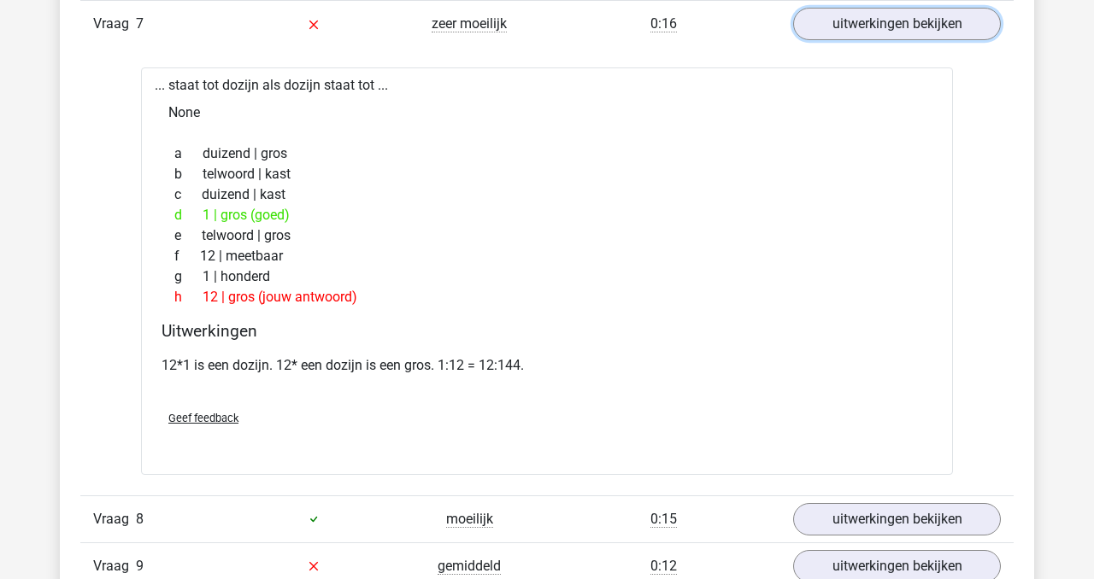
scroll to position [1416, 0]
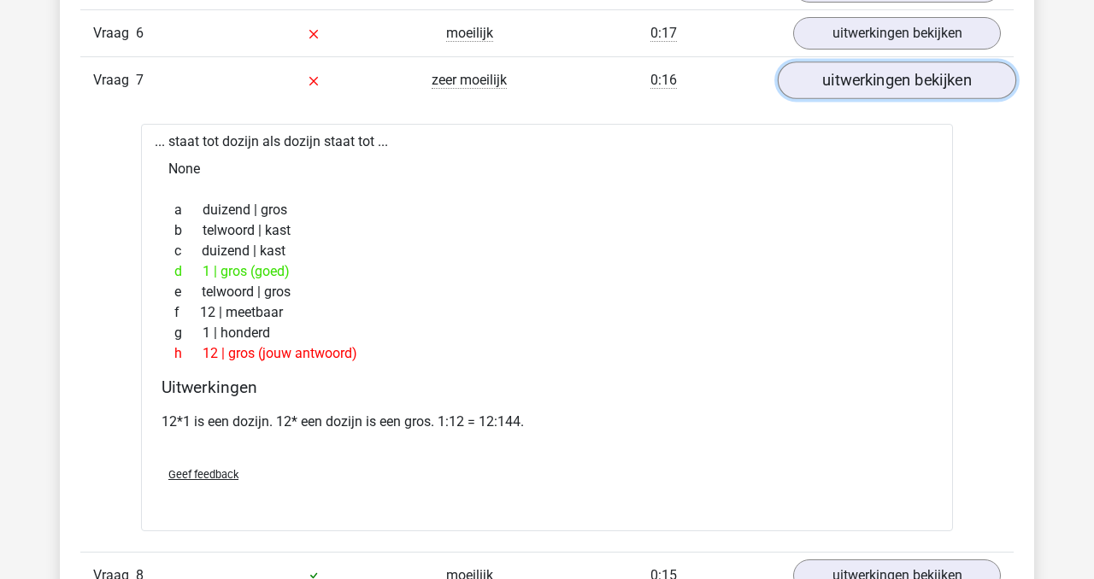
click at [873, 71] on link "uitwerkingen bekijken" at bounding box center [896, 81] width 238 height 38
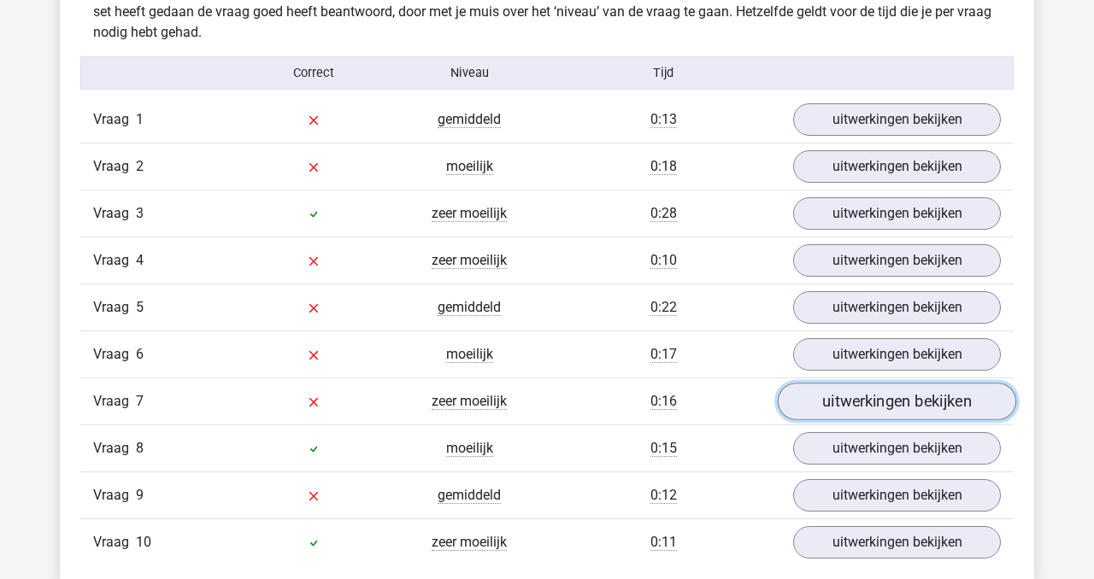
scroll to position [1028, 0]
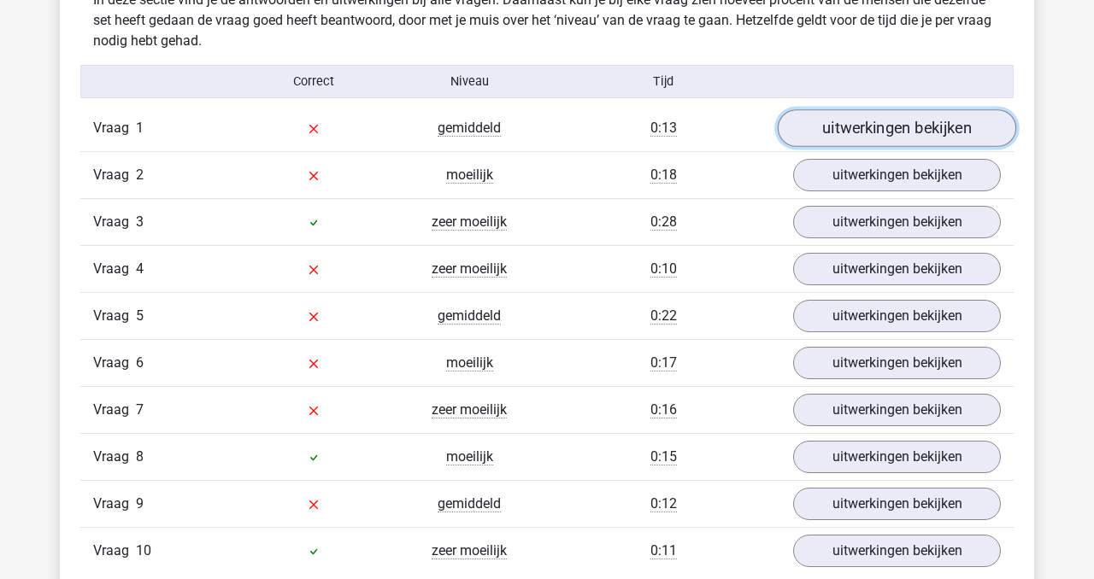
click at [892, 128] on link "uitwerkingen bekijken" at bounding box center [896, 129] width 238 height 38
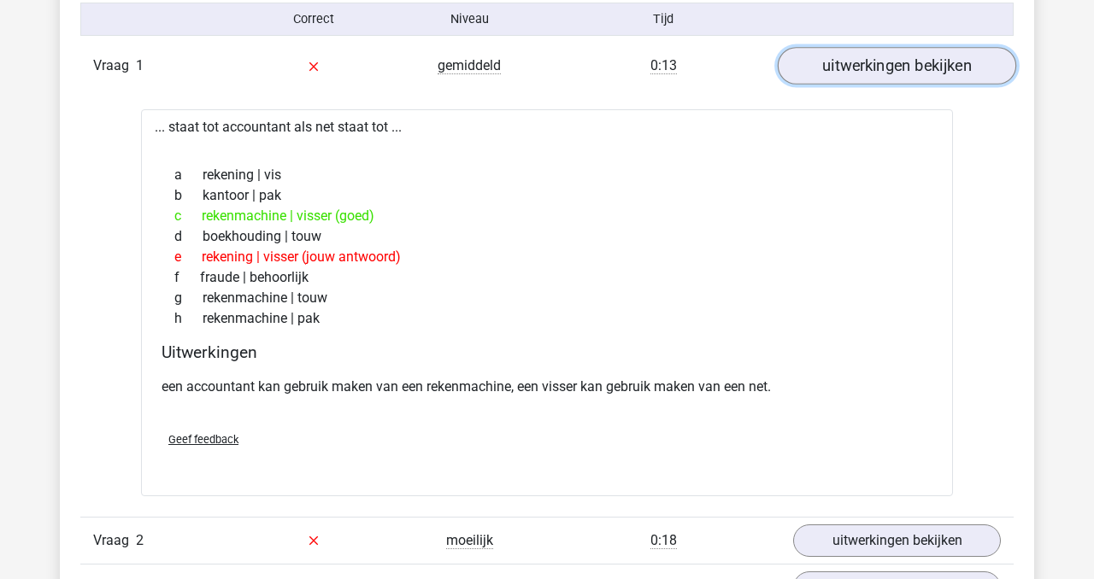
scroll to position [1092, 0]
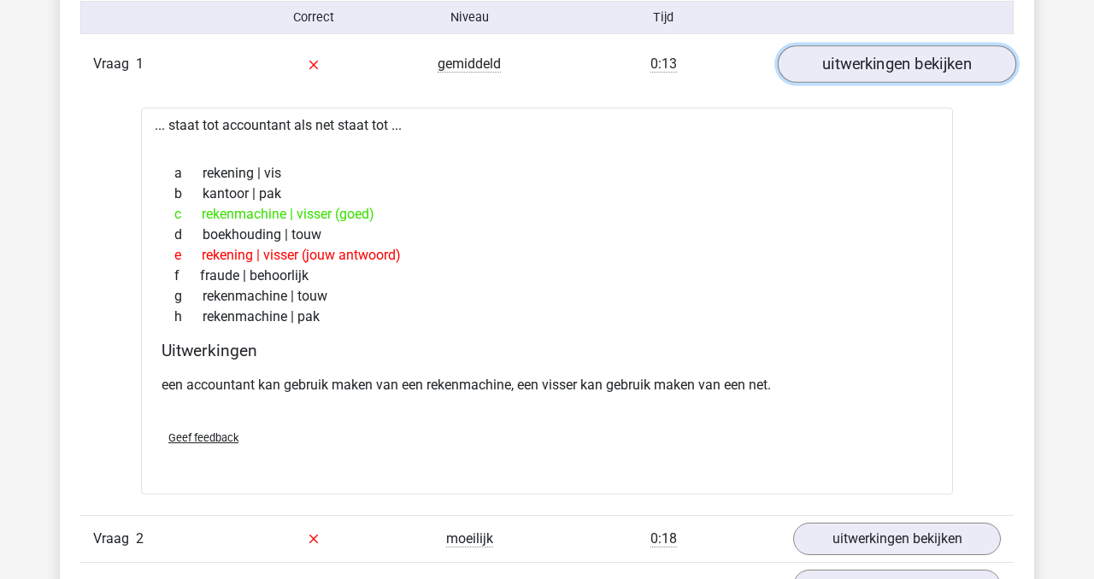
click at [893, 71] on link "uitwerkingen bekijken" at bounding box center [896, 65] width 238 height 38
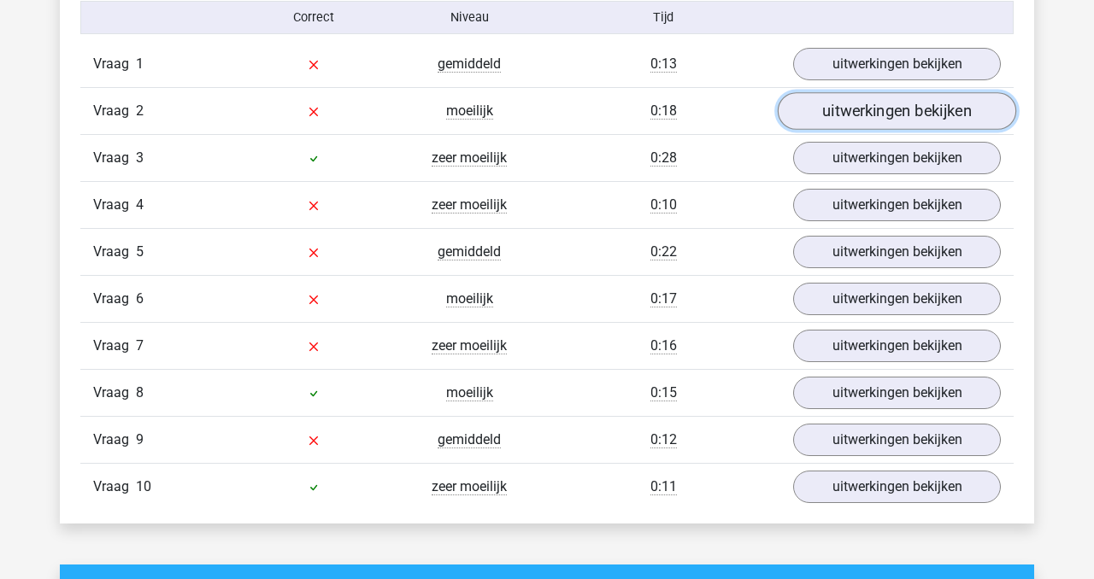
click at [888, 113] on link "uitwerkingen bekijken" at bounding box center [896, 112] width 238 height 38
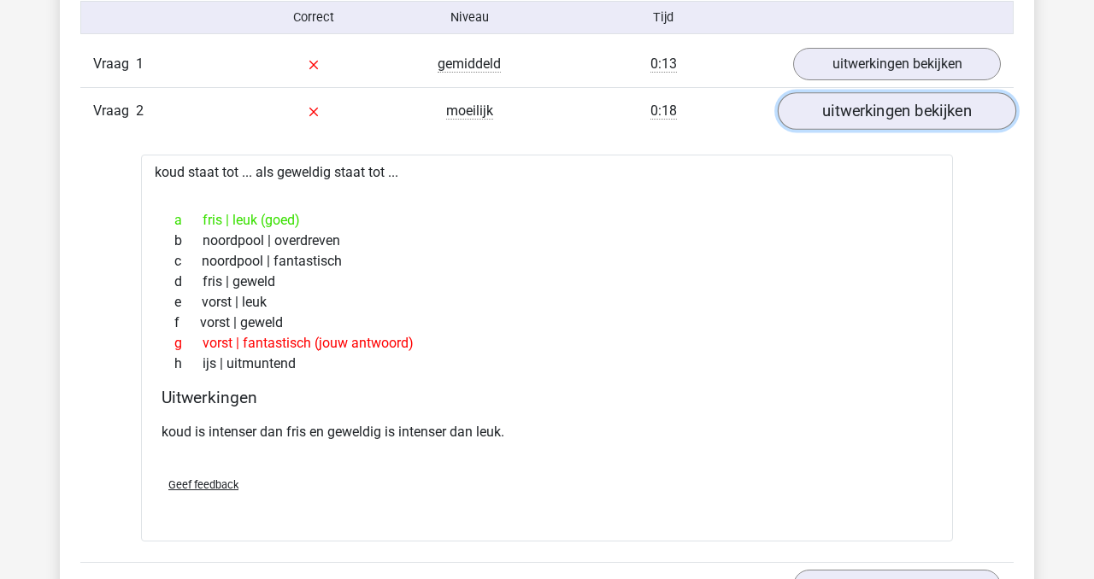
click at [888, 113] on link "uitwerkingen bekijken" at bounding box center [896, 112] width 238 height 38
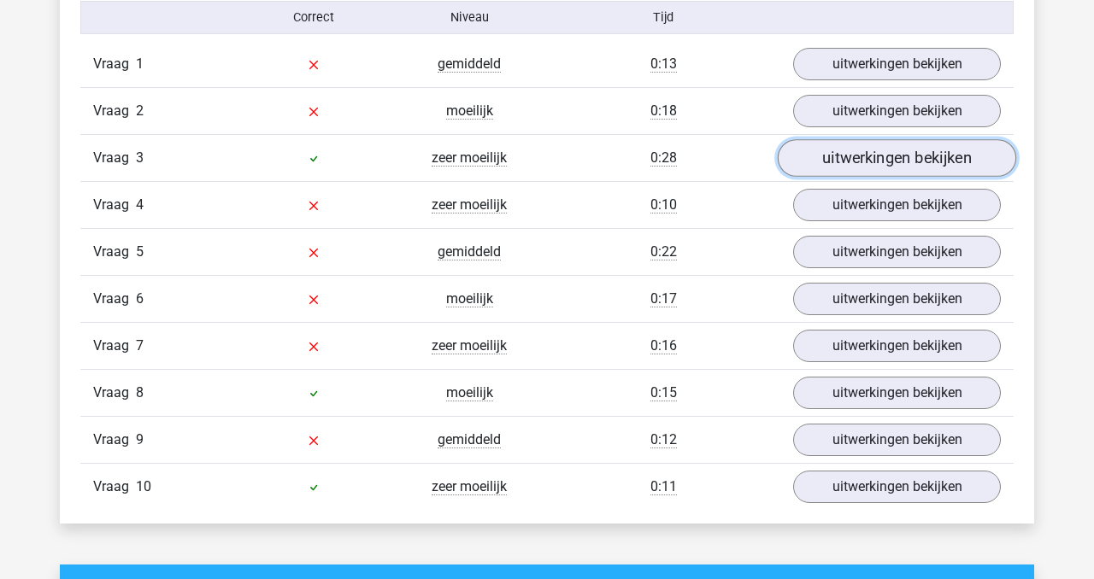
click at [892, 167] on link "uitwerkingen bekijken" at bounding box center [896, 159] width 238 height 38
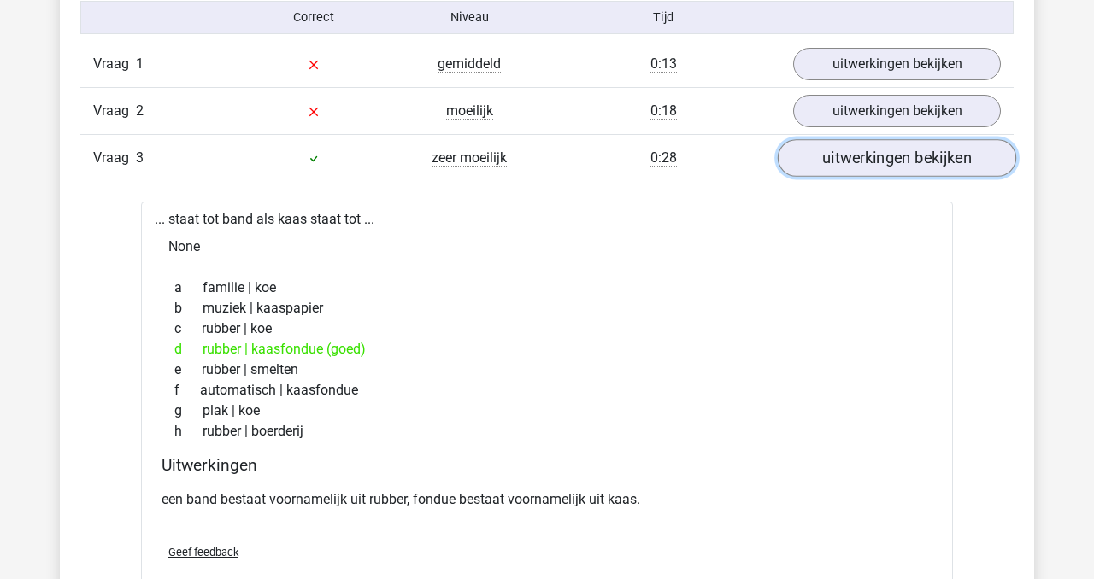
click at [892, 167] on link "uitwerkingen bekijken" at bounding box center [896, 159] width 238 height 38
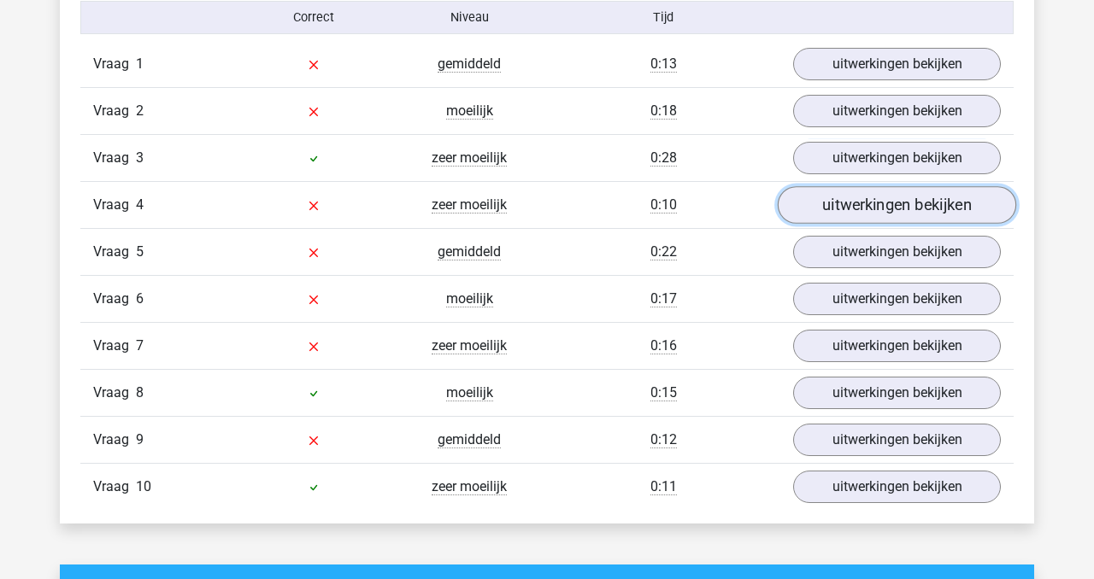
click at [895, 210] on link "uitwerkingen bekijken" at bounding box center [896, 206] width 238 height 38
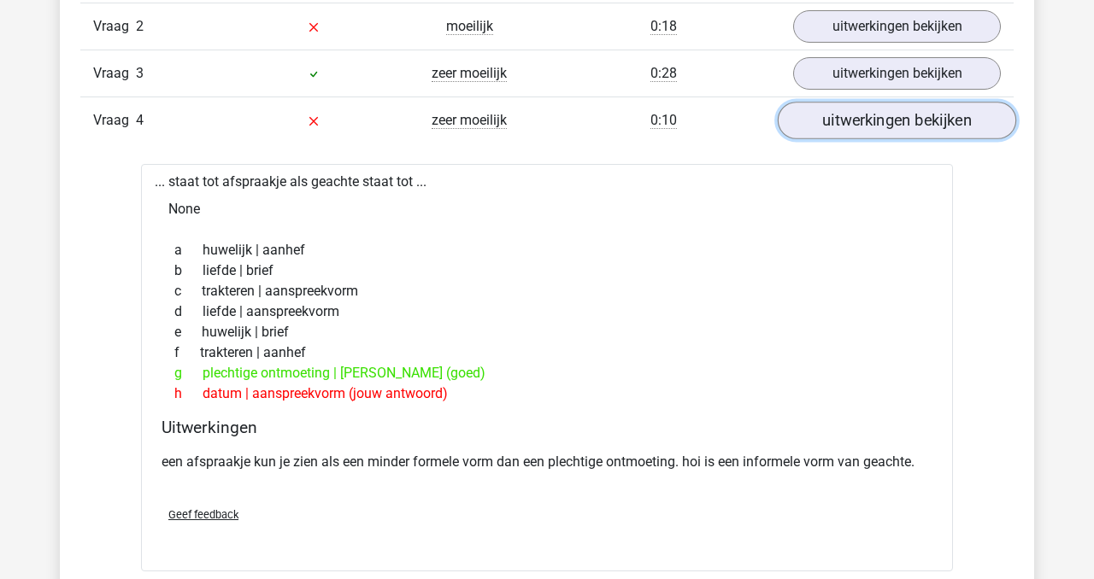
scroll to position [1181, 0]
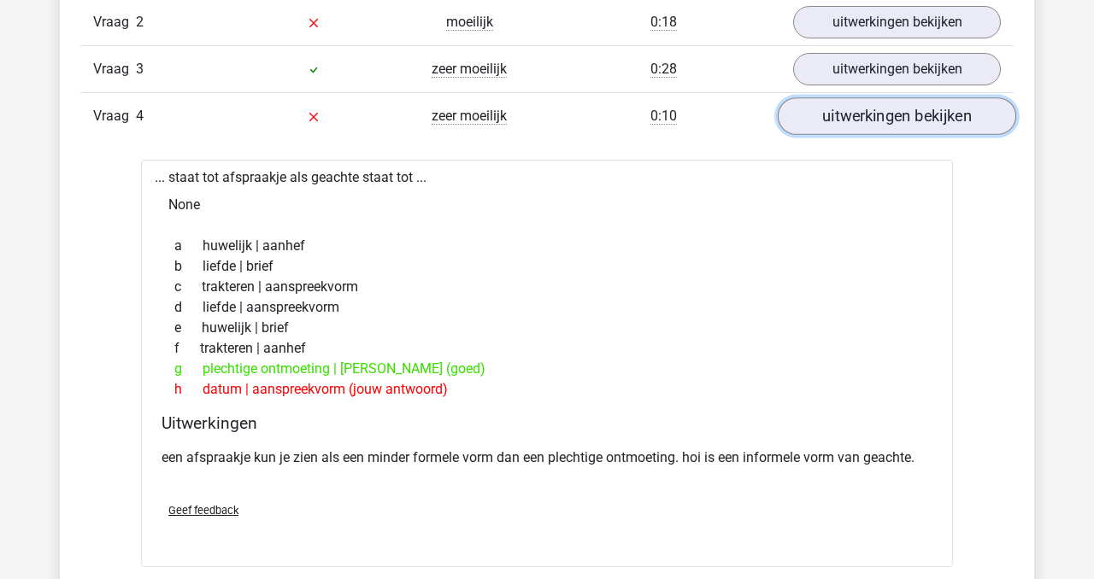
click at [918, 120] on link "uitwerkingen bekijken" at bounding box center [896, 117] width 238 height 38
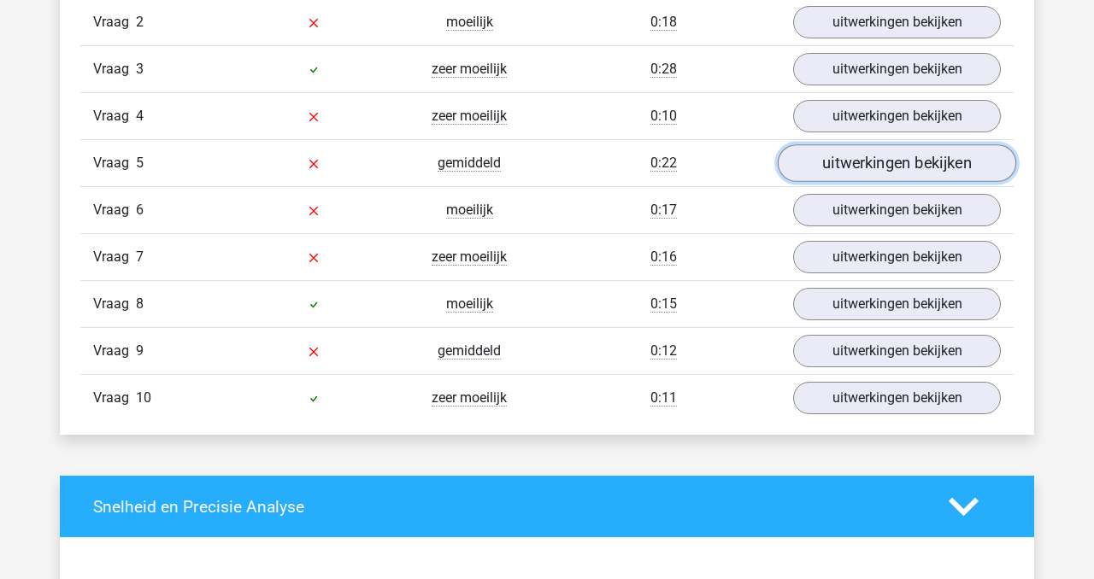
click at [916, 161] on link "uitwerkingen bekijken" at bounding box center [896, 164] width 238 height 38
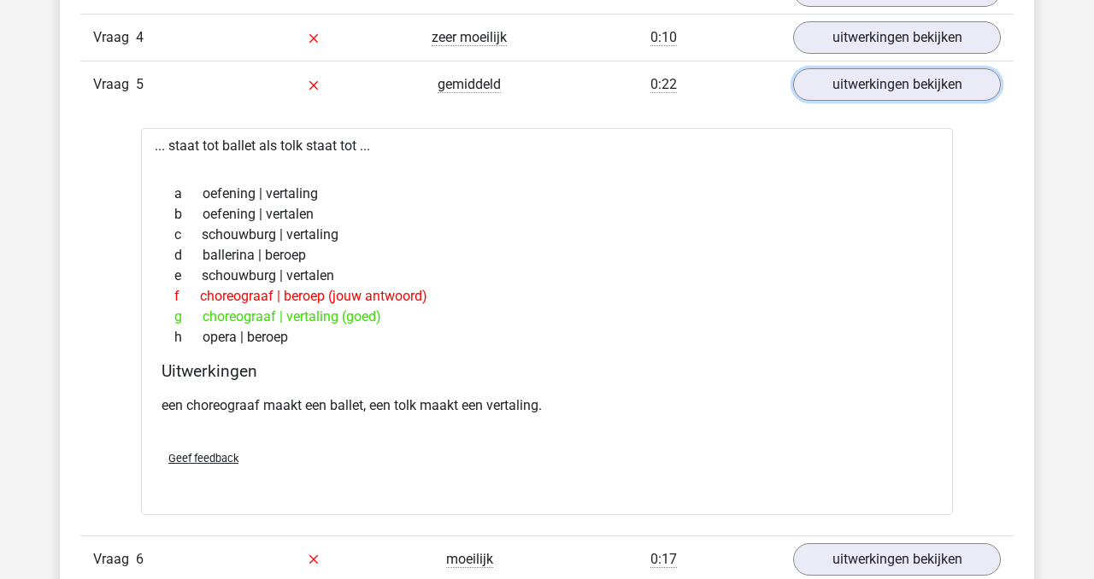
scroll to position [1266, 0]
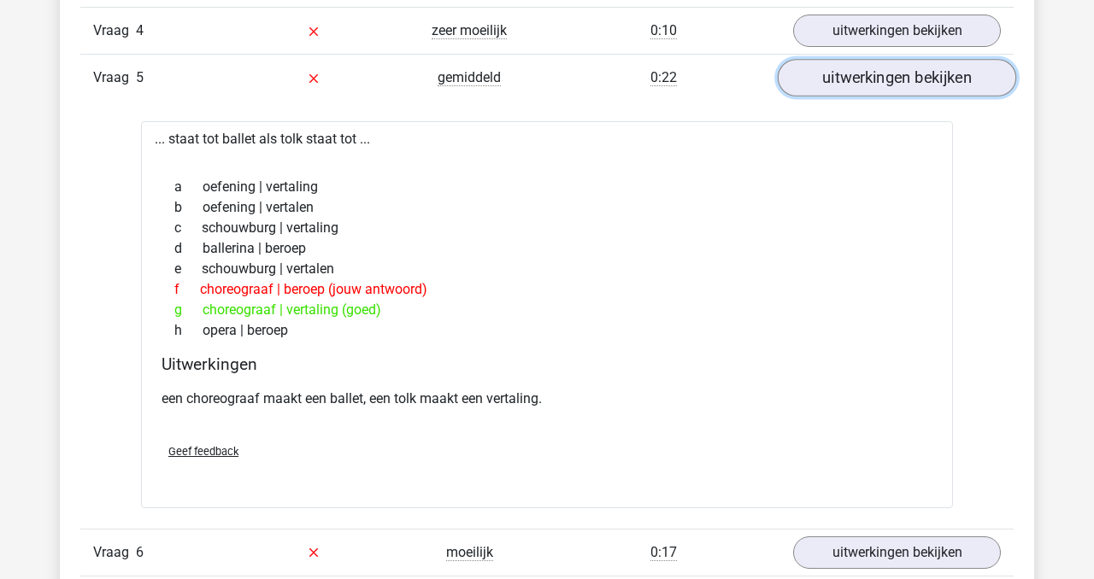
click at [913, 86] on link "uitwerkingen bekijken" at bounding box center [896, 79] width 238 height 38
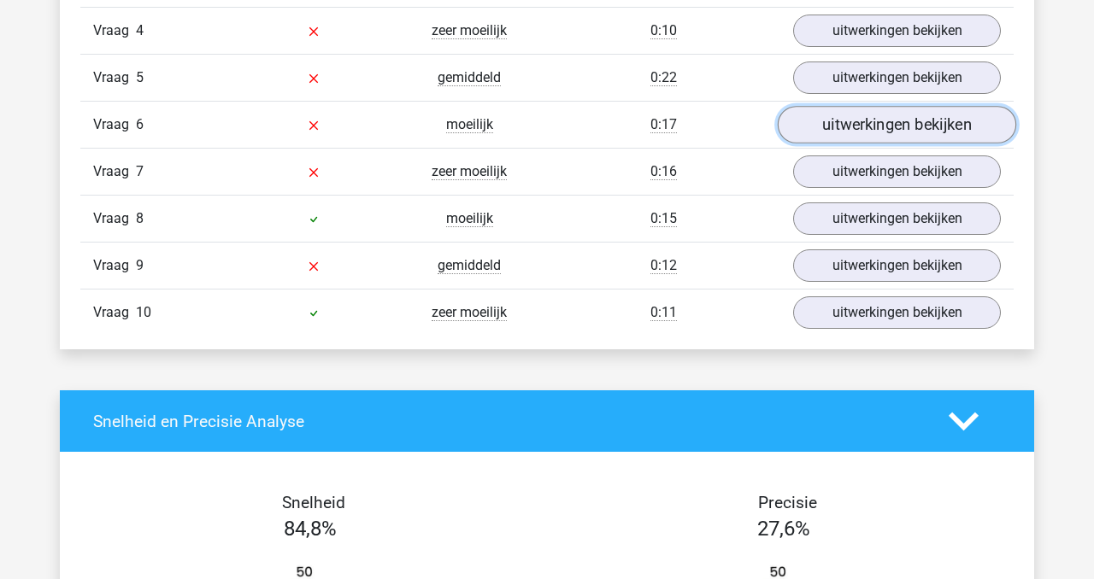
click at [905, 138] on link "uitwerkingen bekijken" at bounding box center [896, 126] width 238 height 38
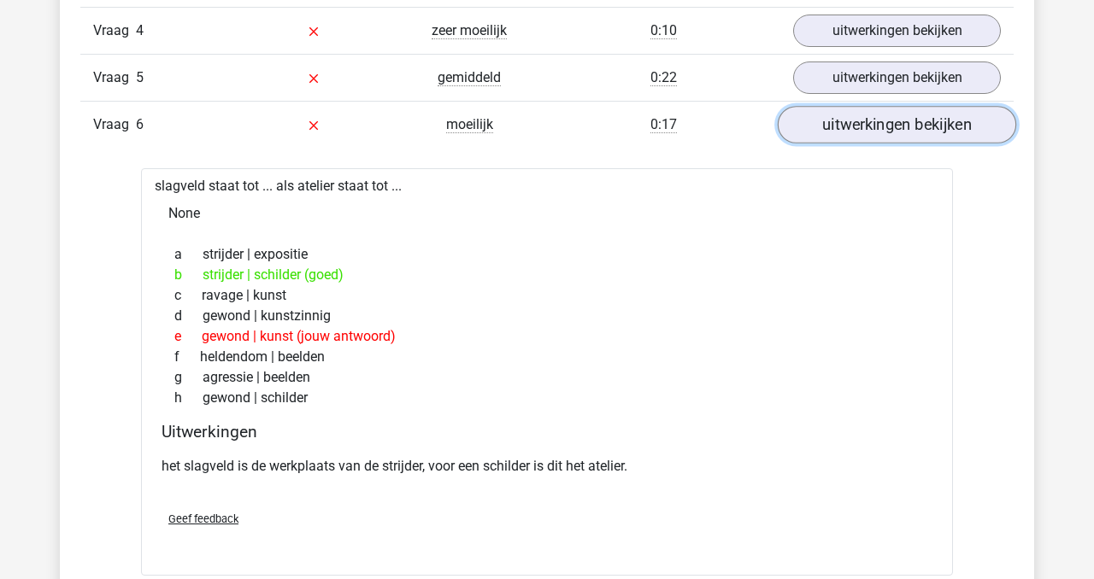
click at [901, 138] on link "uitwerkingen bekijken" at bounding box center [896, 126] width 238 height 38
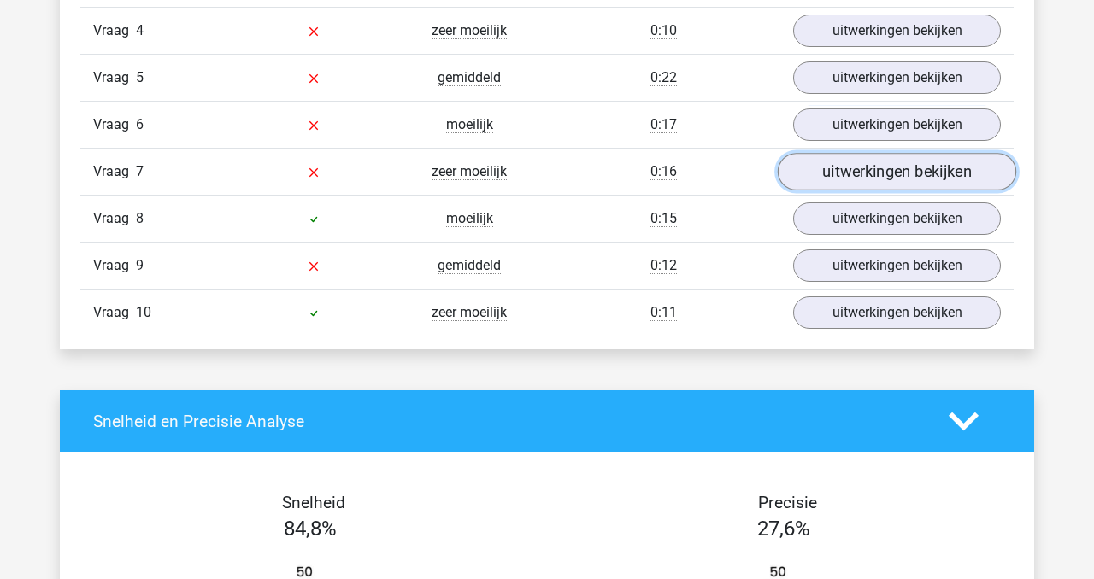
click at [880, 185] on link "uitwerkingen bekijken" at bounding box center [896, 173] width 238 height 38
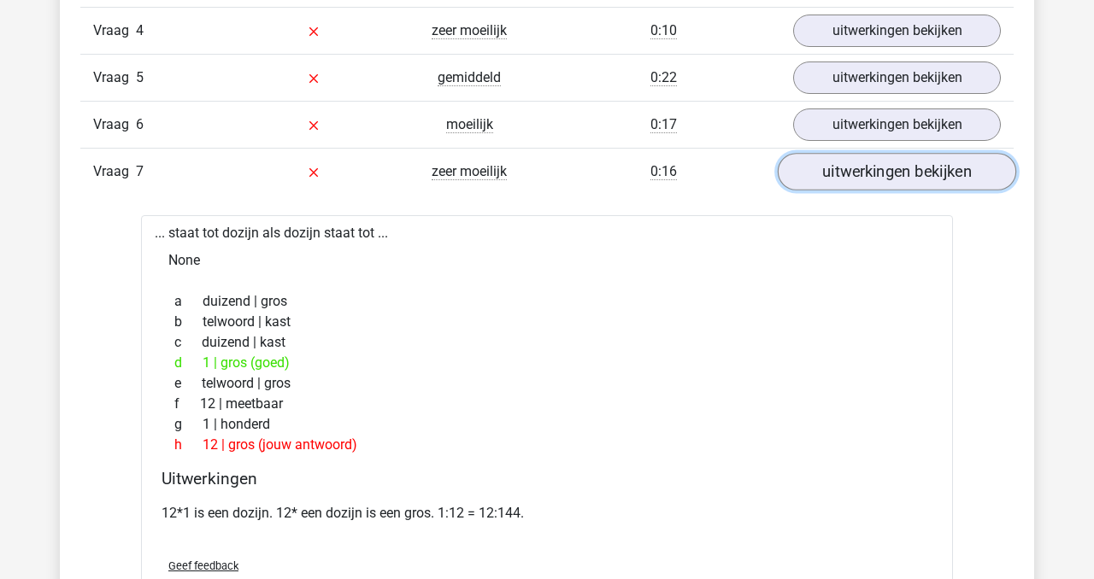
click at [879, 185] on link "uitwerkingen bekijken" at bounding box center [896, 173] width 238 height 38
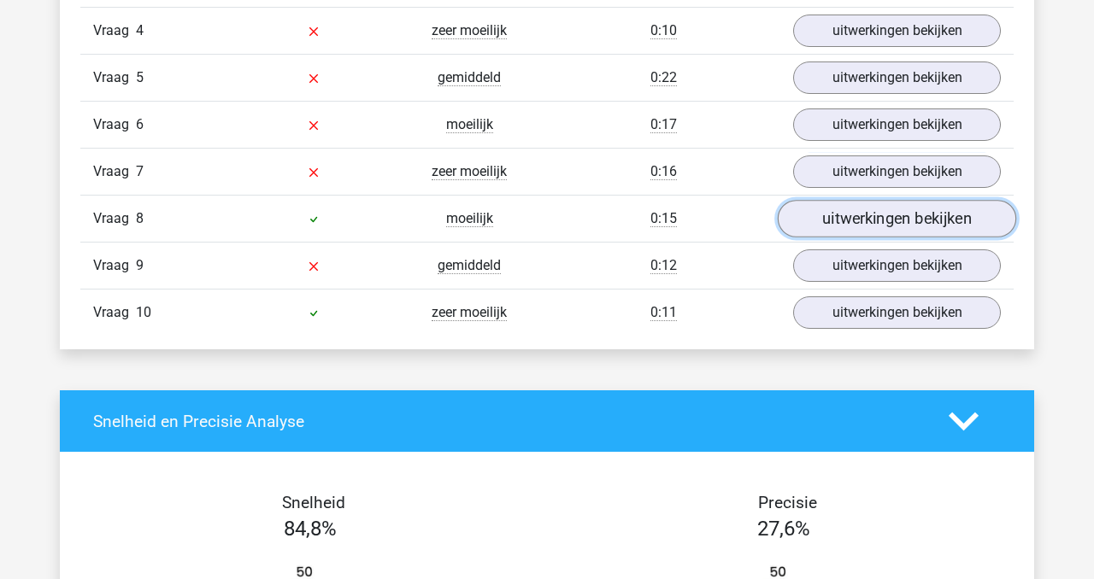
click at [885, 228] on link "uitwerkingen bekijken" at bounding box center [896, 220] width 238 height 38
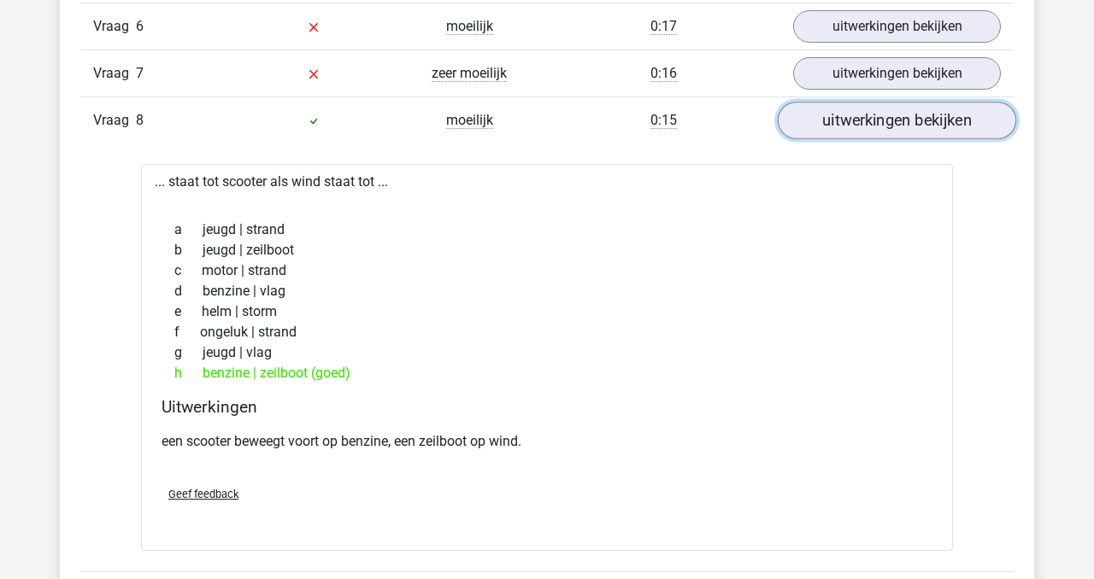
scroll to position [1369, 0]
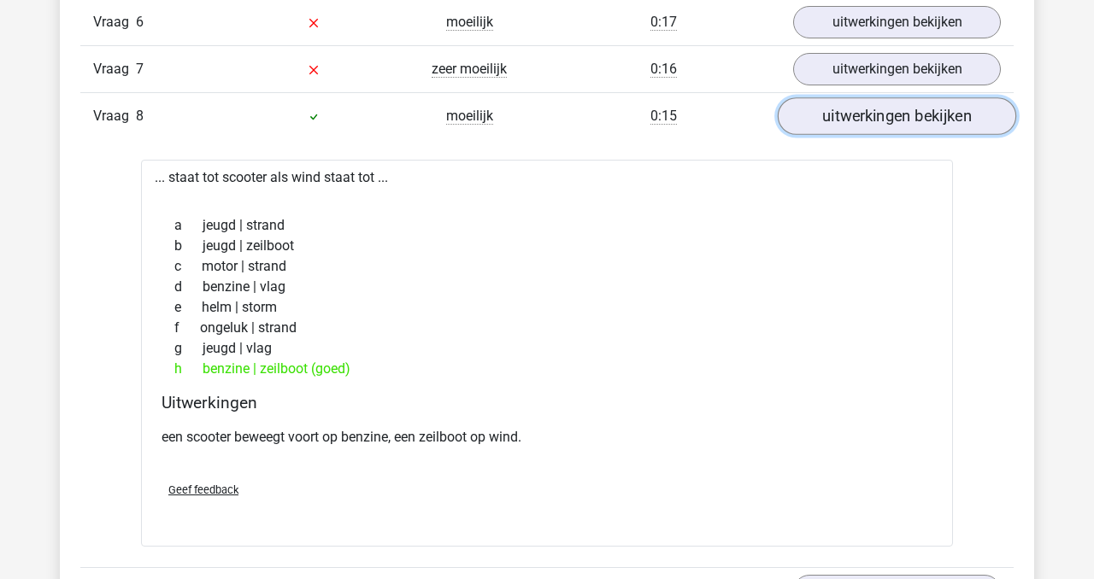
click at [890, 114] on link "uitwerkingen bekijken" at bounding box center [896, 117] width 238 height 38
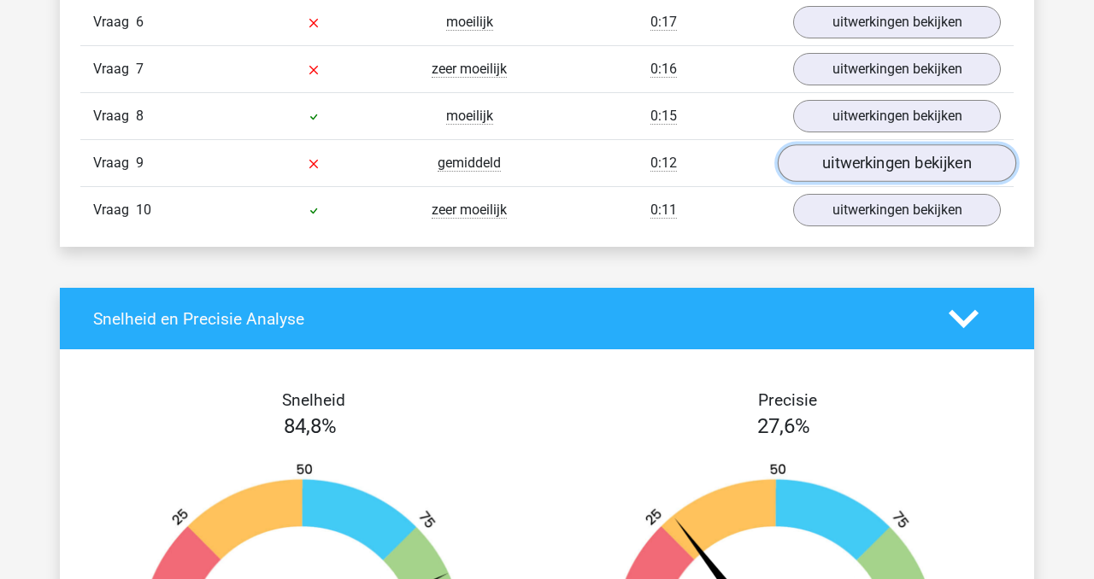
click at [894, 156] on link "uitwerkingen bekijken" at bounding box center [896, 164] width 238 height 38
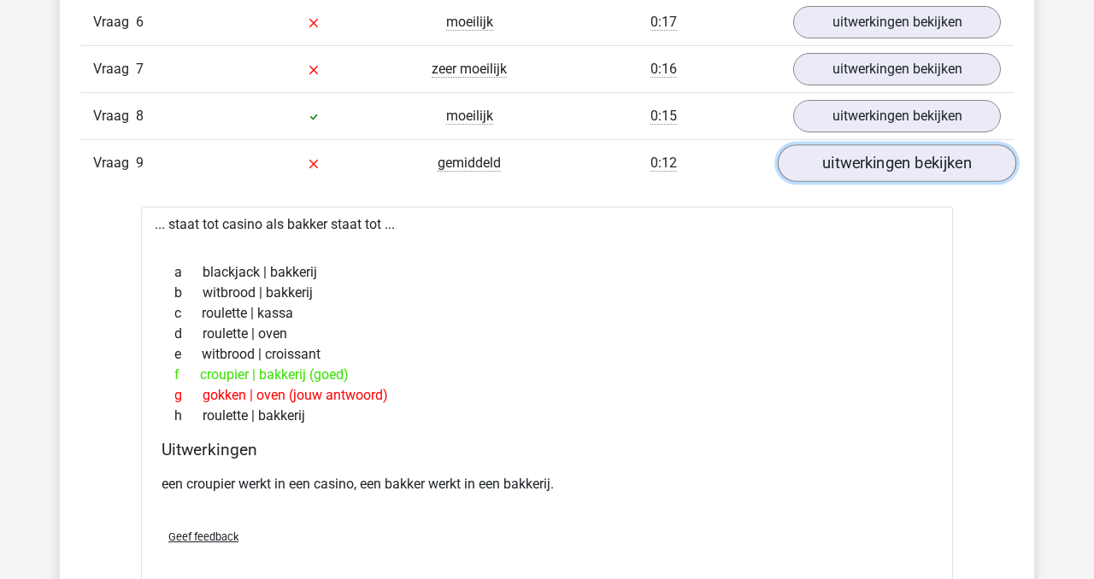
click at [894, 156] on link "uitwerkingen bekijken" at bounding box center [896, 164] width 238 height 38
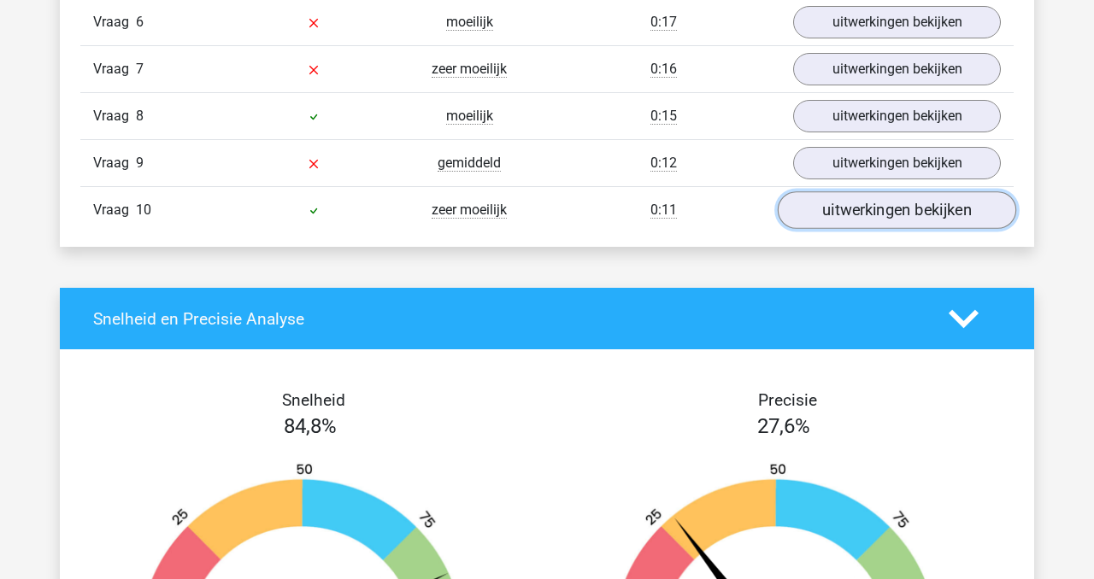
click at [902, 223] on link "uitwerkingen bekijken" at bounding box center [896, 211] width 238 height 38
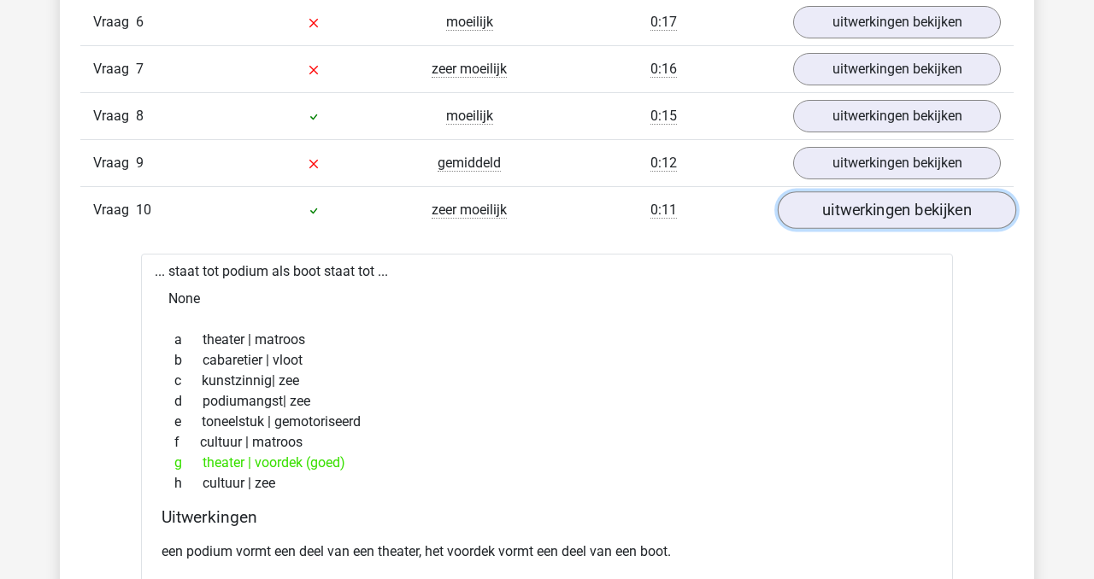
click at [902, 222] on link "uitwerkingen bekijken" at bounding box center [896, 211] width 238 height 38
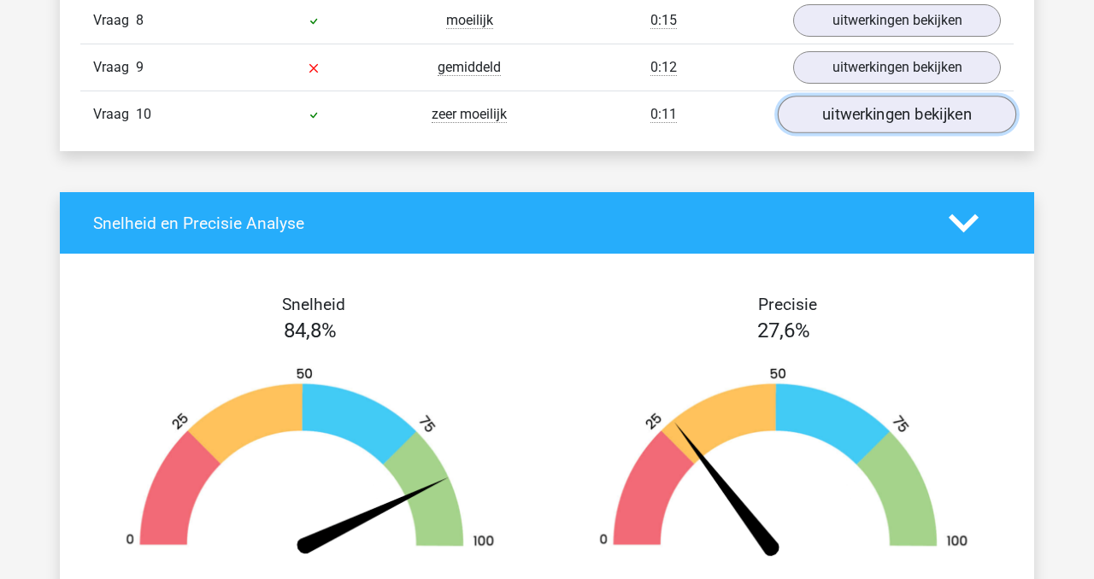
scroll to position [1719, 0]
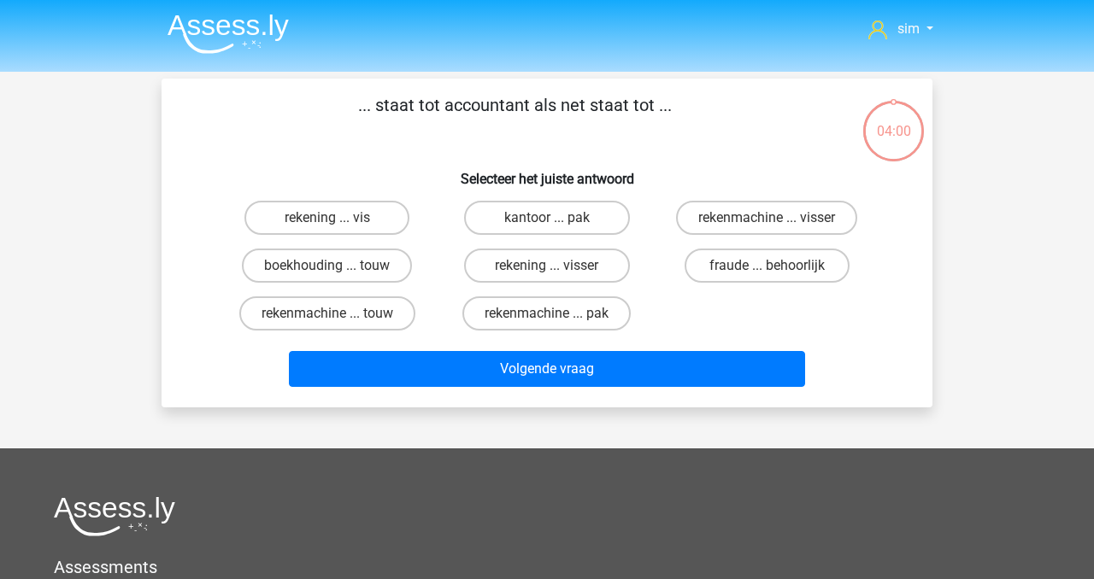
click at [262, 30] on img at bounding box center [227, 34] width 121 height 40
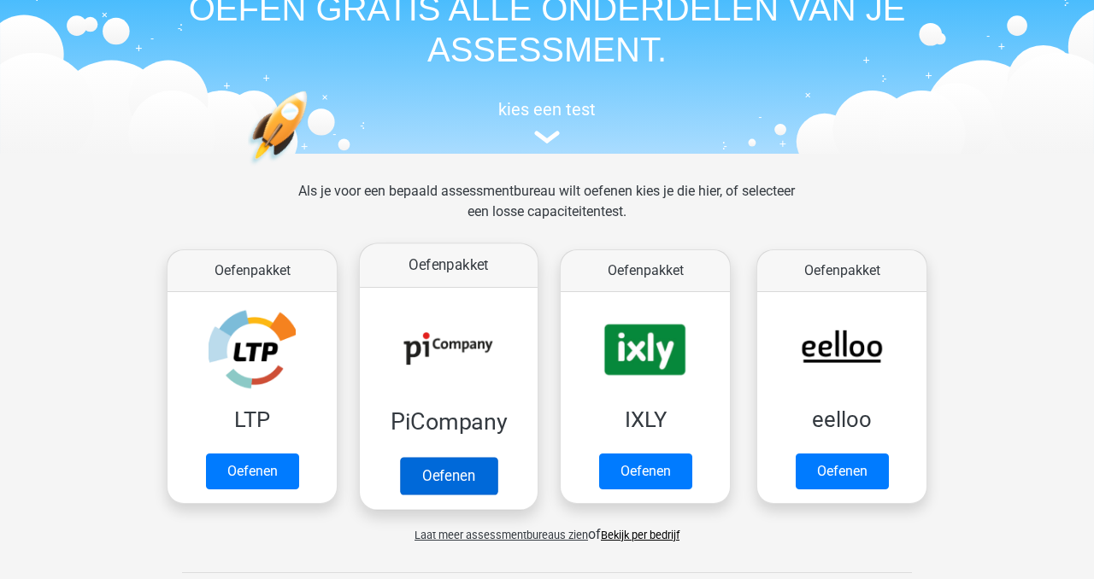
scroll to position [118, 0]
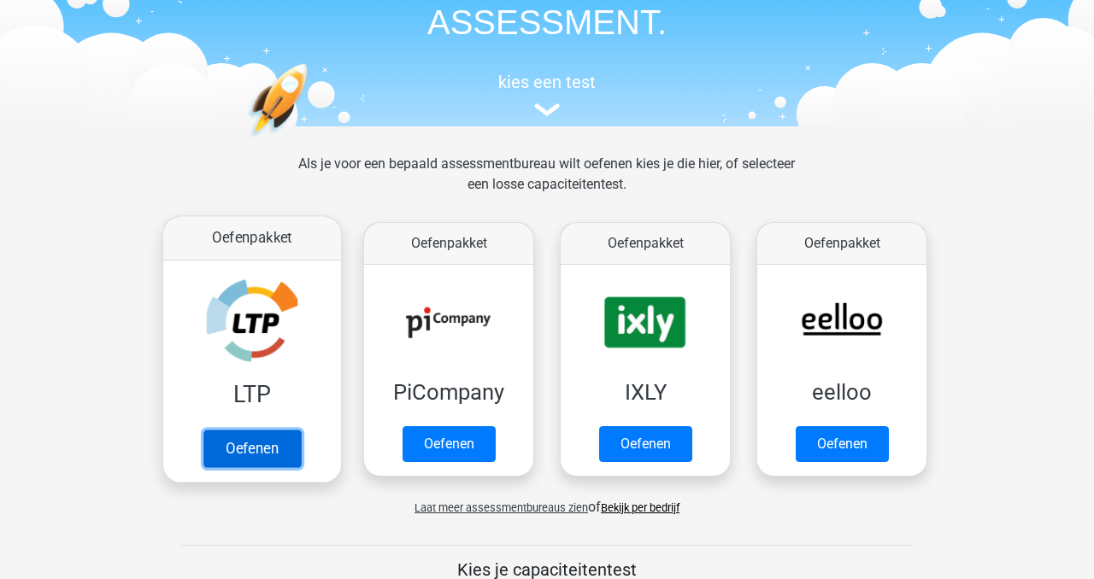
click at [271, 430] on link "Oefenen" at bounding box center [251, 449] width 97 height 38
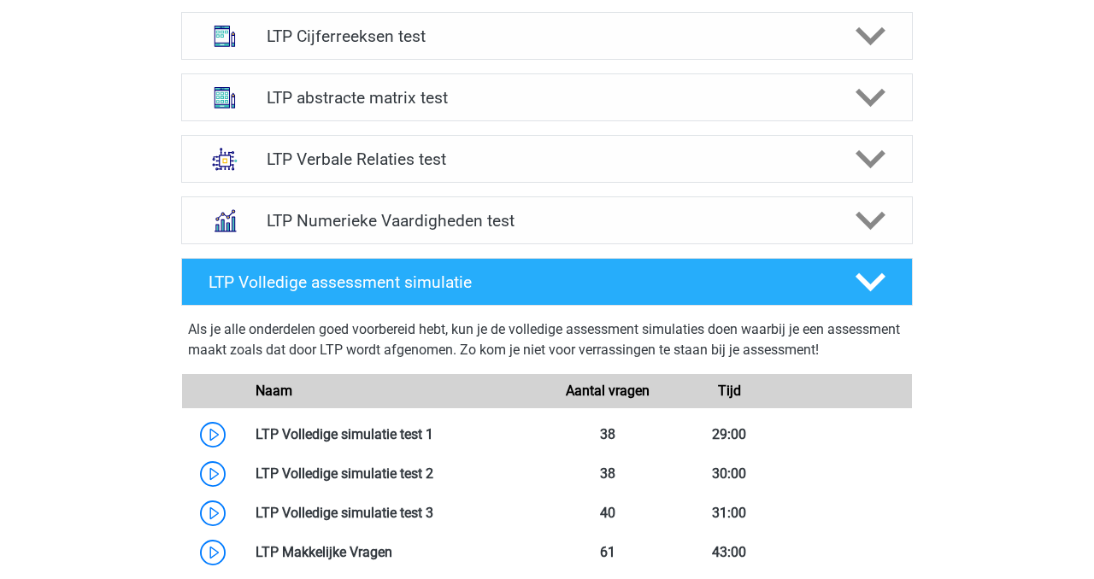
scroll to position [701, 0]
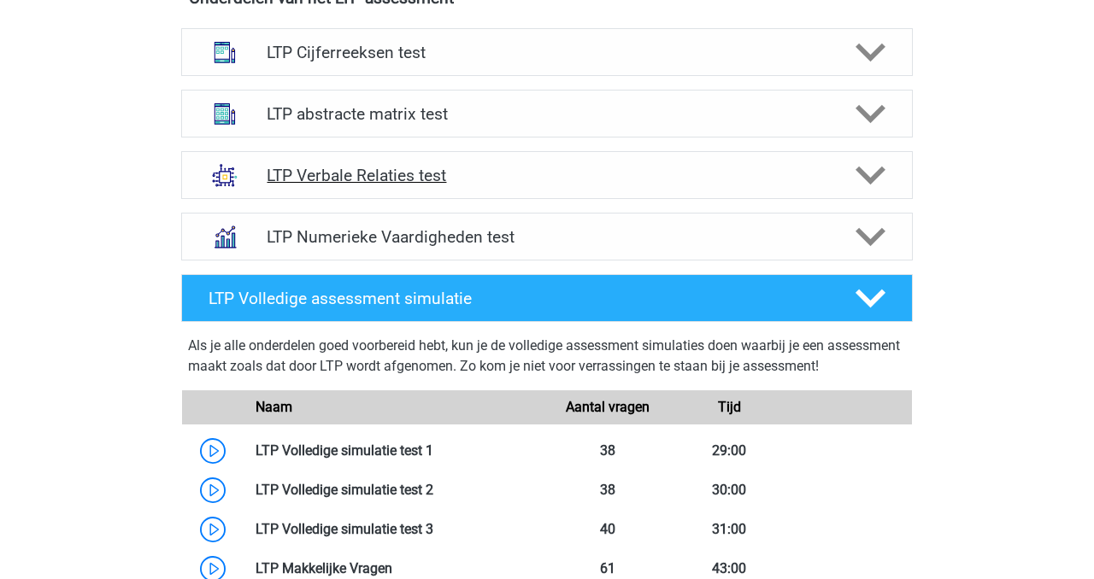
click at [464, 180] on h4 "LTP Verbale Relaties test" at bounding box center [547, 176] width 560 height 20
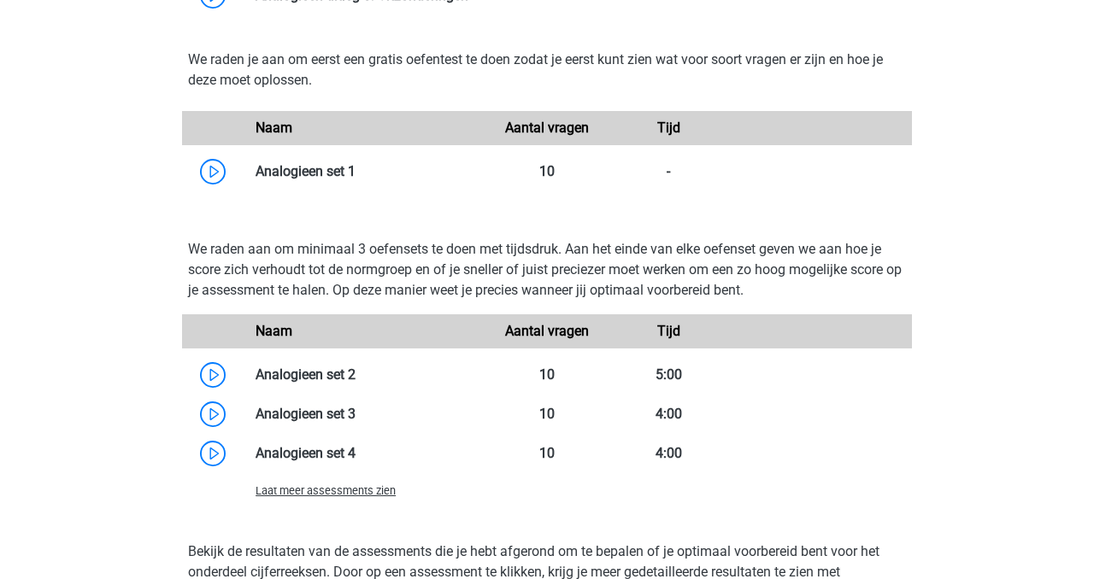
scroll to position [1438, 0]
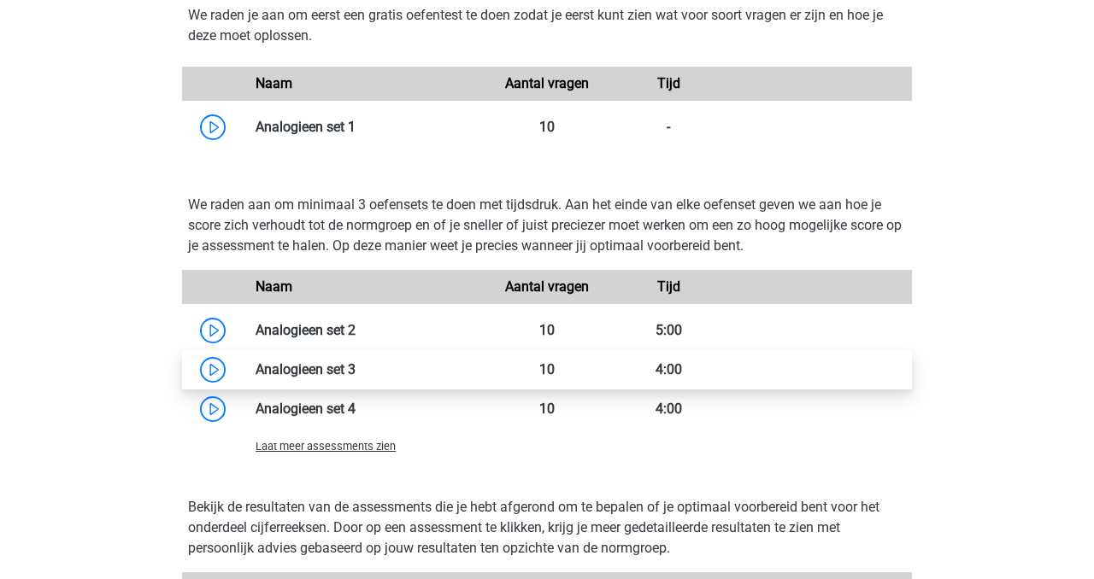
click at [355, 375] on link at bounding box center [355, 369] width 0 height 16
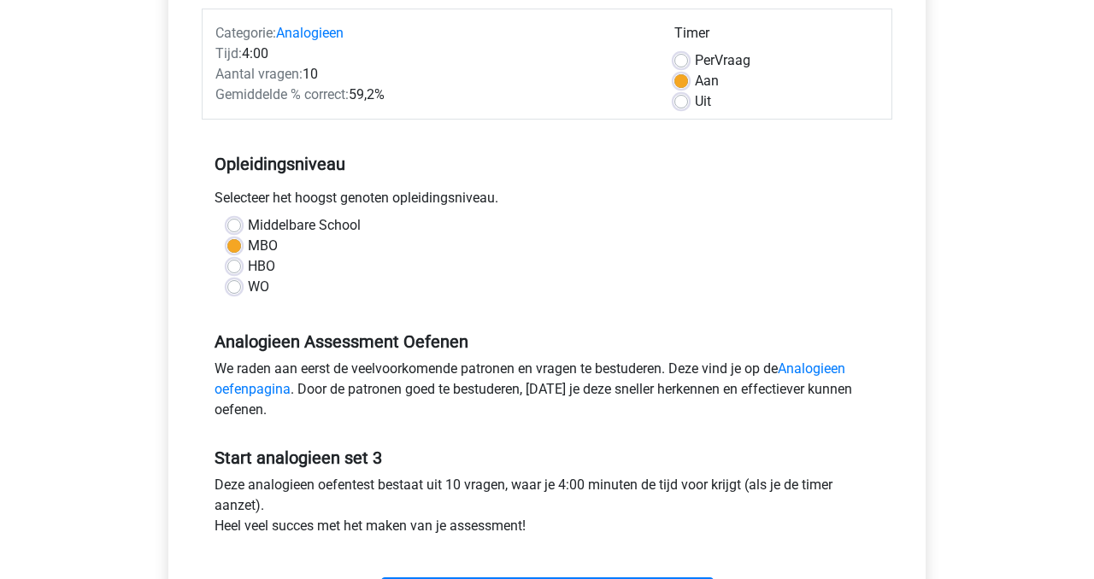
scroll to position [313, 0]
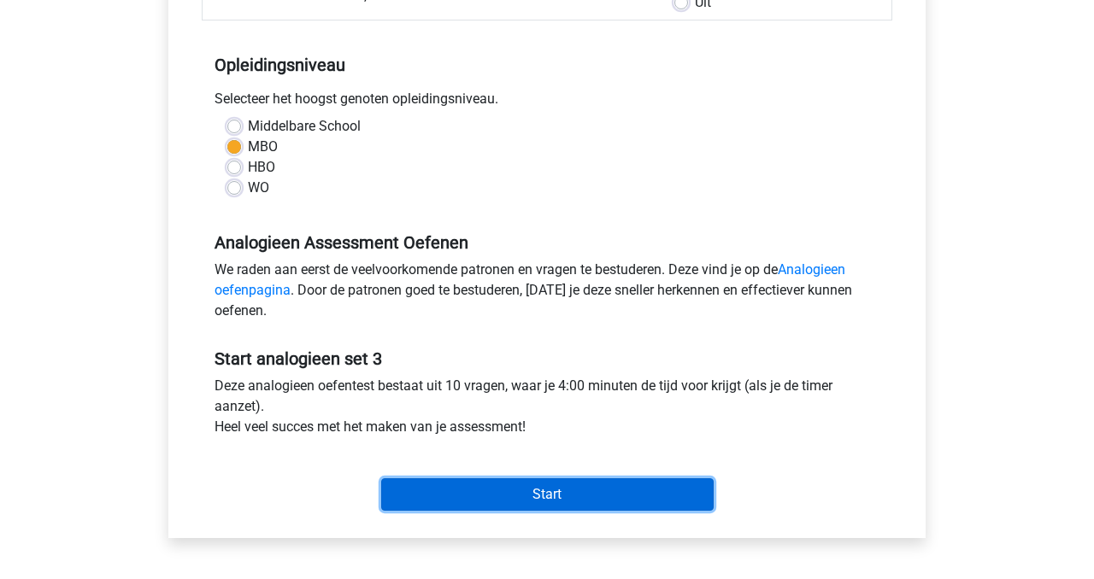
click at [518, 500] on input "Start" at bounding box center [547, 494] width 332 height 32
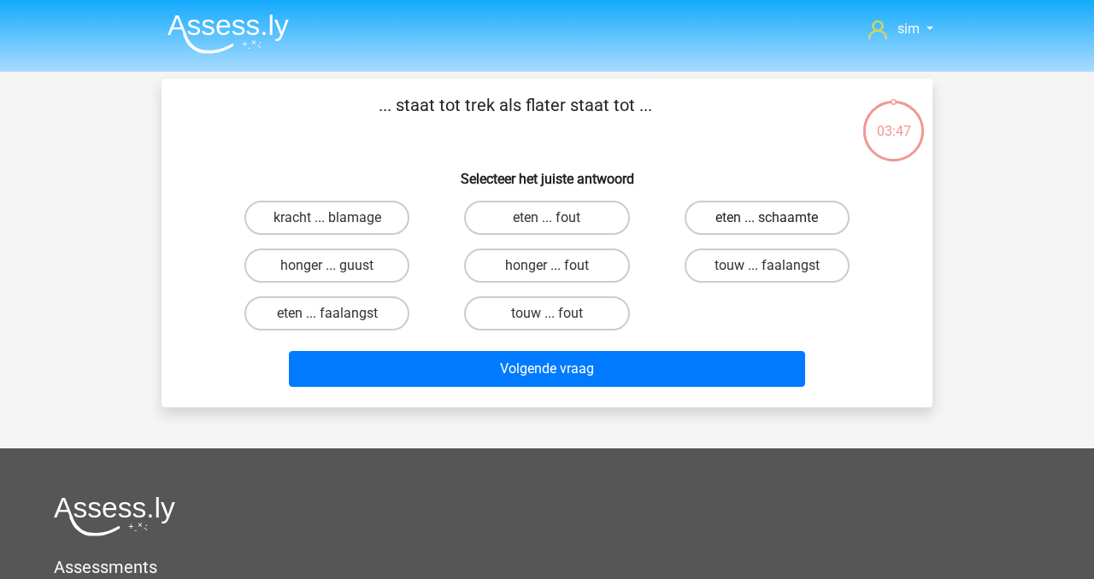
click at [770, 209] on label "eten ... schaamte" at bounding box center [766, 218] width 165 height 34
click at [770, 218] on input "eten ... schaamte" at bounding box center [771, 223] width 11 height 11
radio input "true"
click at [599, 275] on label "honger ... fout" at bounding box center [546, 266] width 165 height 34
click at [558, 275] on input "honger ... fout" at bounding box center [552, 271] width 11 height 11
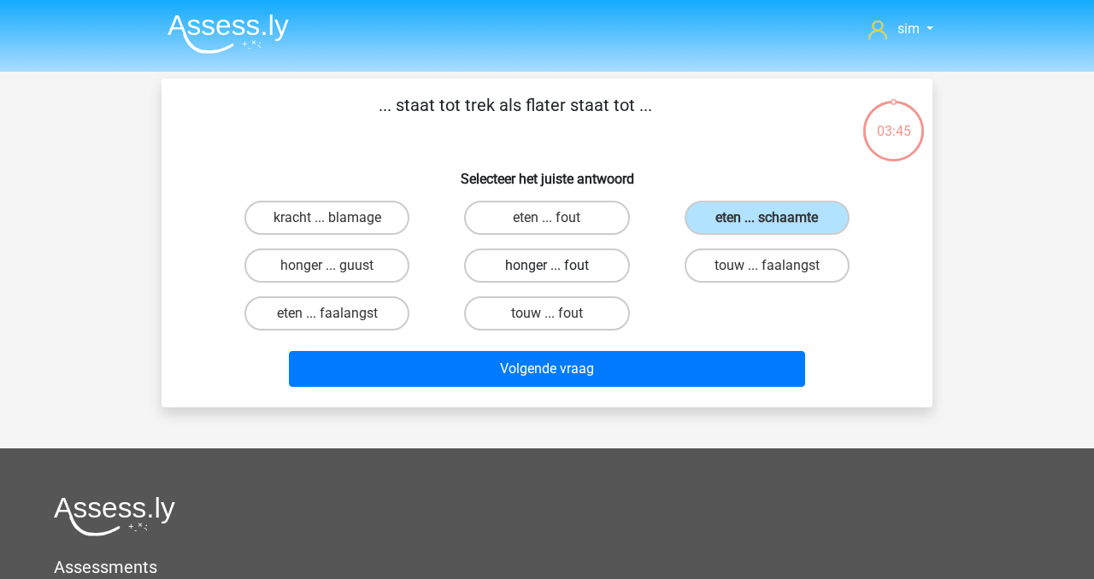
radio input "true"
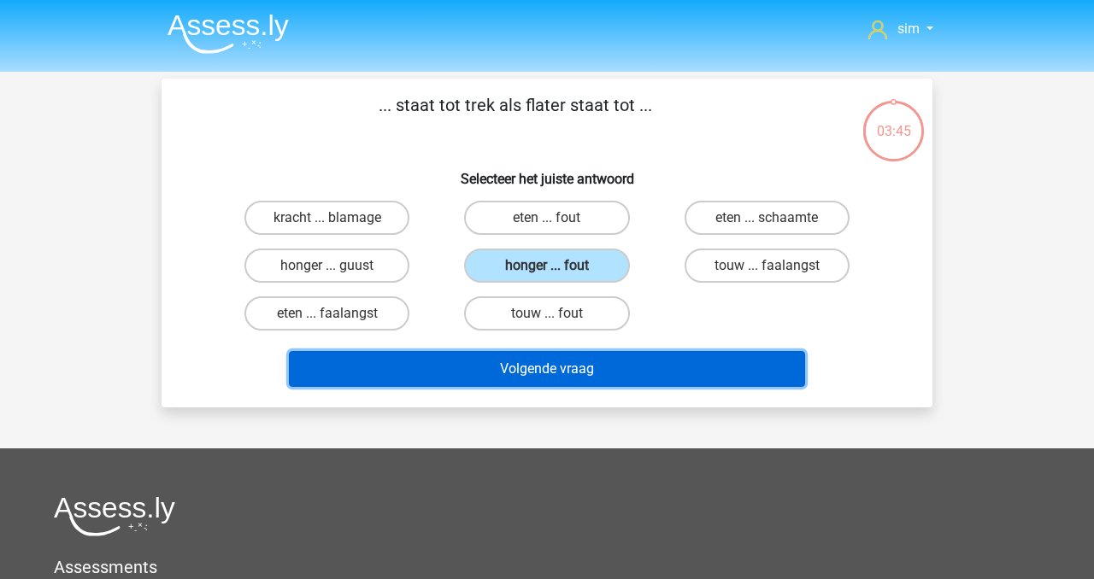
click at [625, 354] on button "Volgende vraag" at bounding box center [547, 369] width 517 height 36
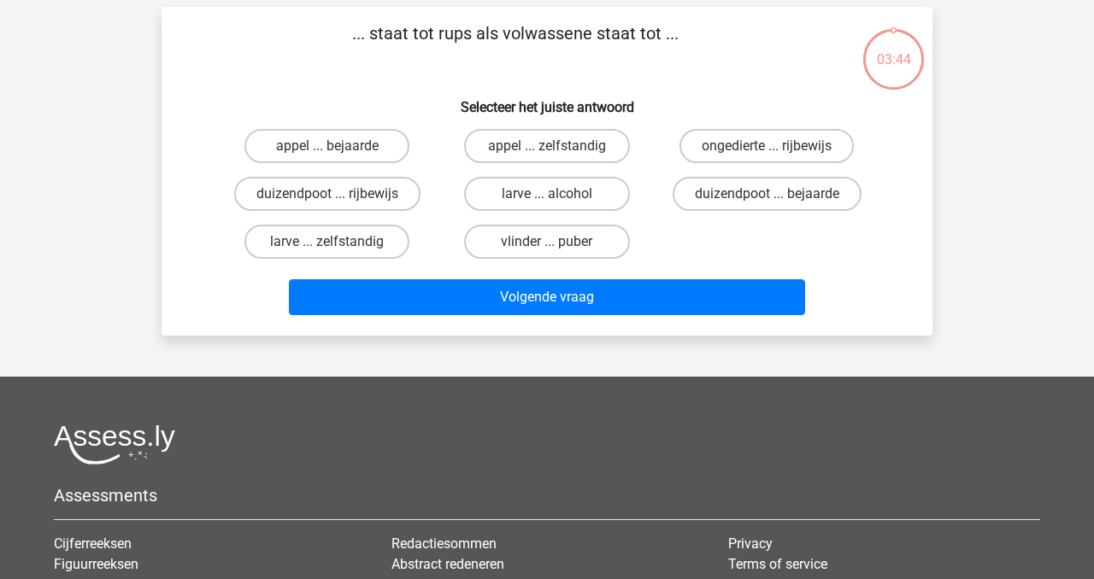
scroll to position [79, 0]
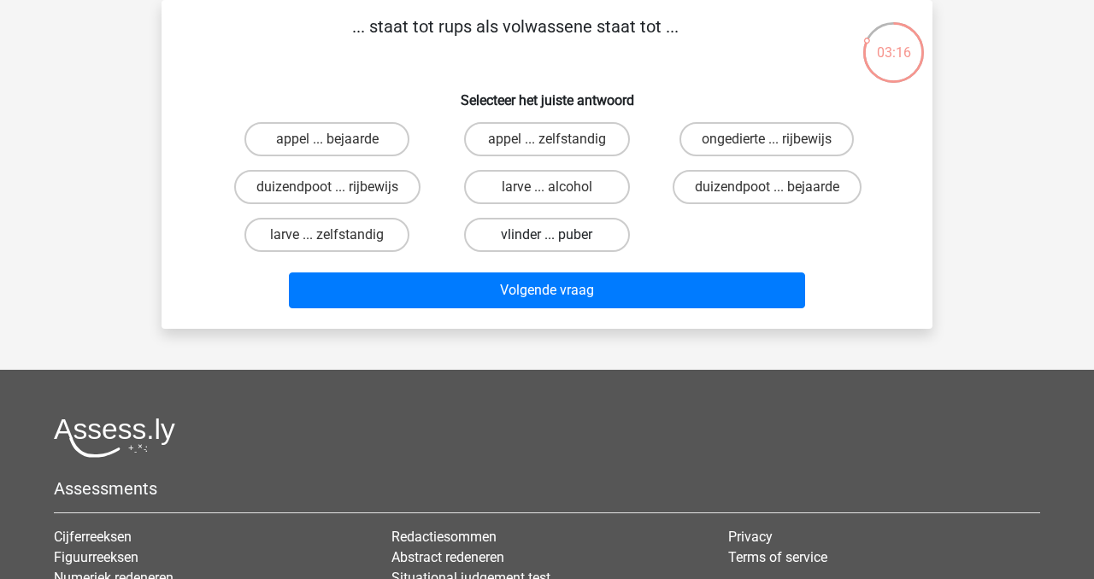
click at [531, 243] on label "vlinder ... puber" at bounding box center [546, 235] width 165 height 34
click at [547, 243] on input "vlinder ... puber" at bounding box center [552, 240] width 11 height 11
radio input "true"
click at [551, 329] on div "sim simoneglazenborg@live.nl Nederlands English" at bounding box center [547, 371] width 1094 height 900
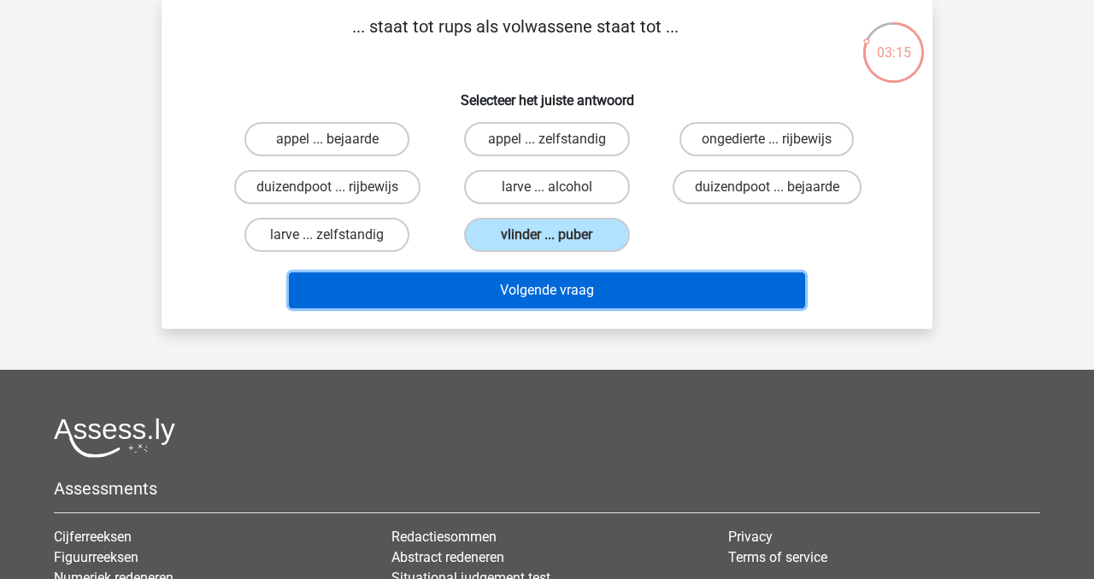
click at [519, 287] on button "Volgende vraag" at bounding box center [547, 291] width 517 height 36
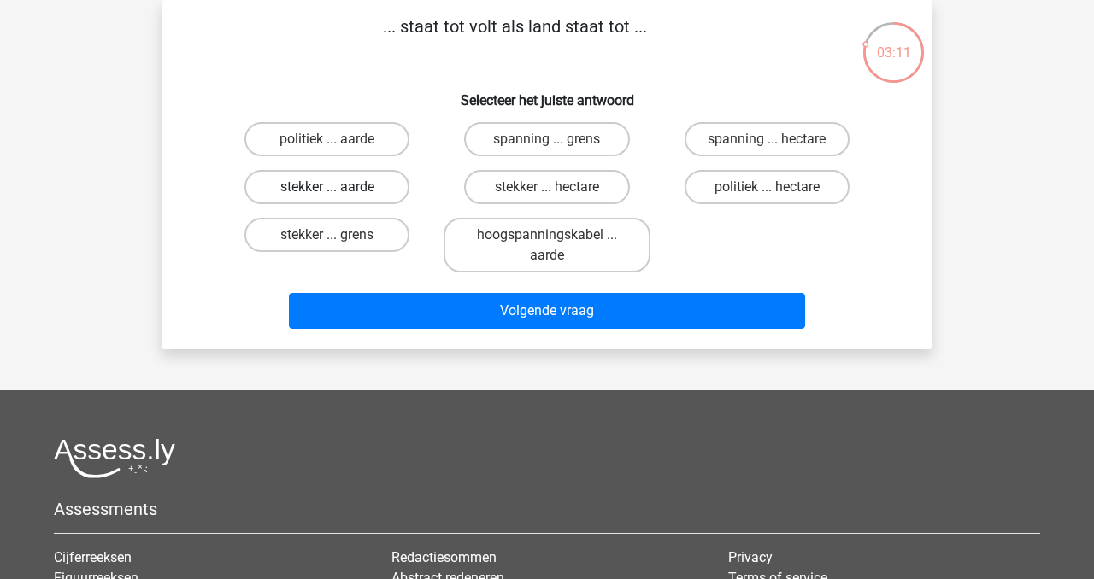
click at [384, 192] on label "stekker ... aarde" at bounding box center [326, 187] width 165 height 34
click at [338, 192] on input "stekker ... aarde" at bounding box center [332, 192] width 11 height 11
radio input "true"
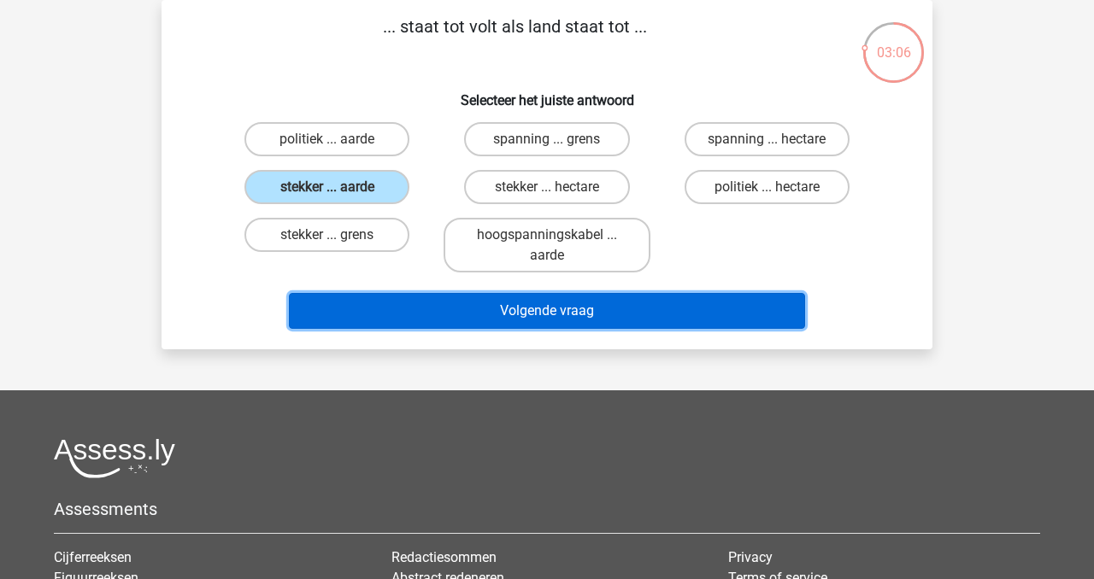
click at [481, 315] on button "Volgende vraag" at bounding box center [547, 311] width 517 height 36
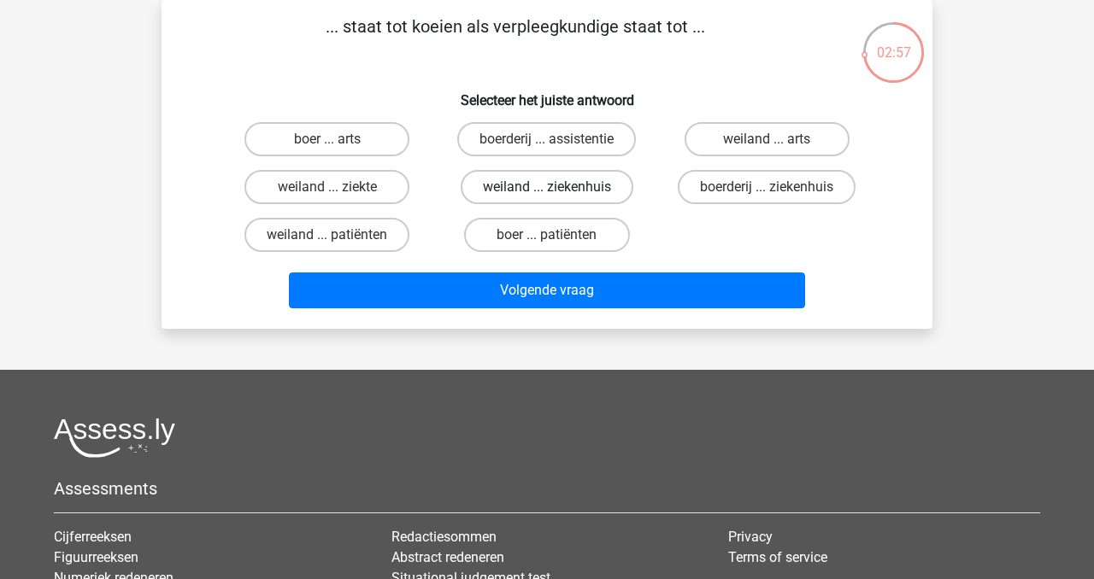
click at [596, 187] on label "weiland ... ziekenhuis" at bounding box center [547, 187] width 173 height 34
click at [558, 187] on input "weiland ... ziekenhuis" at bounding box center [552, 192] width 11 height 11
radio input "true"
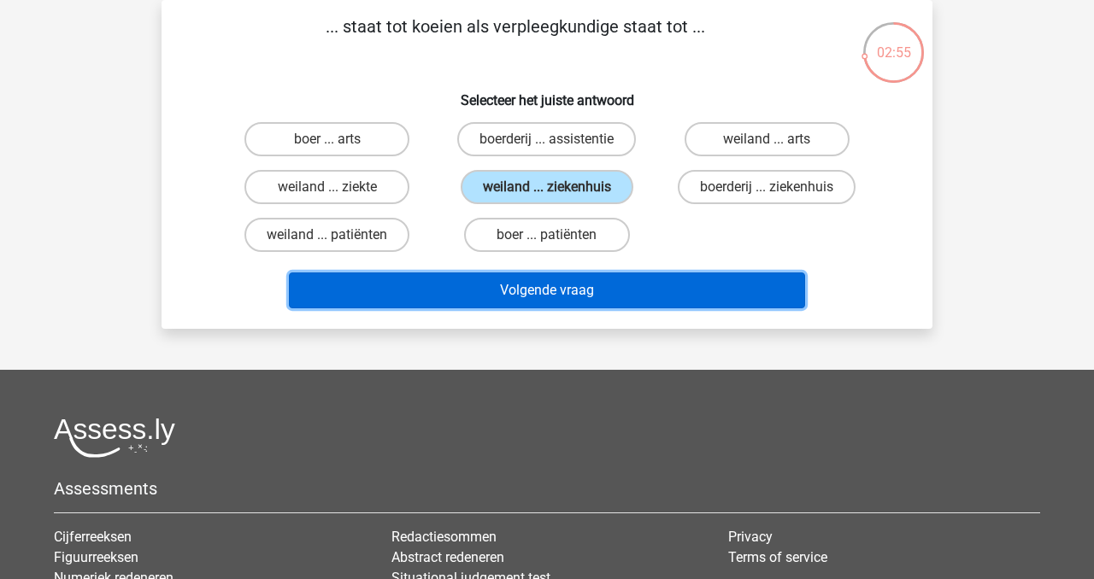
click at [616, 292] on button "Volgende vraag" at bounding box center [547, 291] width 517 height 36
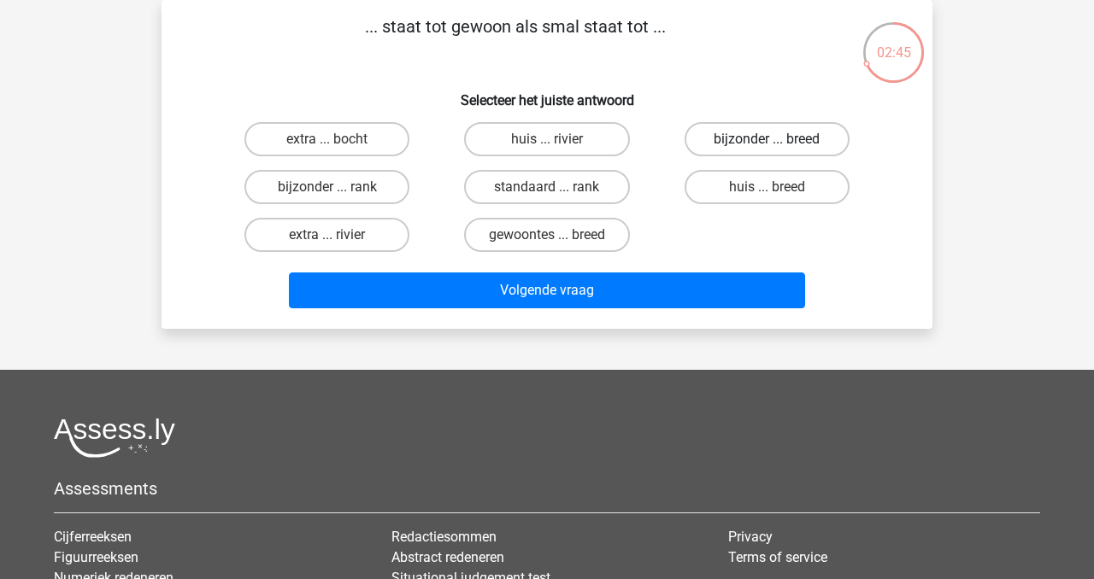
click at [805, 137] on label "bijzonder ... breed" at bounding box center [766, 139] width 165 height 34
click at [777, 139] on input "bijzonder ... breed" at bounding box center [771, 144] width 11 height 11
radio input "true"
click at [726, 272] on div "Volgende vraag" at bounding box center [547, 287] width 716 height 56
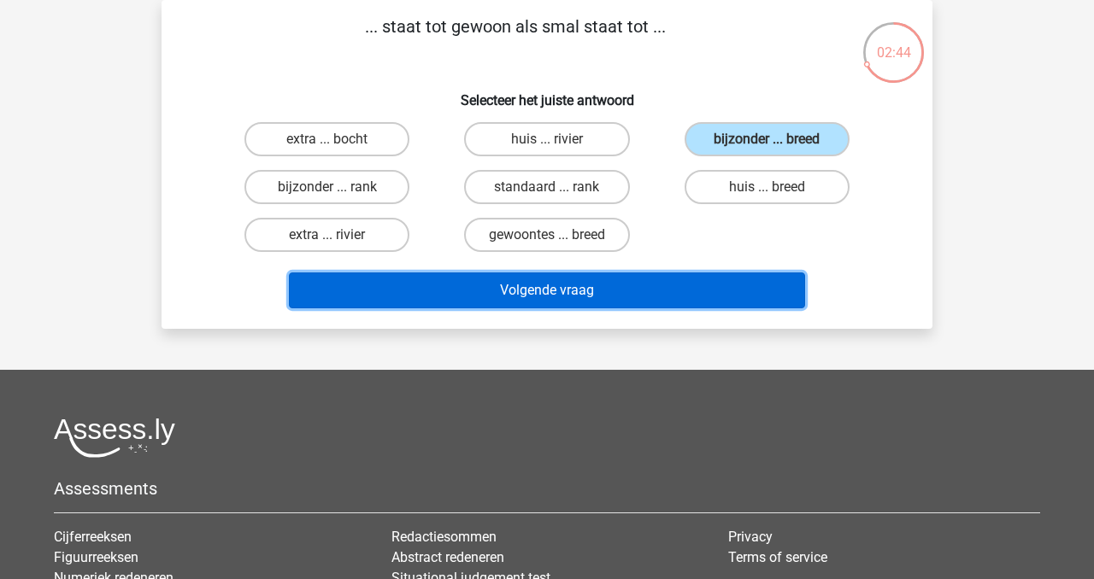
click at [726, 290] on button "Volgende vraag" at bounding box center [547, 291] width 517 height 36
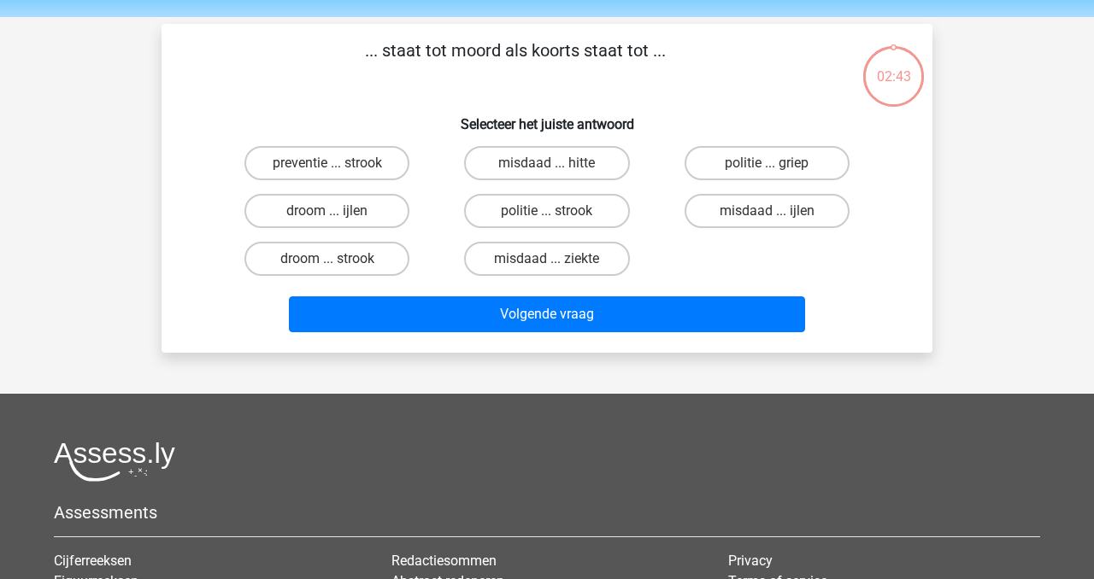
scroll to position [44, 0]
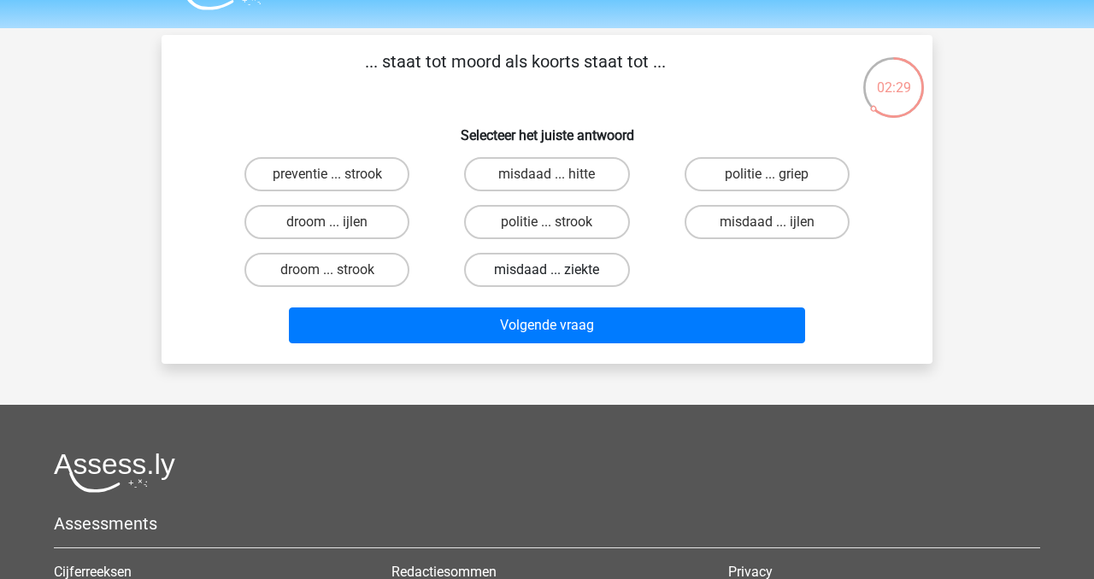
click at [601, 274] on label "misdaad ... ziekte" at bounding box center [546, 270] width 165 height 34
click at [558, 274] on input "misdaad ... ziekte" at bounding box center [552, 275] width 11 height 11
radio input "true"
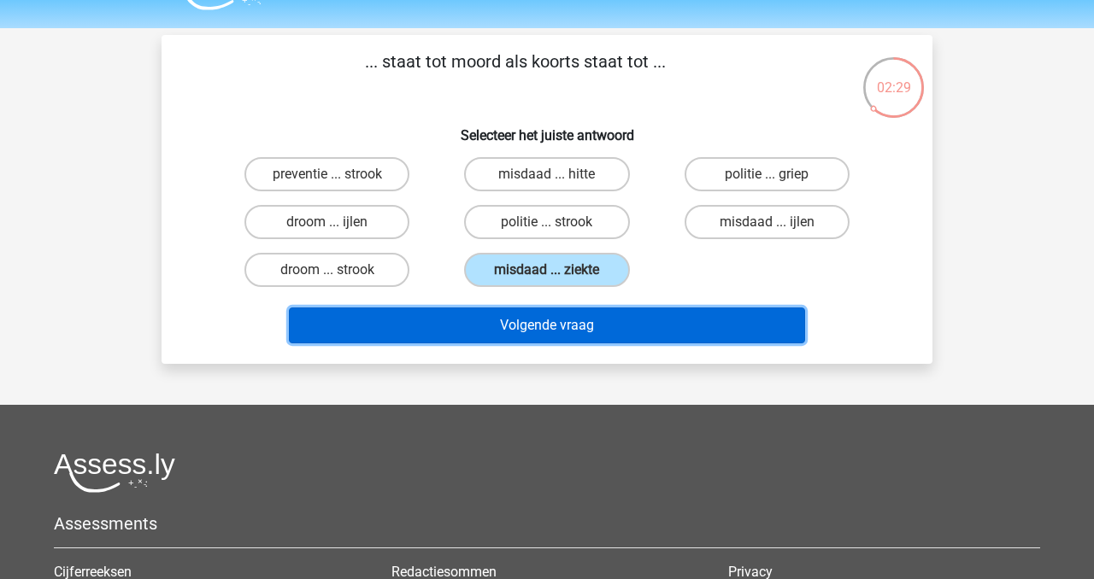
click at [645, 341] on button "Volgende vraag" at bounding box center [547, 326] width 517 height 36
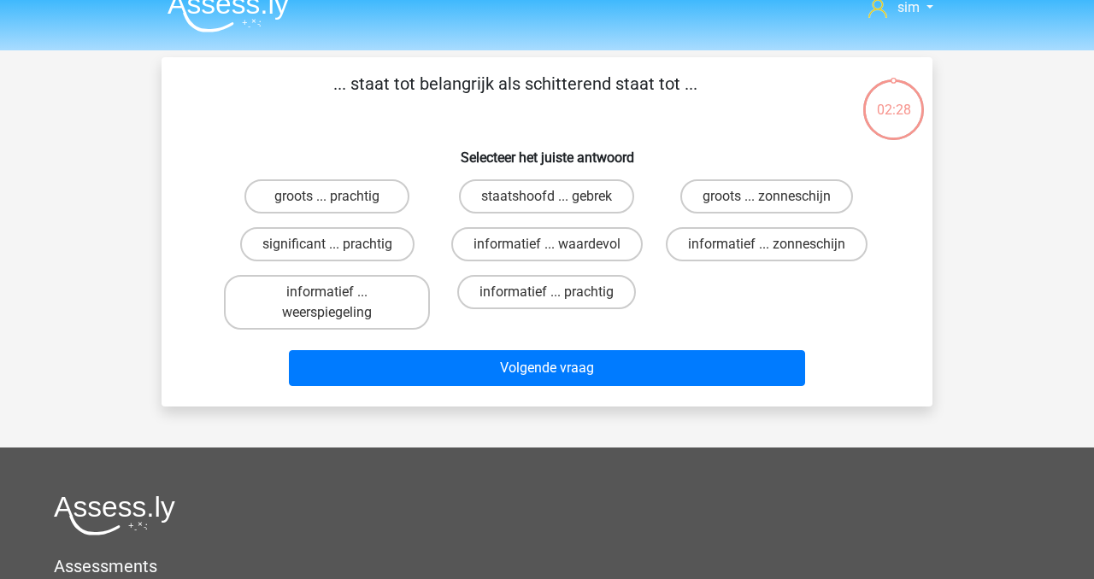
scroll to position [21, 0]
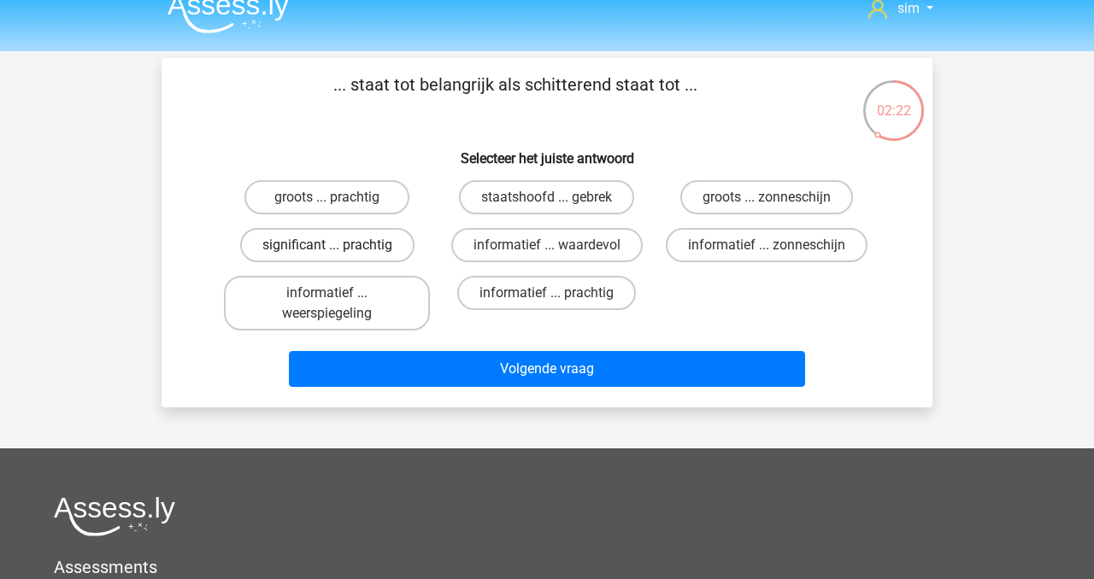
click at [390, 248] on label "significant ... prachtig" at bounding box center [327, 245] width 174 height 34
click at [338, 248] on input "significant ... prachtig" at bounding box center [332, 250] width 11 height 11
radio input "true"
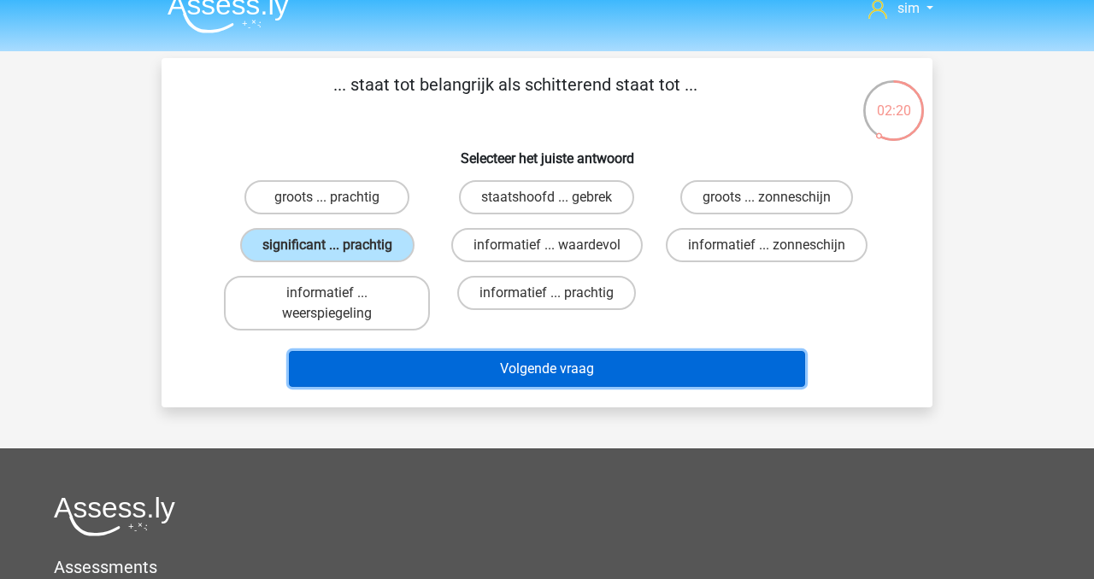
click at [609, 371] on button "Volgende vraag" at bounding box center [547, 369] width 517 height 36
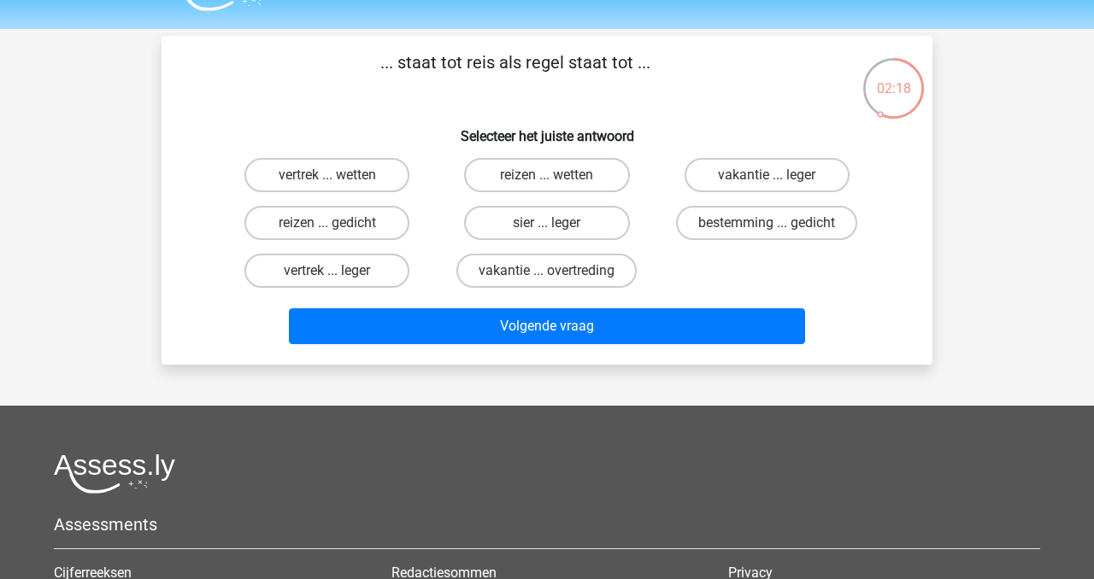
scroll to position [42, 0]
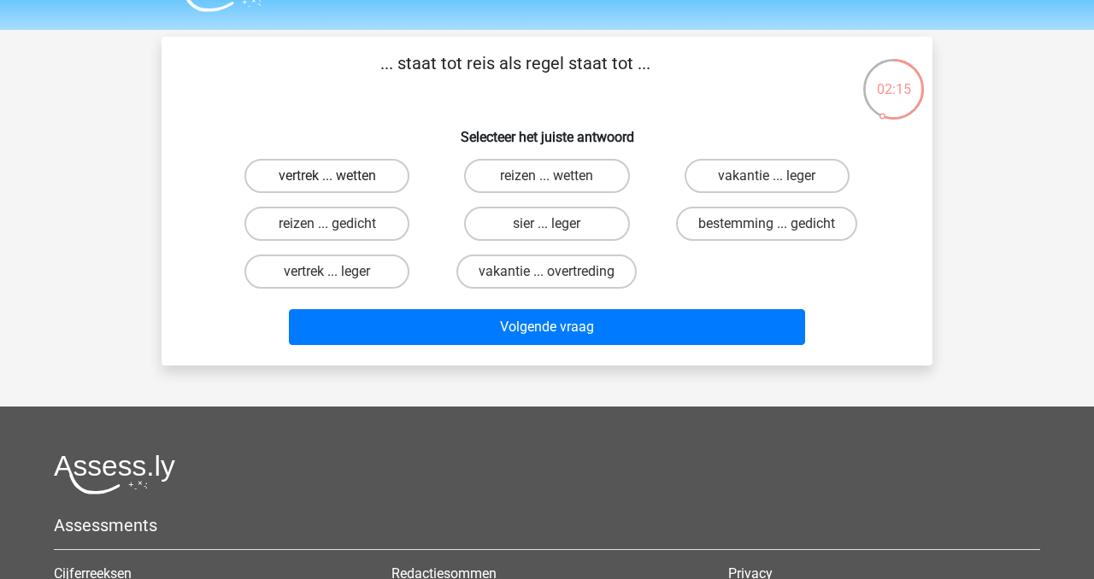
click at [387, 167] on label "vertrek ... wetten" at bounding box center [326, 176] width 165 height 34
click at [338, 176] on input "vertrek ... wetten" at bounding box center [332, 181] width 11 height 11
radio input "true"
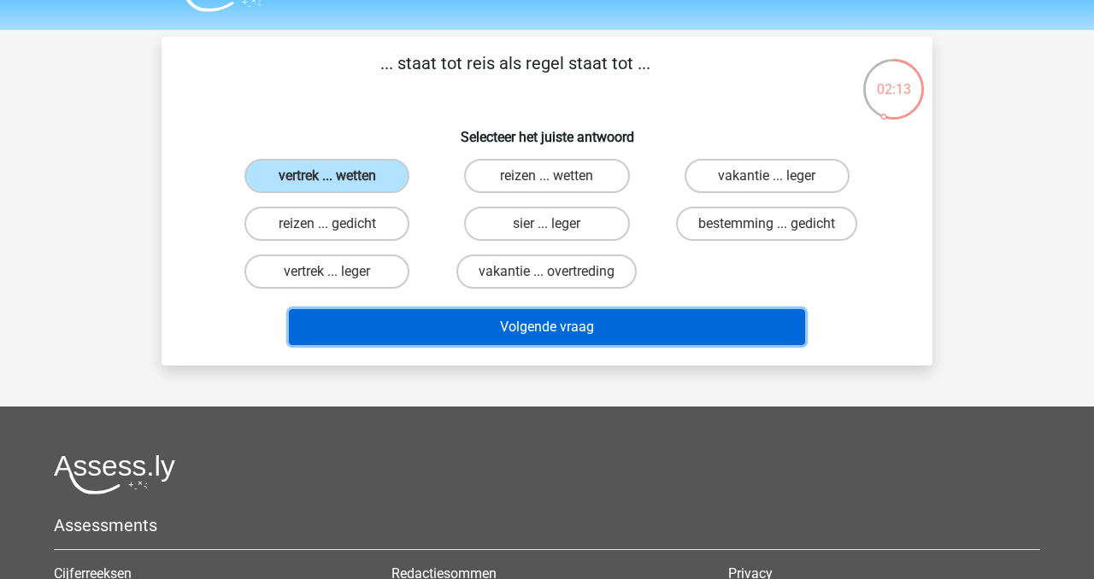
click at [464, 335] on button "Volgende vraag" at bounding box center [547, 327] width 517 height 36
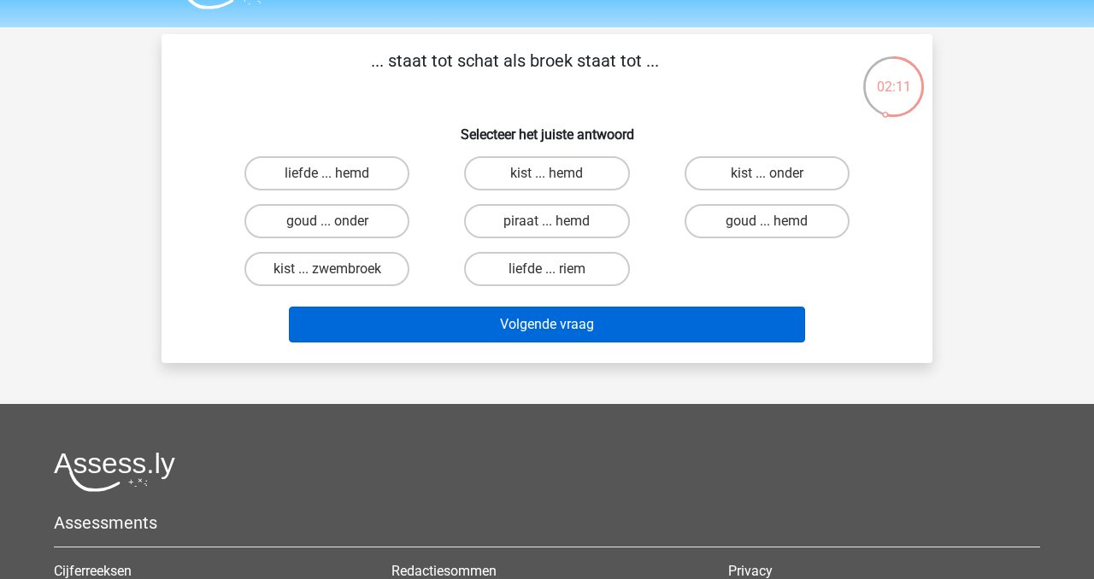
scroll to position [32, 0]
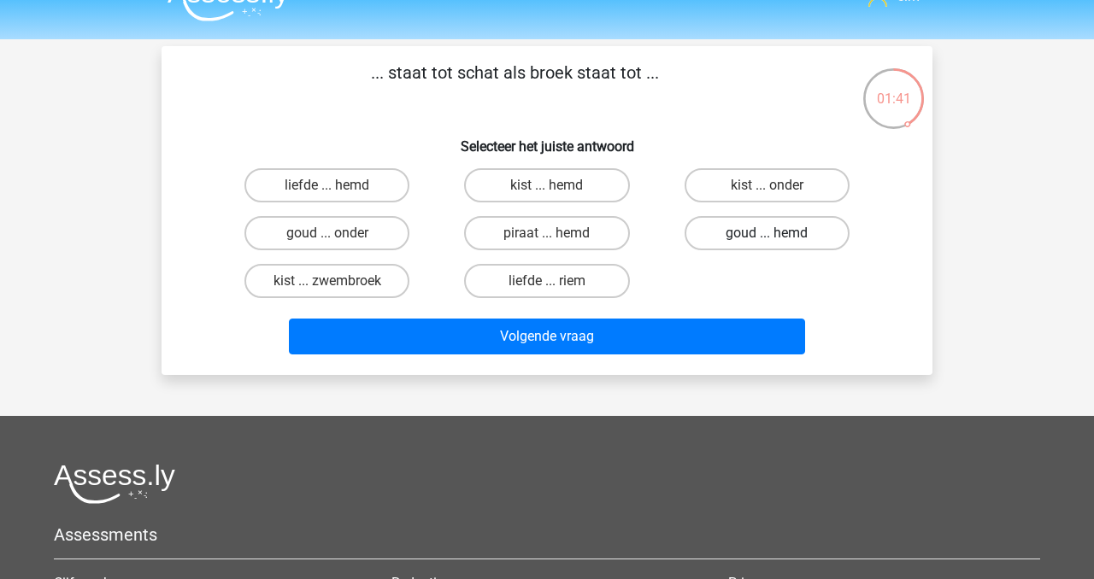
click at [789, 236] on label "goud ... hemd" at bounding box center [766, 233] width 165 height 34
click at [777, 236] on input "goud ... hemd" at bounding box center [771, 238] width 11 height 11
radio input "true"
click at [699, 363] on div "... staat tot schat als broek staat tot ... Selecteer het juiste antwoord liefd…" at bounding box center [546, 210] width 771 height 329
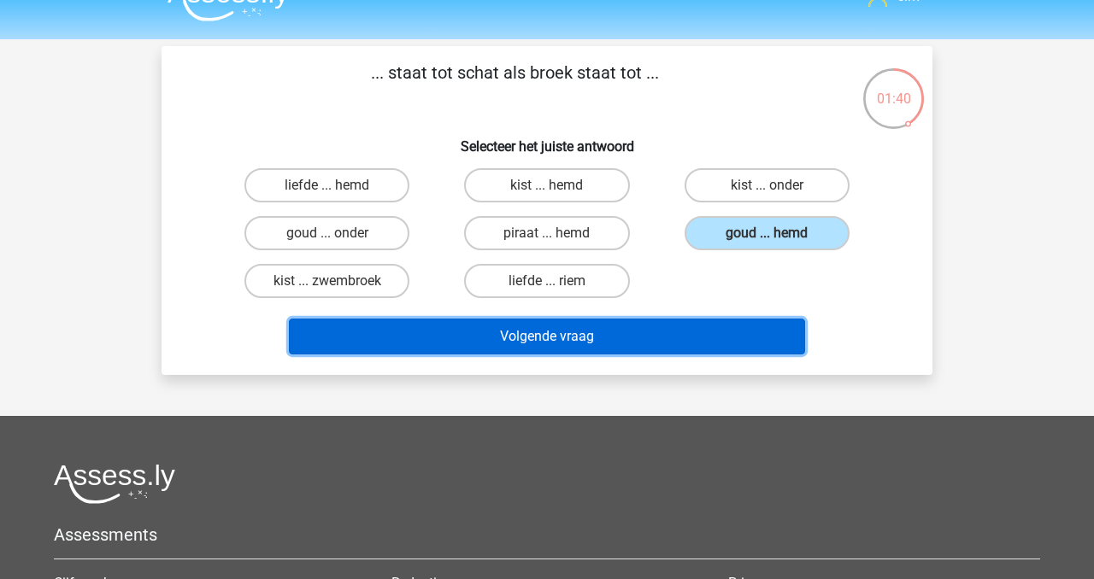
click at [664, 340] on button "Volgende vraag" at bounding box center [547, 337] width 517 height 36
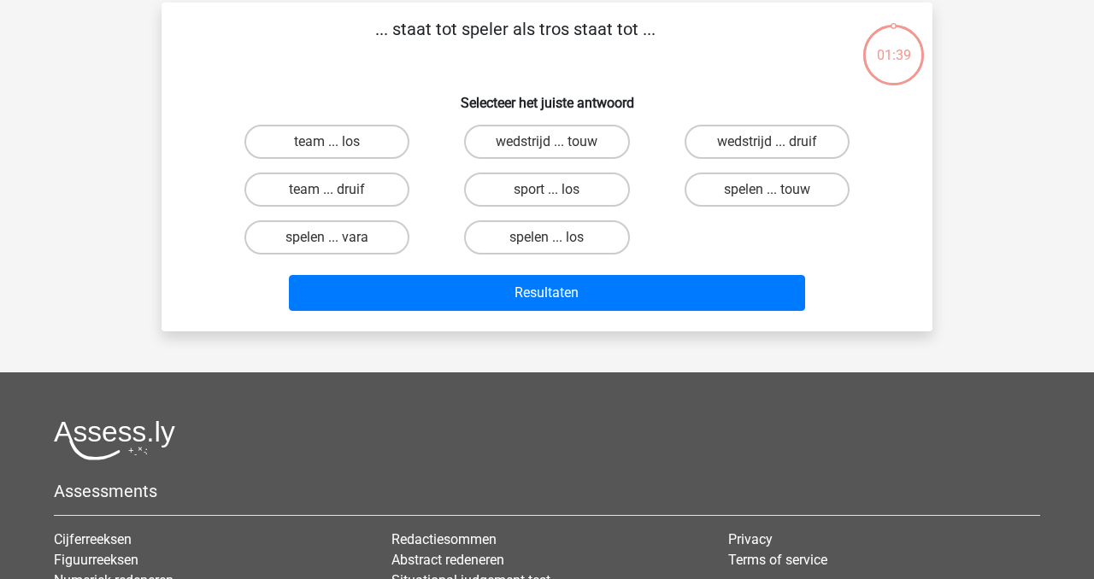
scroll to position [79, 0]
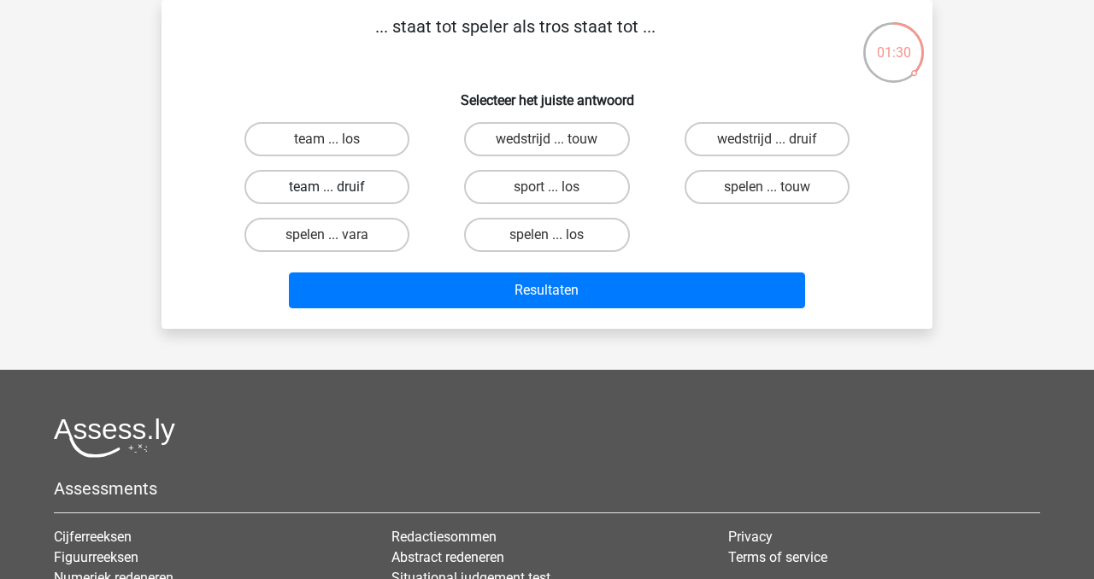
click at [390, 191] on label "team ... druif" at bounding box center [326, 187] width 165 height 34
click at [338, 191] on input "team ... druif" at bounding box center [332, 192] width 11 height 11
radio input "true"
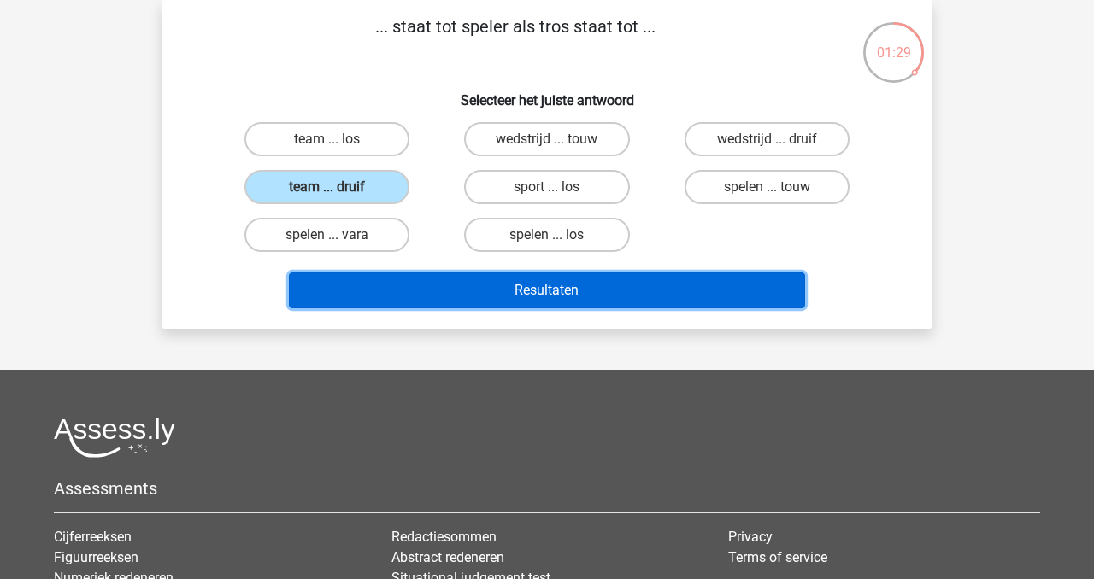
click at [479, 278] on button "Resultaten" at bounding box center [547, 291] width 517 height 36
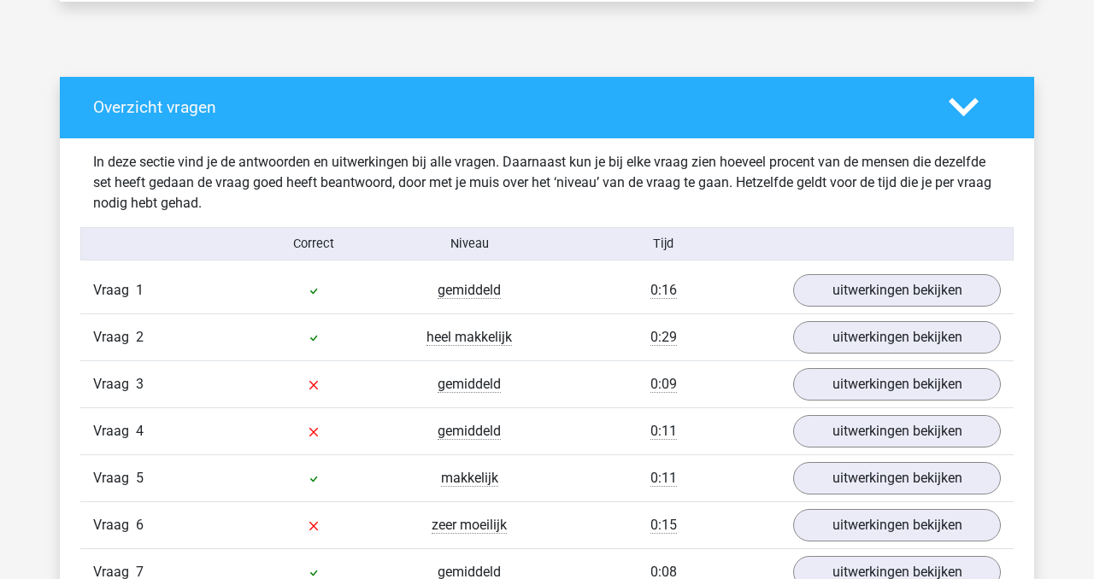
scroll to position [1044, 0]
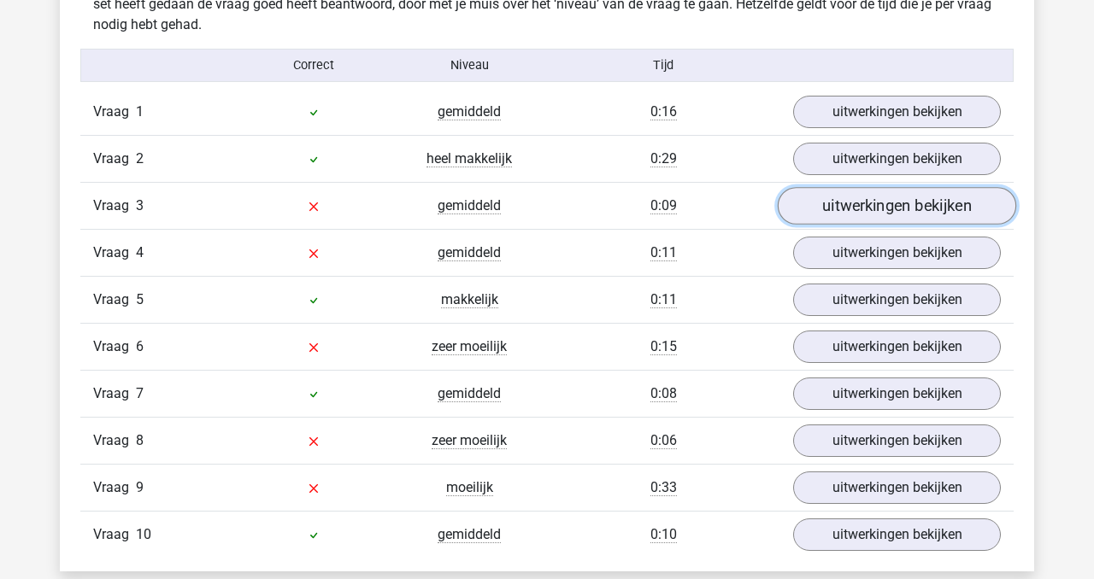
click at [851, 219] on link "uitwerkingen bekijken" at bounding box center [896, 207] width 238 height 38
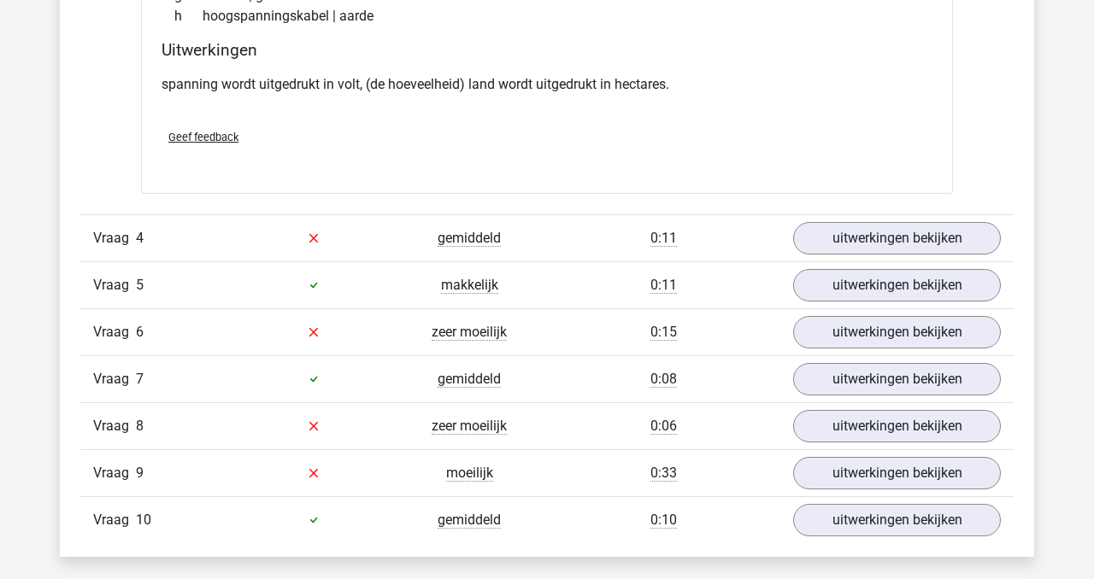
scroll to position [1505, 0]
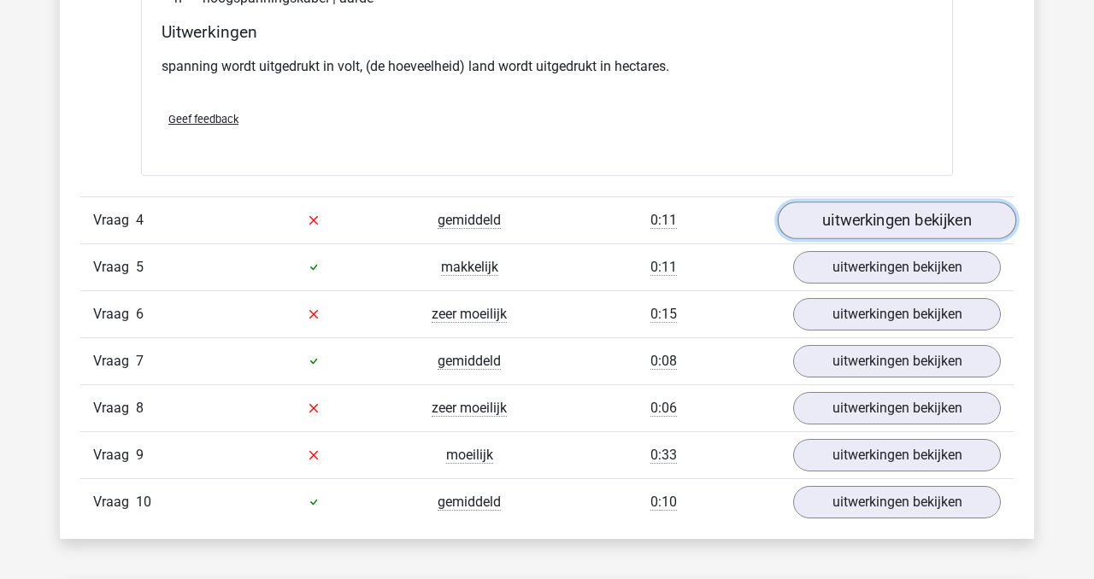
click at [871, 231] on link "uitwerkingen bekijken" at bounding box center [896, 221] width 238 height 38
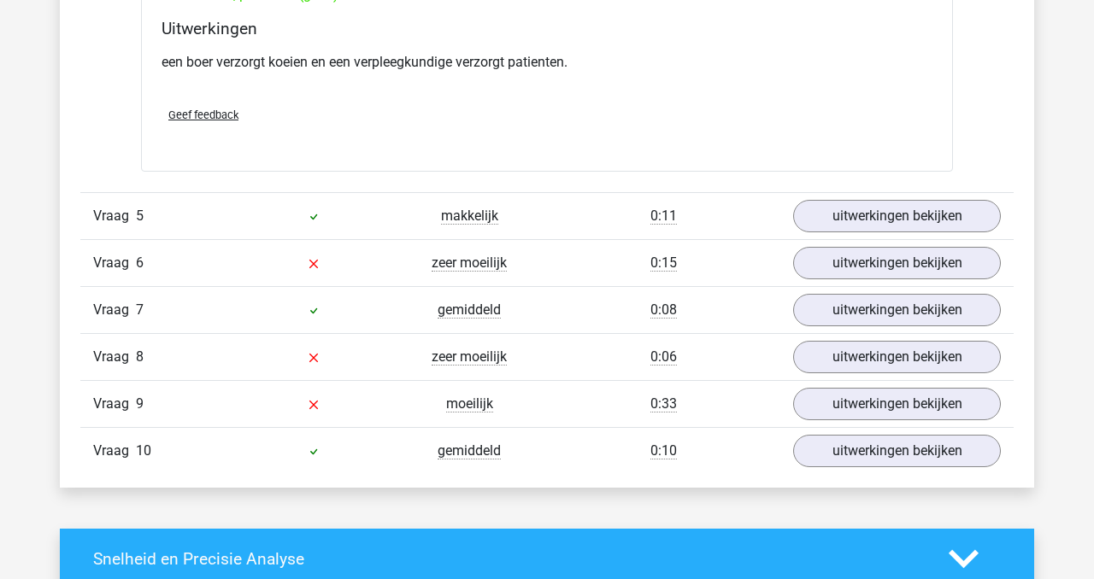
scroll to position [2078, 0]
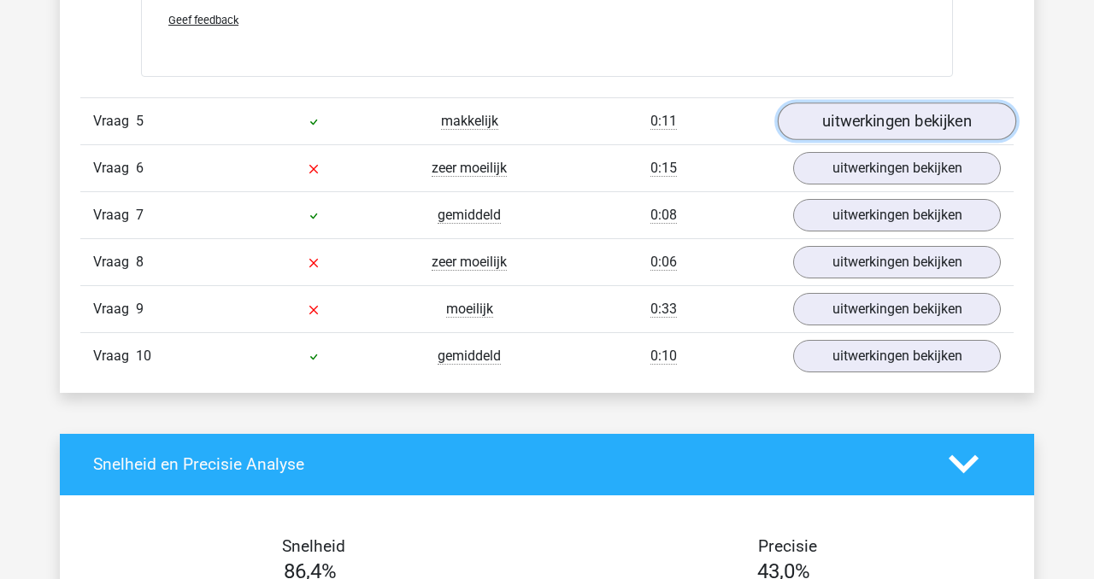
click at [871, 127] on link "uitwerkingen bekijken" at bounding box center [896, 122] width 238 height 38
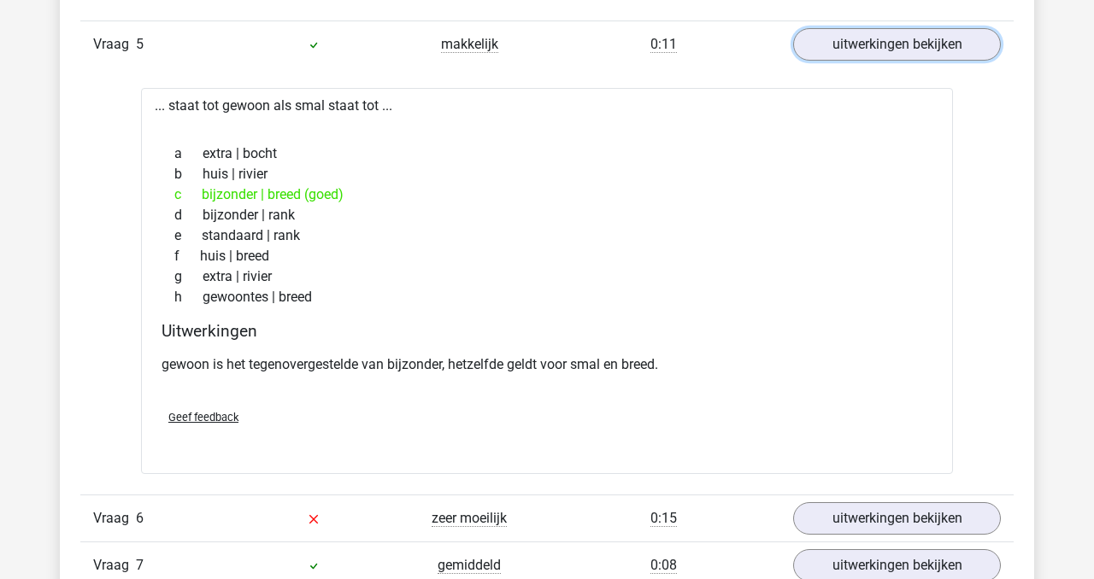
scroll to position [2158, 0]
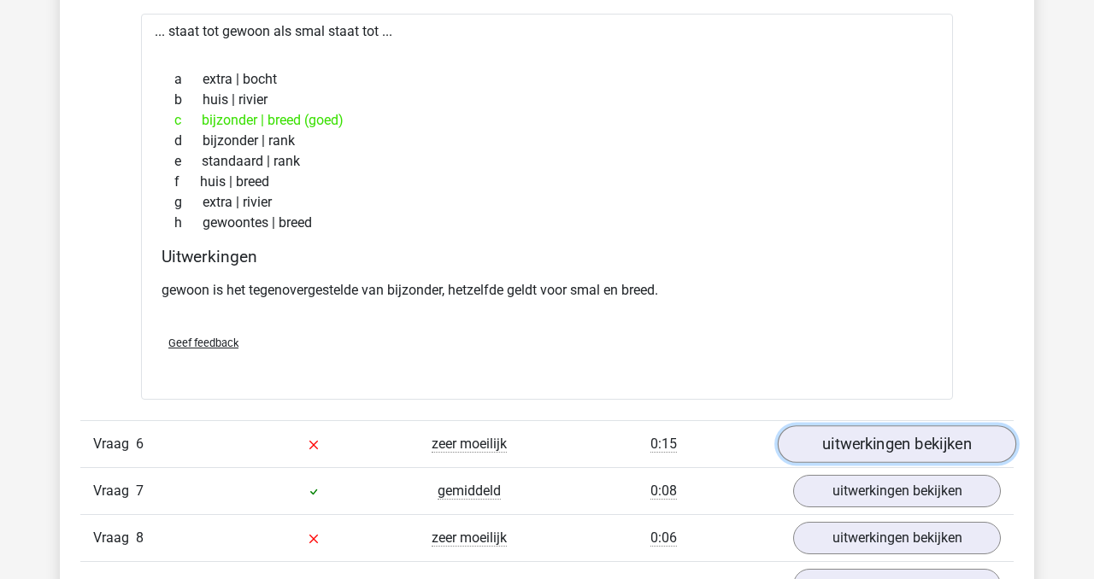
click at [871, 447] on link "uitwerkingen bekijken" at bounding box center [896, 444] width 238 height 38
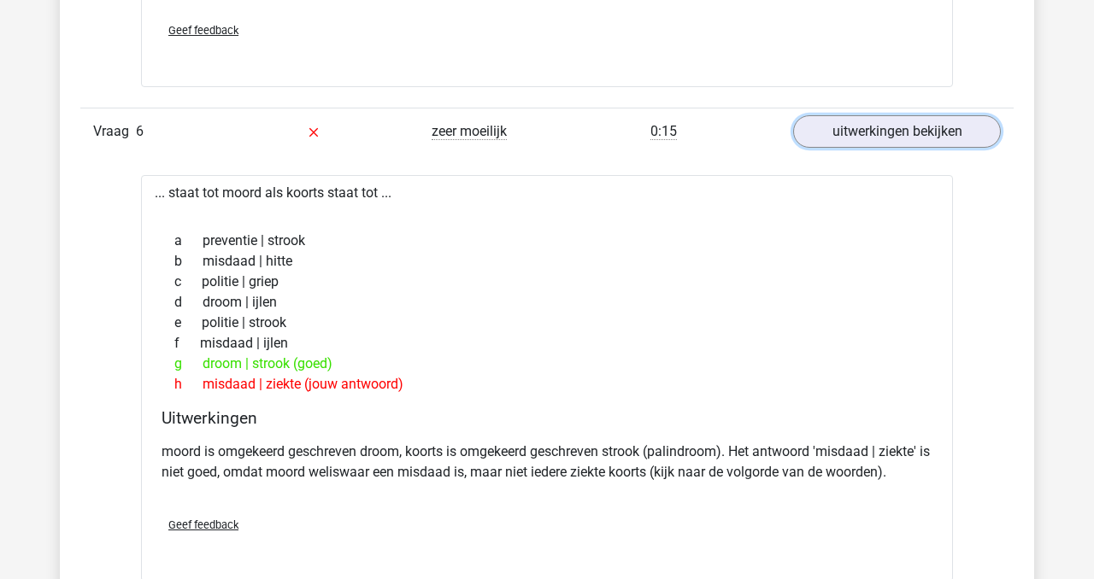
scroll to position [2814, 0]
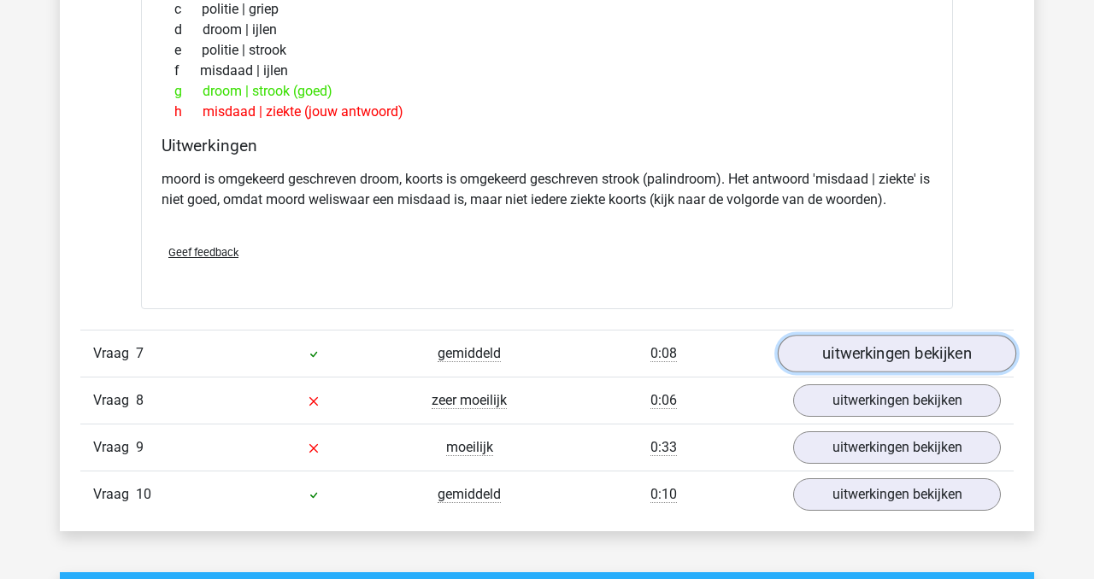
click at [901, 362] on link "uitwerkingen bekijken" at bounding box center [896, 355] width 238 height 38
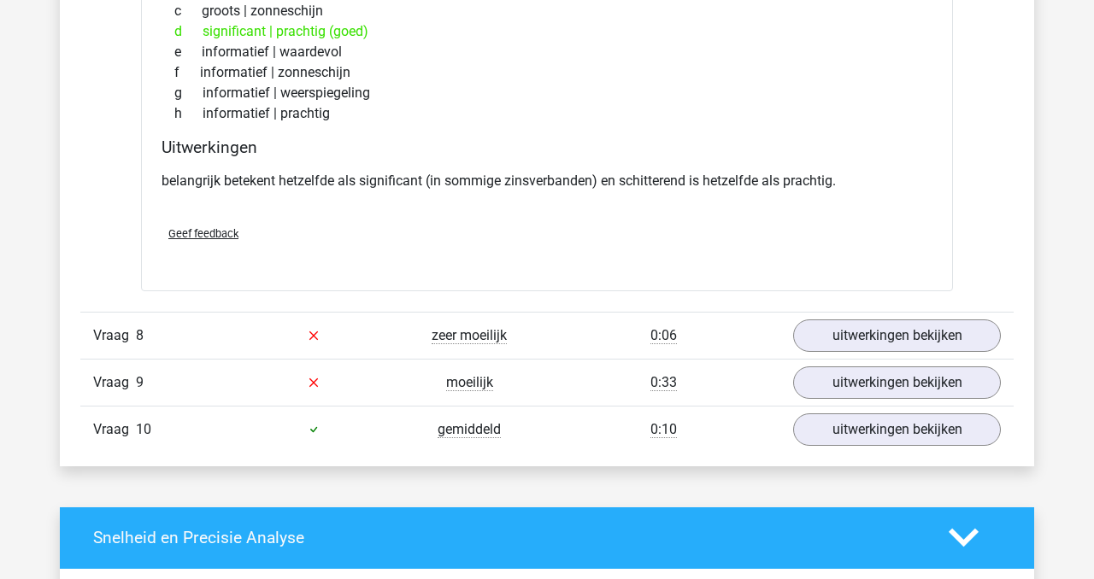
scroll to position [3314, 0]
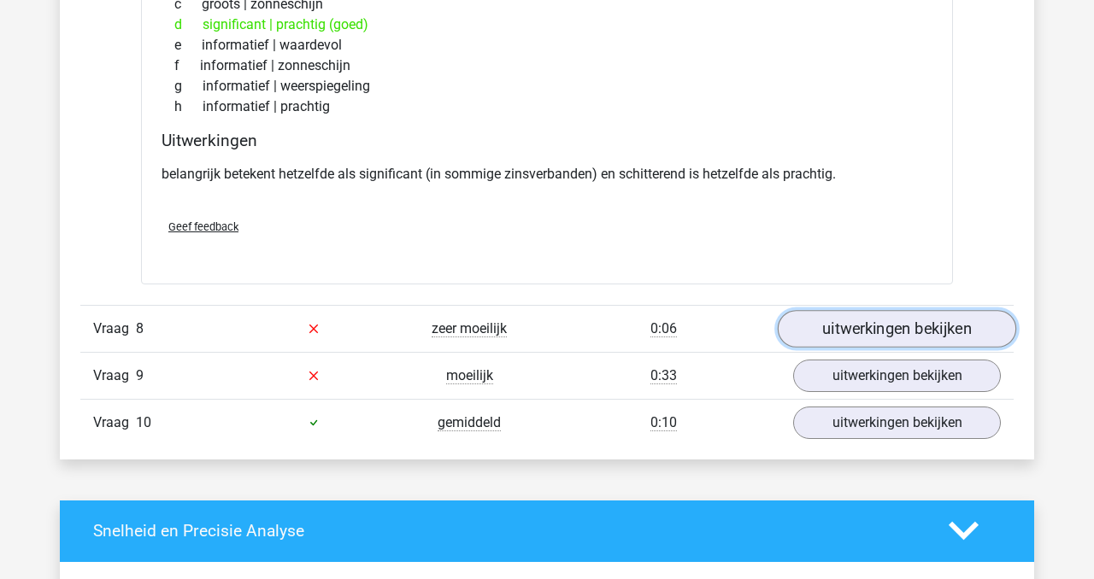
click at [898, 340] on link "uitwerkingen bekijken" at bounding box center [896, 329] width 238 height 38
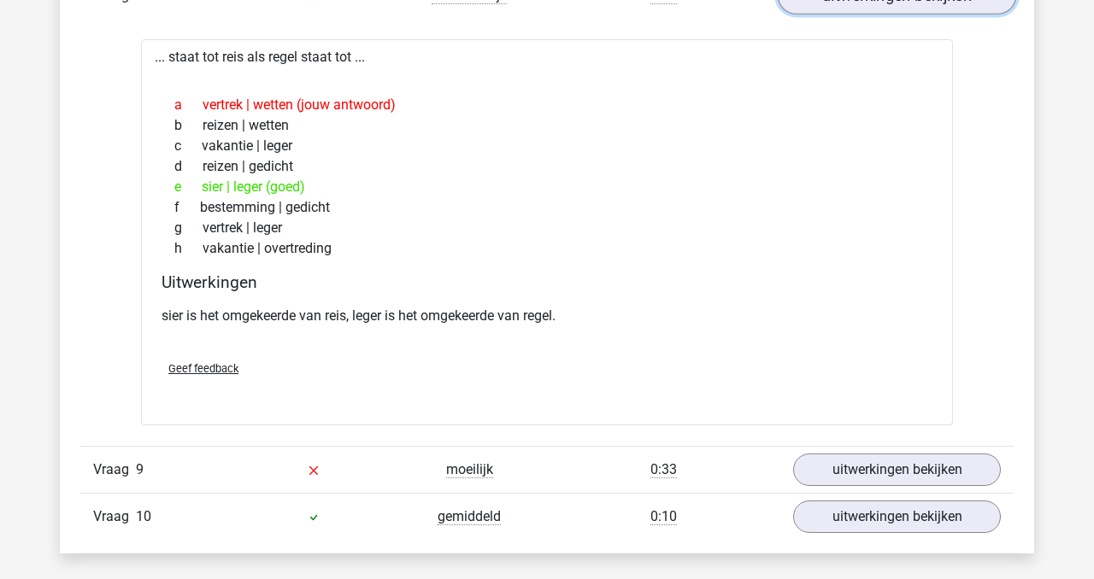
scroll to position [3682, 0]
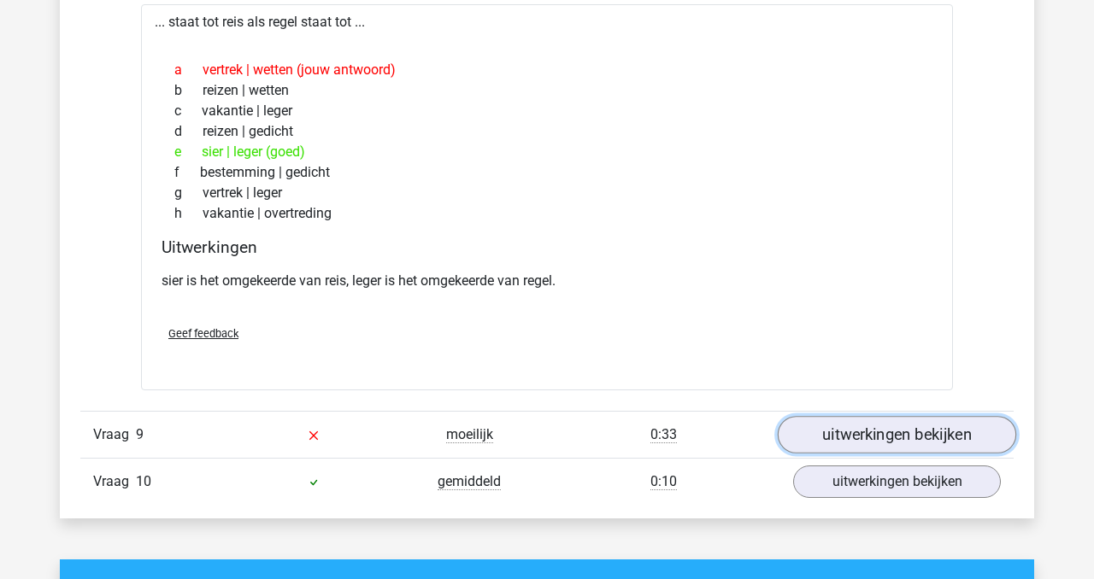
click at [886, 437] on link "uitwerkingen bekijken" at bounding box center [896, 435] width 238 height 38
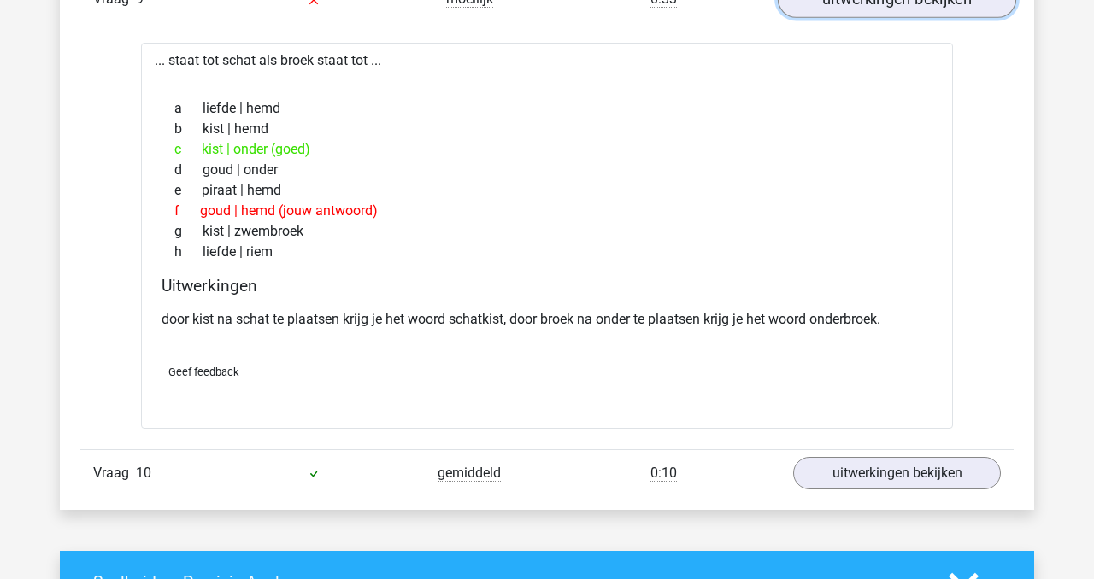
scroll to position [4119, 0]
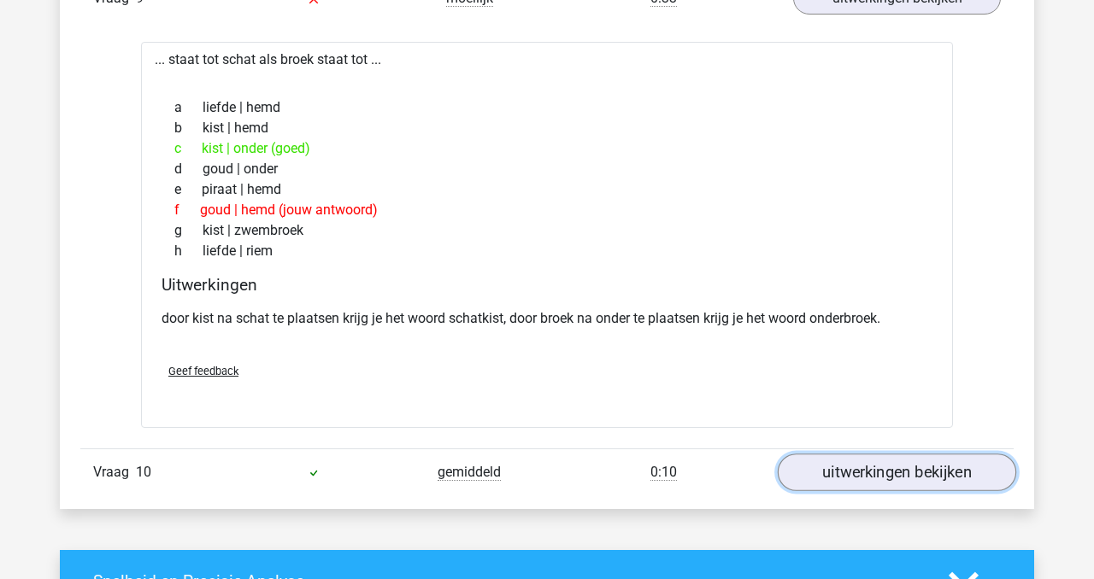
click at [906, 464] on link "uitwerkingen bekijken" at bounding box center [896, 473] width 238 height 38
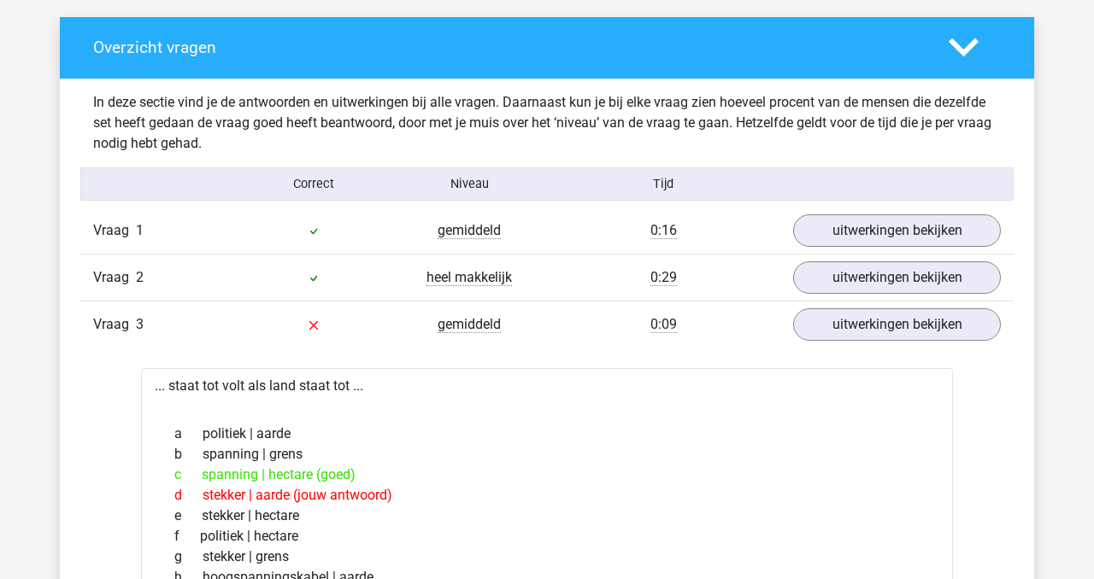
scroll to position [824, 0]
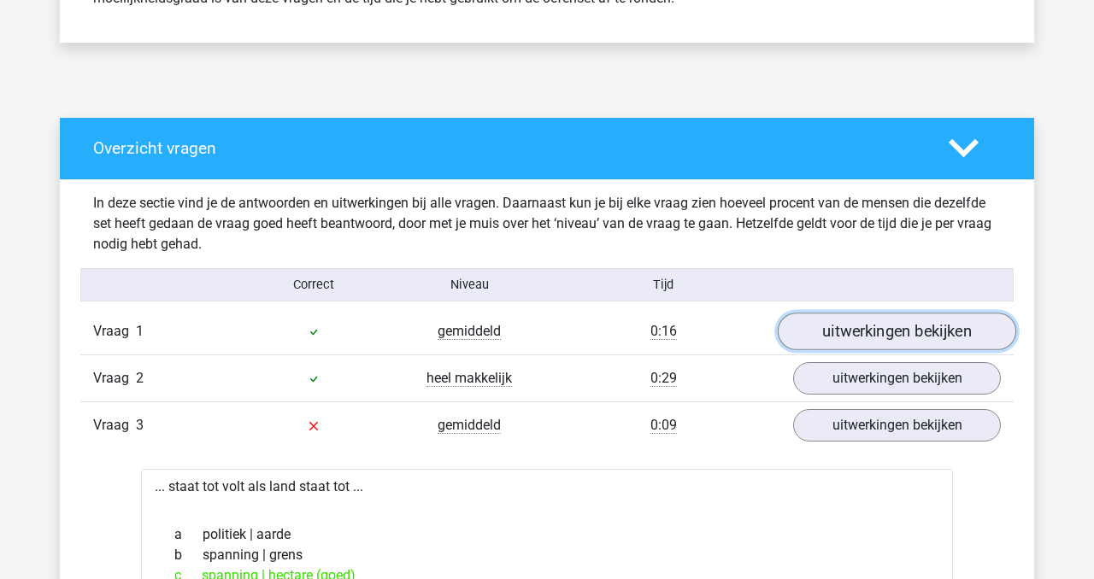
click at [892, 338] on link "uitwerkingen bekijken" at bounding box center [896, 333] width 238 height 38
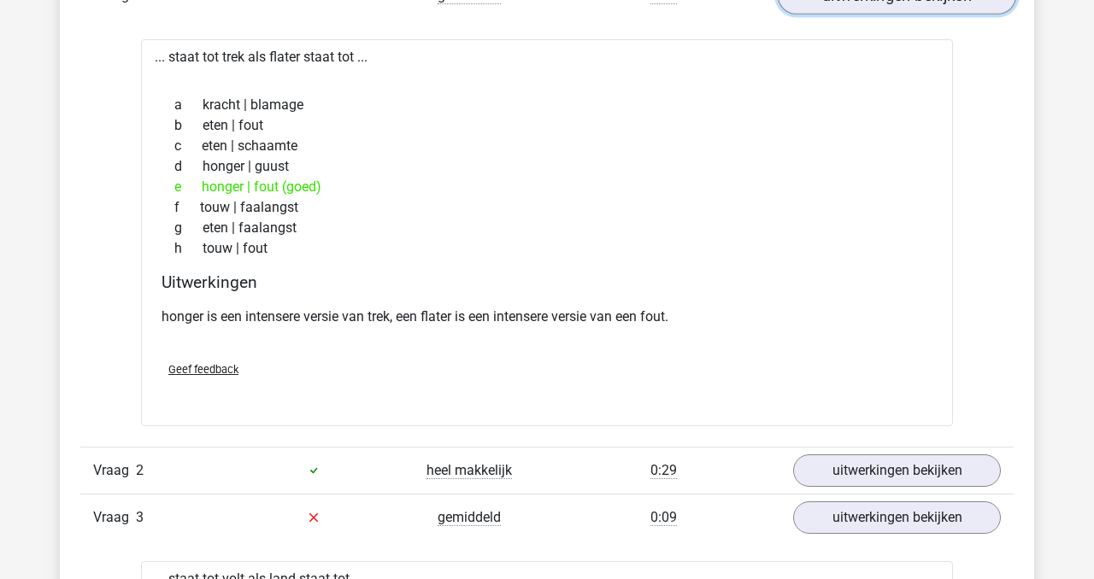
scroll to position [1189, 0]
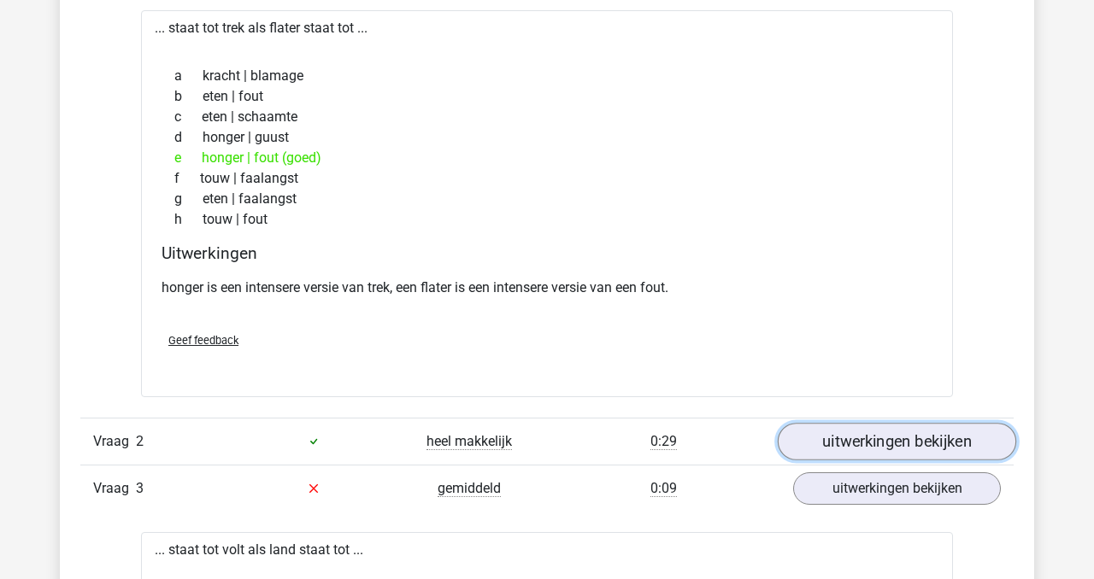
click at [924, 450] on link "uitwerkingen bekijken" at bounding box center [896, 442] width 238 height 38
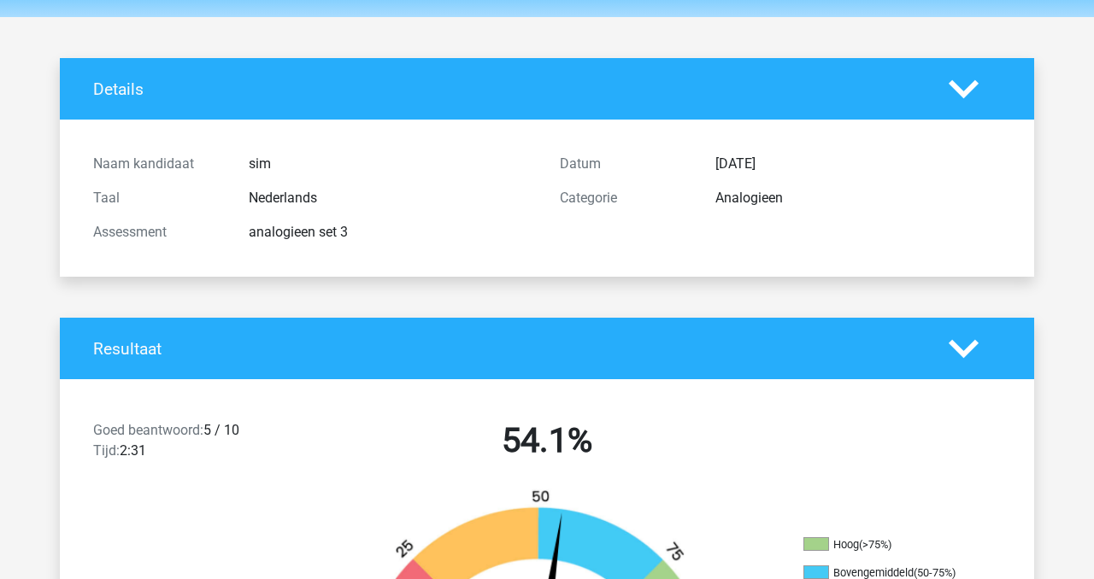
scroll to position [59, 0]
